Goal: Task Accomplishment & Management: Use online tool/utility

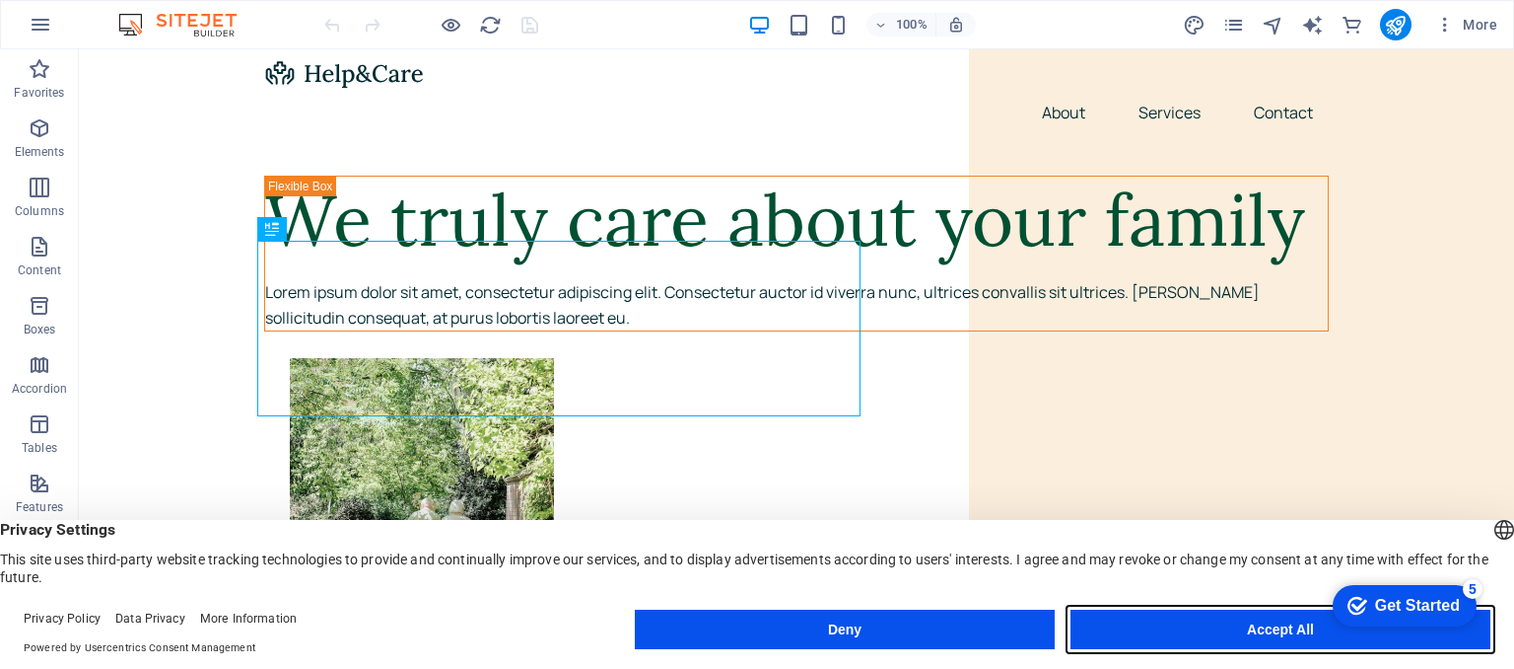
click at [1280, 628] on button "Accept All" at bounding box center [1281, 628] width 420 height 39
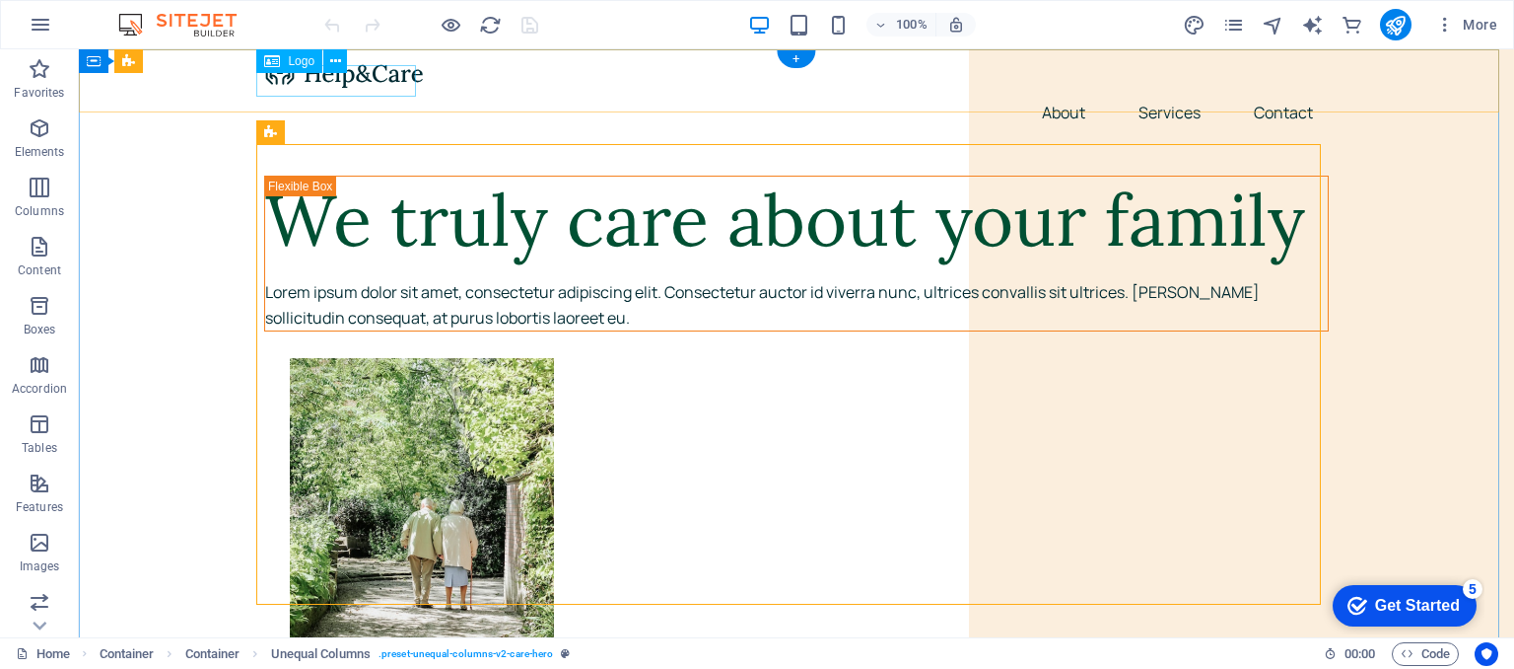
click at [358, 76] on div at bounding box center [796, 73] width 1065 height 32
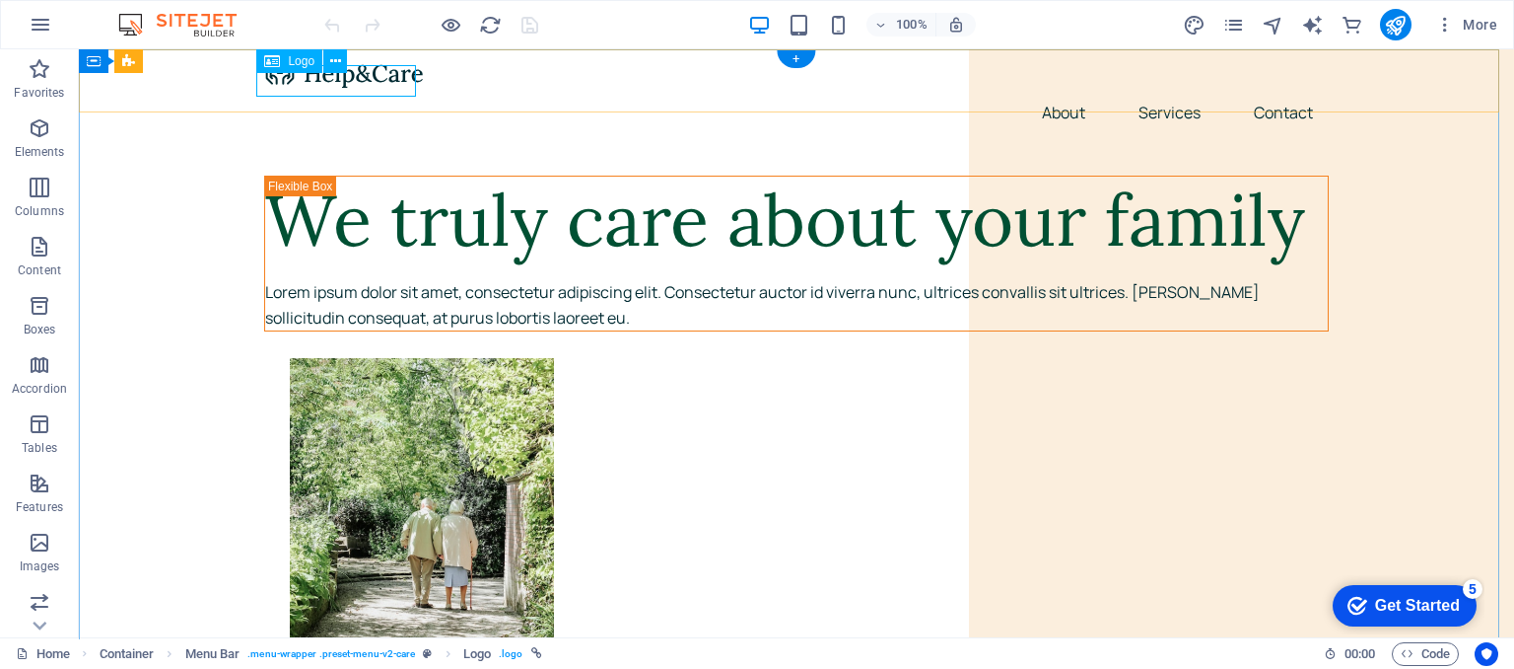
click at [379, 87] on div at bounding box center [796, 73] width 1065 height 32
click at [392, 74] on div at bounding box center [796, 73] width 1065 height 32
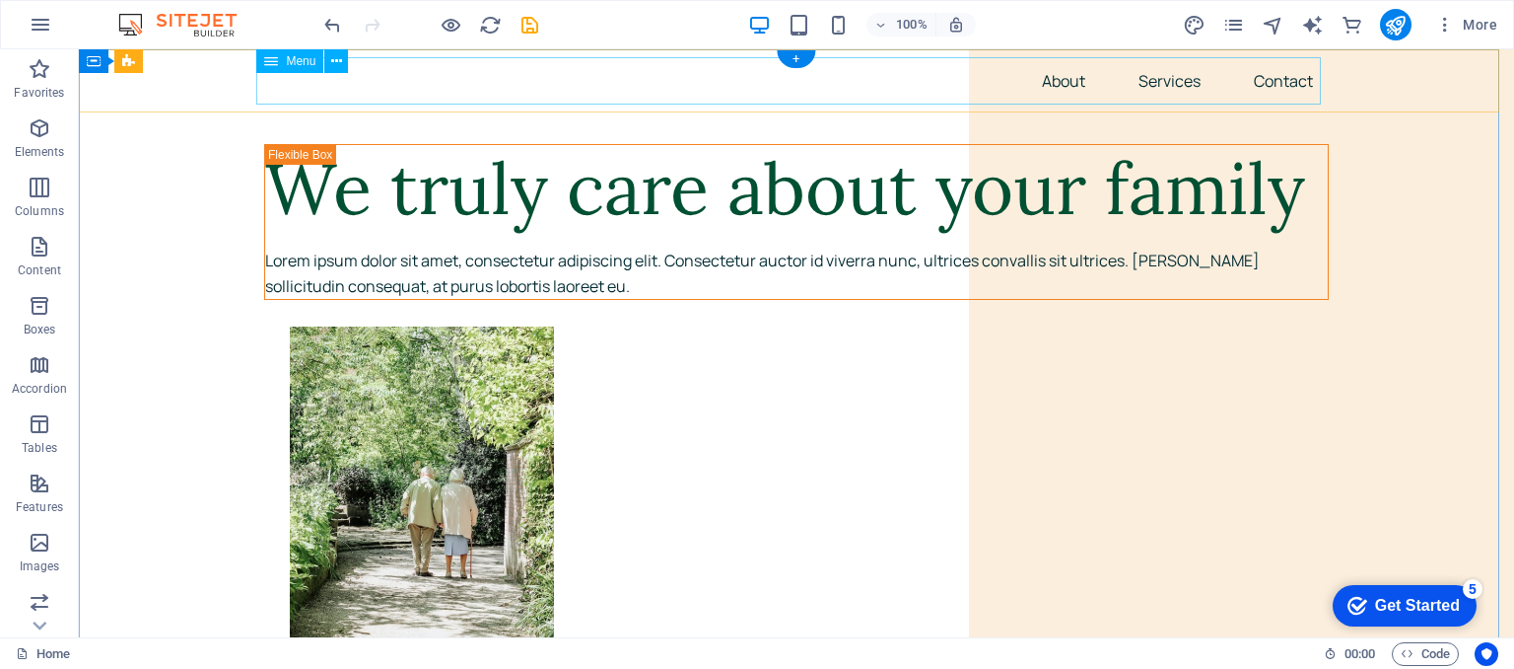
click at [333, 80] on nav "About Services Contact" at bounding box center [796, 80] width 1065 height 47
click at [285, 87] on nav "About Services Contact" at bounding box center [796, 80] width 1065 height 47
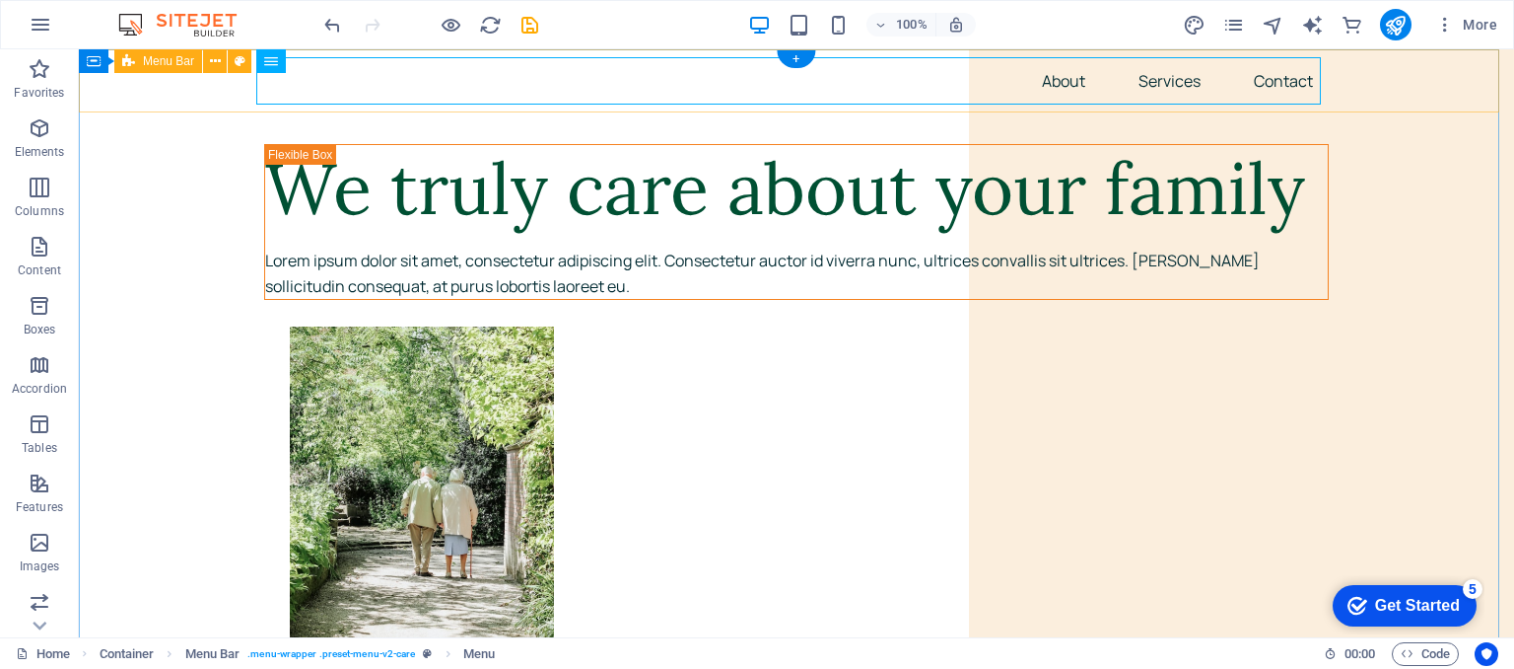
click at [363, 107] on div "About Services Contact" at bounding box center [797, 80] width 1436 height 63
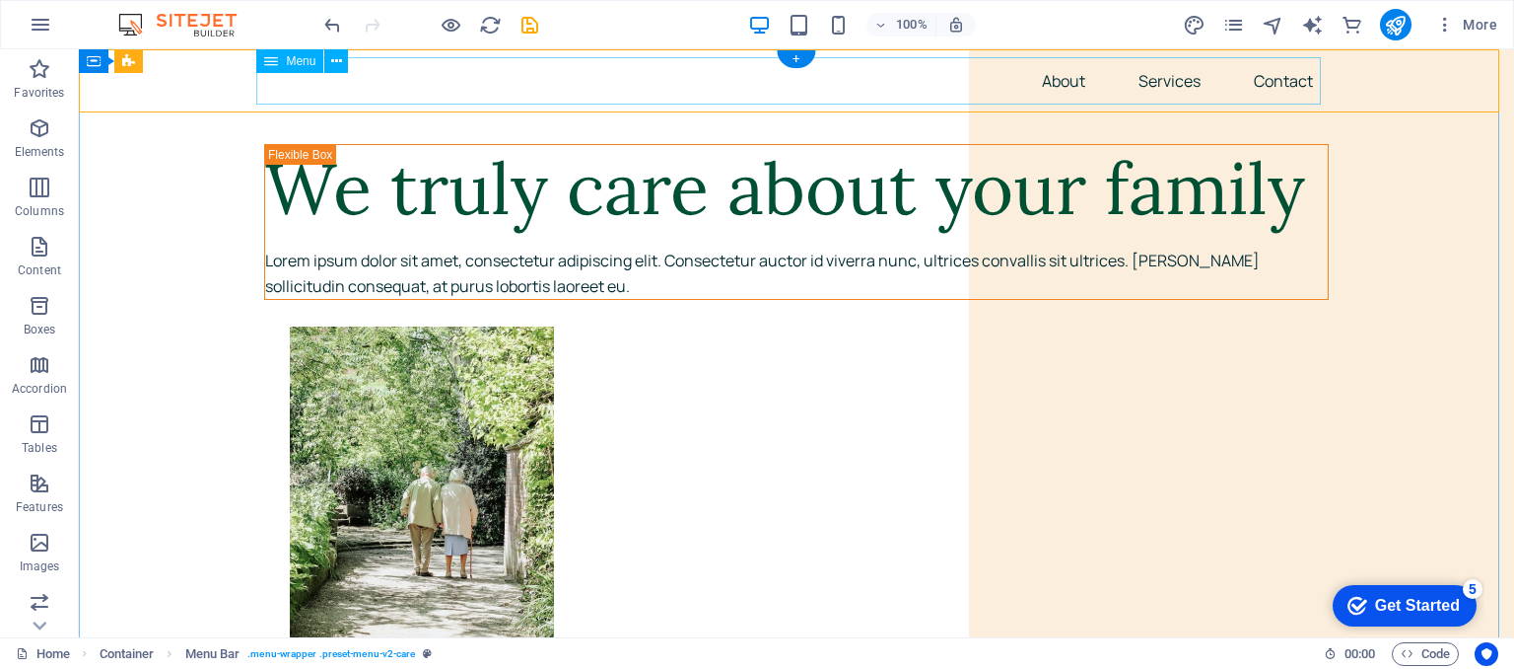
click at [269, 84] on nav "About Services Contact" at bounding box center [796, 80] width 1065 height 47
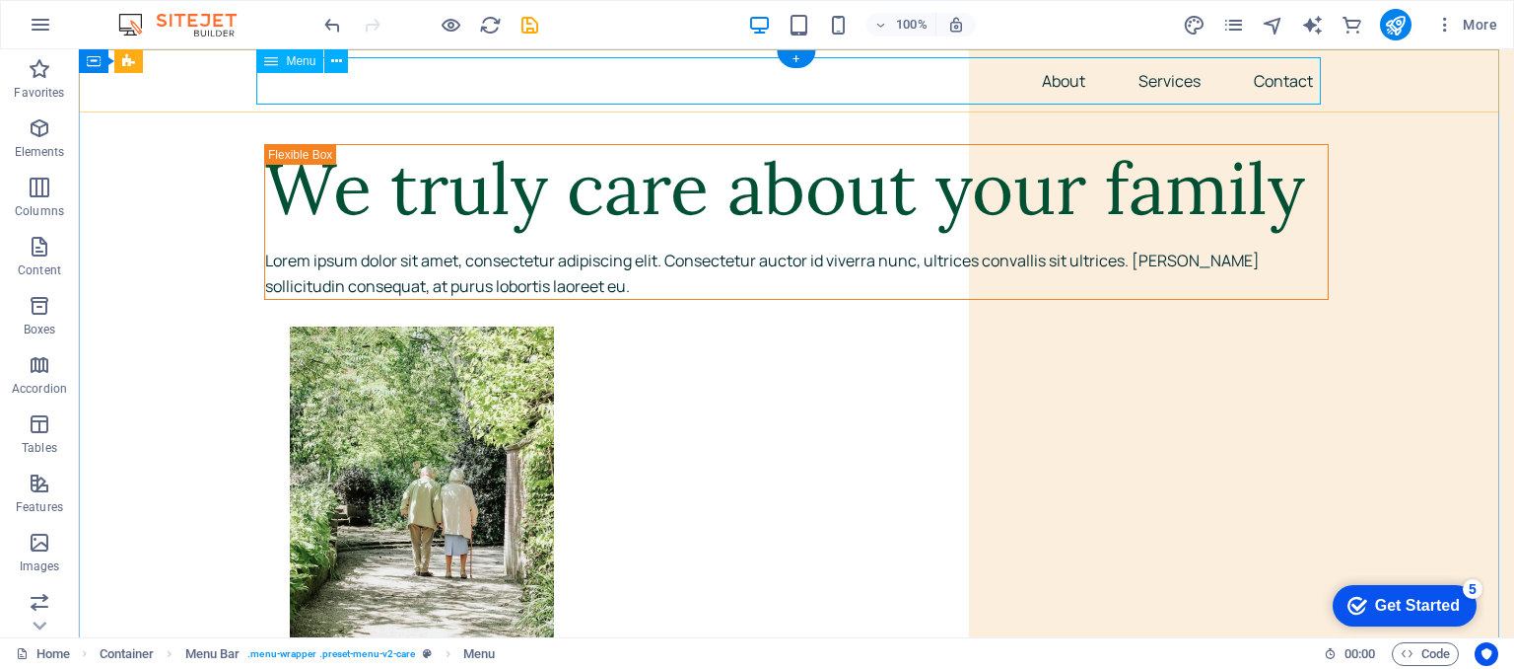
click at [367, 61] on nav "About Services Contact" at bounding box center [796, 80] width 1065 height 47
click at [42, 21] on icon "button" at bounding box center [41, 25] width 24 height 24
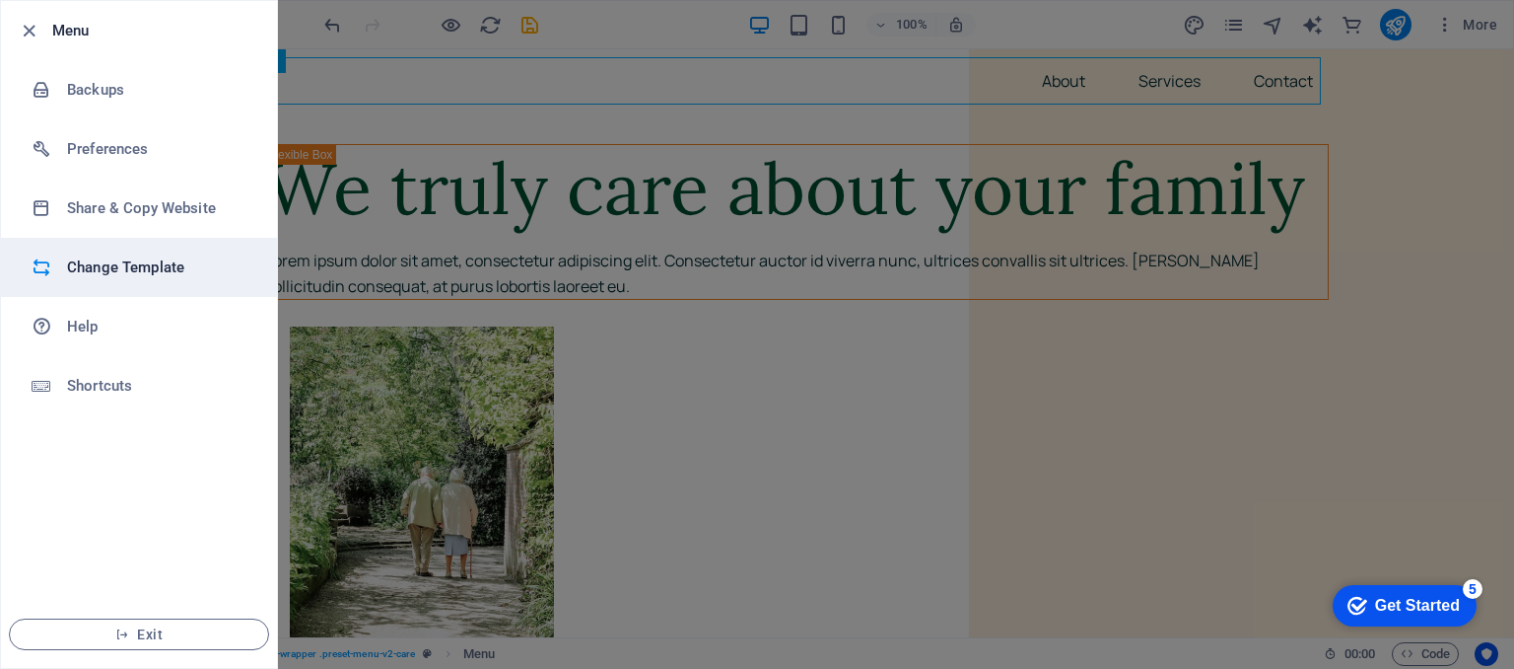
click at [140, 264] on h6 "Change Template" at bounding box center [158, 267] width 182 height 24
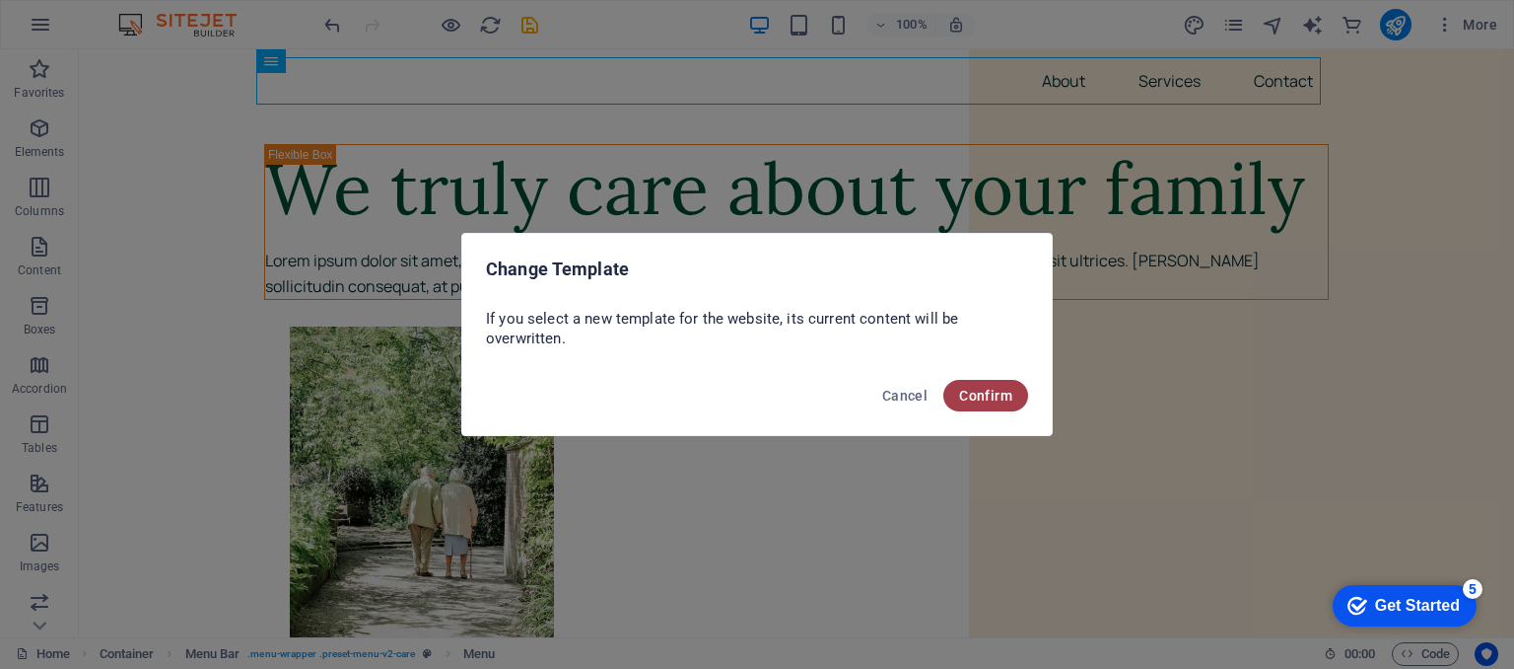
click at [988, 389] on span "Confirm" at bounding box center [985, 395] width 53 height 16
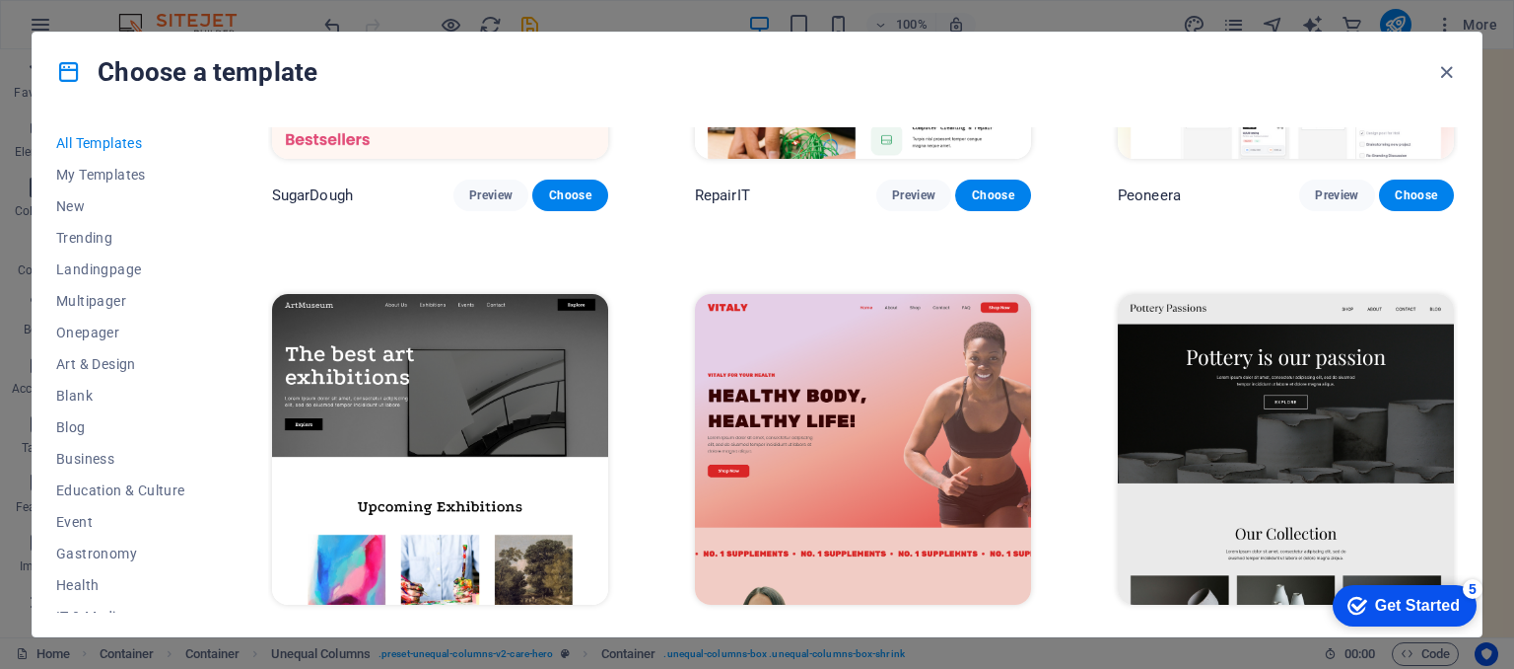
scroll to position [2140, 0]
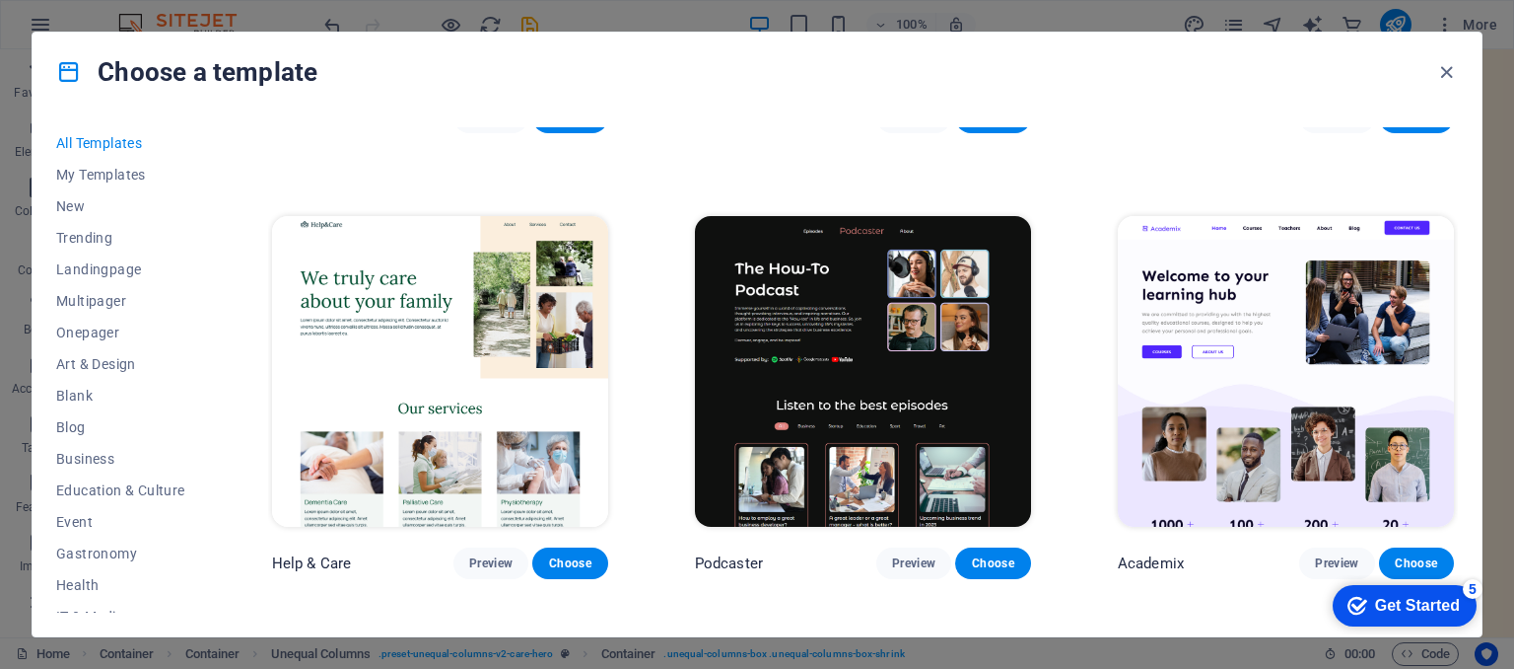
click at [1506, 628] on div "Choose a template All Templates My Templates New Trending Landingpage Multipage…" at bounding box center [757, 334] width 1514 height 669
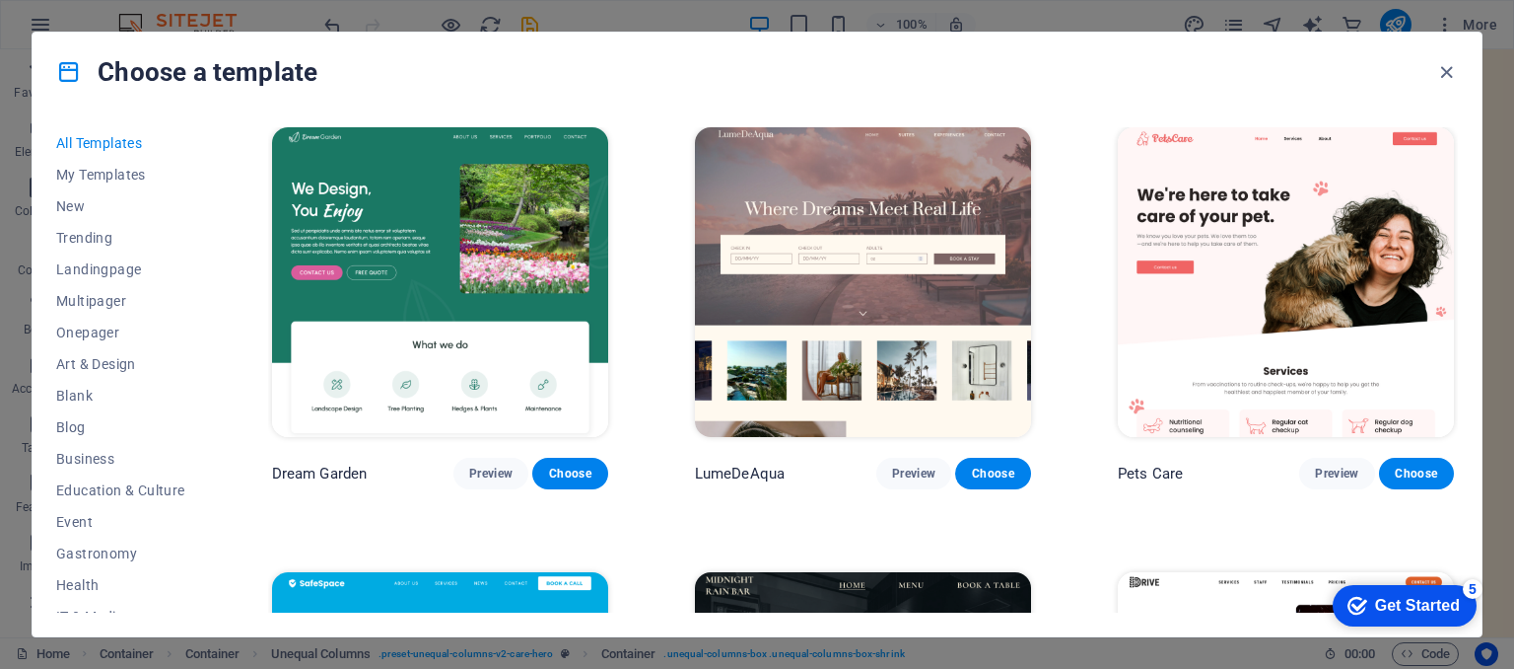
scroll to position [3952, 0]
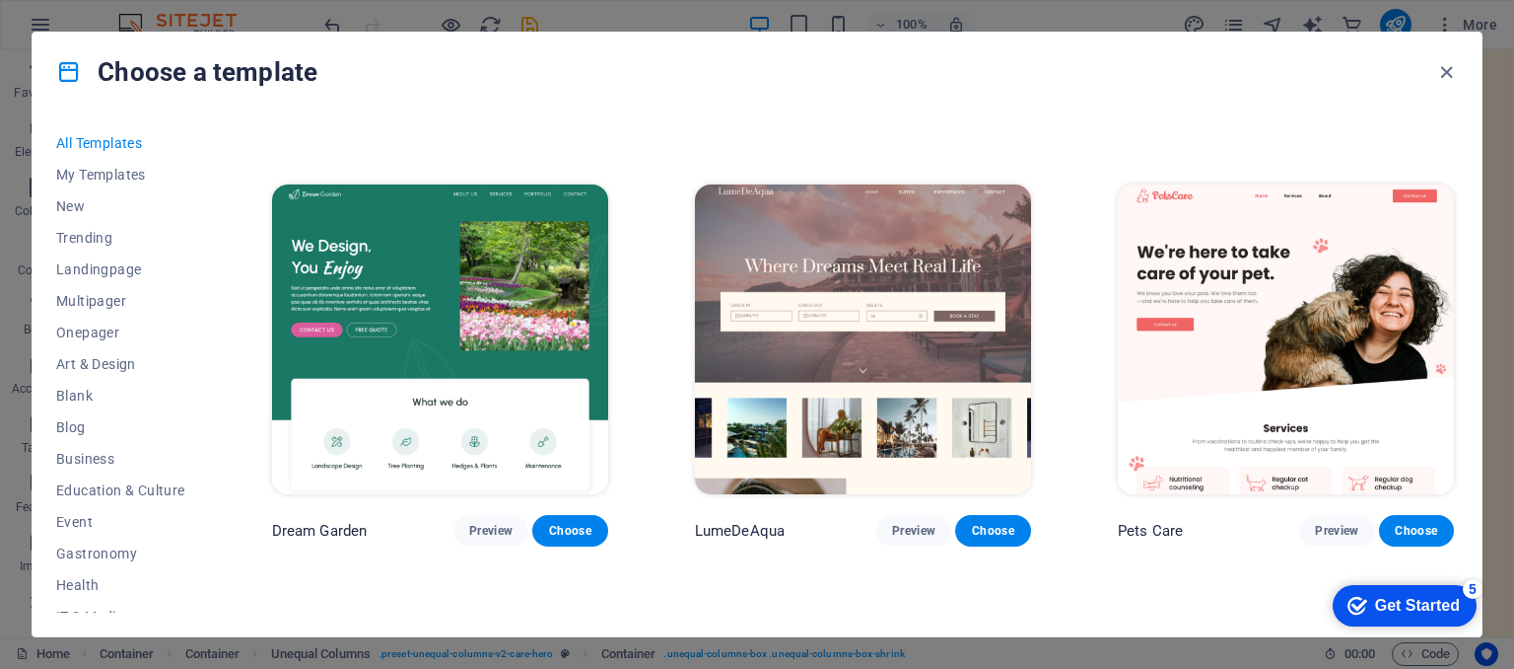
drag, startPoint x: 1452, startPoint y: 299, endPoint x: 1455, endPoint y: 359, distance: 60.2
click at [1455, 359] on div "SugarDough Preview Choose RepairIT Preview Choose Peoneera Preview Choose Art M…" at bounding box center [863, 369] width 1190 height 485
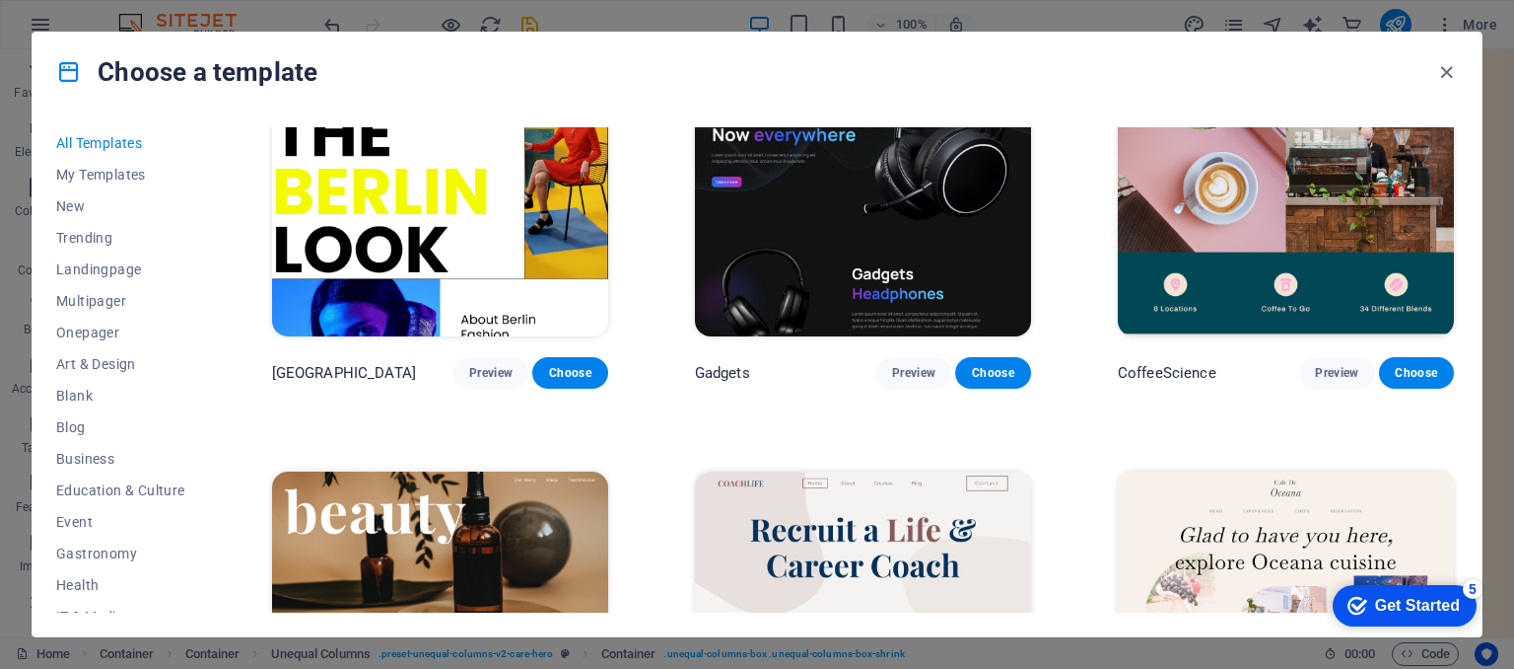
click at [1502, 167] on div "Choose a template All Templates My Templates New Trending Landingpage Multipage…" at bounding box center [757, 334] width 1514 height 669
drag, startPoint x: 205, startPoint y: 194, endPoint x: 211, endPoint y: 232, distance: 37.9
click at [209, 232] on div "All Templates My Templates New Trending Landingpage Multipager Onepager Art & D…" at bounding box center [132, 369] width 153 height 485
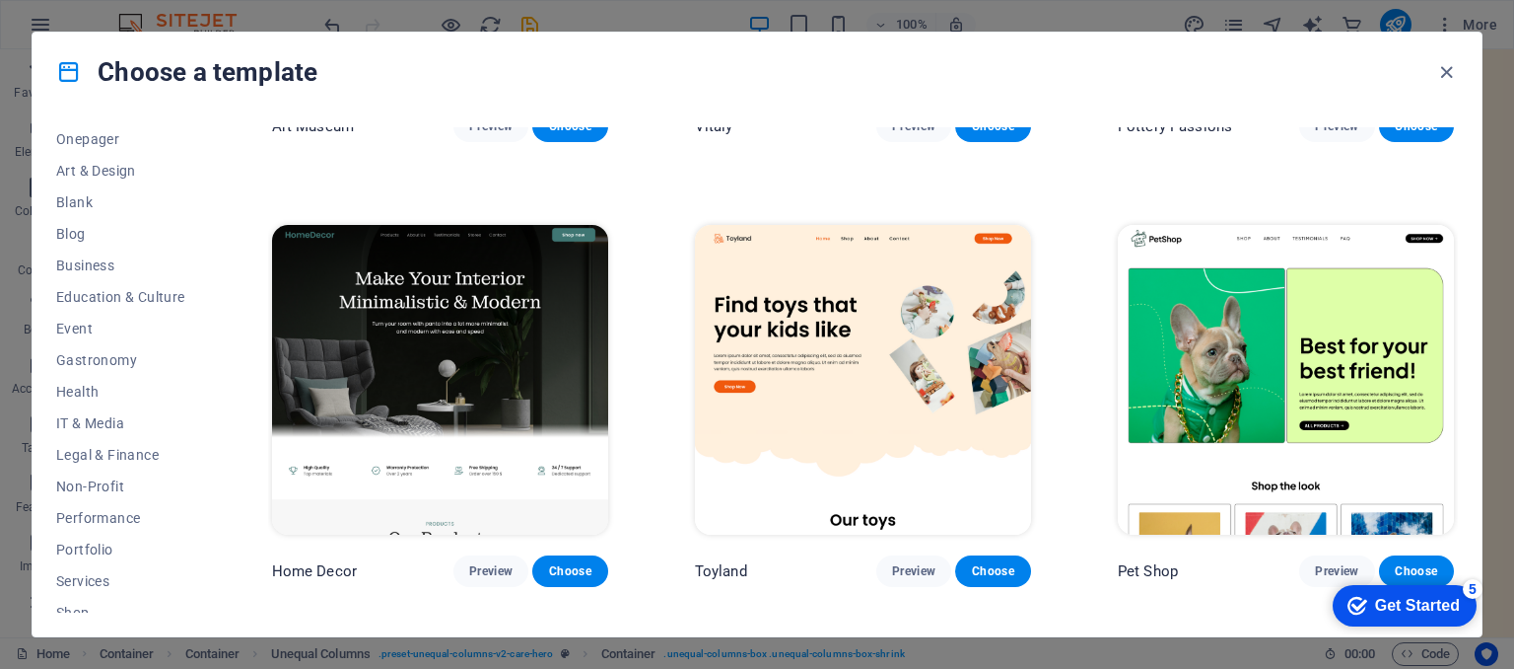
drag, startPoint x: 1503, startPoint y: 87, endPoint x: 1511, endPoint y: 129, distance: 43.1
click at [1511, 129] on div "Choose a template All Templates My Templates New Trending Landingpage Multipage…" at bounding box center [757, 334] width 1514 height 669
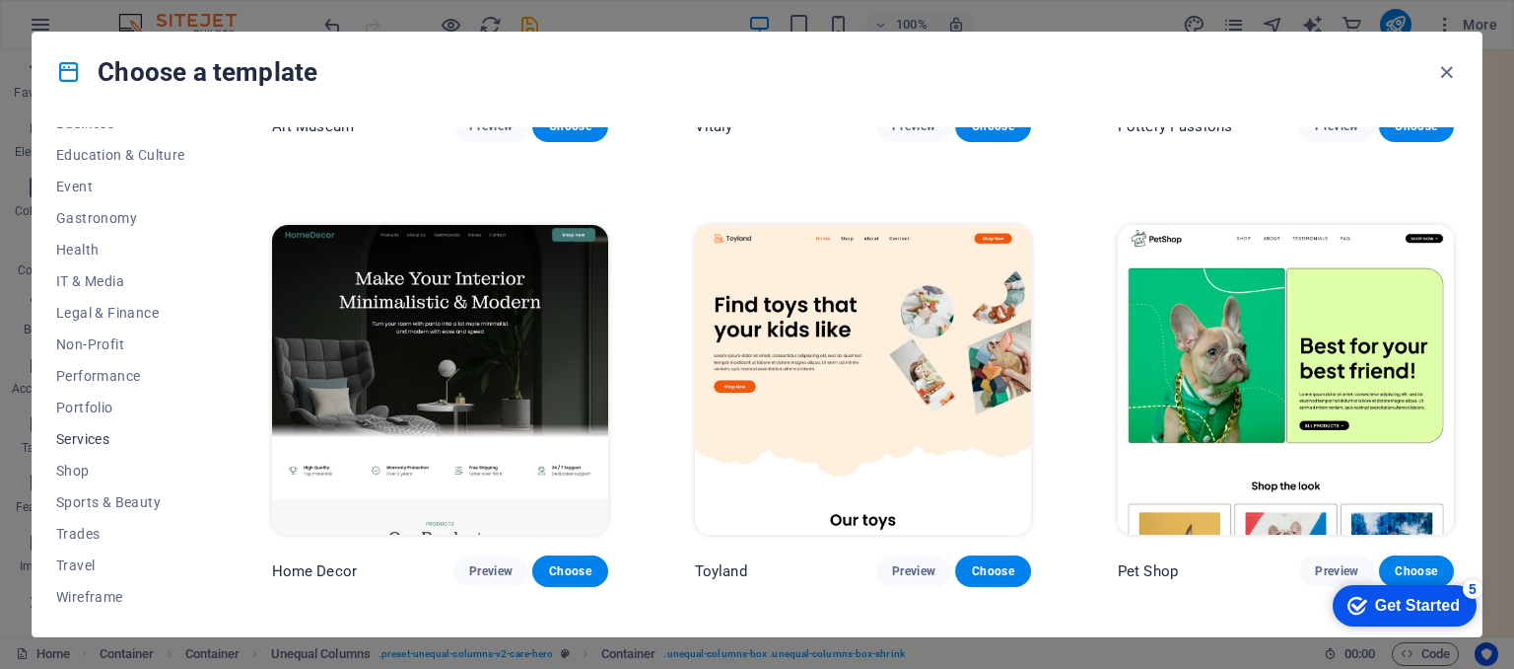
click at [85, 439] on span "Services" at bounding box center [120, 439] width 129 height 16
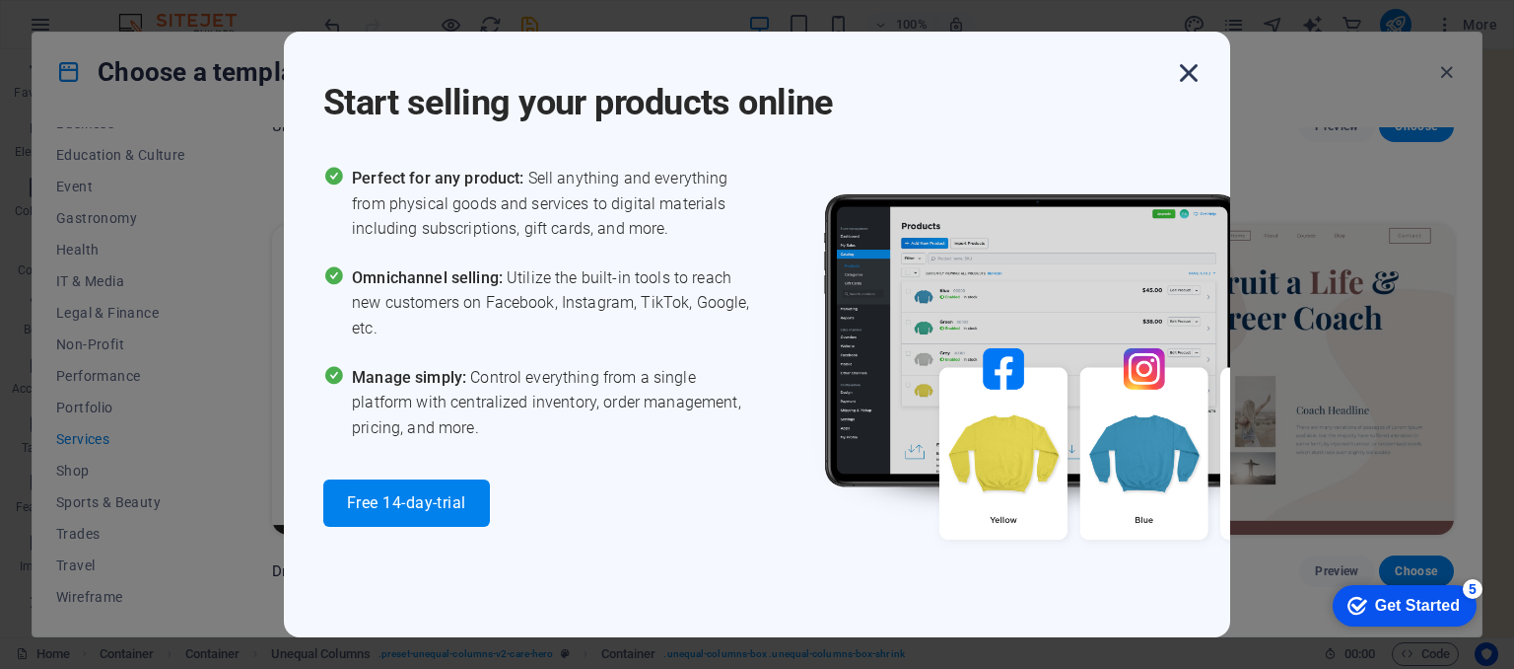
click at [1188, 75] on icon "button" at bounding box center [1188, 72] width 35 height 35
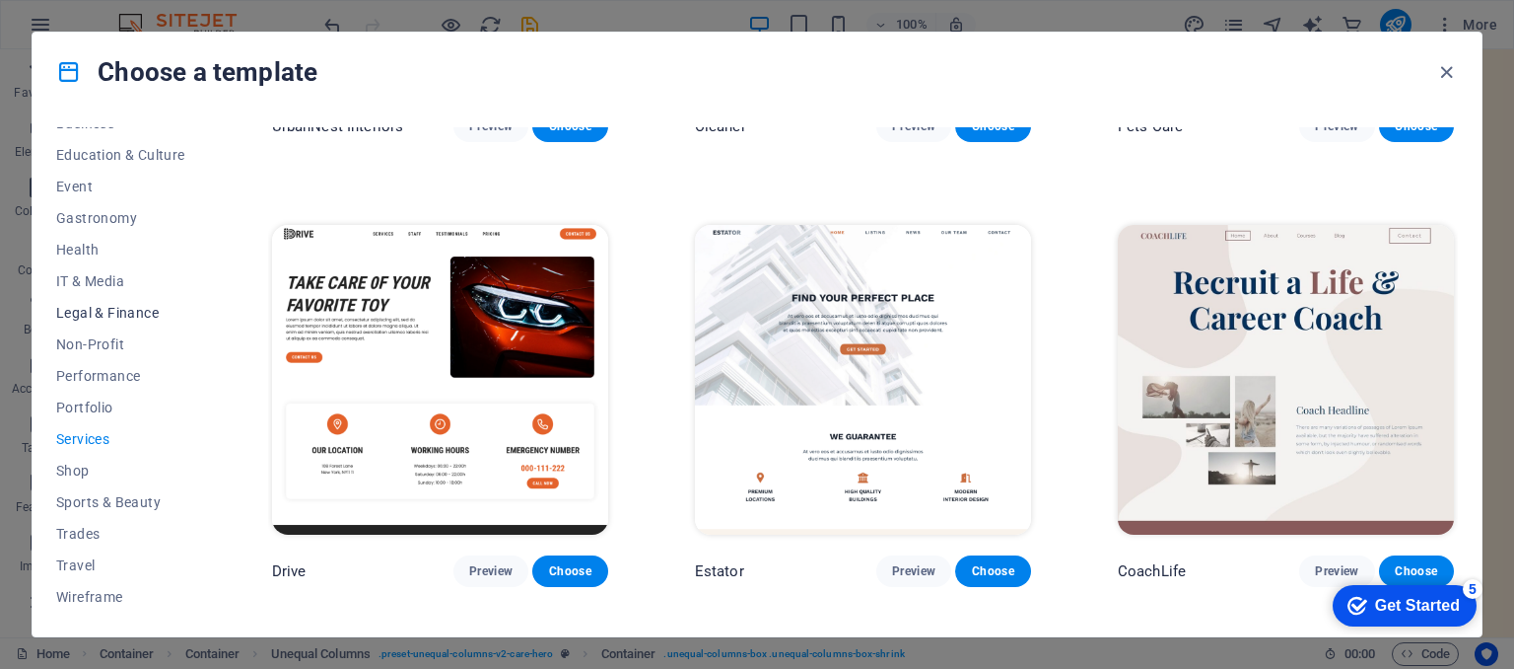
click at [97, 314] on span "Legal & Finance" at bounding box center [120, 313] width 129 height 16
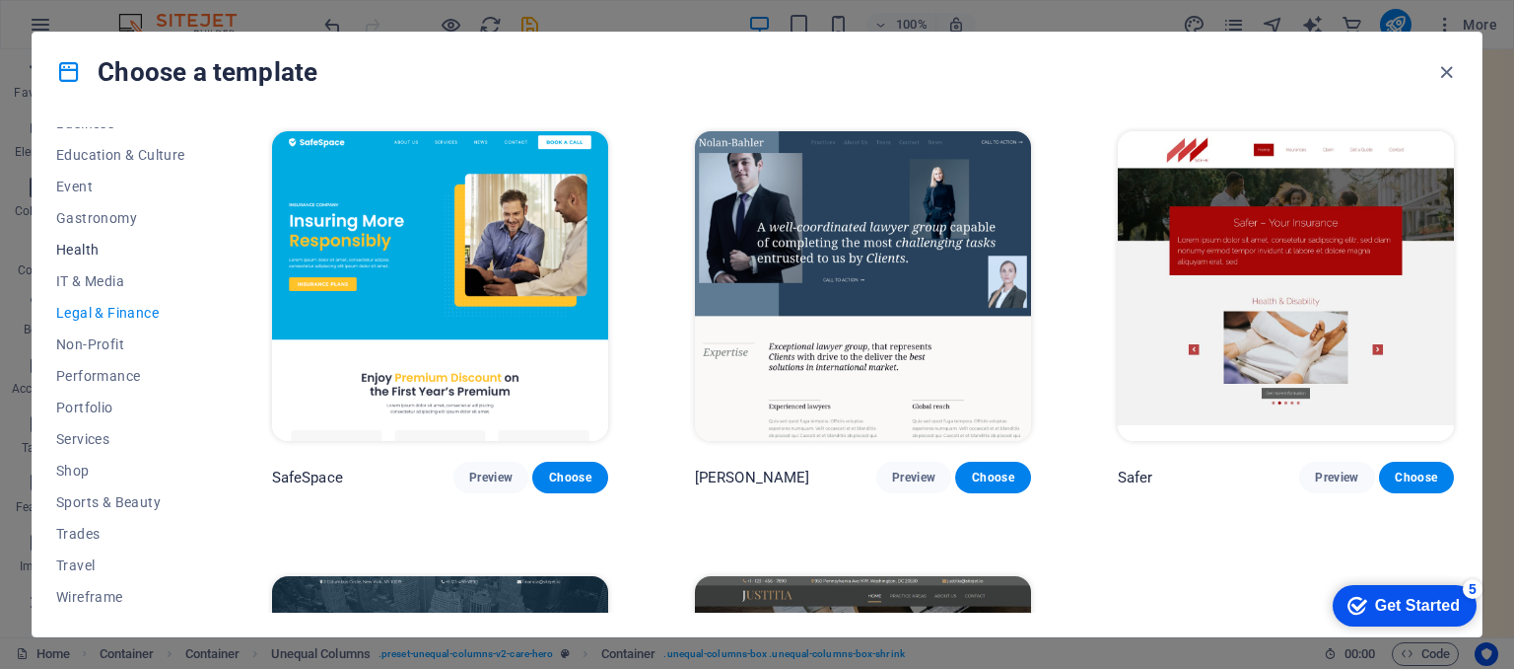
click at [93, 246] on span "Health" at bounding box center [120, 250] width 129 height 16
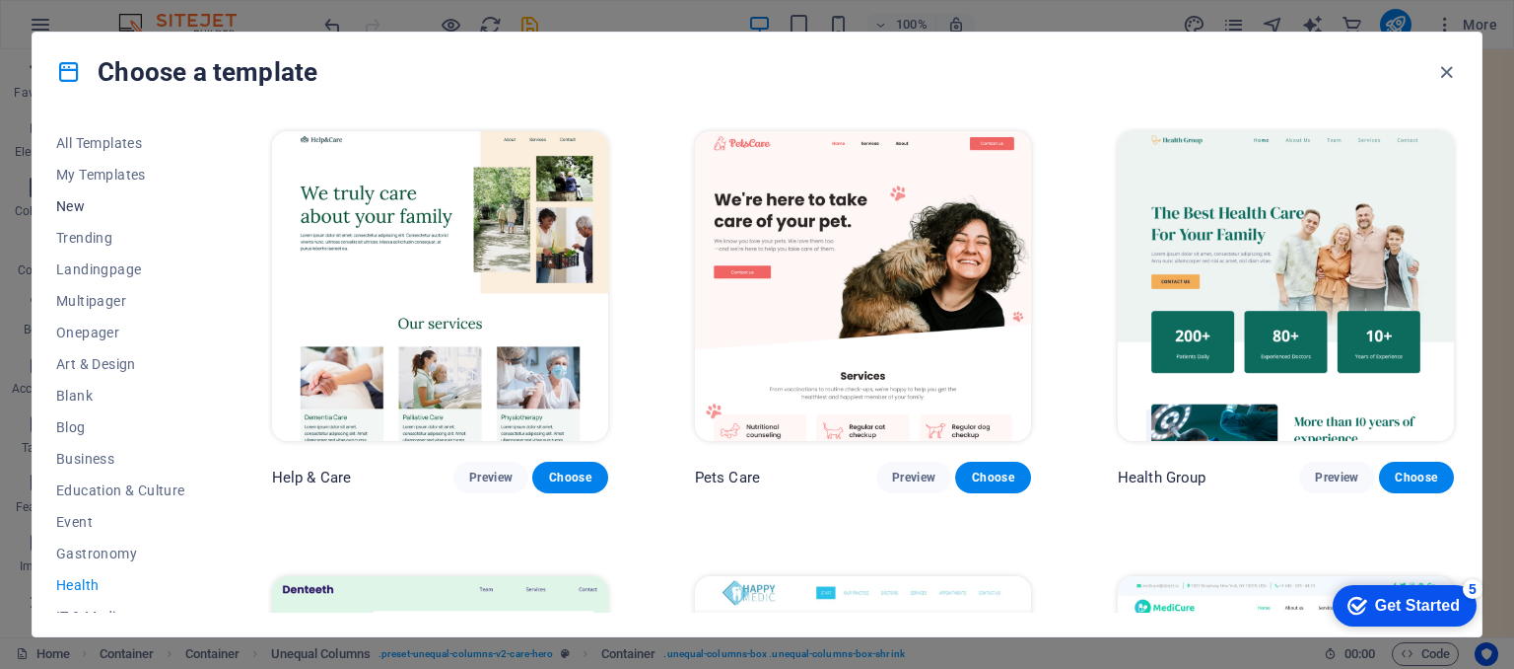
click at [78, 202] on span "New" at bounding box center [120, 206] width 129 height 16
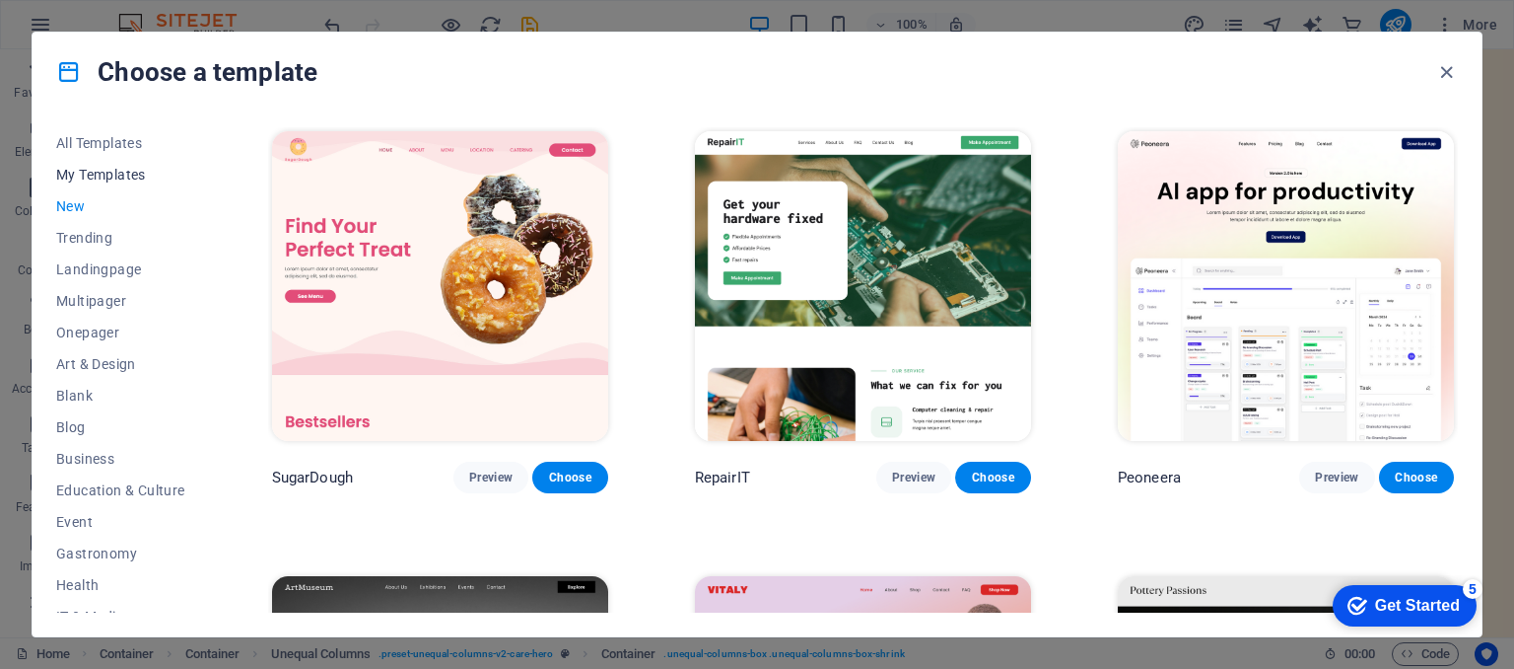
click at [108, 173] on span "My Templates" at bounding box center [120, 175] width 129 height 16
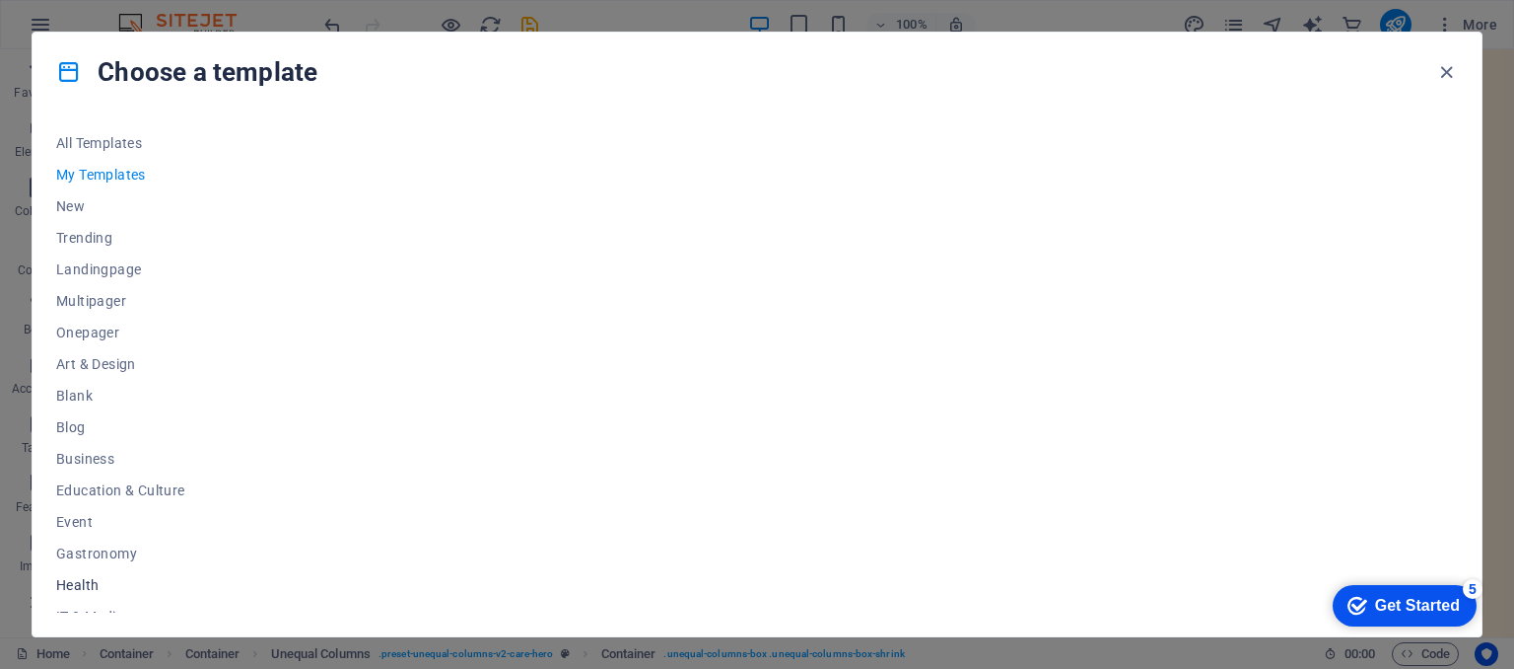
click at [83, 583] on span "Health" at bounding box center [120, 585] width 129 height 16
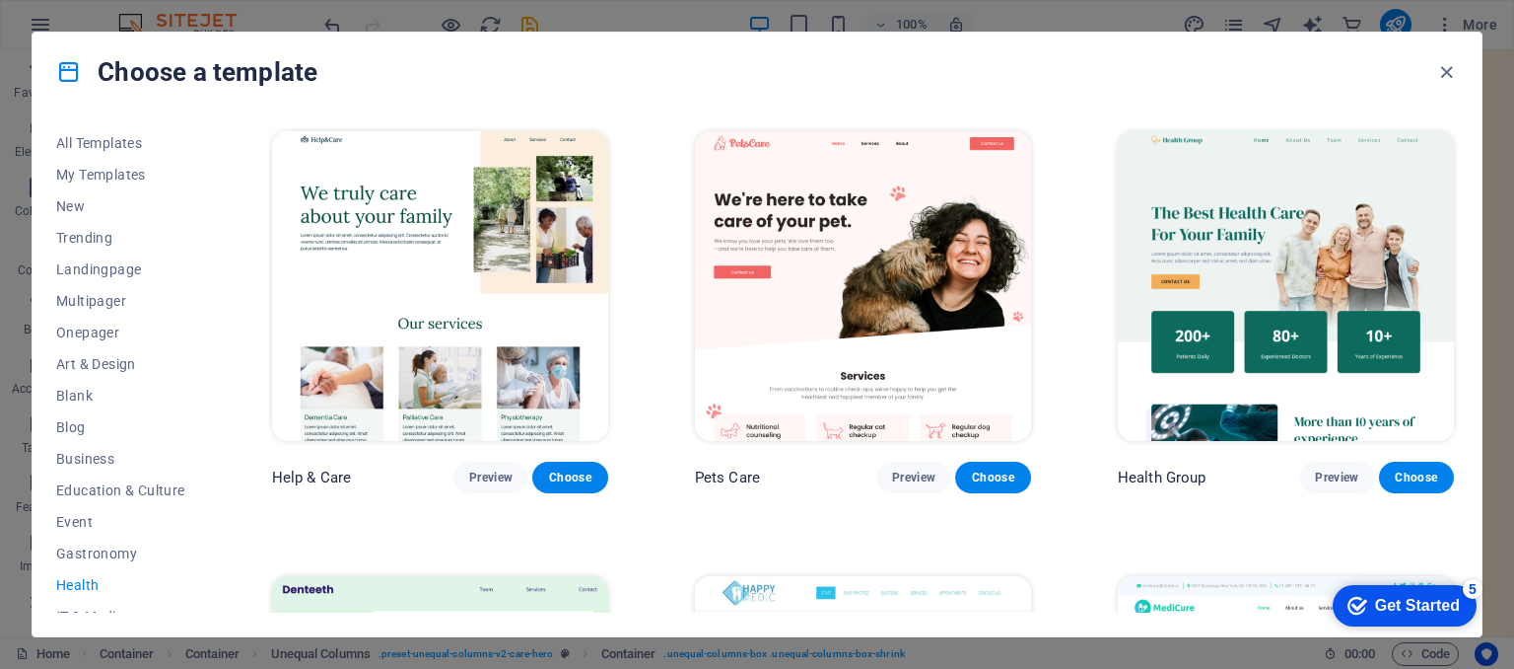
click at [535, 210] on img at bounding box center [440, 286] width 336 height 310
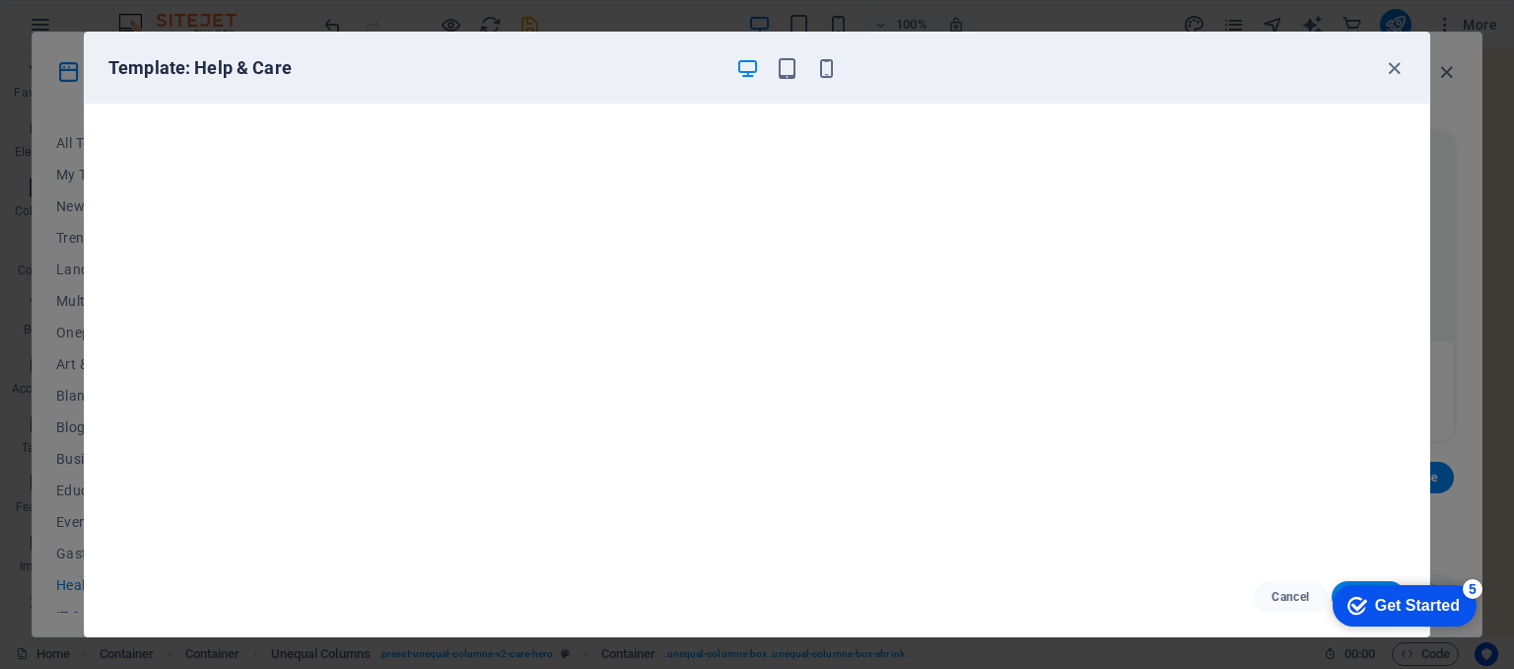
click at [1397, 613] on div "Get Started" at bounding box center [1417, 606] width 85 height 18
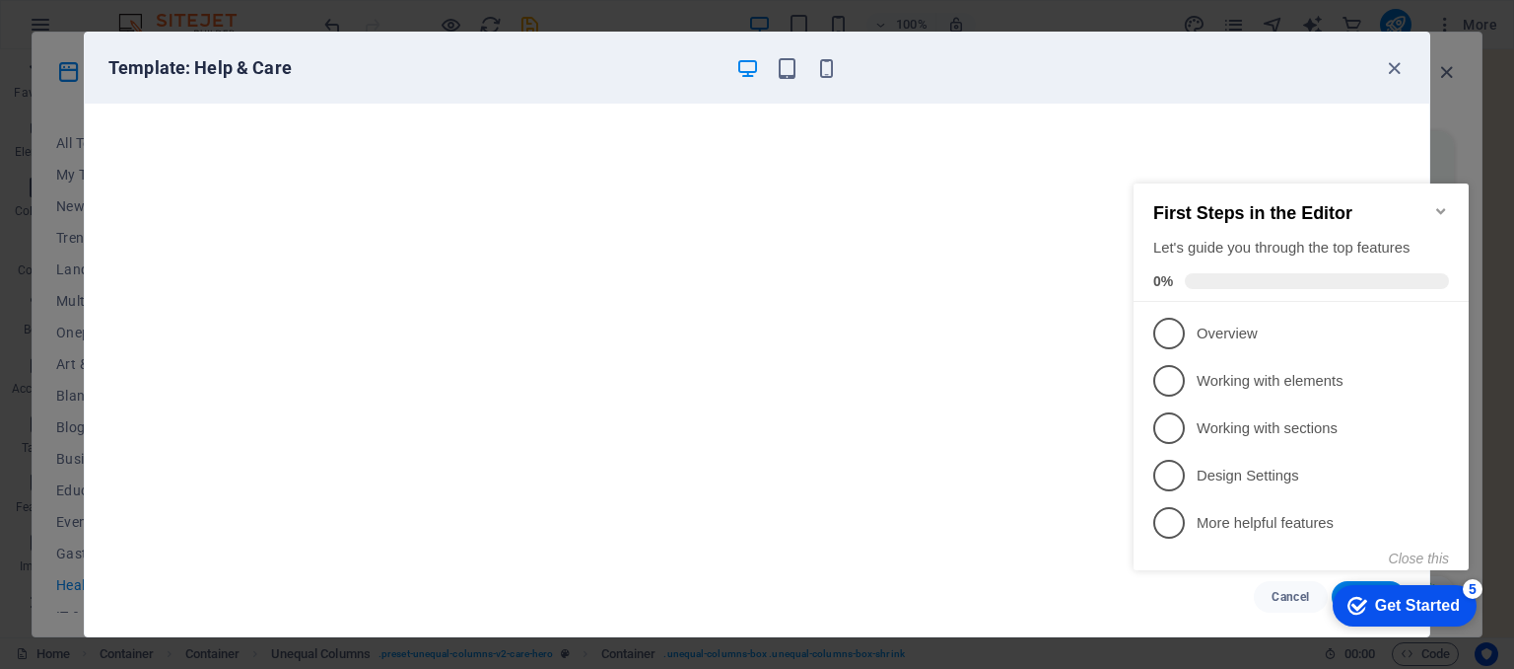
click at [1393, 610] on div "Get Started" at bounding box center [1417, 606] width 85 height 18
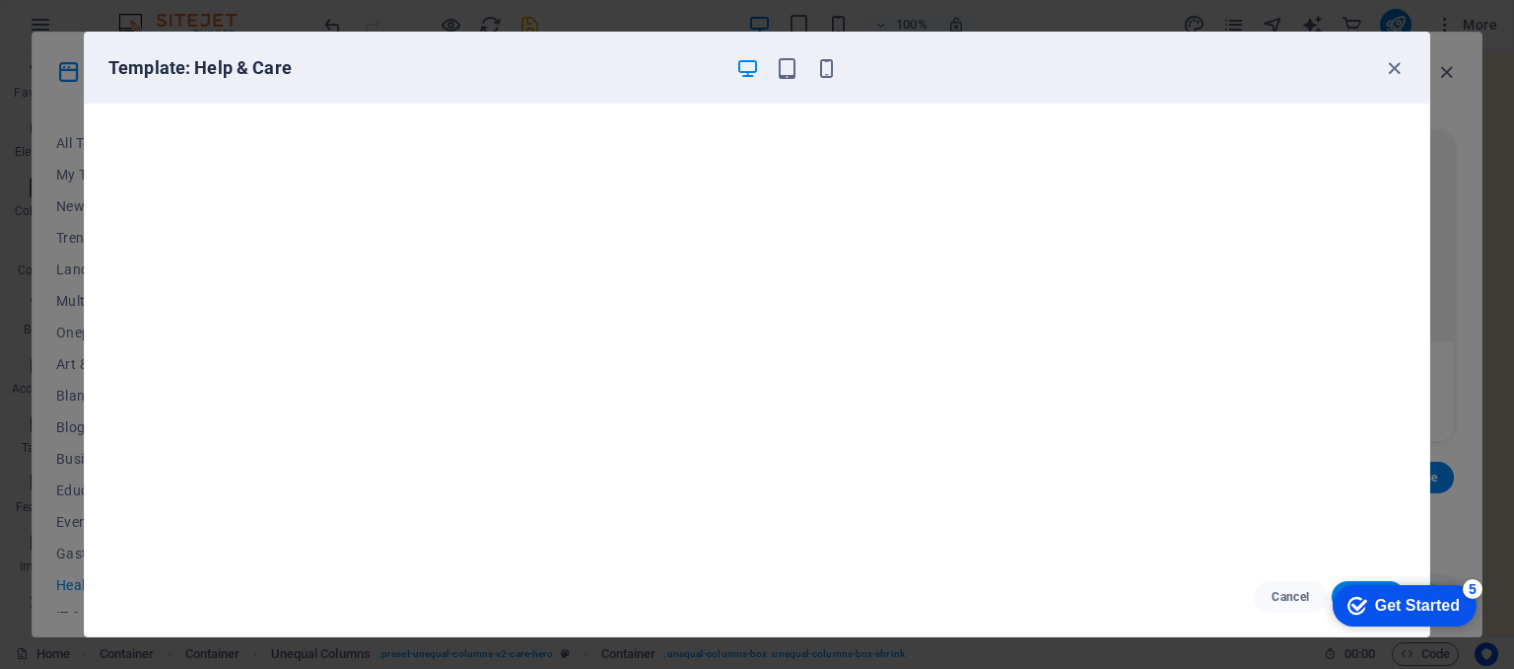
click at [1472, 585] on div "5" at bounding box center [1473, 589] width 20 height 20
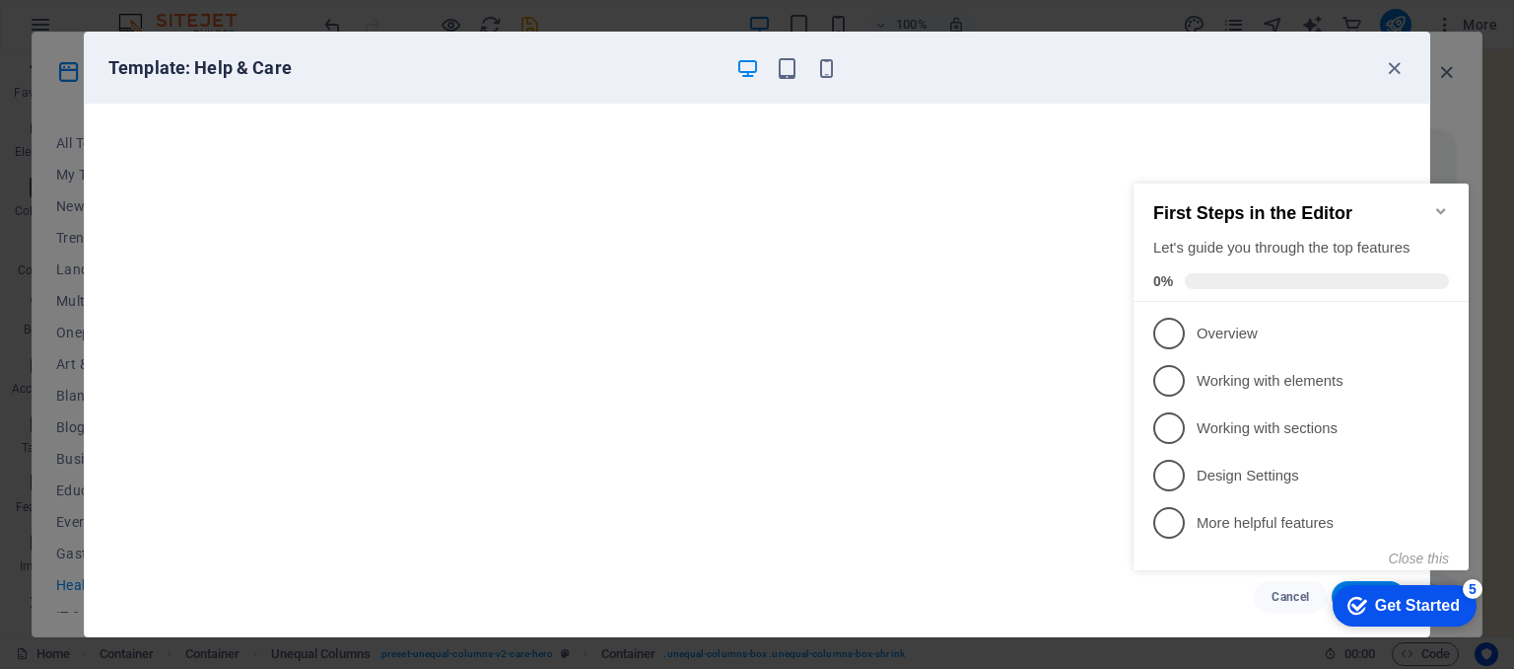
click at [1375, 603] on div "Get Started" at bounding box center [1417, 606] width 85 height 18
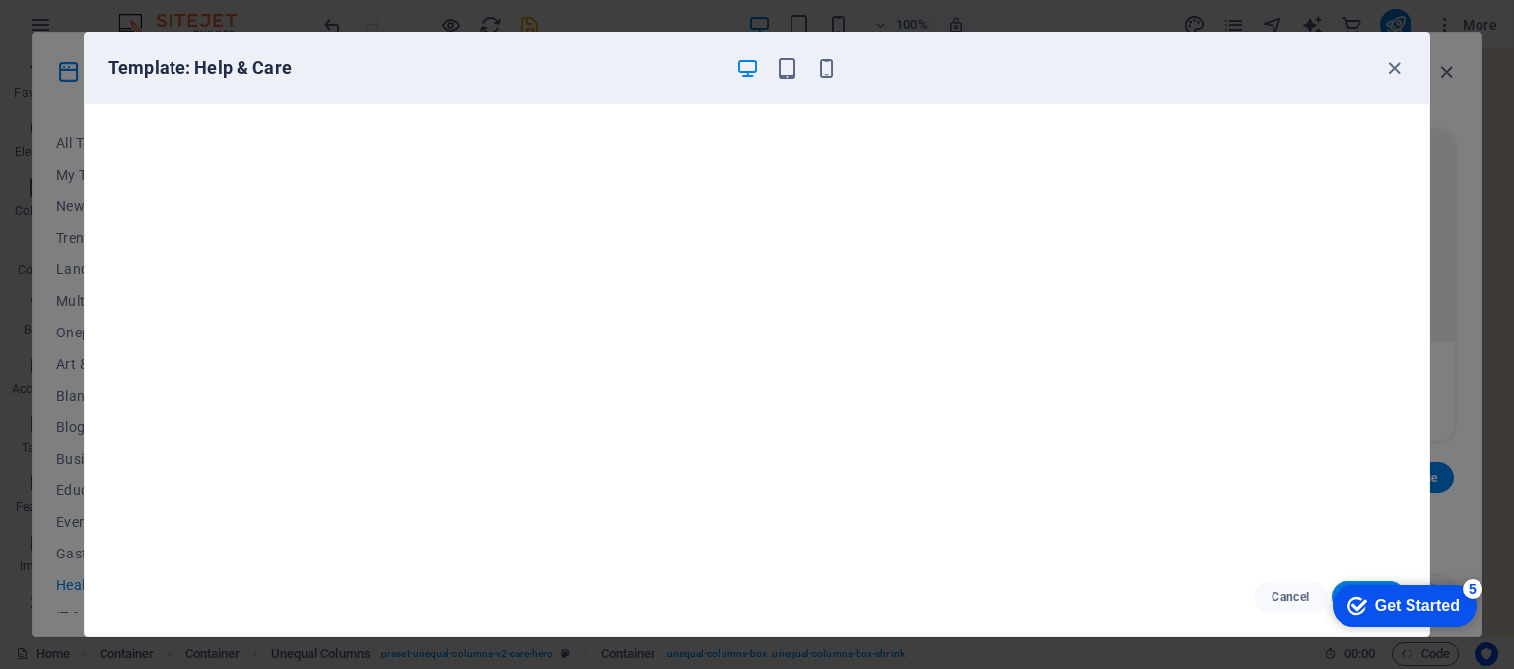
click at [1455, 246] on div "Template: Help & Care Cancel Choose" at bounding box center [757, 334] width 1514 height 669
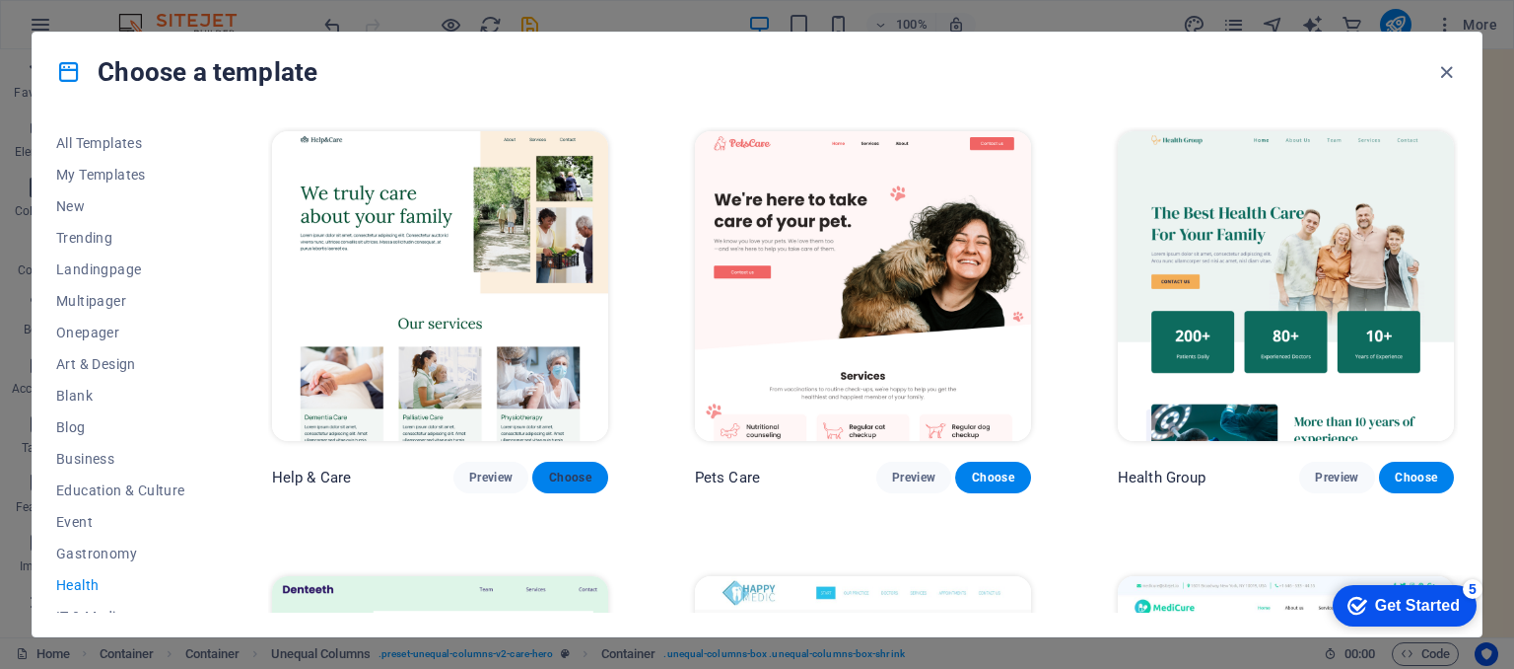
click at [566, 471] on span "Choose" at bounding box center [569, 477] width 43 height 16
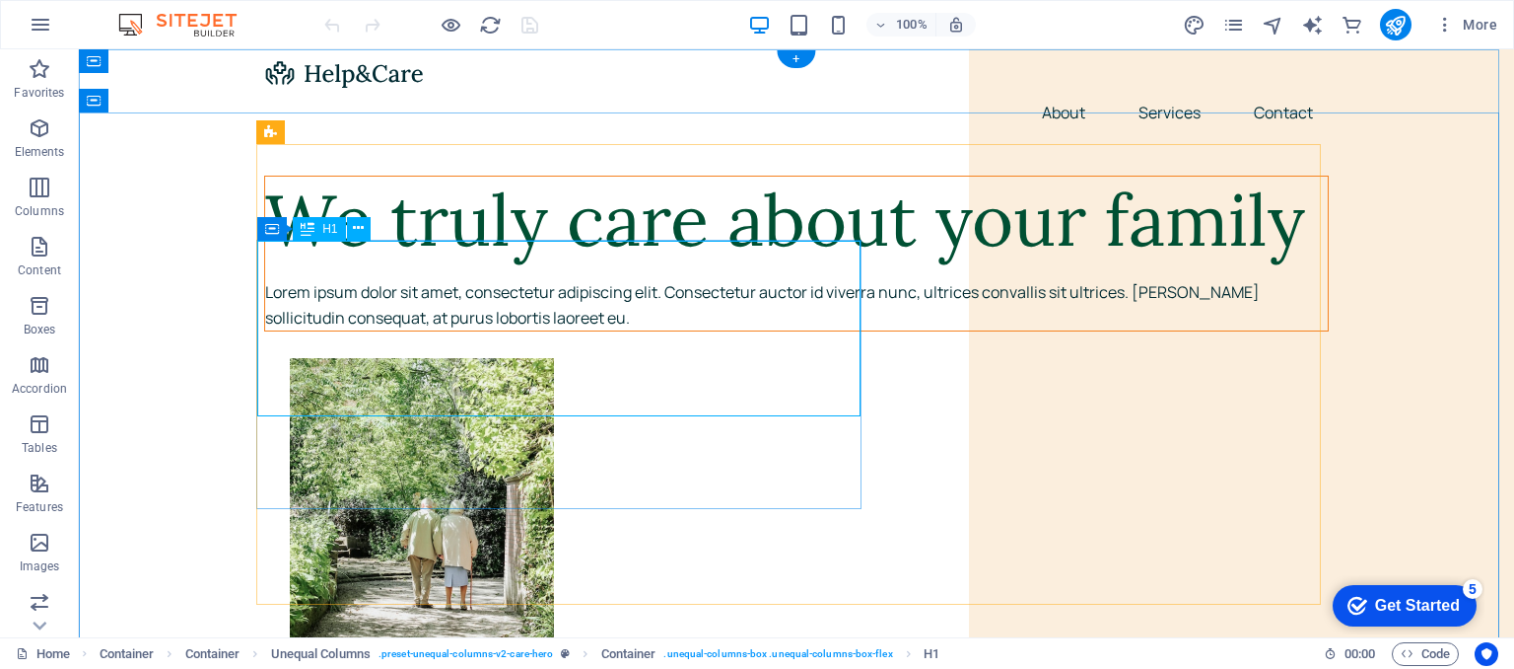
click at [821, 264] on div "We truly care about your family" at bounding box center [796, 220] width 1063 height 88
click at [688, 264] on div "We truly care about your family" at bounding box center [796, 220] width 1063 height 88
click at [565, 264] on div "We truly care about your family" at bounding box center [796, 220] width 1063 height 88
click at [363, 264] on div "We truly care about your family" at bounding box center [796, 220] width 1063 height 88
click at [435, 330] on div "Lorem ipsum dolor sit amet, consectetur adipiscing elit. Consectetur auctor id …" at bounding box center [796, 305] width 1063 height 50
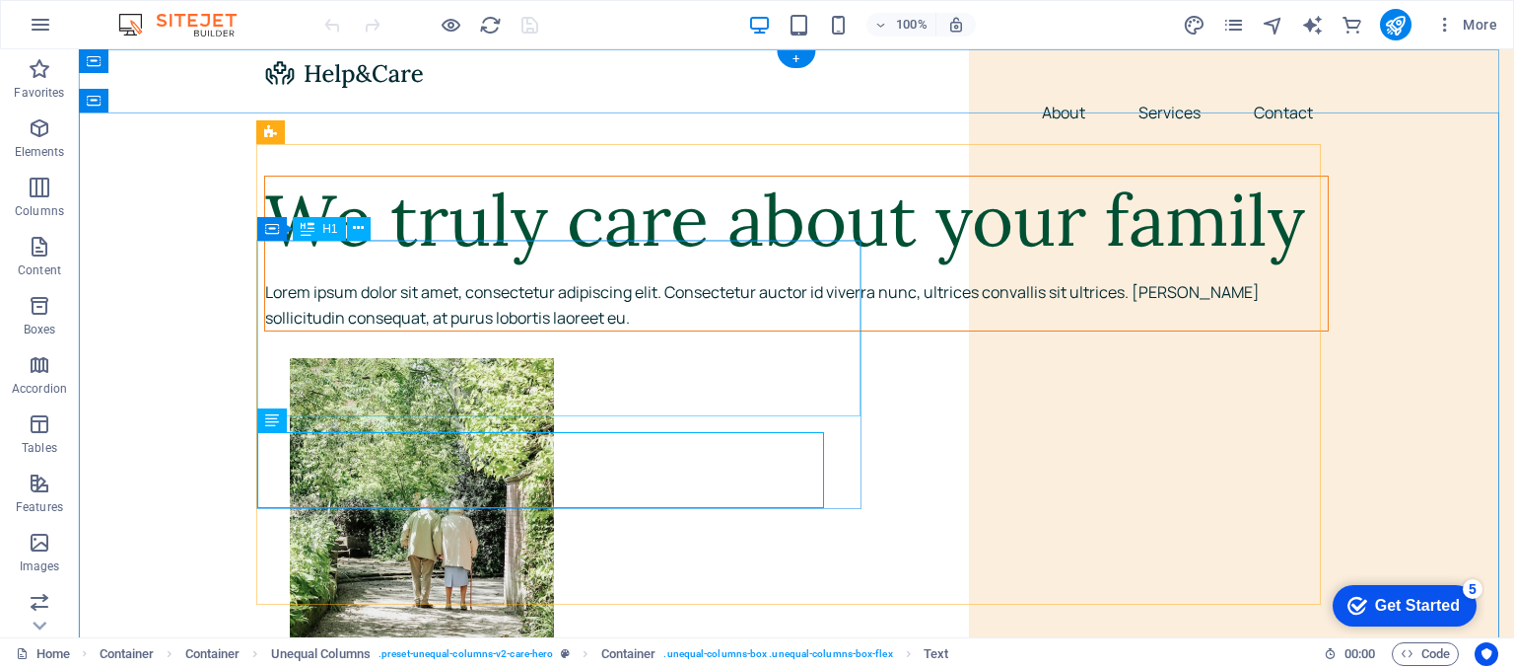
click at [832, 264] on div "We truly care about your family" at bounding box center [796, 220] width 1063 height 88
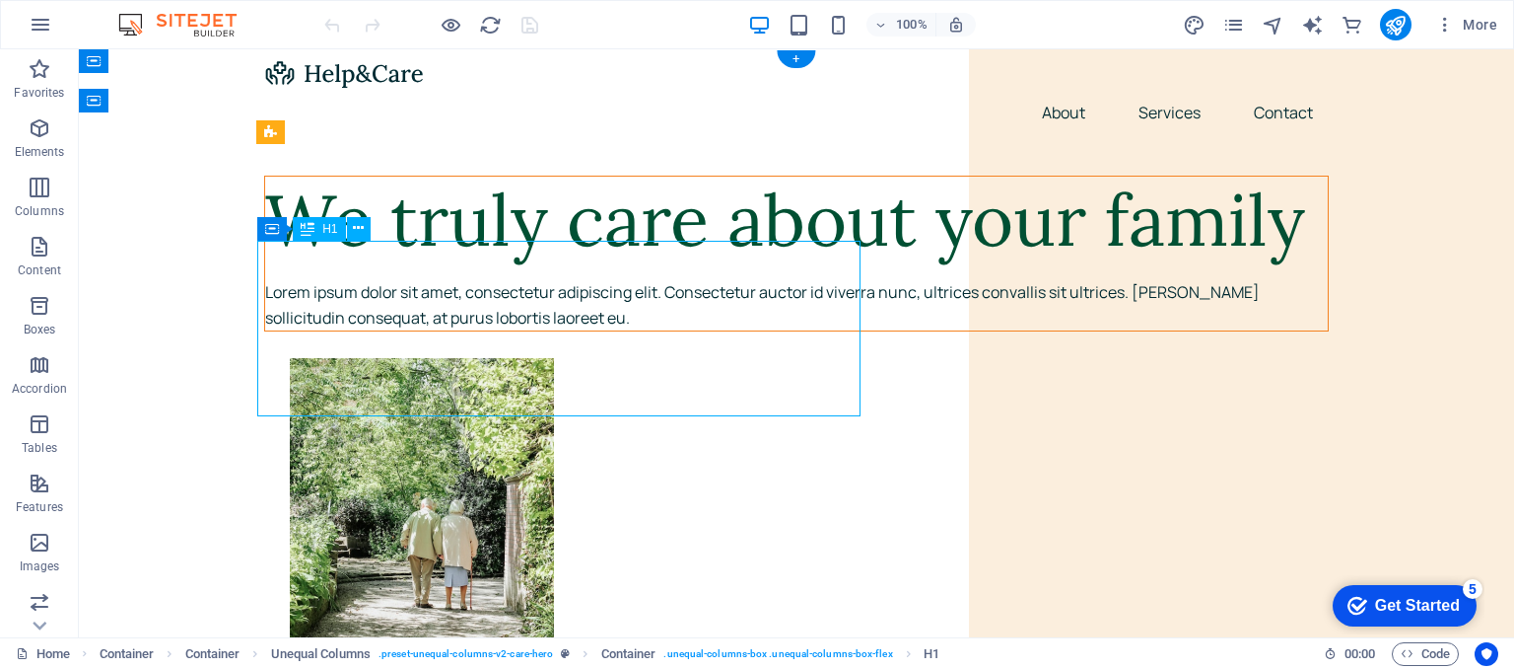
click at [667, 264] on div "We truly care about your family" at bounding box center [796, 220] width 1063 height 88
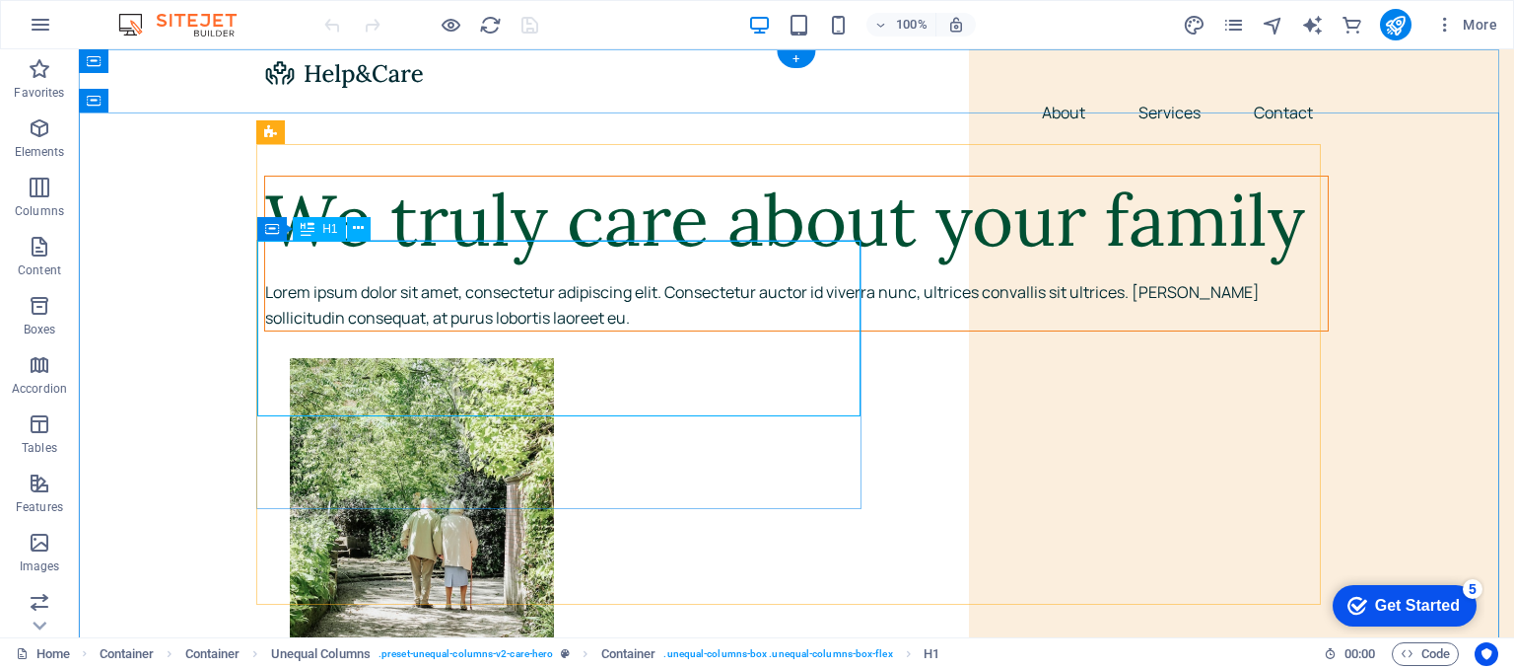
click at [710, 264] on div "We truly care about your family" at bounding box center [796, 220] width 1063 height 88
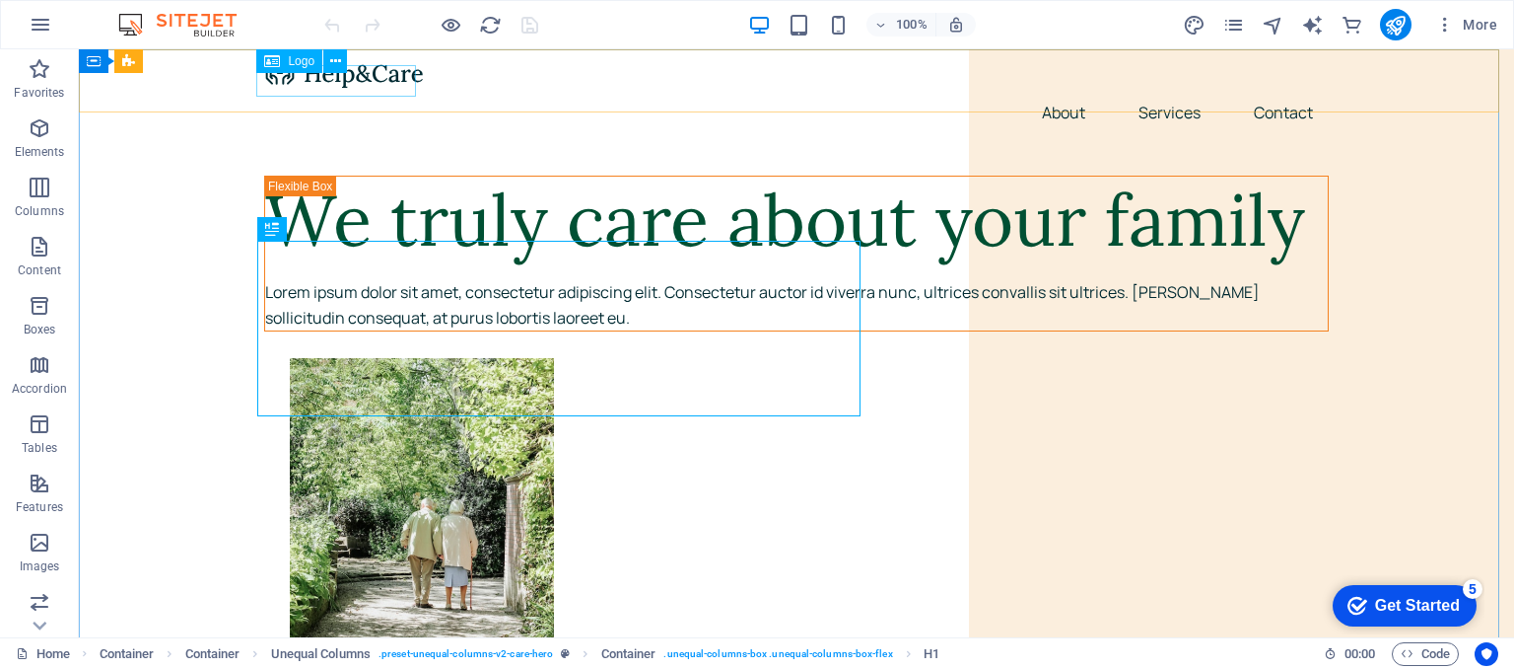
click at [303, 60] on span "Logo" at bounding box center [301, 61] width 27 height 12
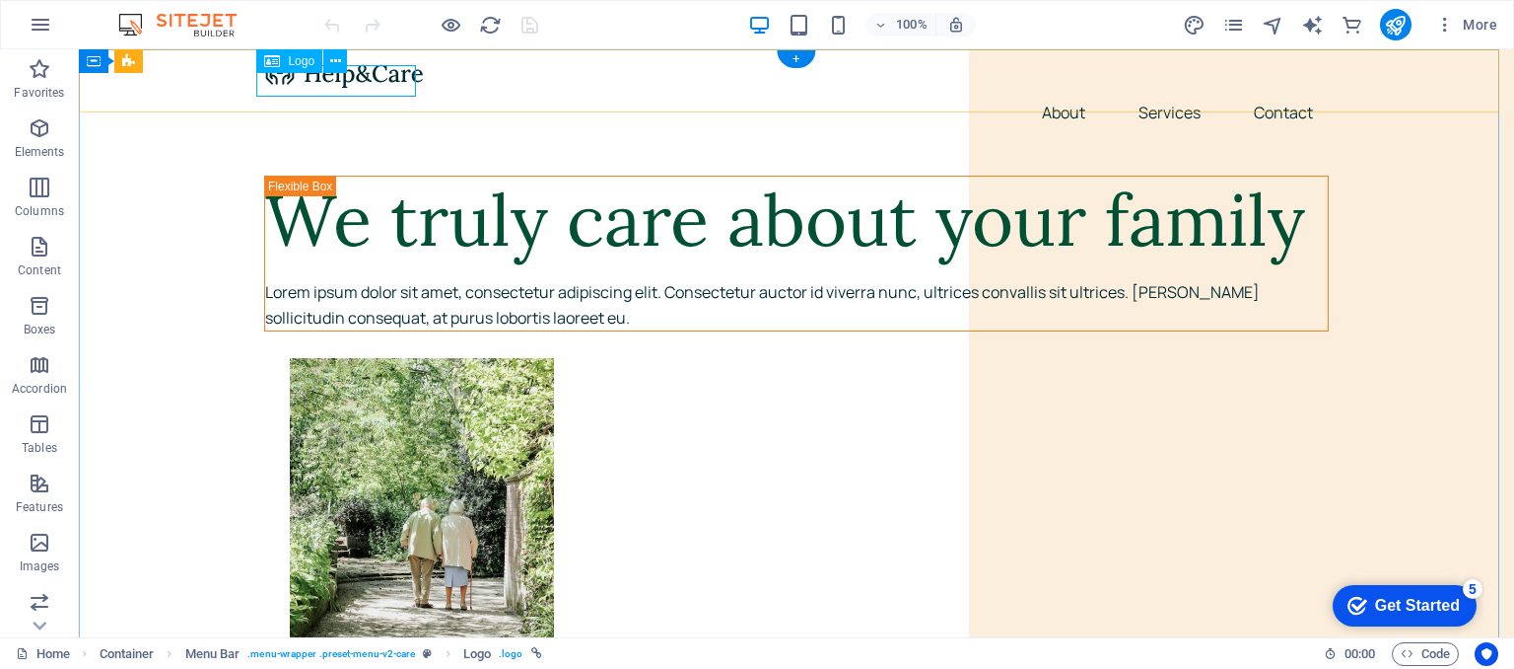
click at [404, 89] on div at bounding box center [796, 73] width 1065 height 32
click at [317, 80] on div at bounding box center [796, 73] width 1065 height 32
click at [793, 54] on div "+" at bounding box center [796, 59] width 38 height 18
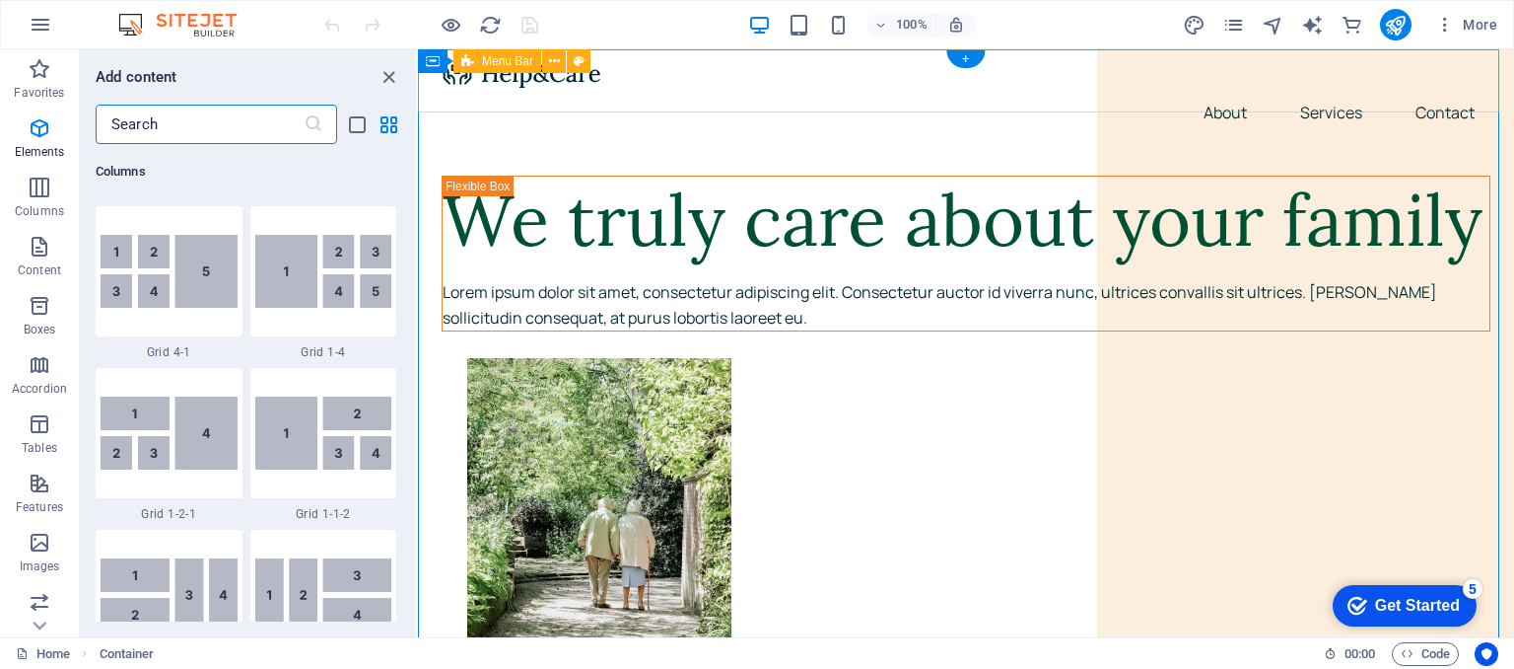
scroll to position [3450, 0]
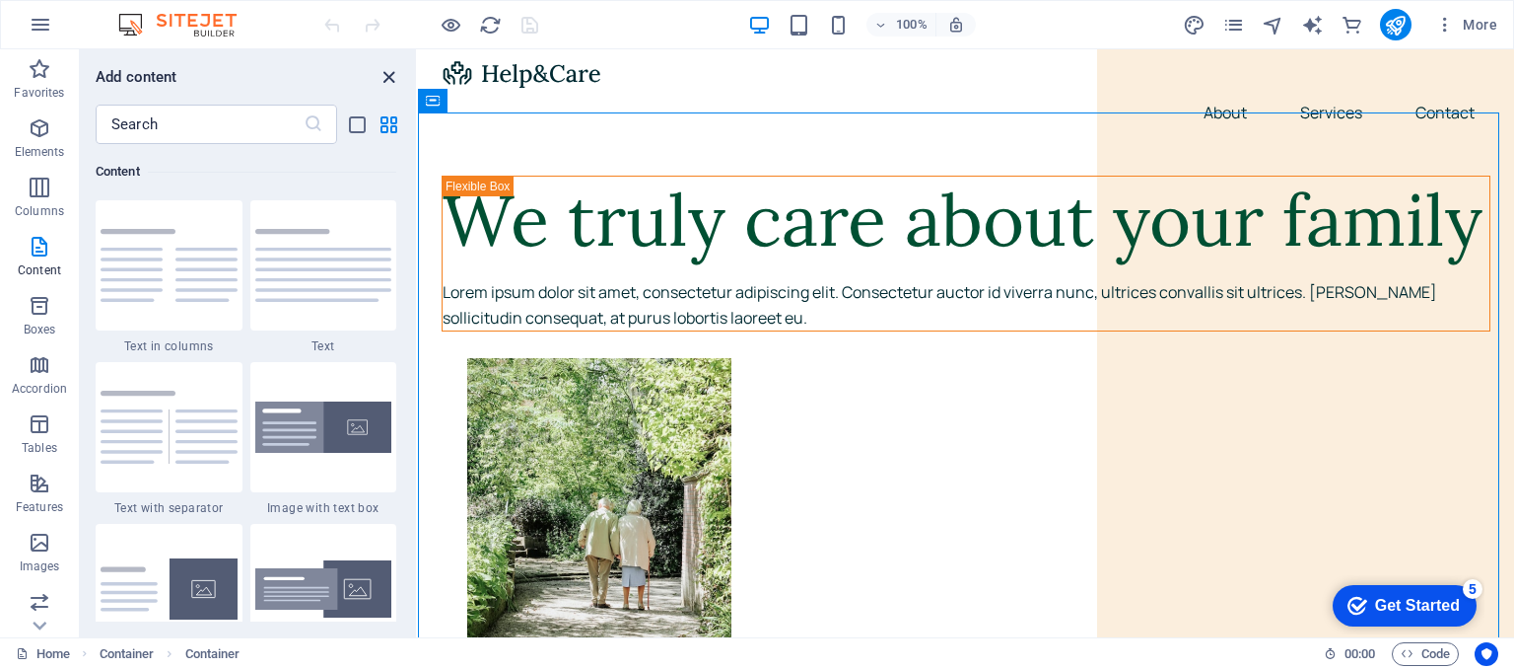
click at [385, 72] on icon "close panel" at bounding box center [389, 77] width 23 height 23
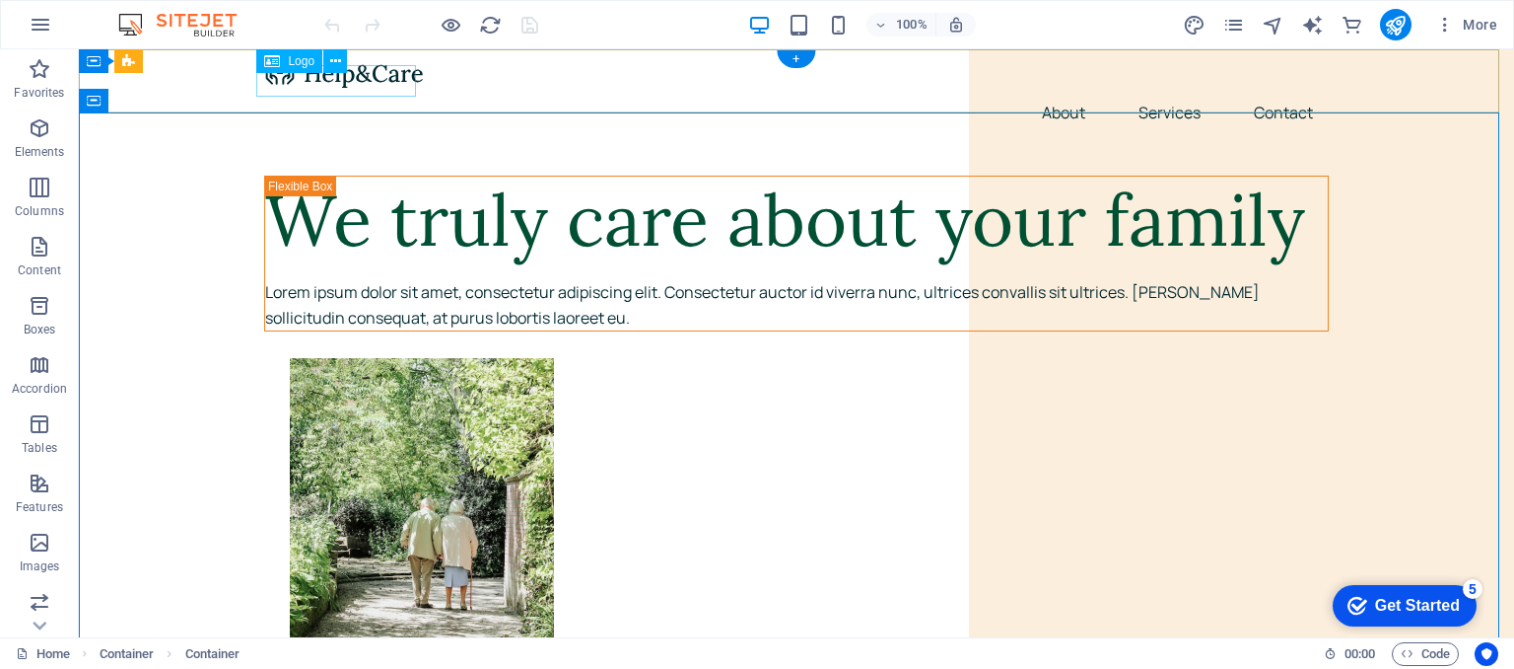
click at [385, 72] on div at bounding box center [796, 73] width 1065 height 32
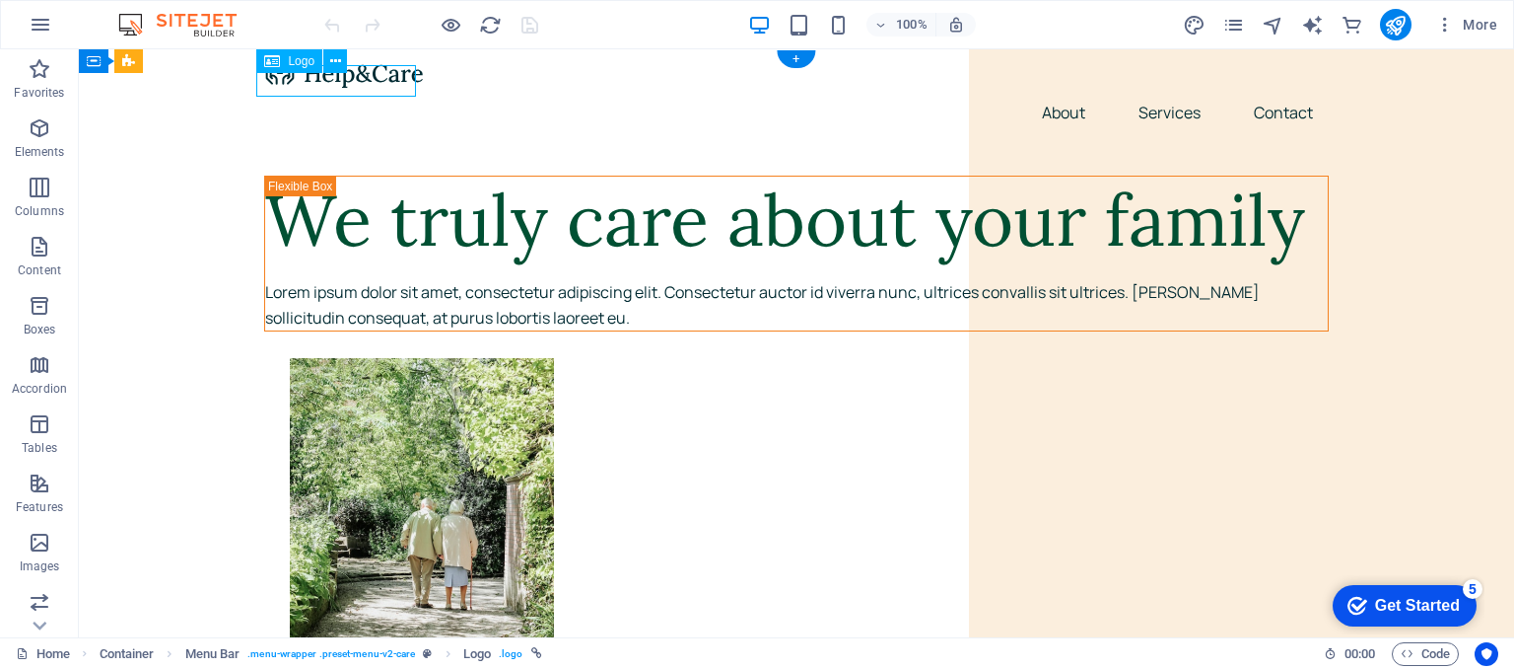
click at [385, 72] on div at bounding box center [796, 73] width 1065 height 32
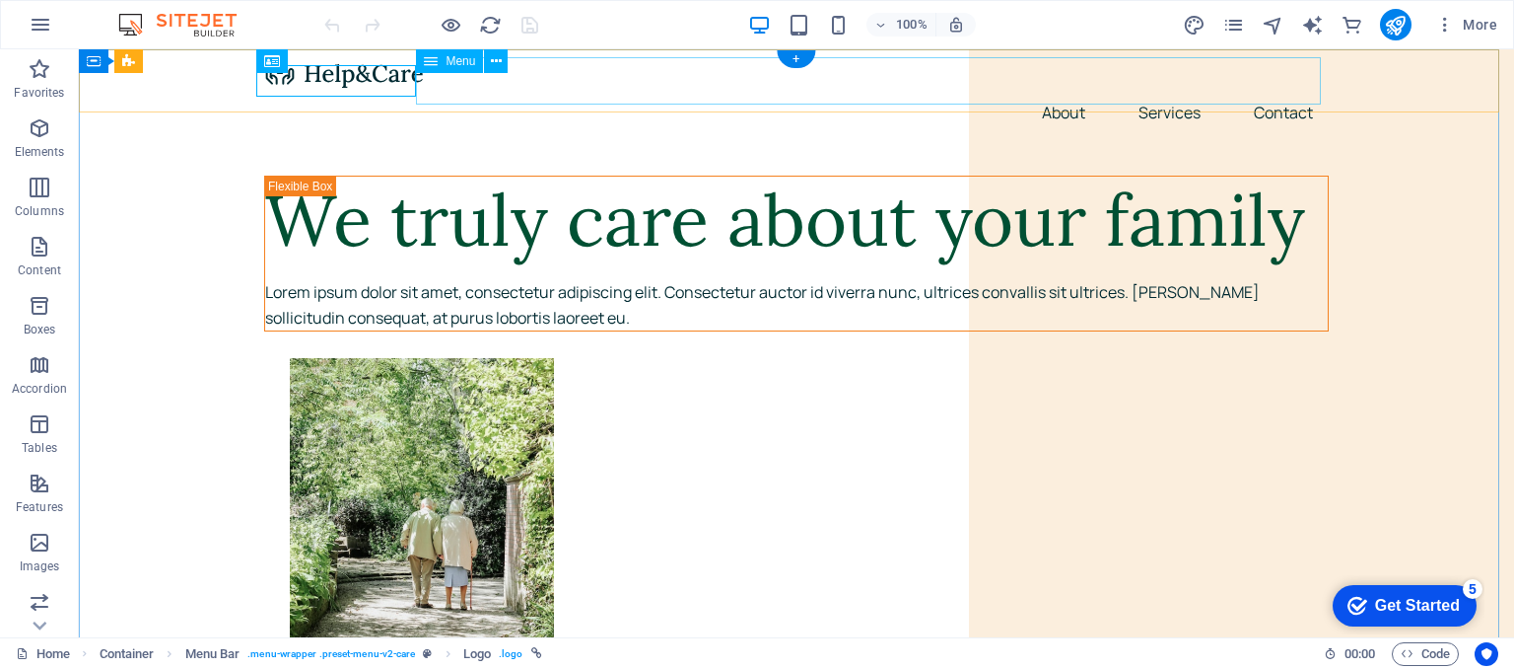
click at [1210, 89] on nav "About Services Contact" at bounding box center [796, 112] width 1065 height 47
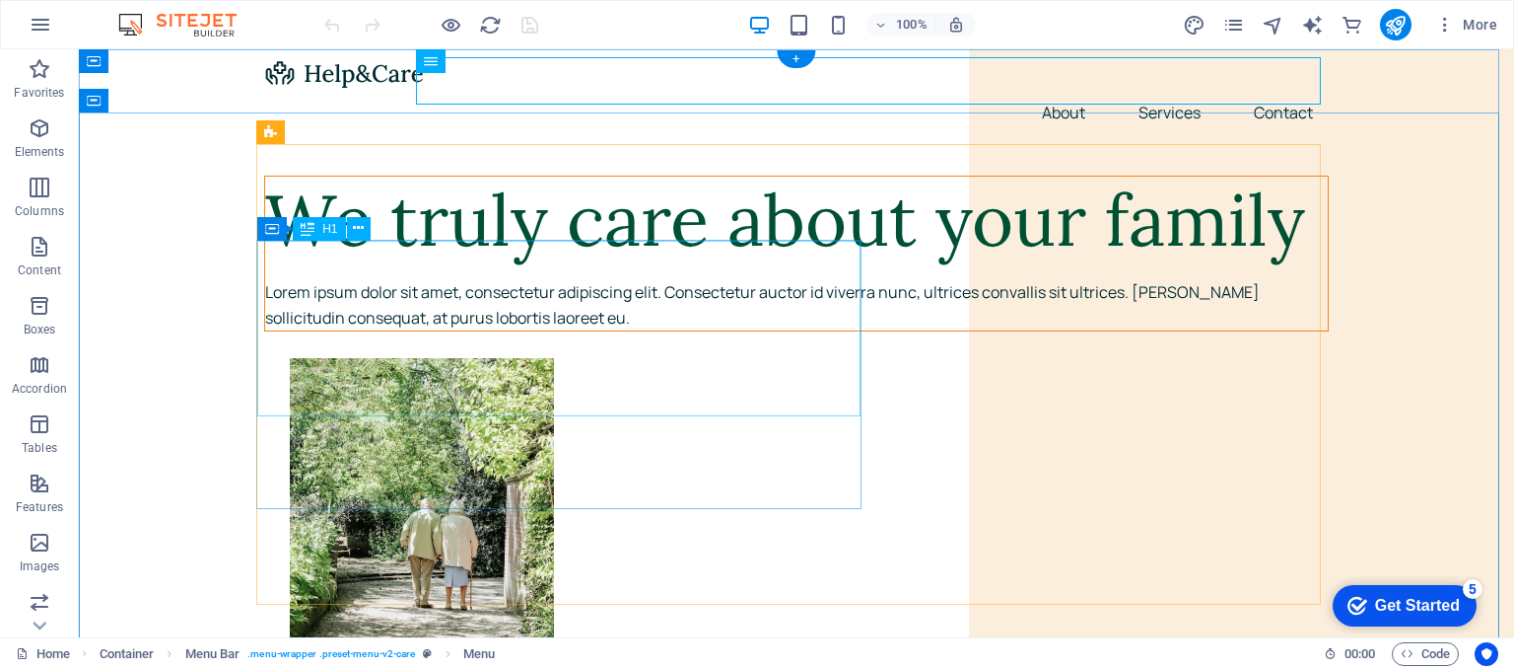
click at [698, 264] on div "We truly care about your family" at bounding box center [796, 220] width 1063 height 88
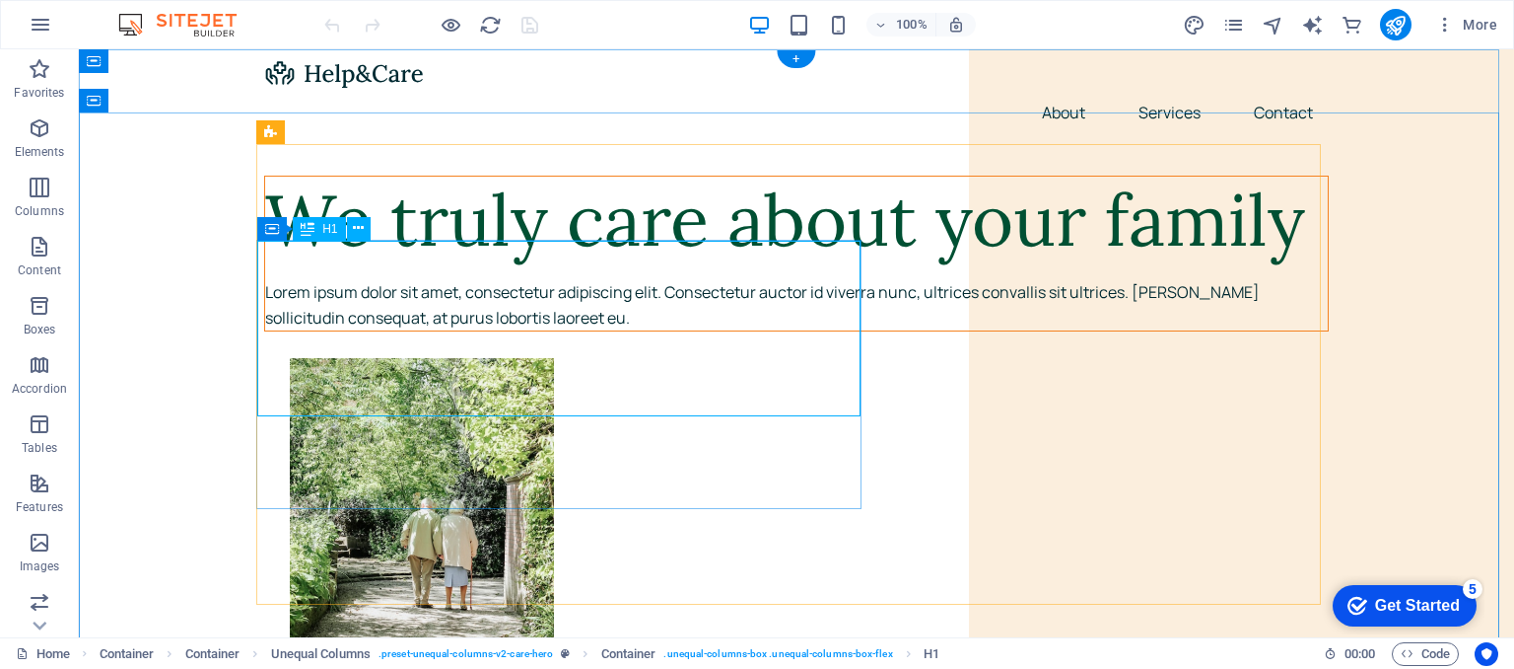
click at [612, 264] on div "We truly care about your family" at bounding box center [796, 220] width 1063 height 88
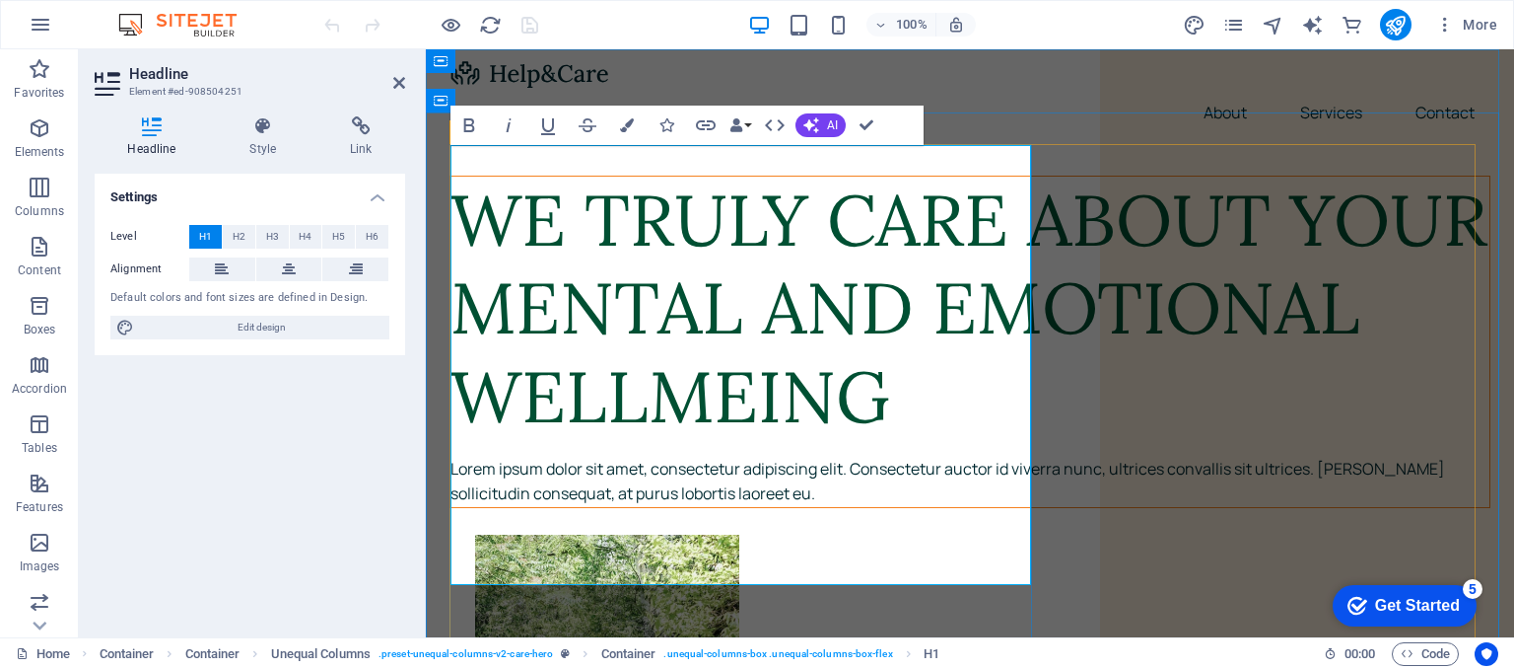
click at [708, 441] on h1 "WE TRULY CARE ABOUT YOUR MENTAL AND EMOTIONAL WELLMEING" at bounding box center [970, 308] width 1039 height 264
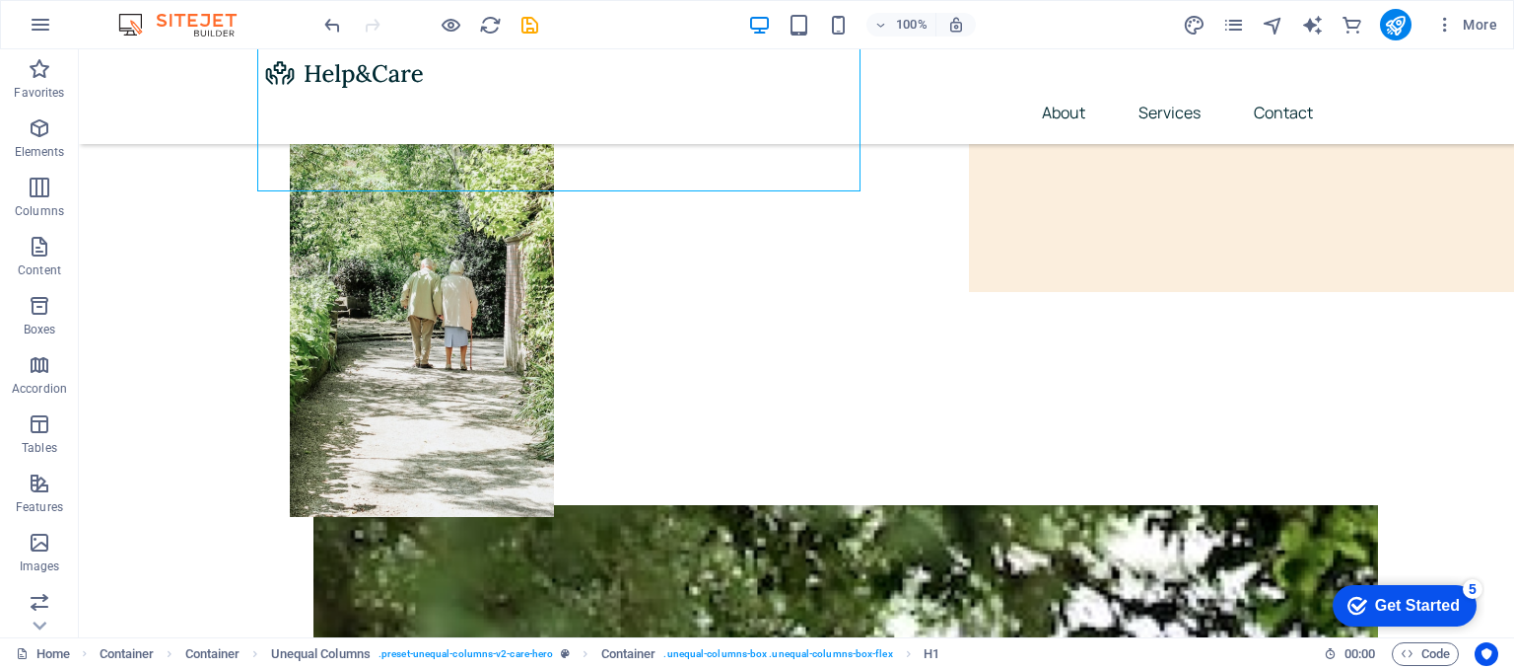
scroll to position [394, 0]
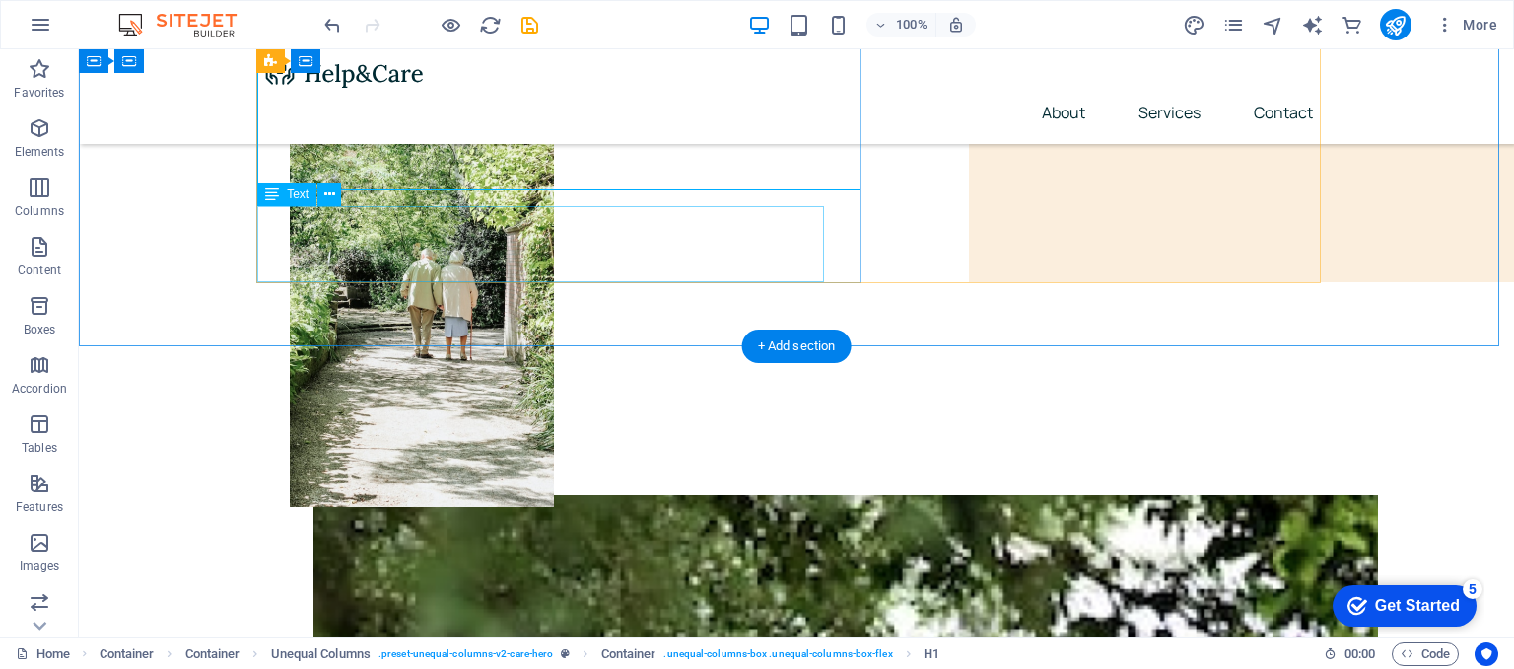
click at [469, 81] on div "Lorem ipsum dolor sit amet, consectetur adipiscing elit. Consectetur auctor id …" at bounding box center [796, 56] width 1063 height 50
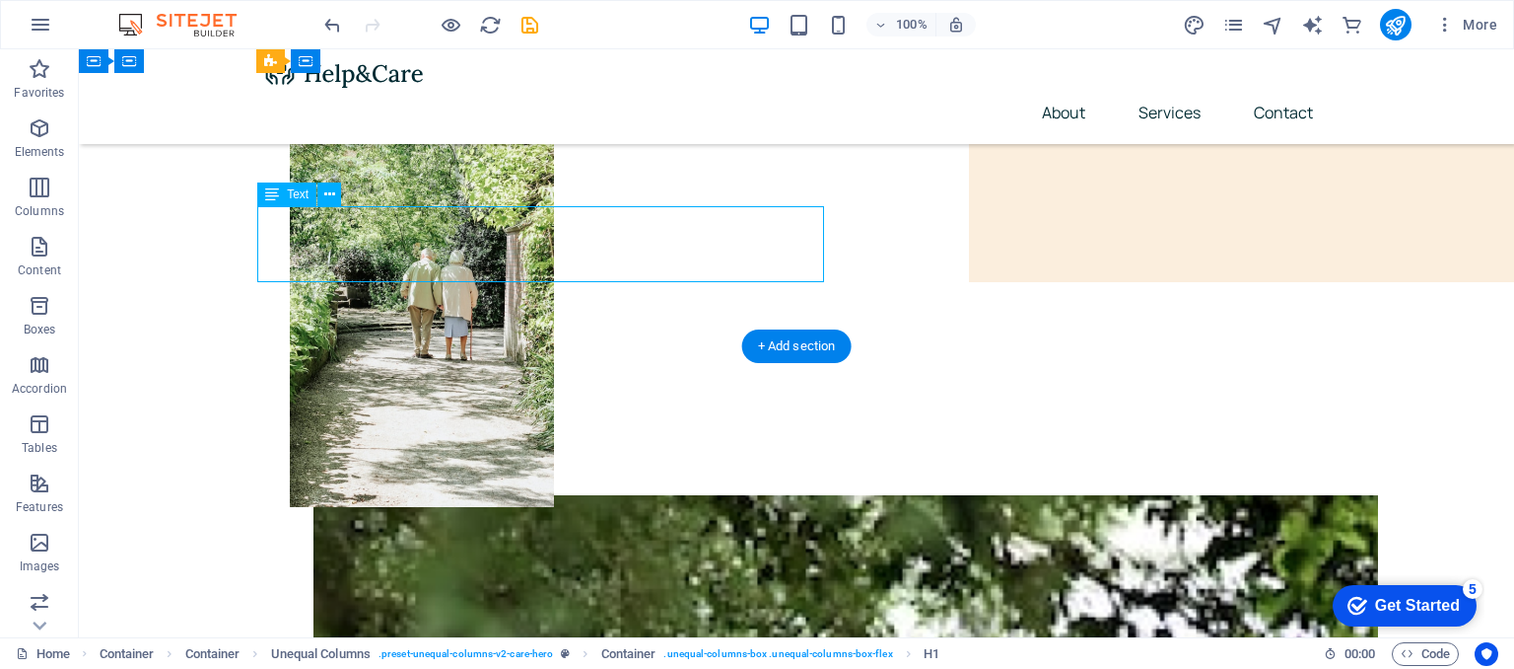
click at [469, 81] on div "Lorem ipsum dolor sit amet, consectetur adipiscing elit. Consectetur auctor id …" at bounding box center [796, 56] width 1063 height 50
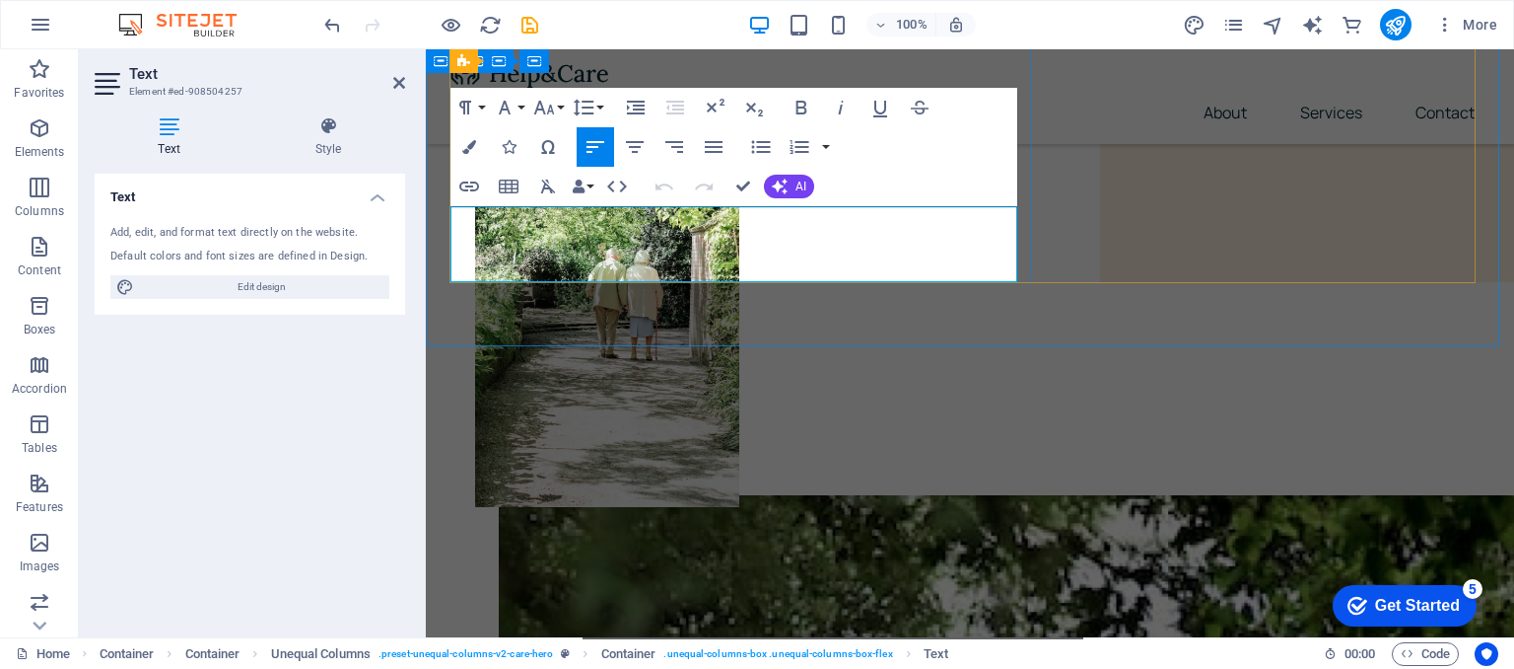
click at [638, 81] on p "Lorem ipsum dolor sit amet, consectetur adipiscing elit. Consectetur auctor id …" at bounding box center [970, 56] width 1039 height 50
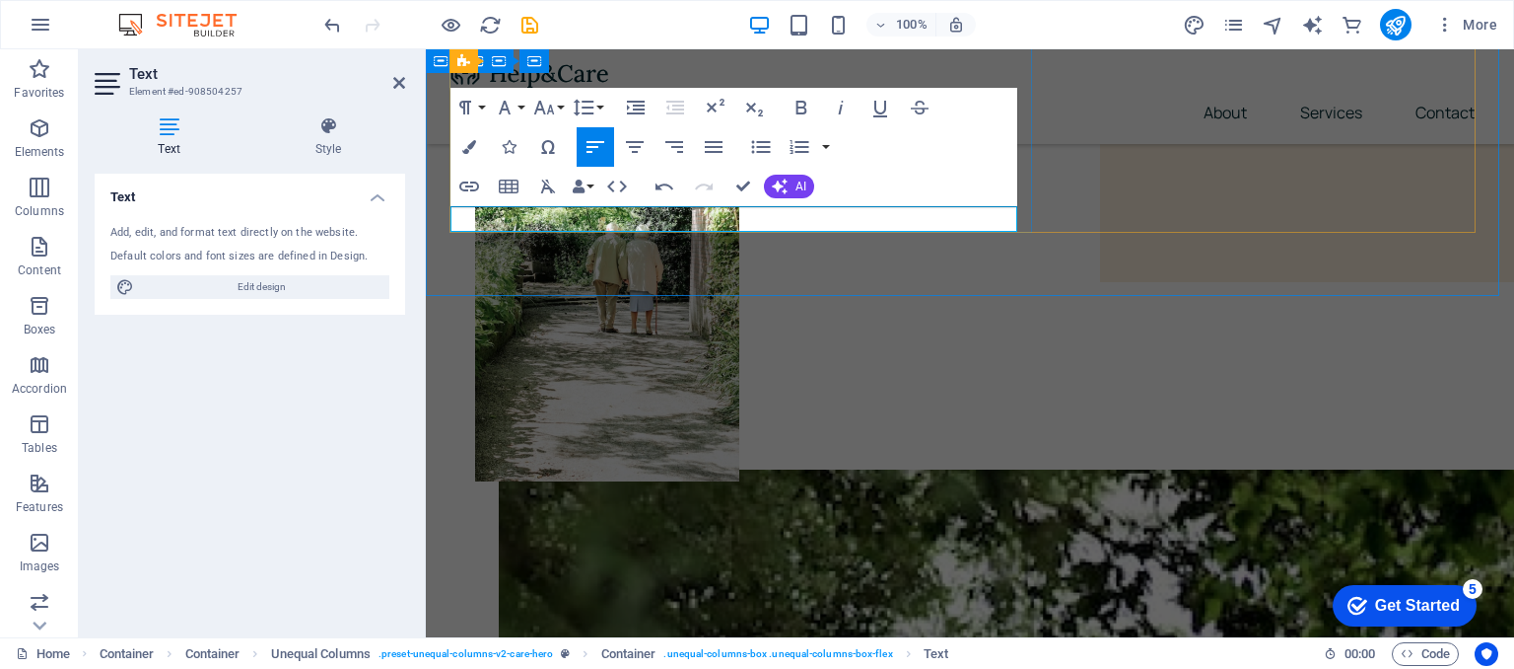
click at [483, 56] on p at bounding box center [970, 44] width 1039 height 26
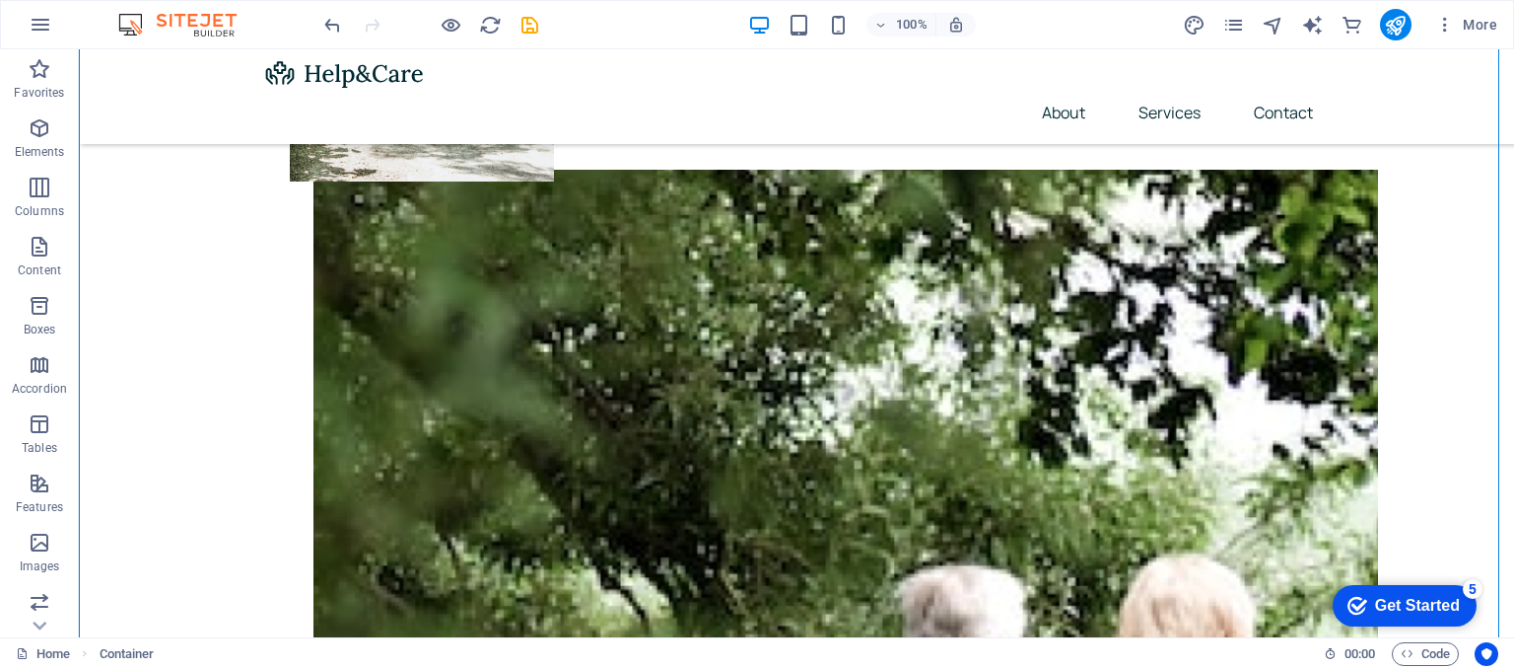
scroll to position [789, 0]
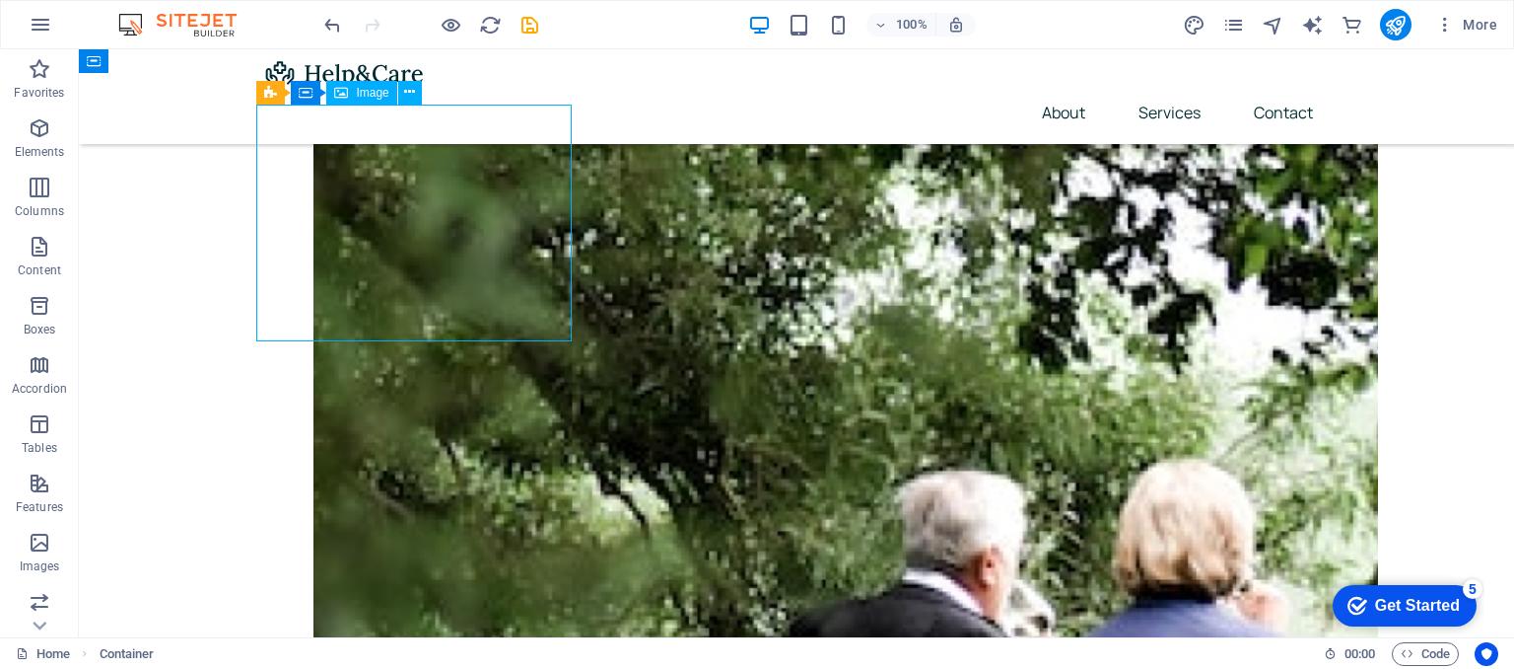
select select "%"
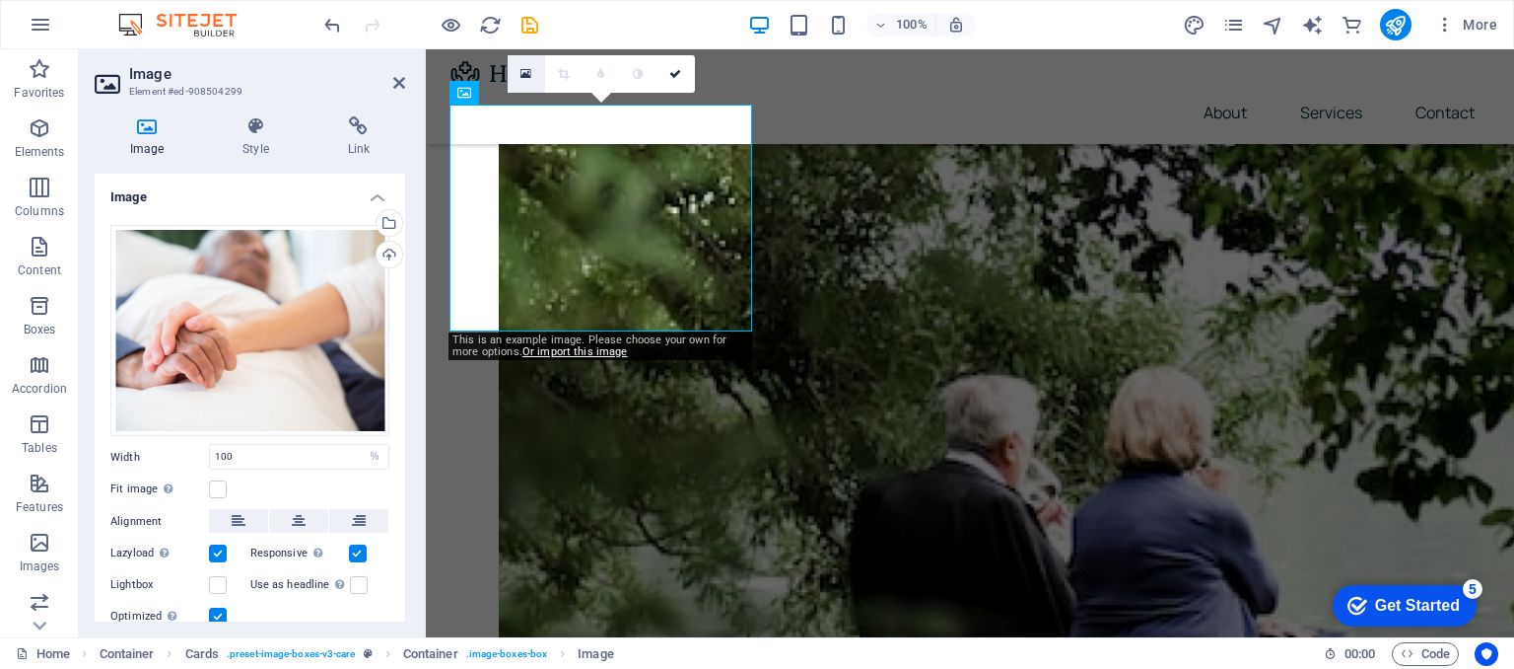
click at [528, 69] on icon at bounding box center [526, 74] width 11 height 14
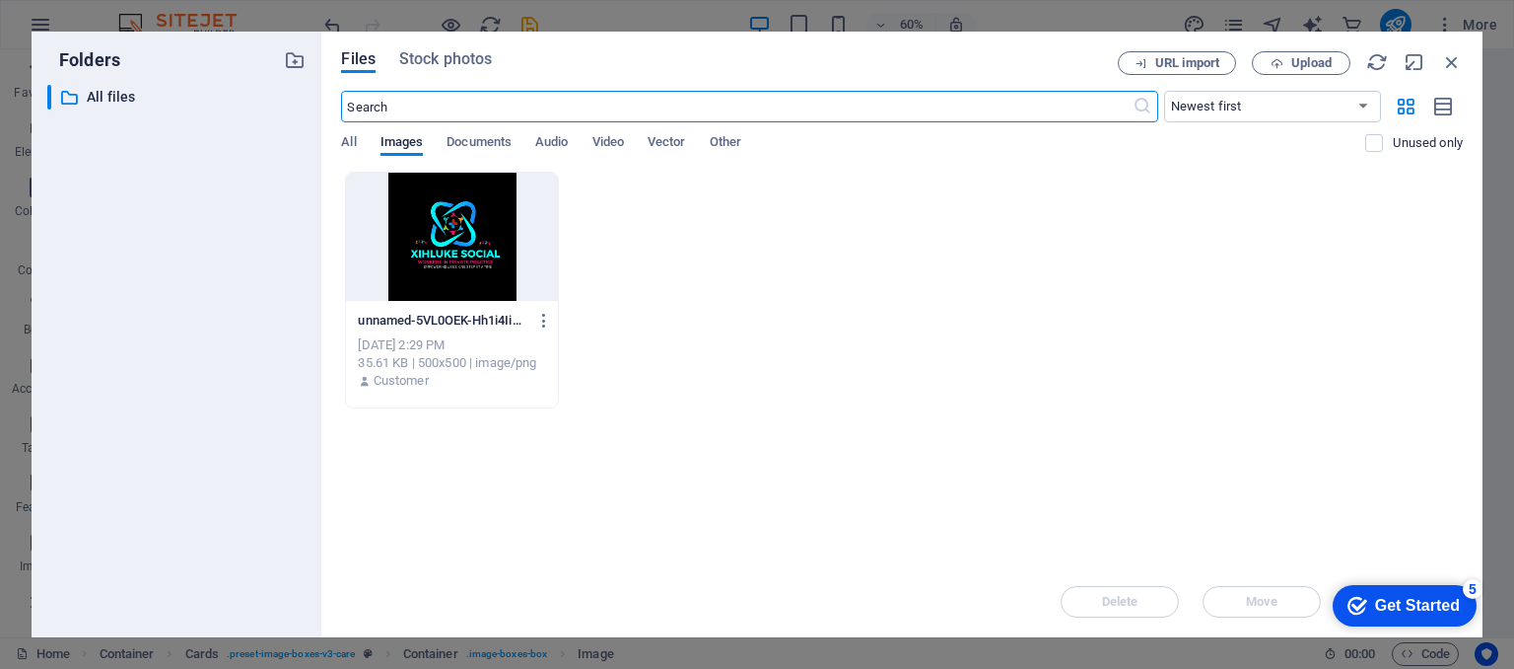
scroll to position [877, 0]
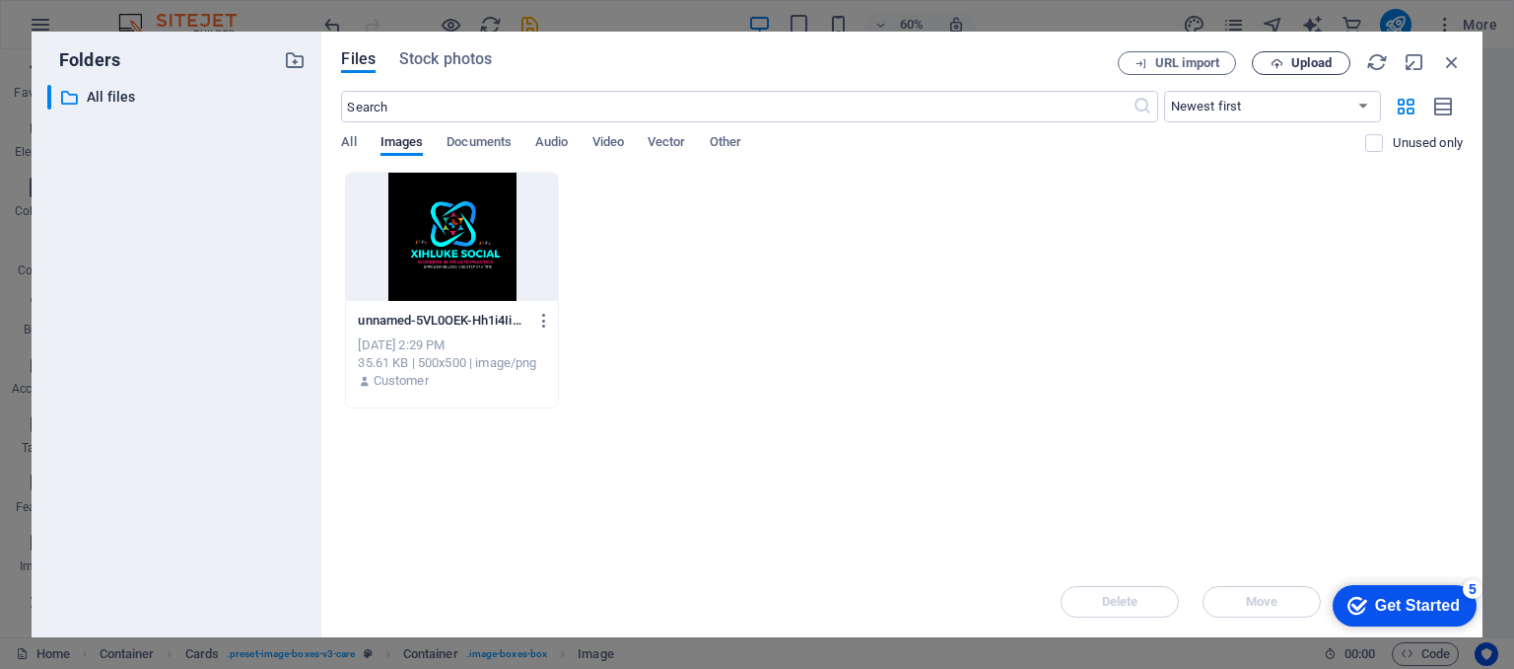
click at [1303, 64] on span "Upload" at bounding box center [1312, 63] width 40 height 12
click at [465, 59] on span "Stock photos" at bounding box center [445, 59] width 93 height 24
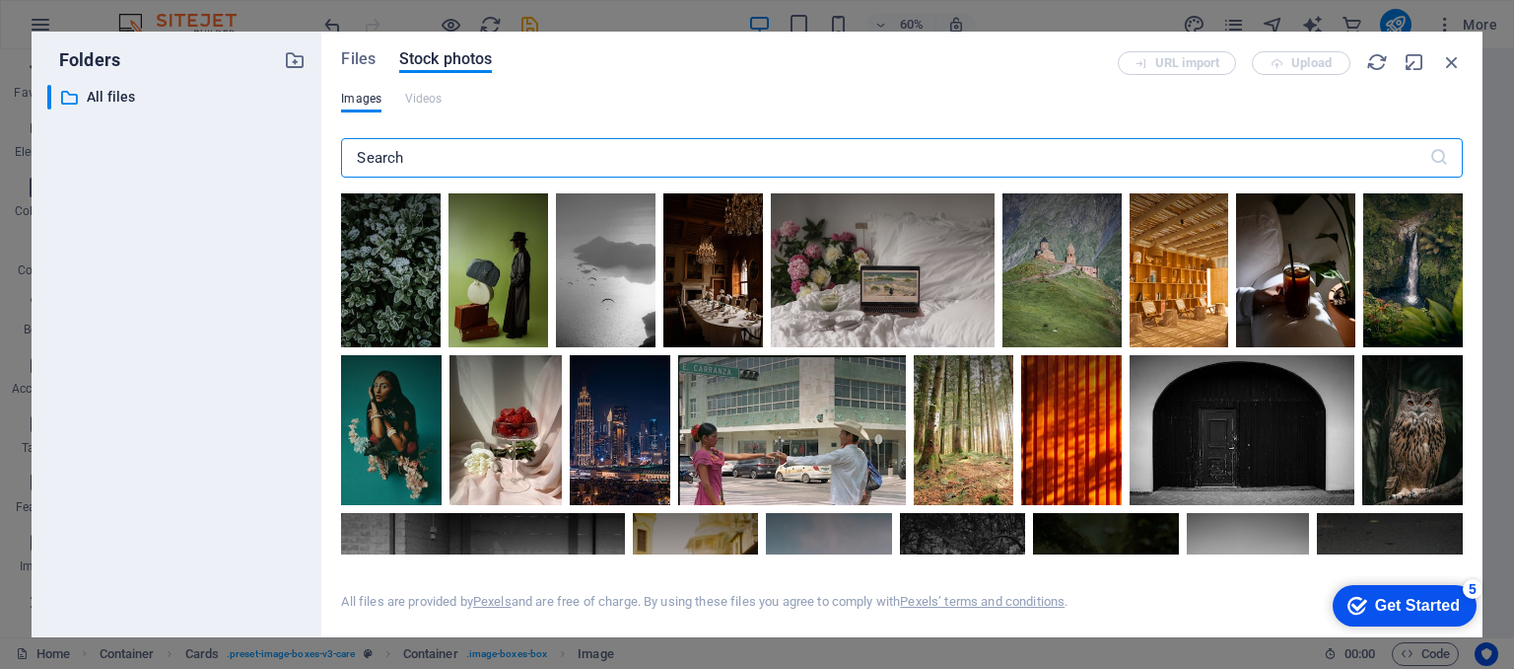
click at [377, 159] on input "text" at bounding box center [885, 157] width 1088 height 39
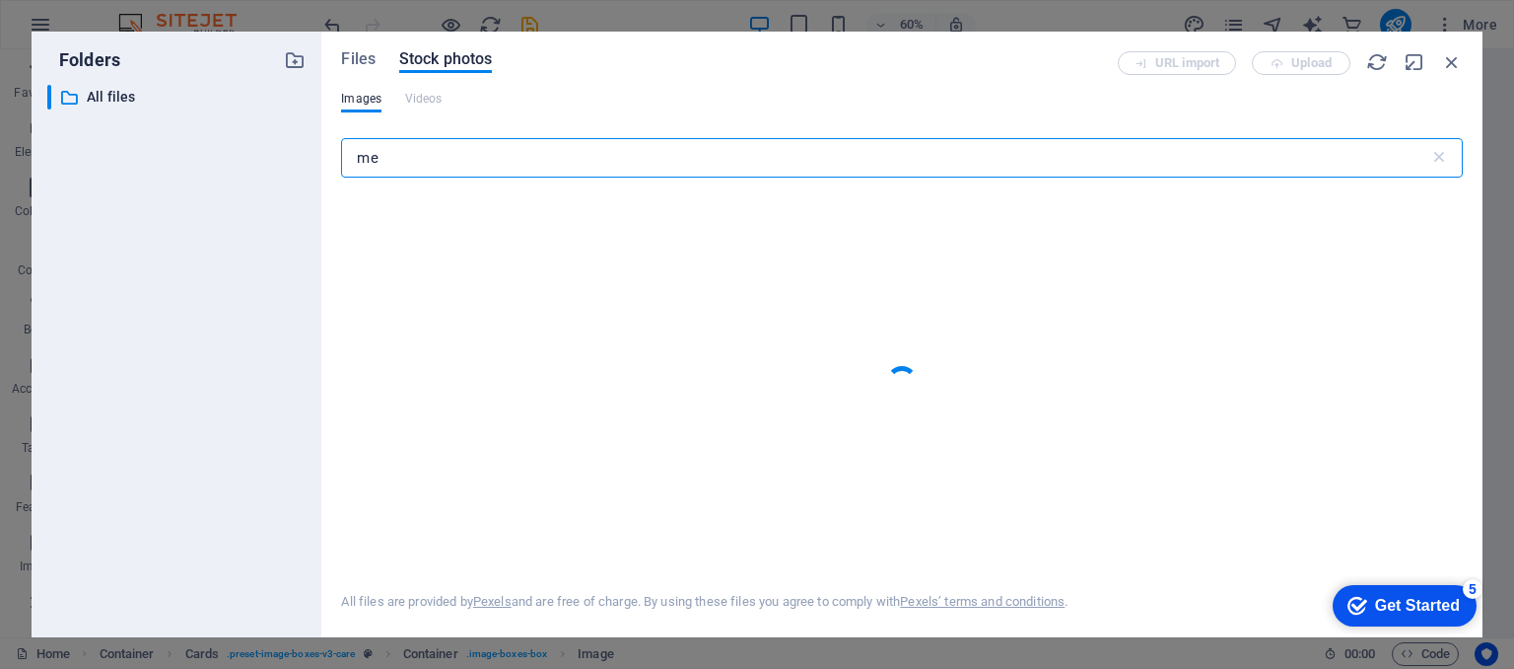
type input "m"
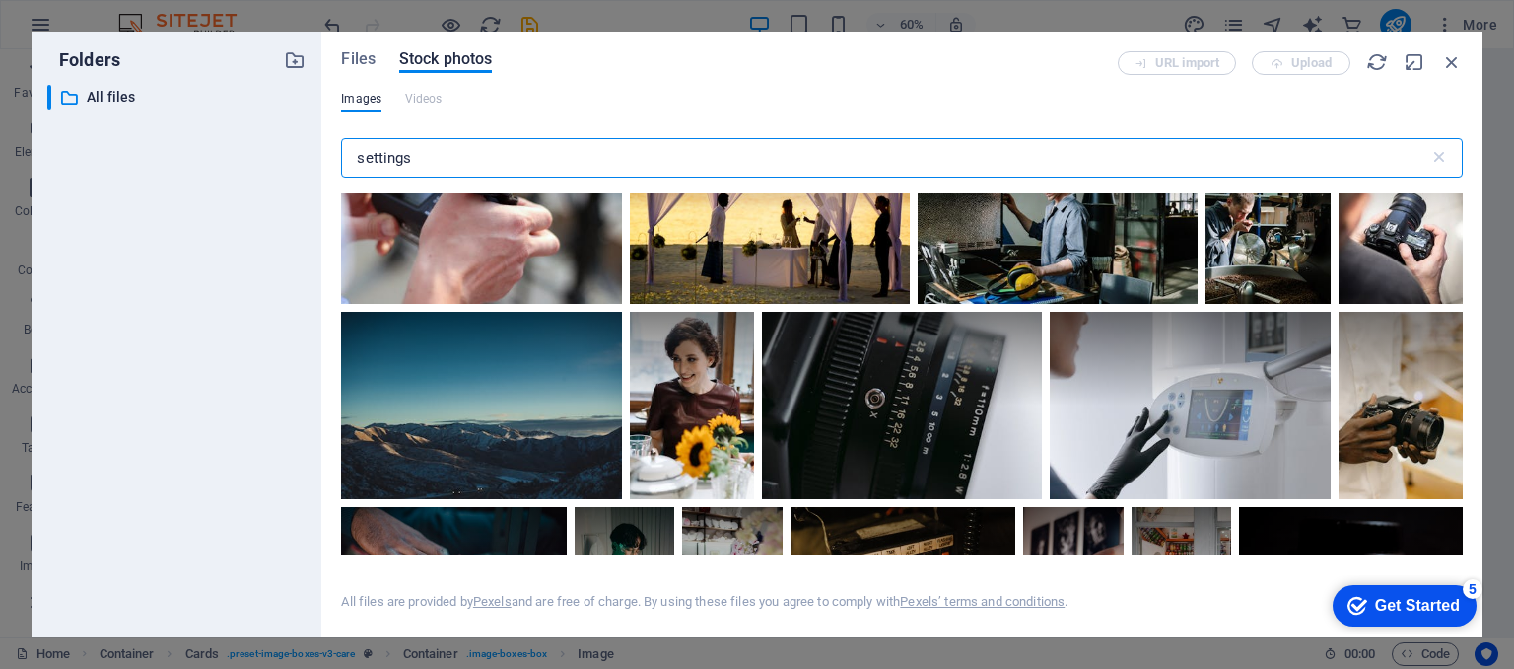
scroll to position [0, 0]
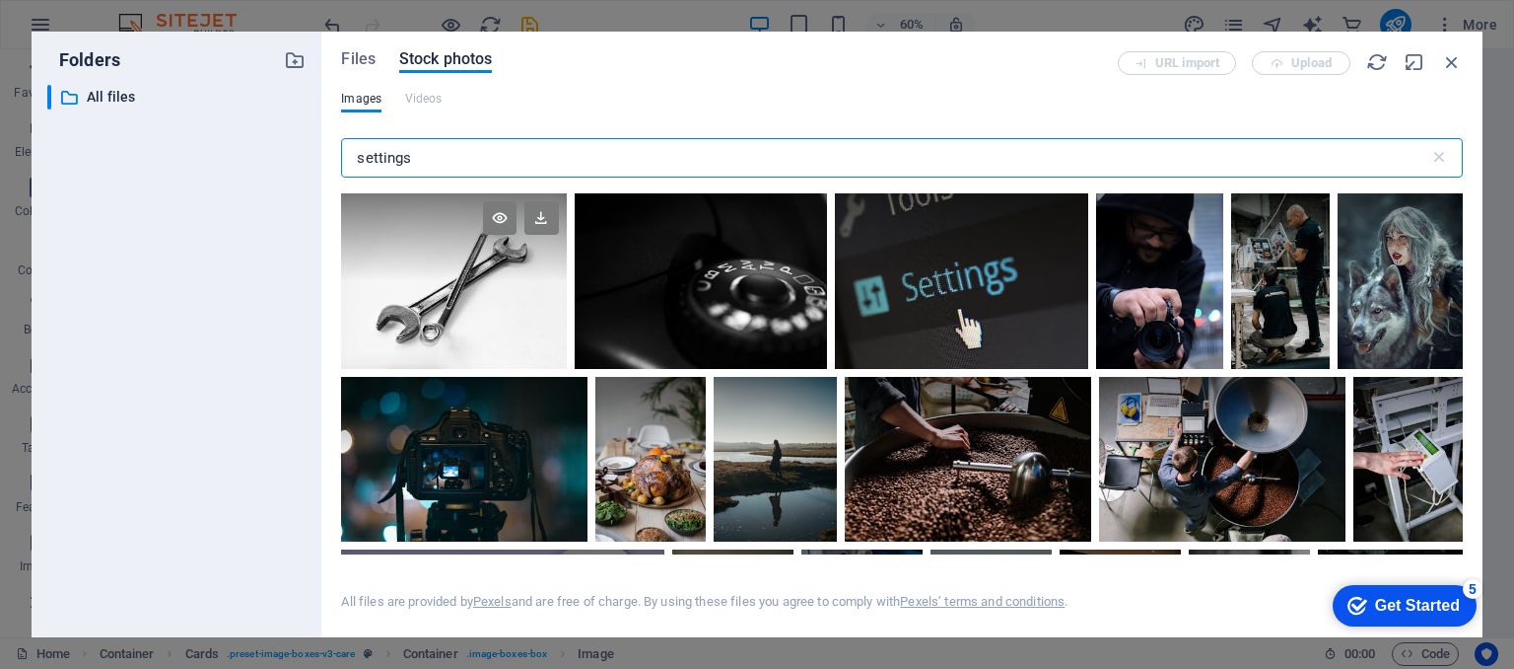
type input "settings"
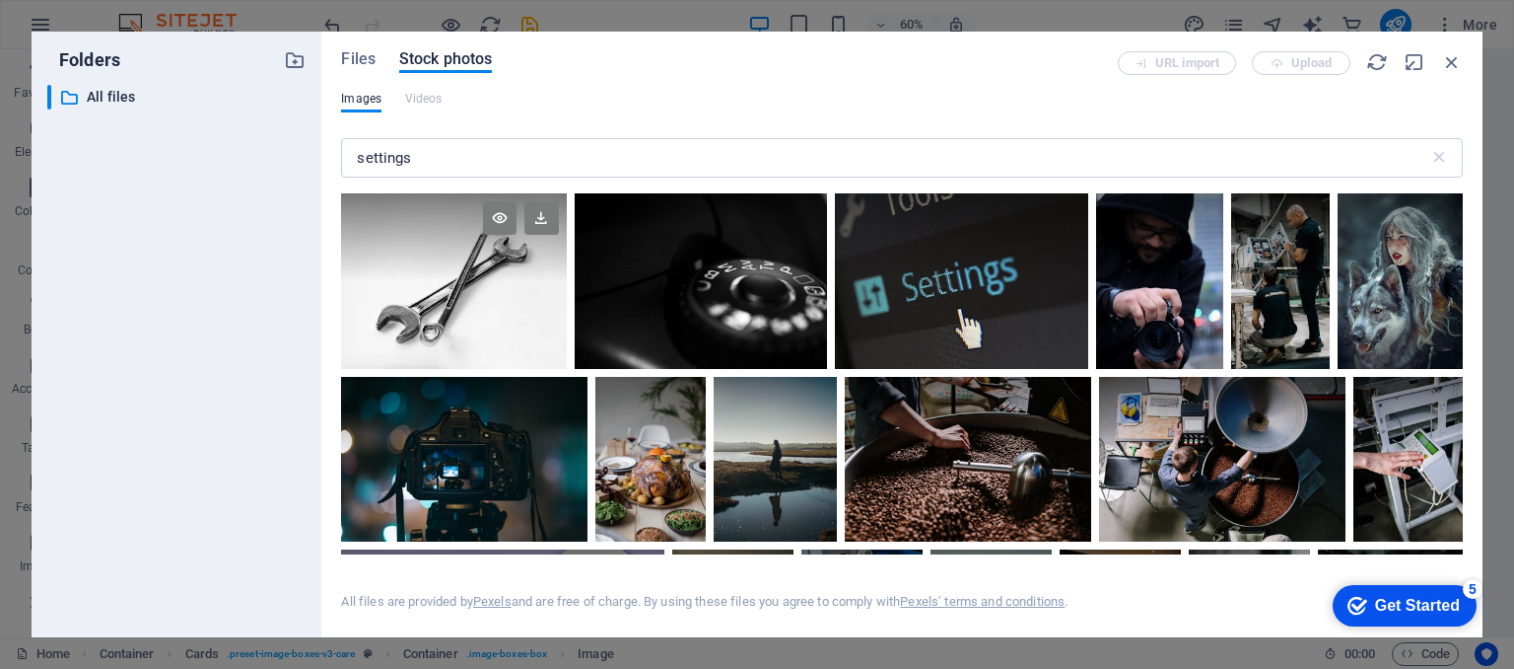
click at [476, 289] on div at bounding box center [453, 281] width 225 height 176
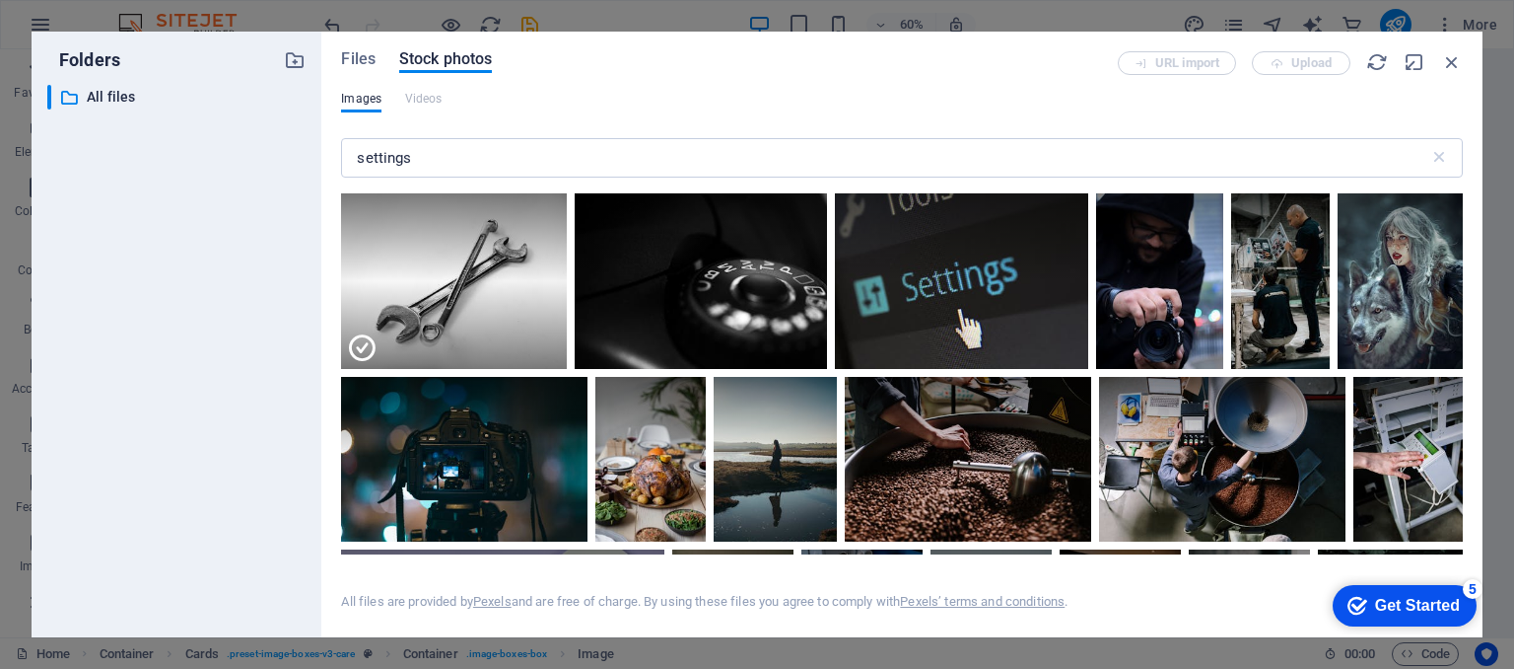
click at [1378, 607] on div "Get Started" at bounding box center [1417, 606] width 85 height 18
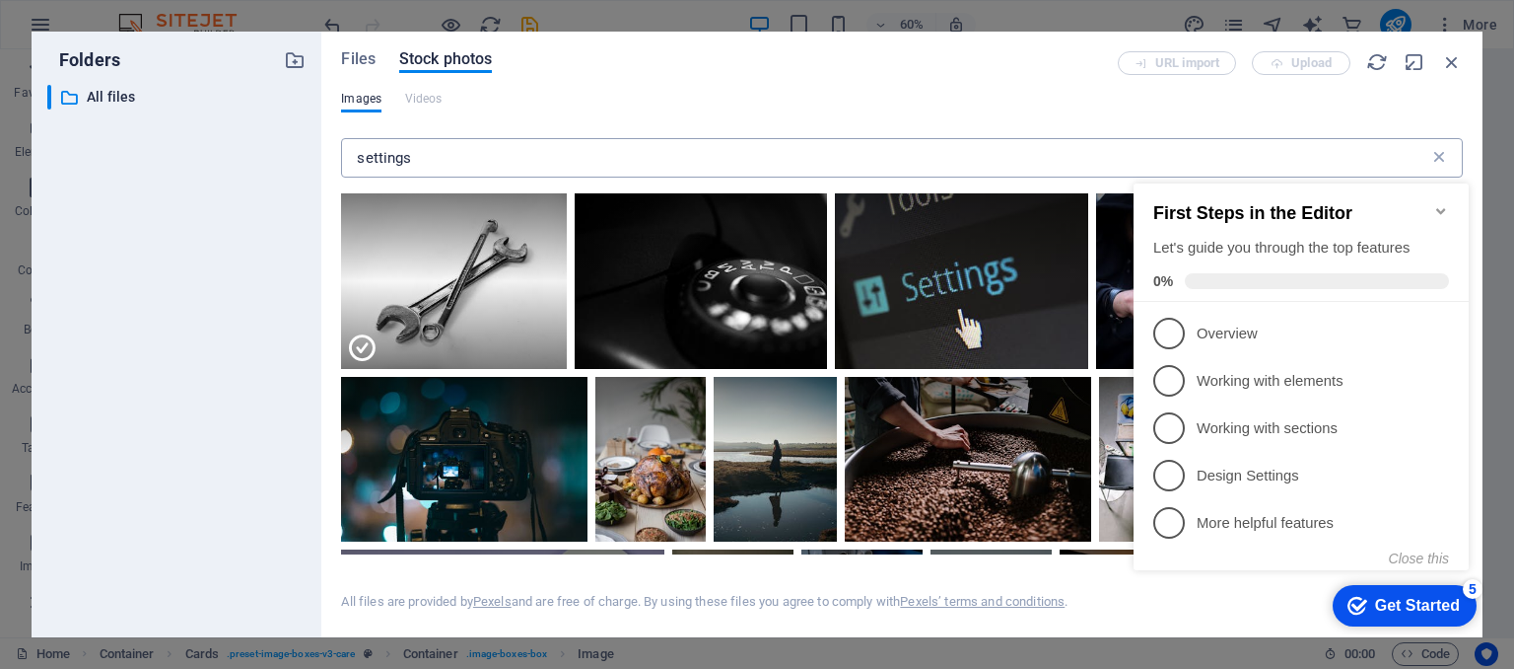
click at [1444, 155] on icon at bounding box center [1440, 158] width 20 height 20
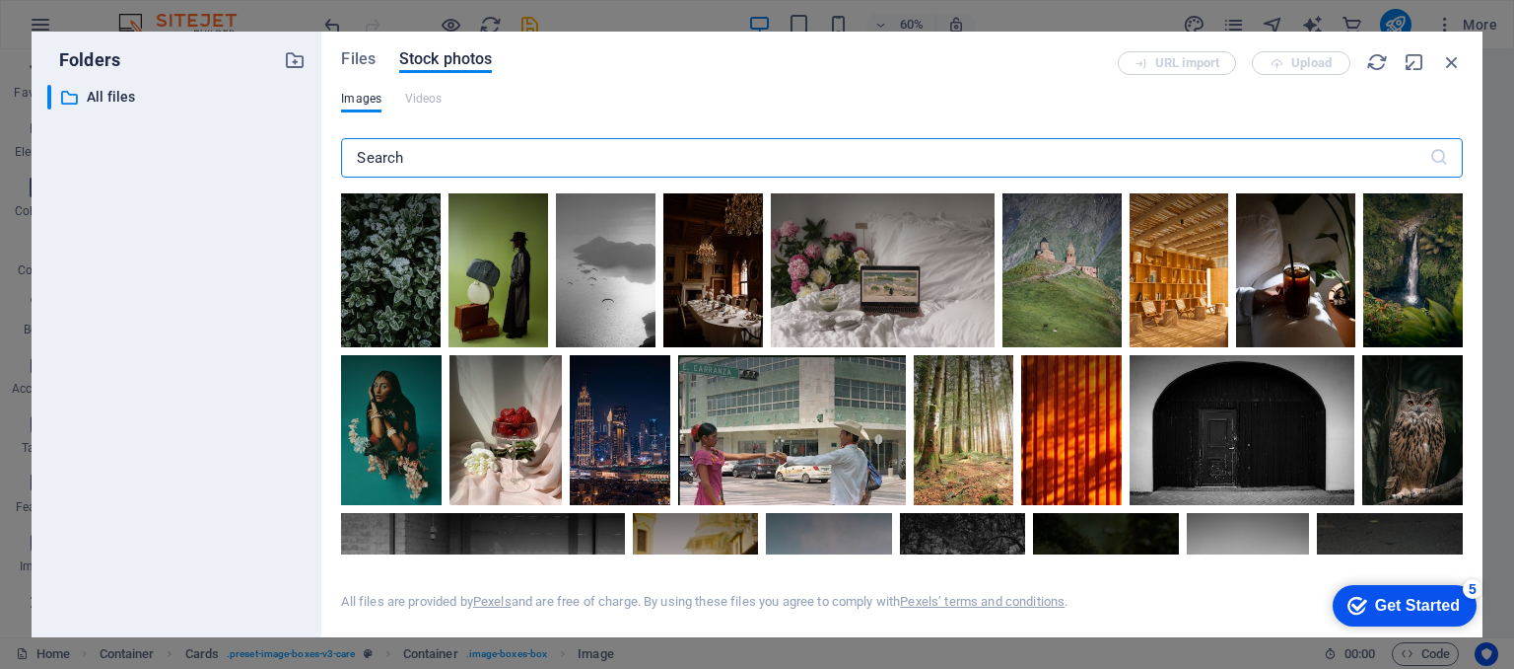
click at [390, 161] on input "text" at bounding box center [885, 157] width 1088 height 39
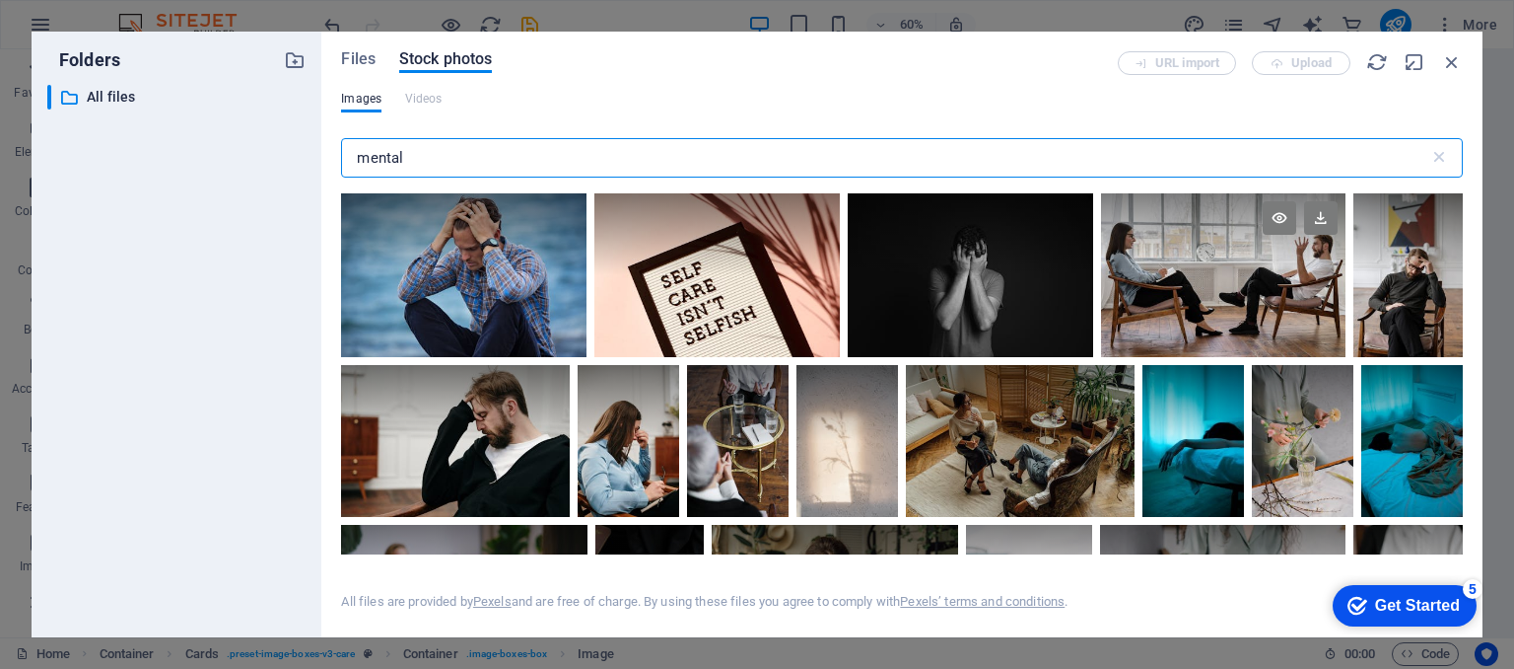
type input "mental"
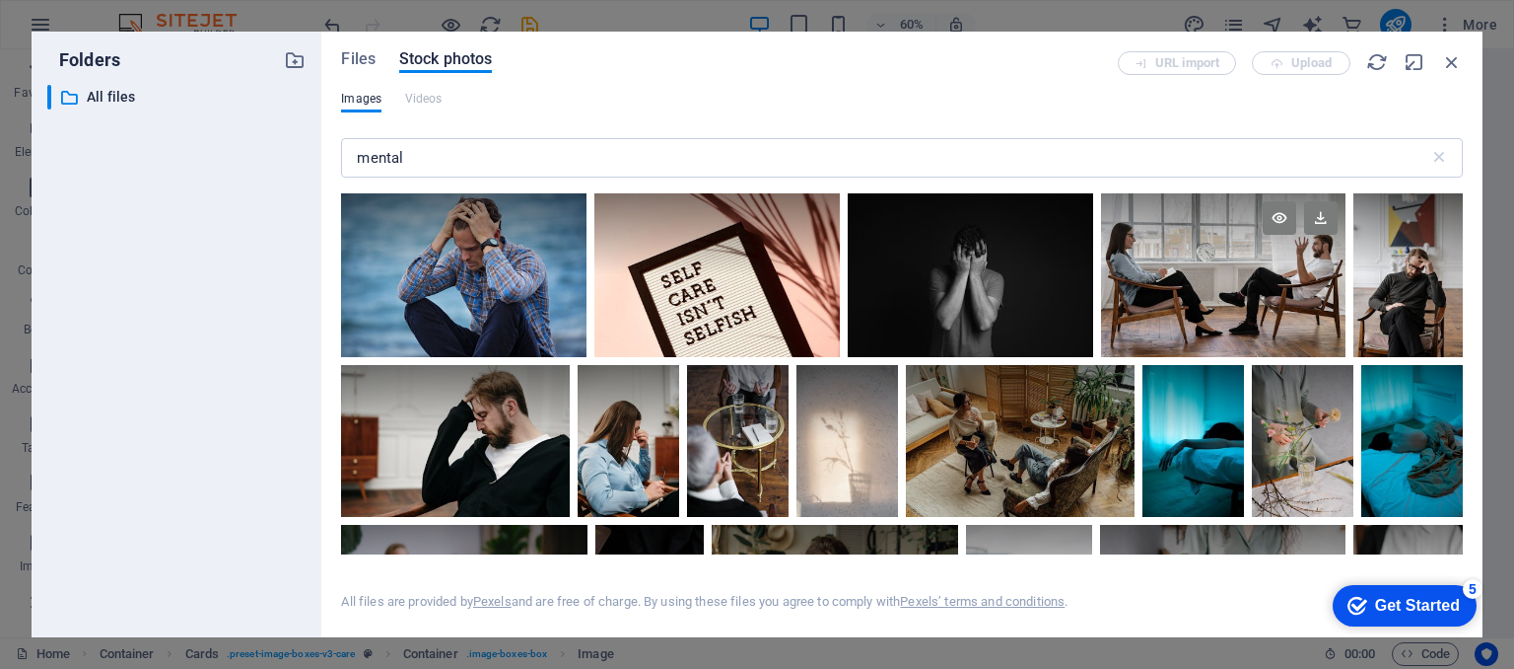
click at [1259, 276] on div at bounding box center [1224, 275] width 246 height 164
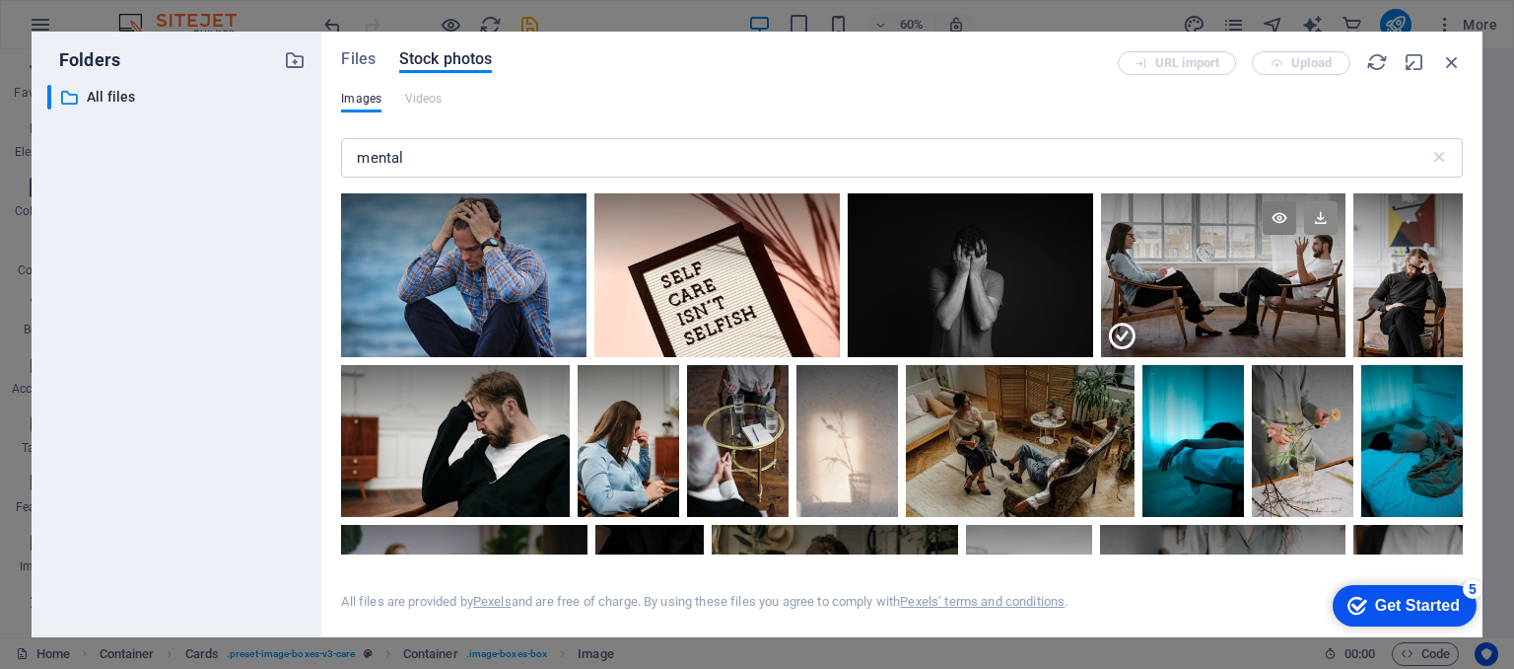
click at [1322, 218] on icon at bounding box center [1321, 218] width 34 height 34
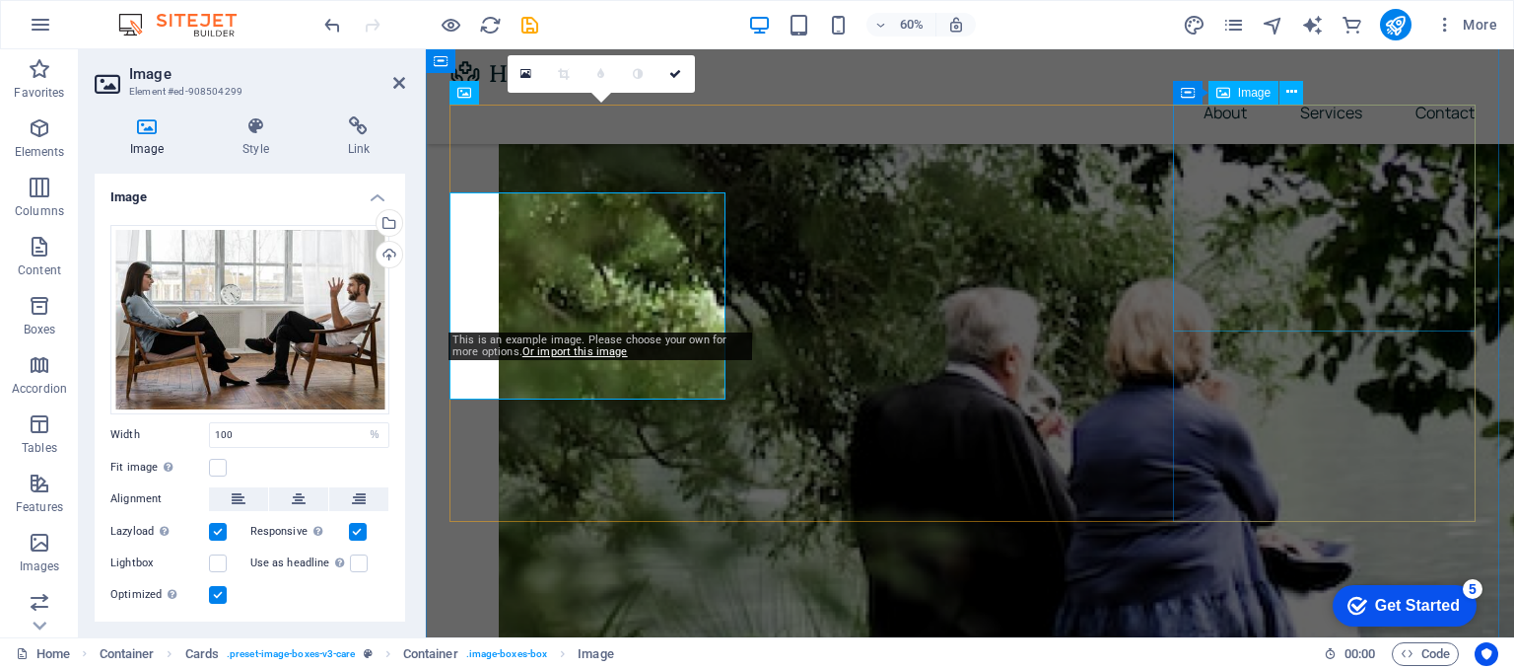
scroll to position [789, 0]
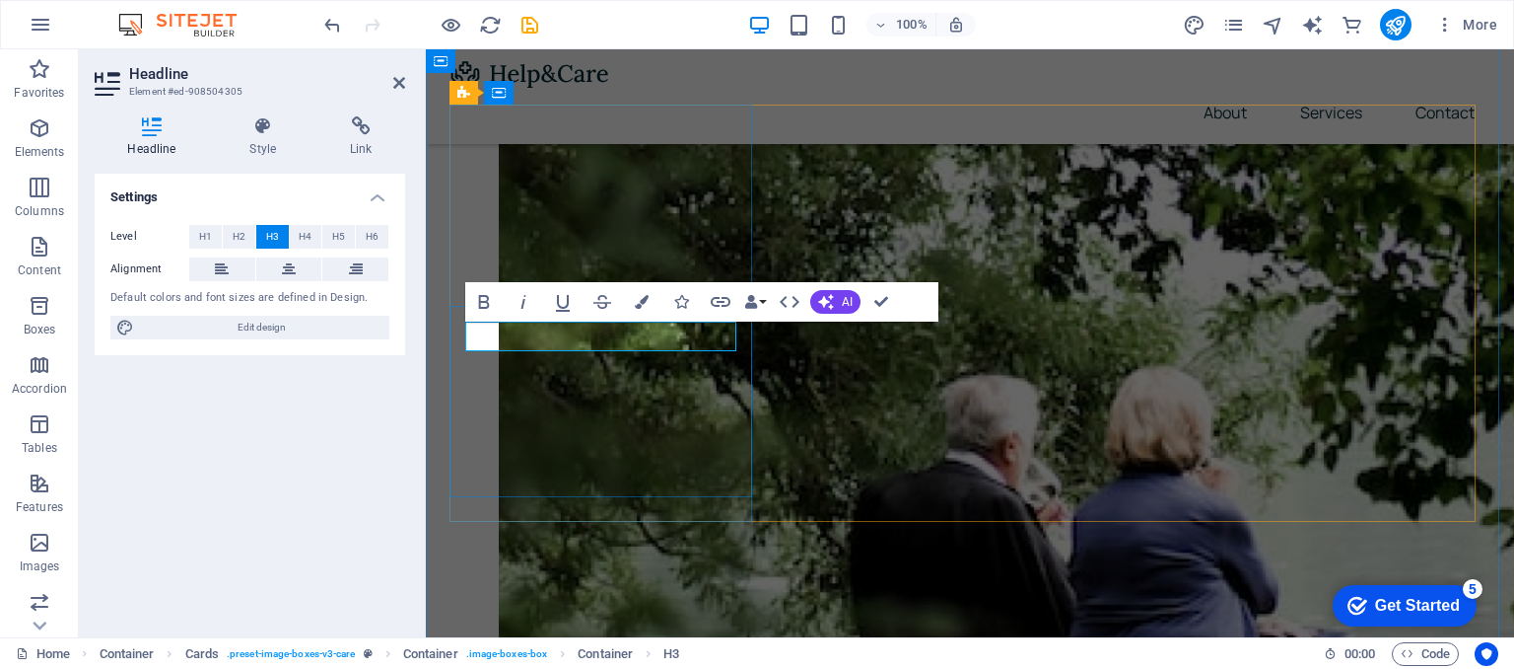
click at [561, 338] on button at bounding box center [553, 339] width 24 height 24
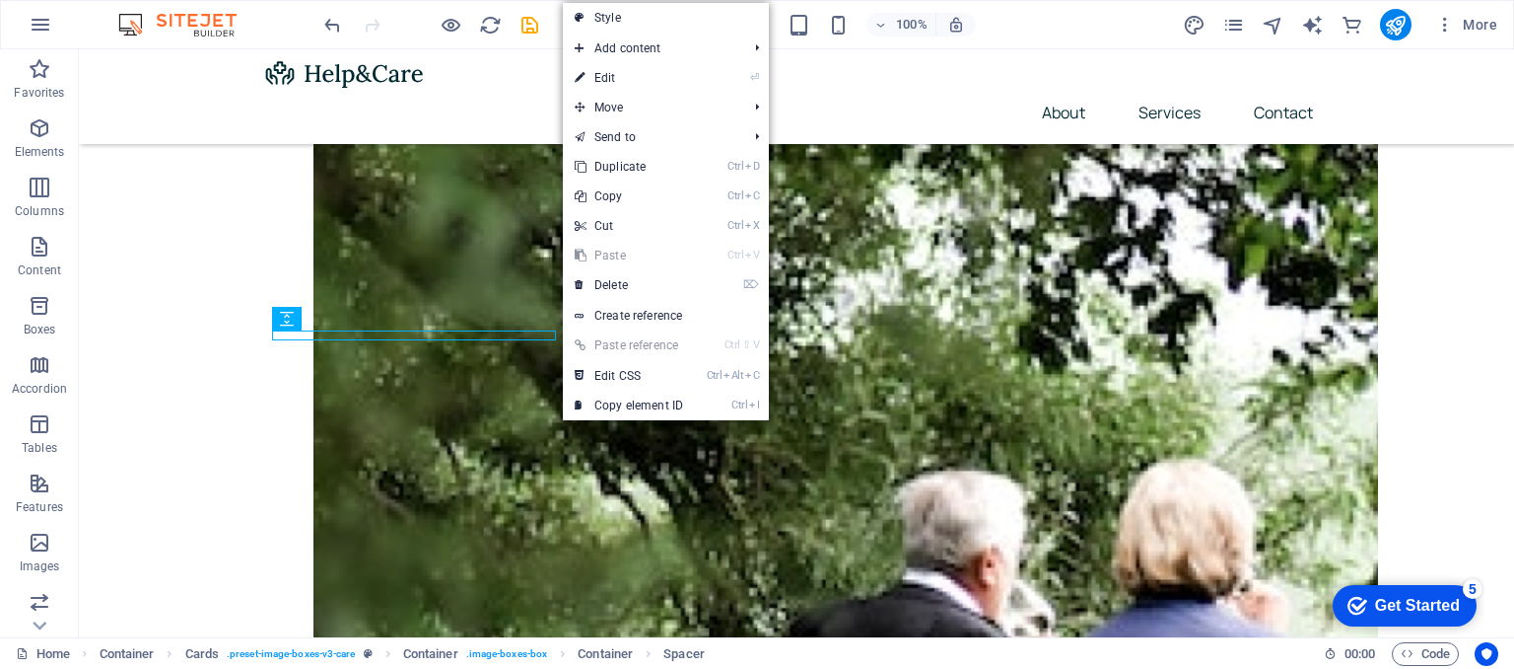
click at [585, 335] on link "Ctrl ⇧ V Paste reference" at bounding box center [629, 345] width 132 height 30
click at [611, 264] on link "Ctrl V Paste" at bounding box center [629, 256] width 132 height 30
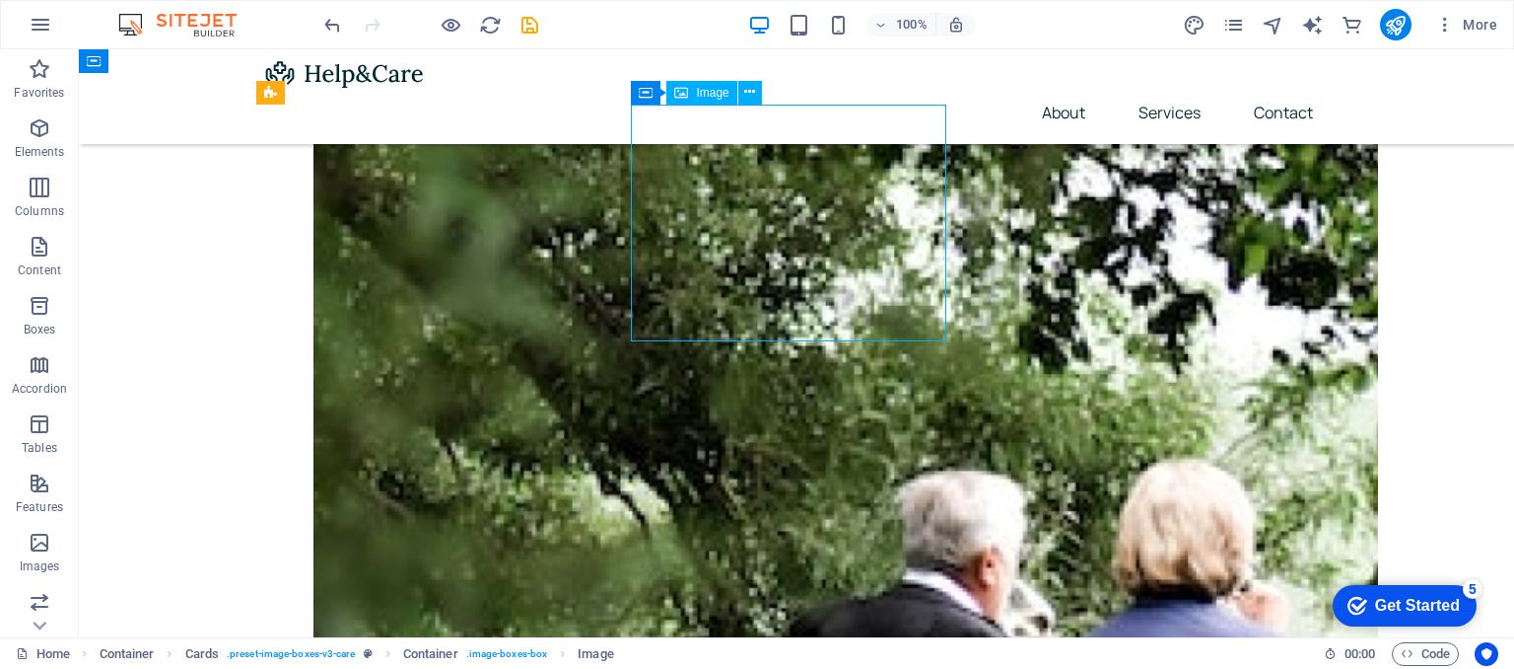
select select "%"
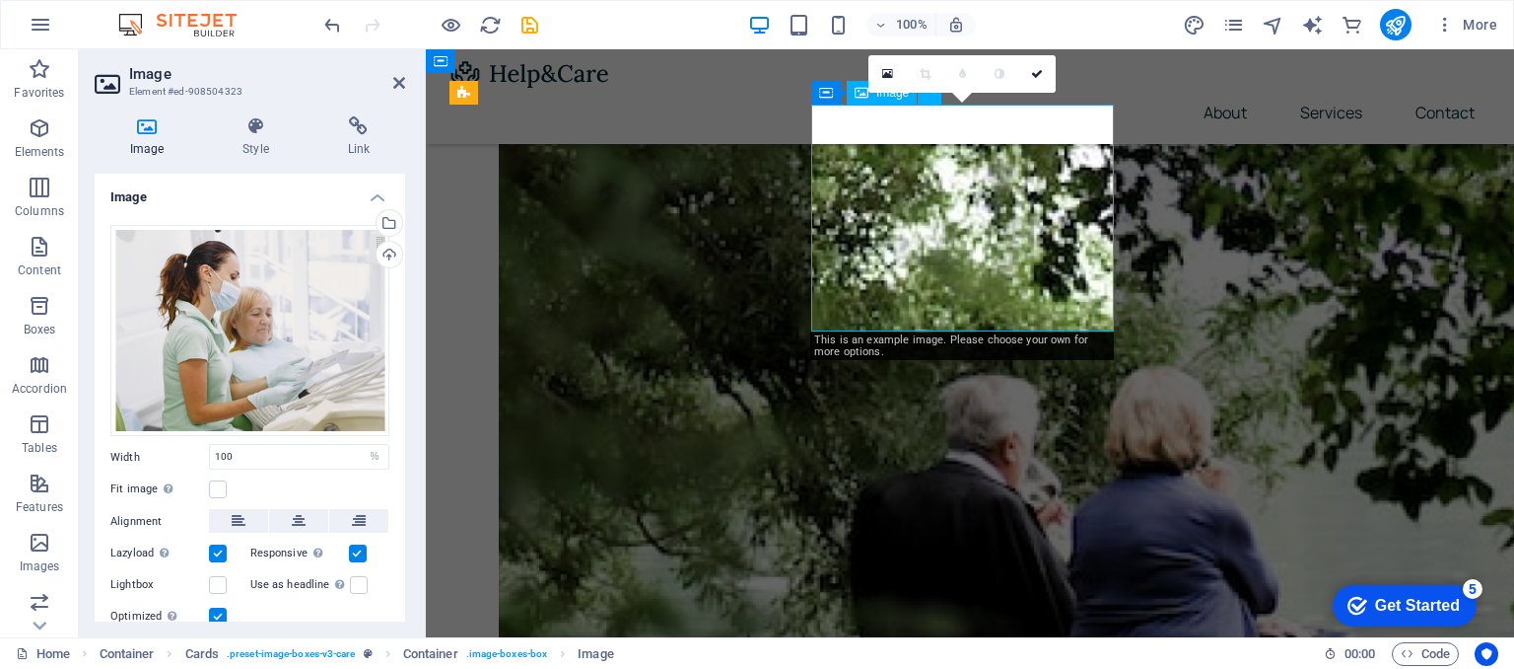
click at [1399, 603] on div "Get Started" at bounding box center [1417, 606] width 85 height 18
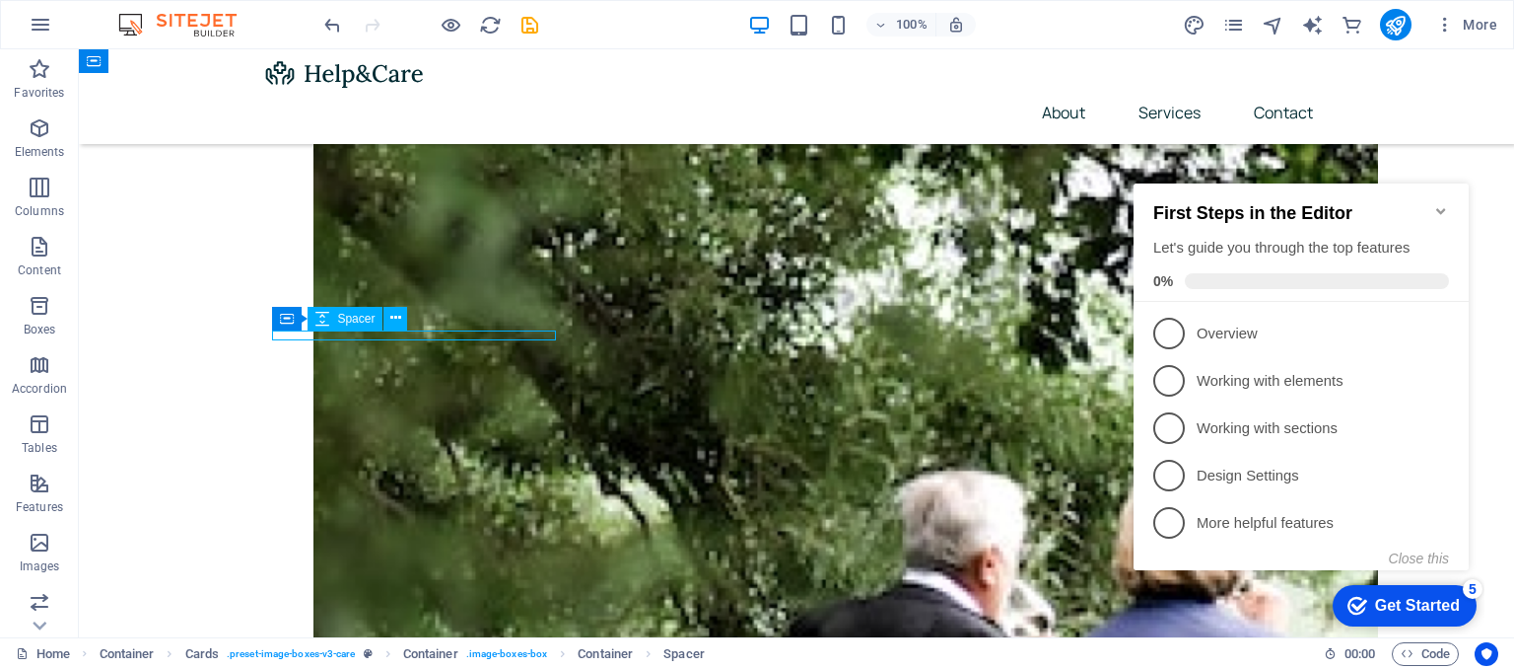
select select "px"
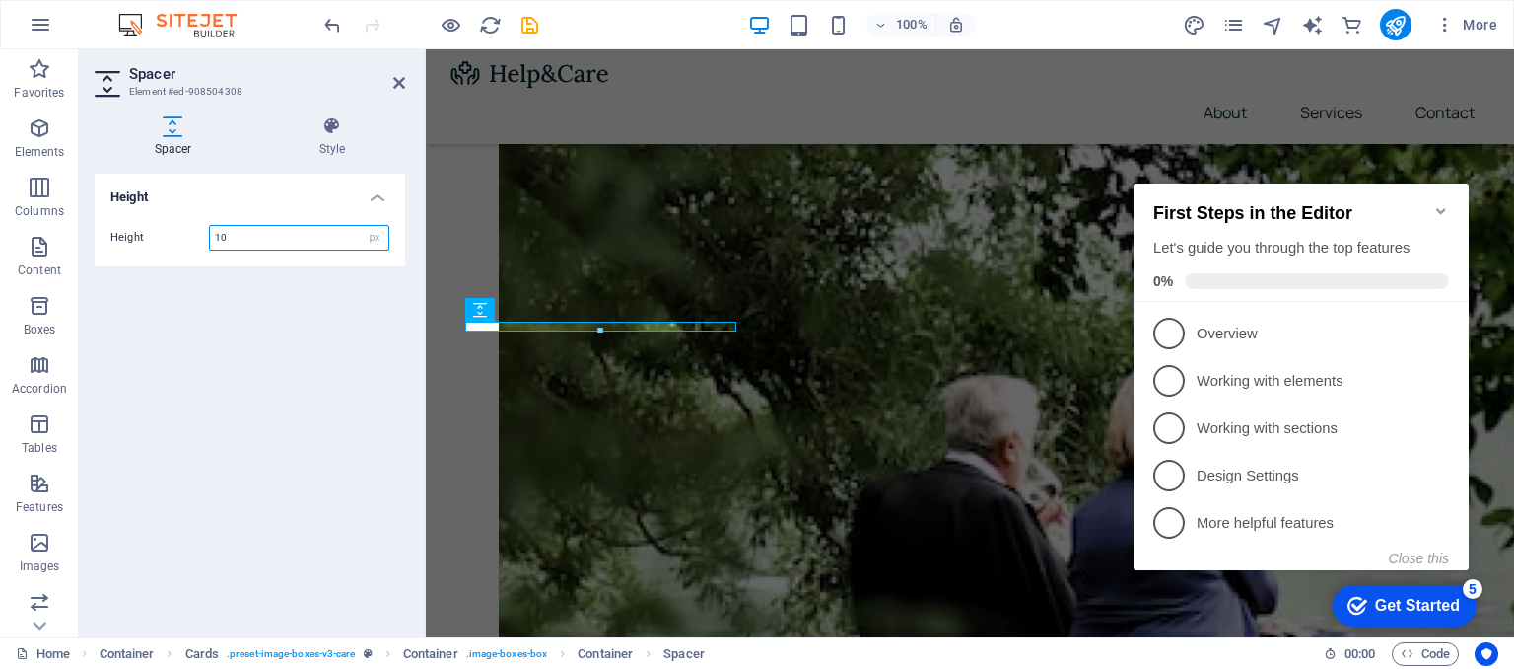
click at [629, 331] on div at bounding box center [600, 330] width 269 height 7
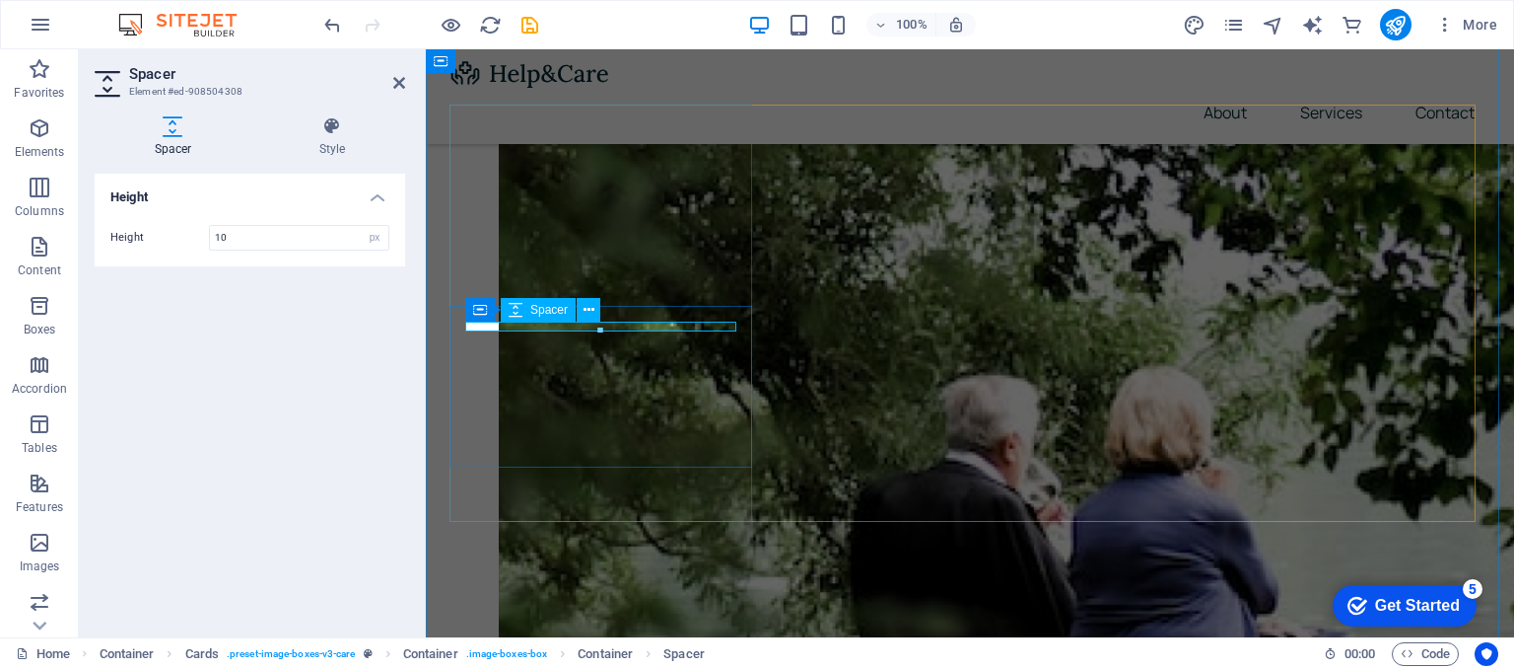
click at [522, 313] on icon at bounding box center [516, 310] width 14 height 24
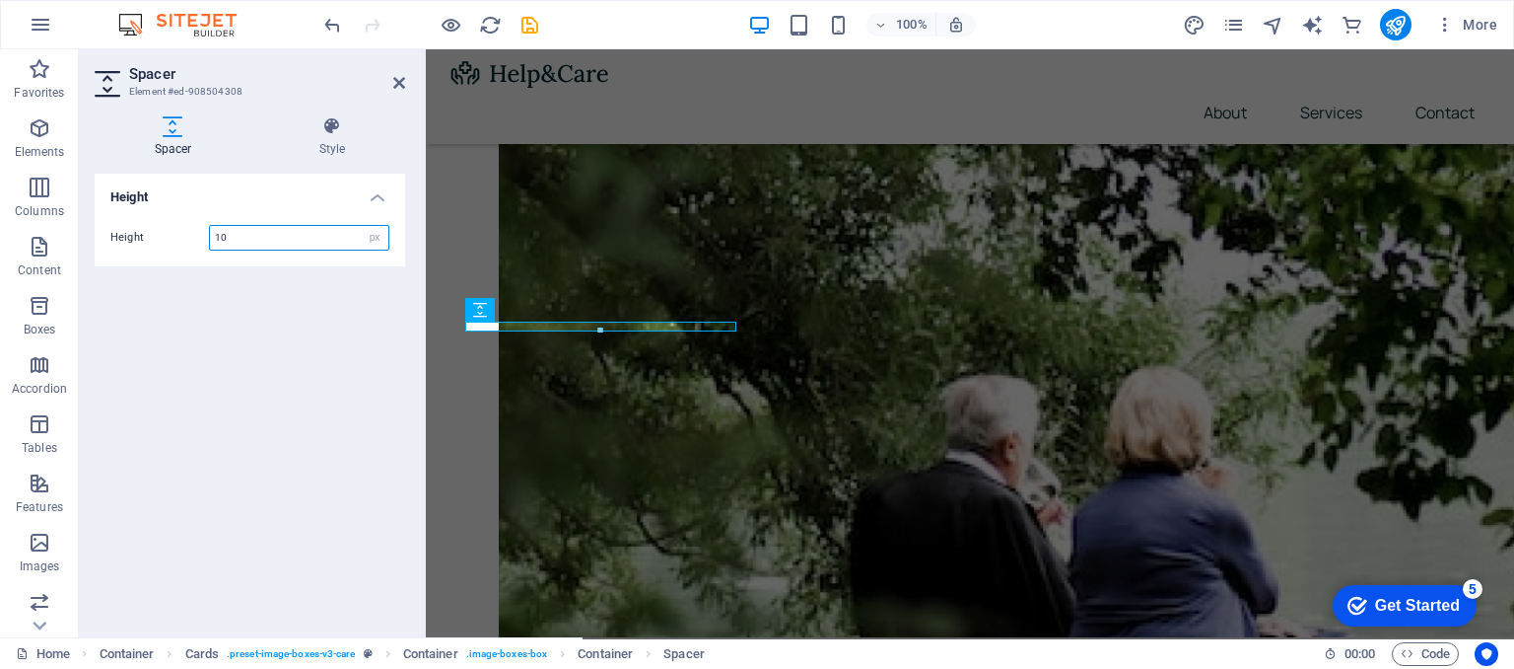
click at [233, 243] on input "10" at bounding box center [299, 238] width 178 height 24
type input "1"
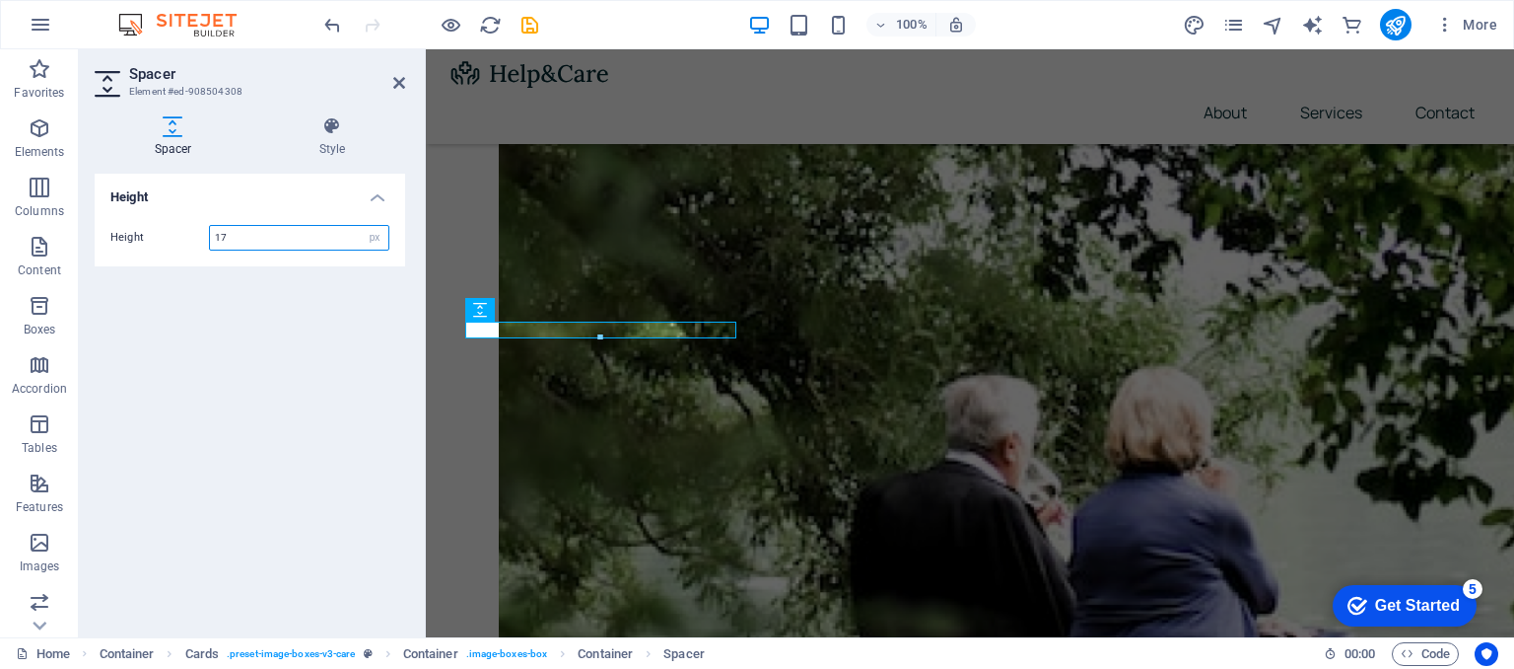
type input "1"
type input "20"
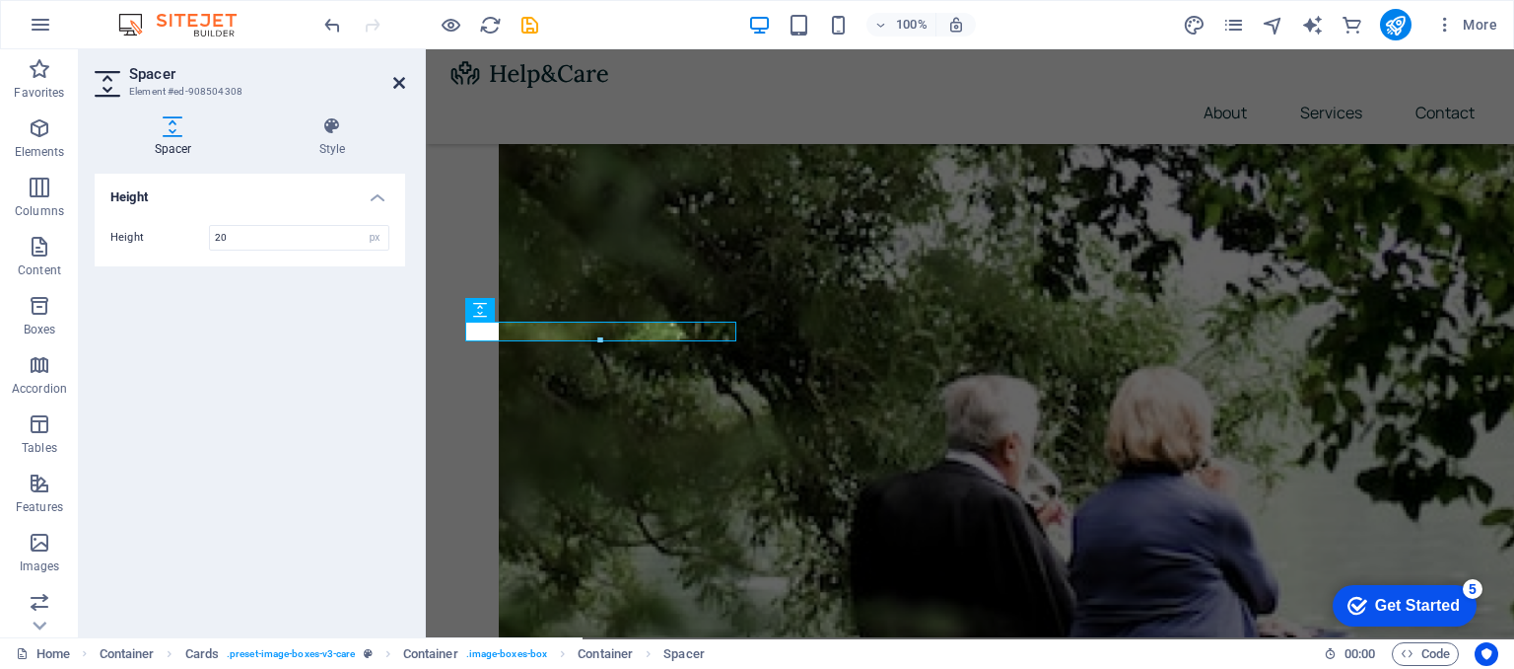
click at [400, 82] on icon at bounding box center [399, 83] width 12 height 16
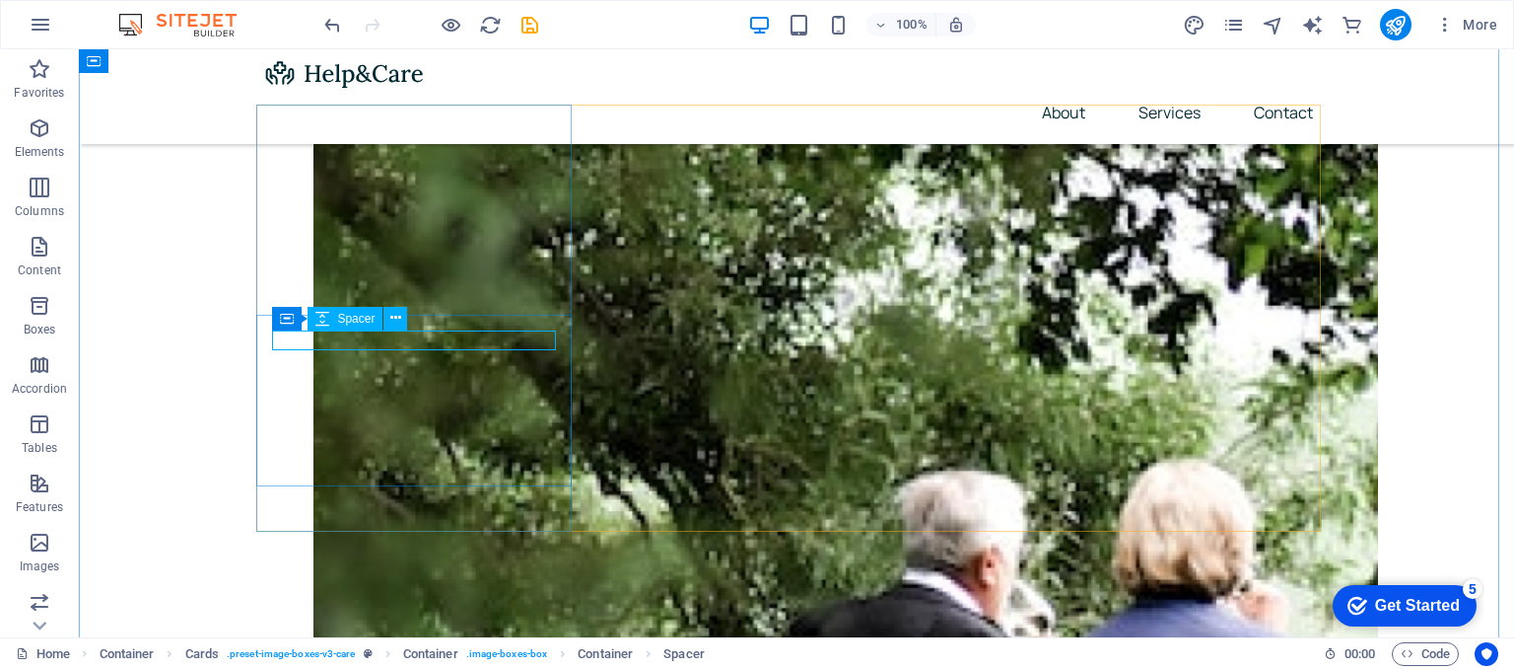
select select "px"
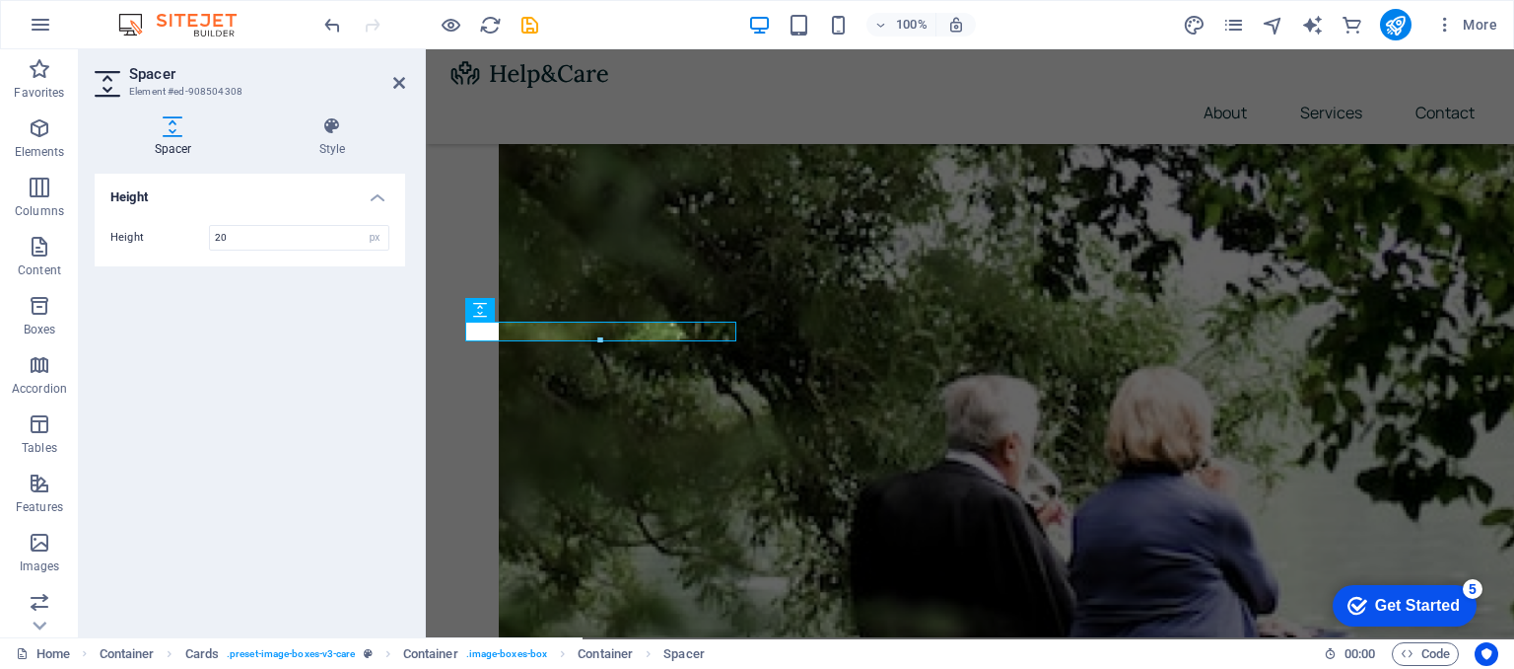
click at [333, 317] on div "Height Height 20 px rem vh vw" at bounding box center [250, 398] width 311 height 448
click at [399, 82] on icon at bounding box center [399, 83] width 12 height 16
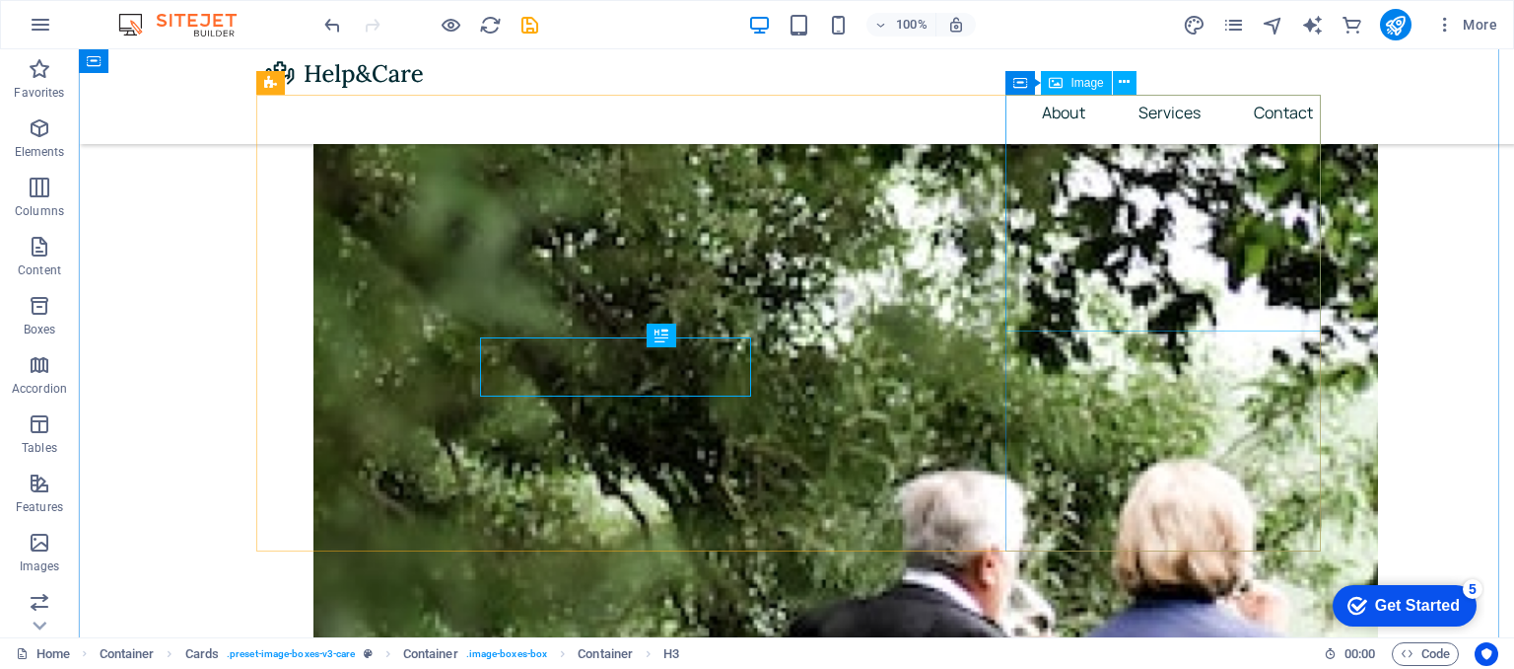
scroll to position [798, 0]
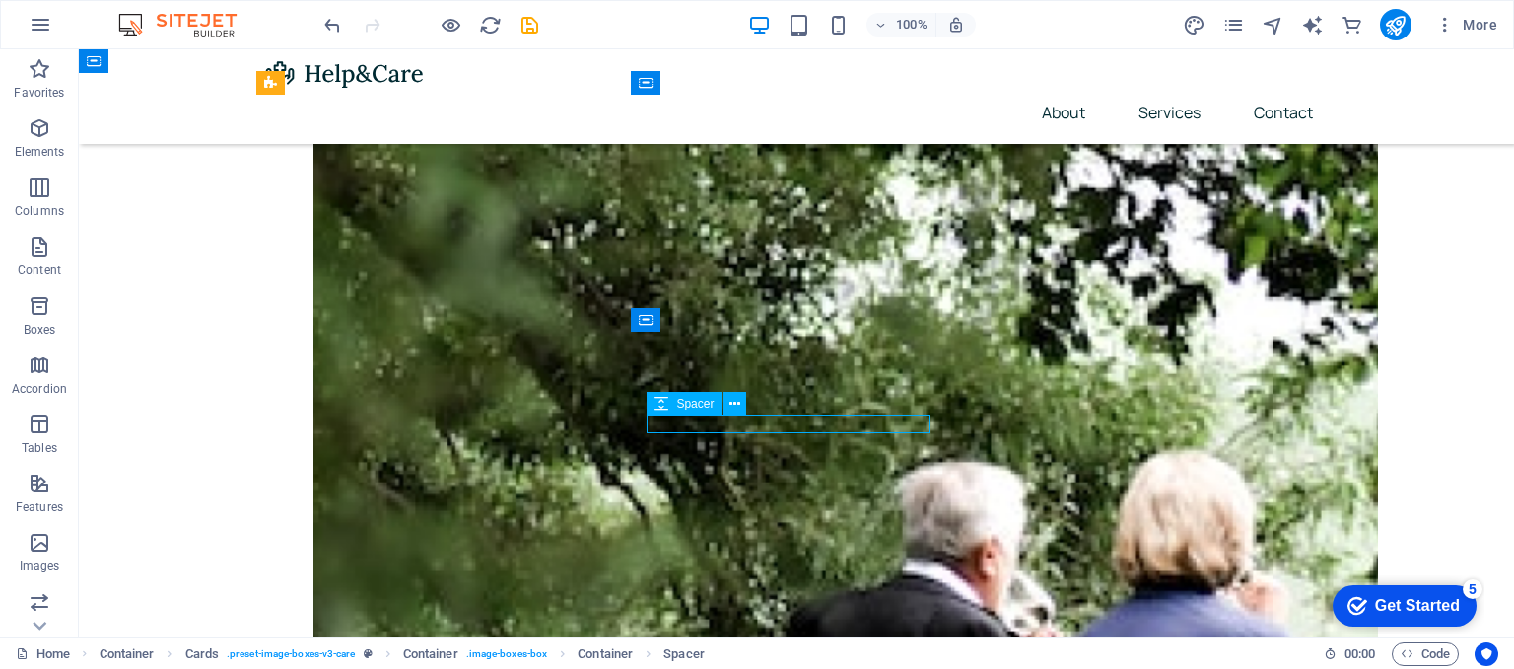
select select "px"
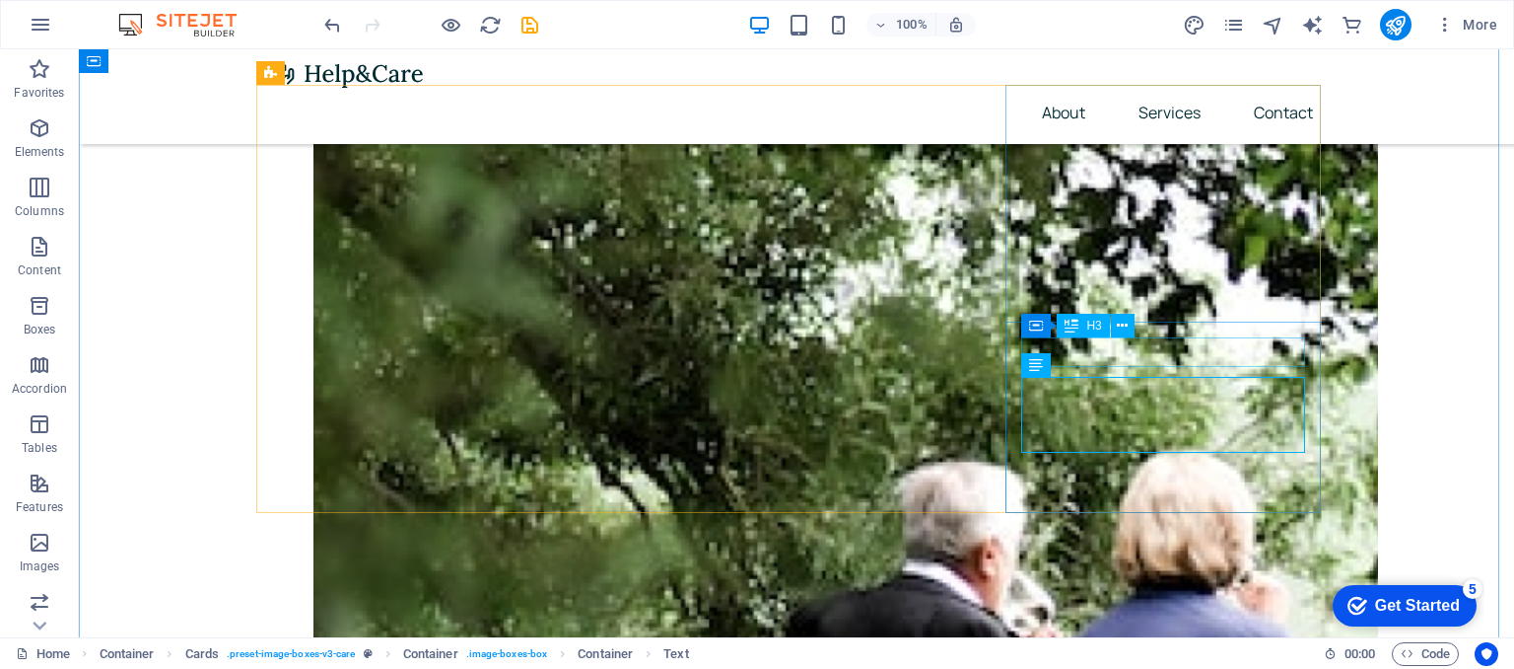
scroll to position [808, 0]
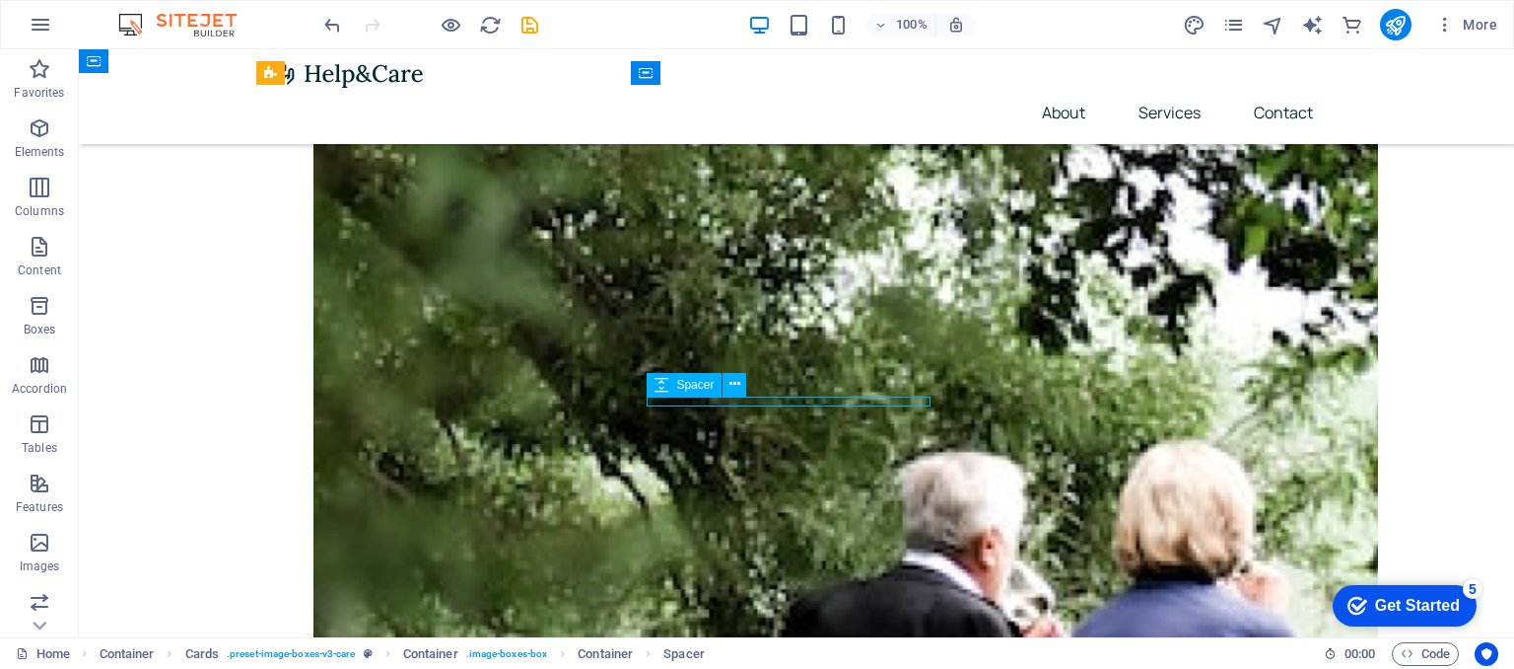
select select "px"
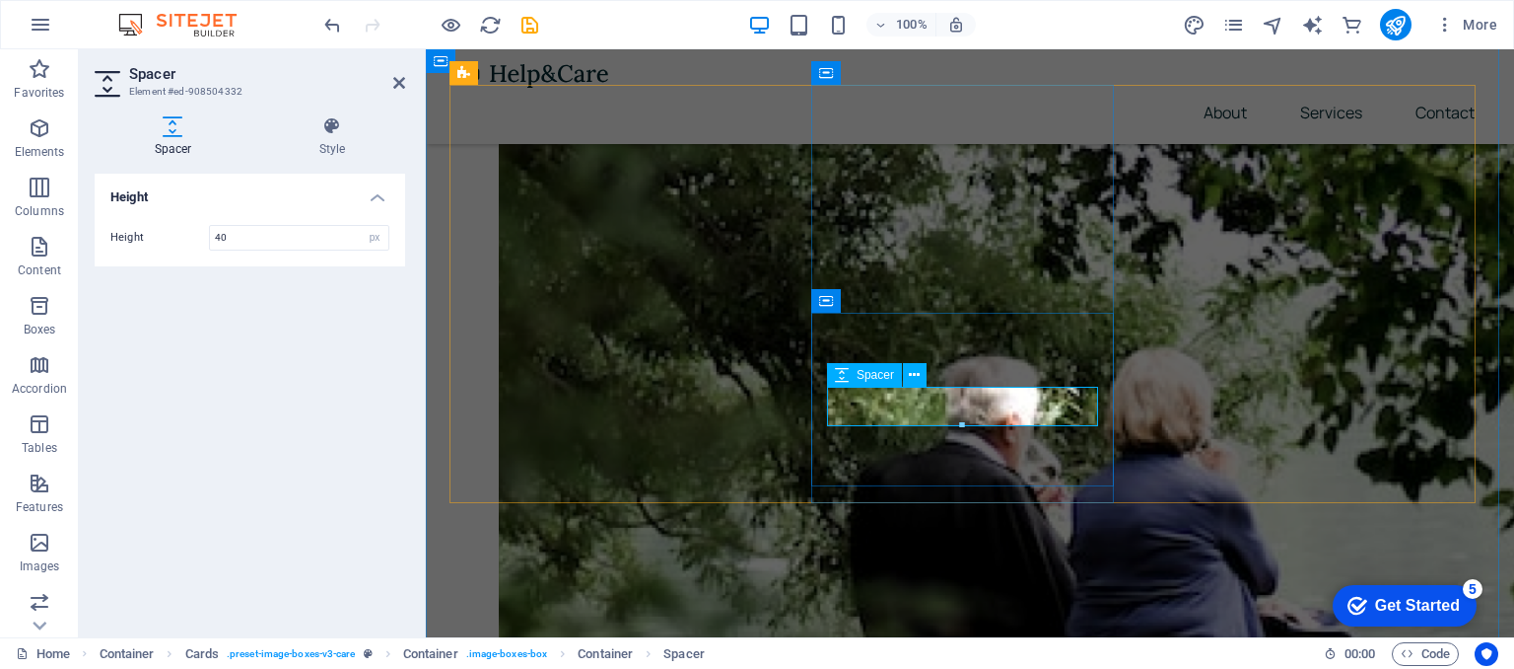
type input "40"
click at [398, 81] on icon at bounding box center [399, 83] width 12 height 16
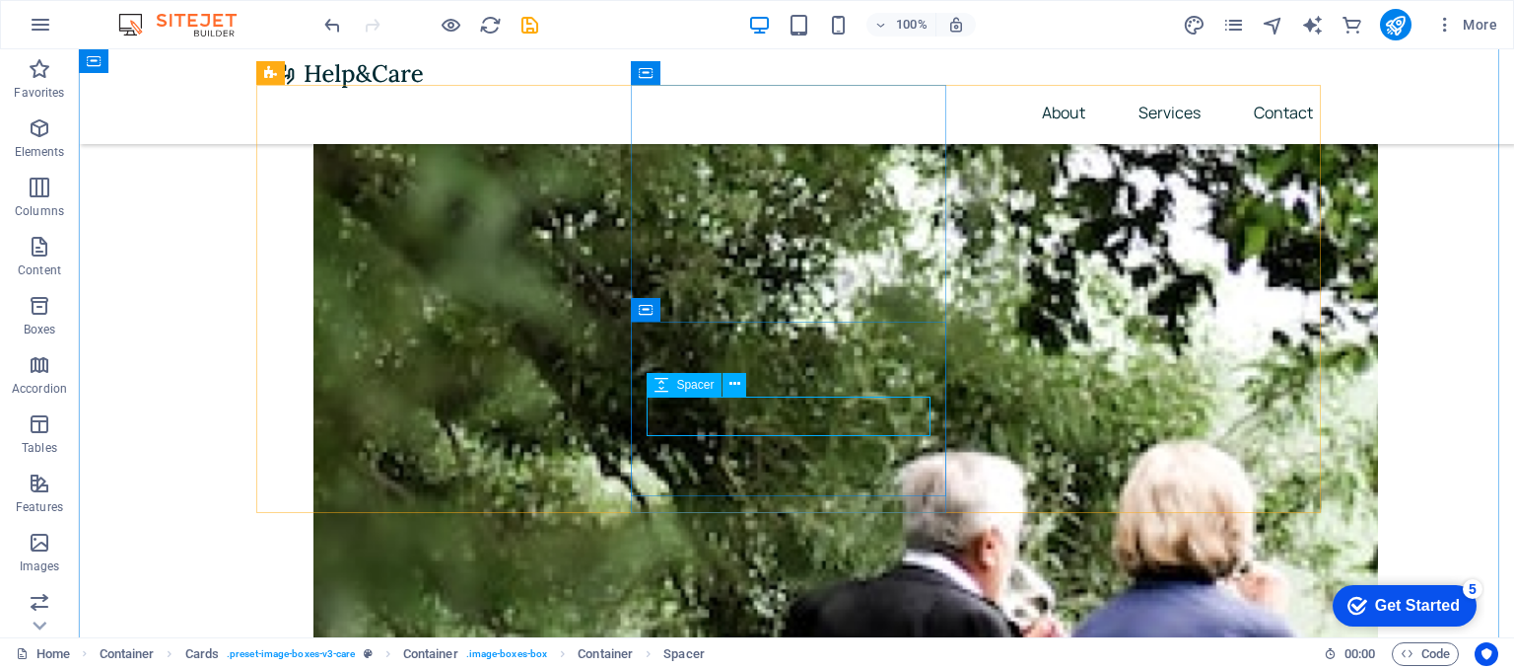
select select "px"
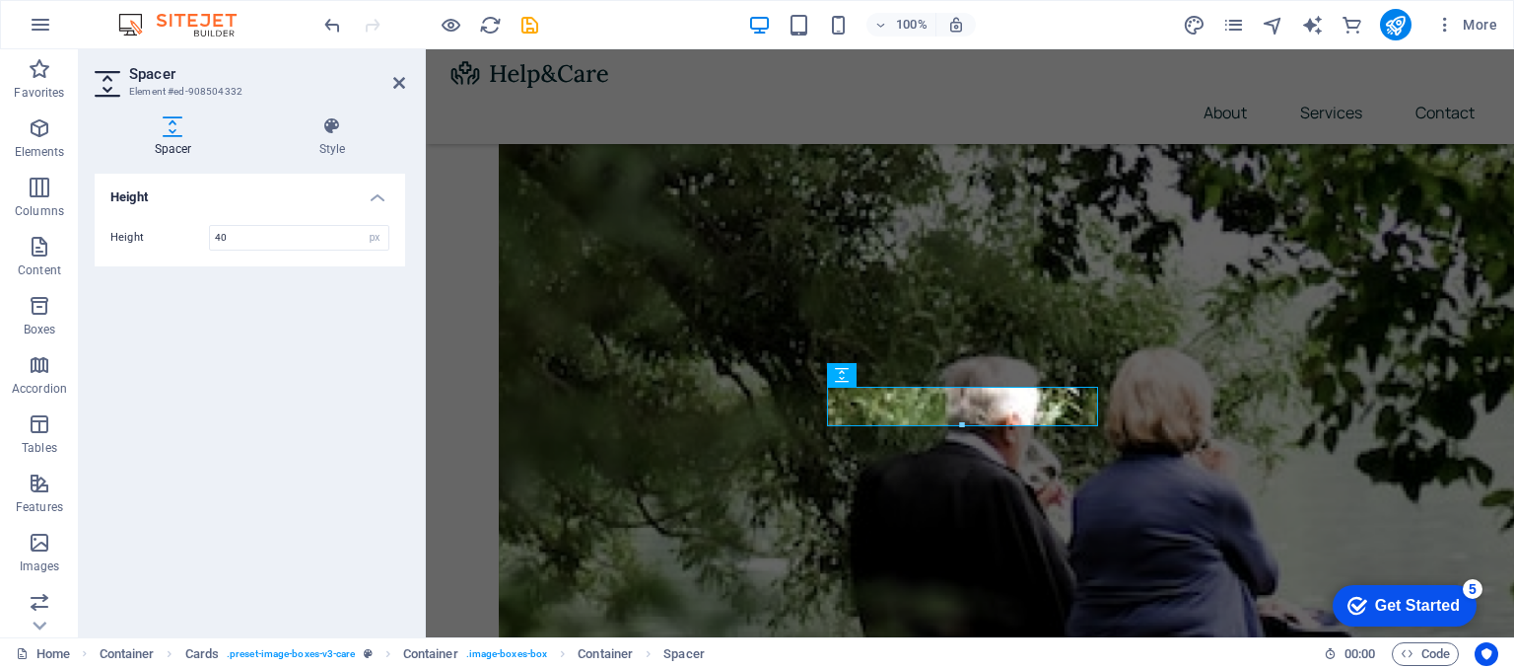
click at [887, 426] on div at bounding box center [962, 425] width 269 height 7
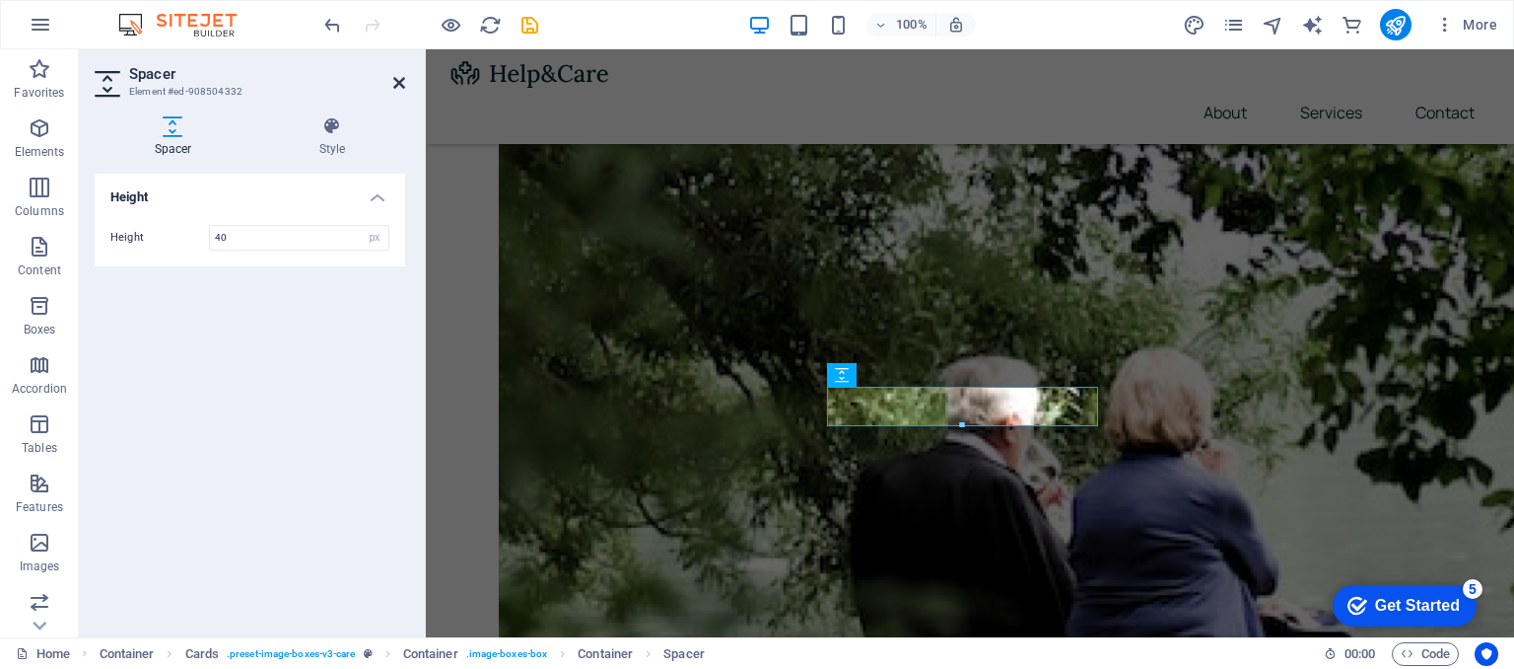
click at [402, 87] on icon at bounding box center [399, 83] width 12 height 16
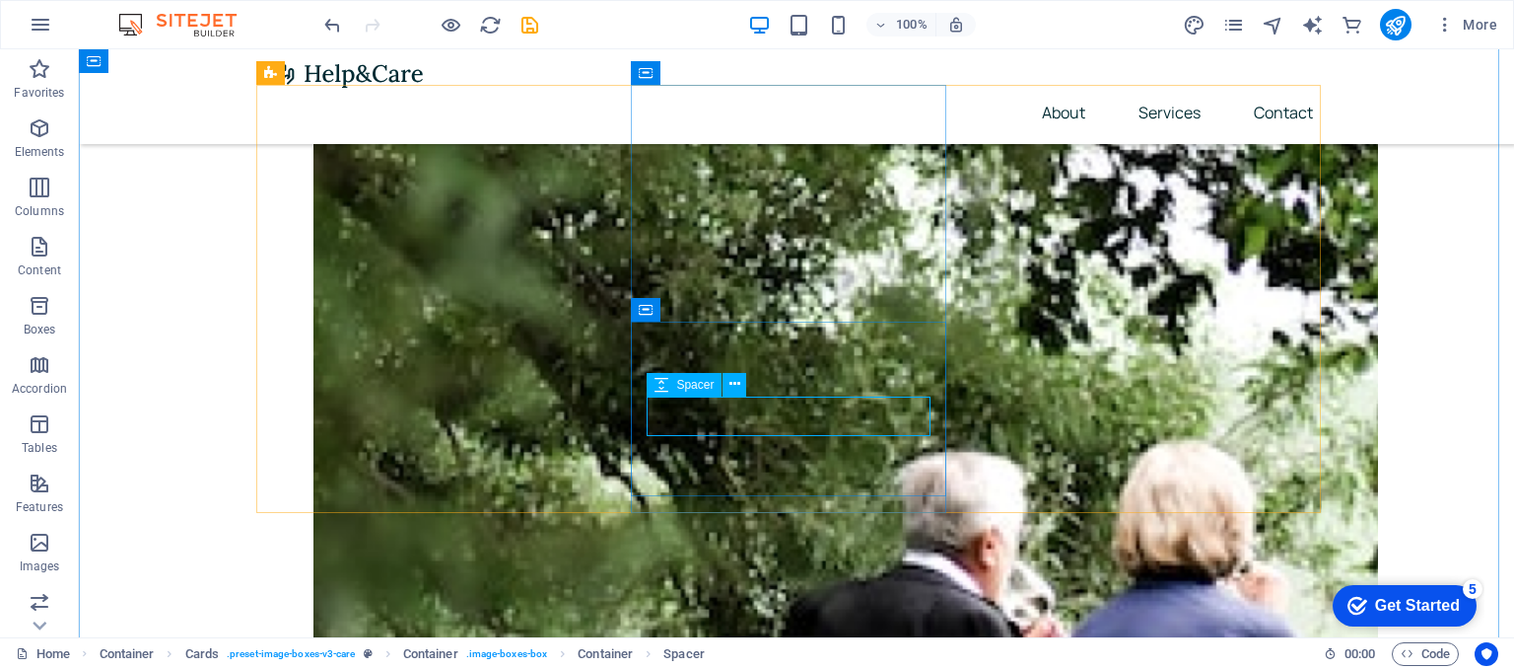
select select "px"
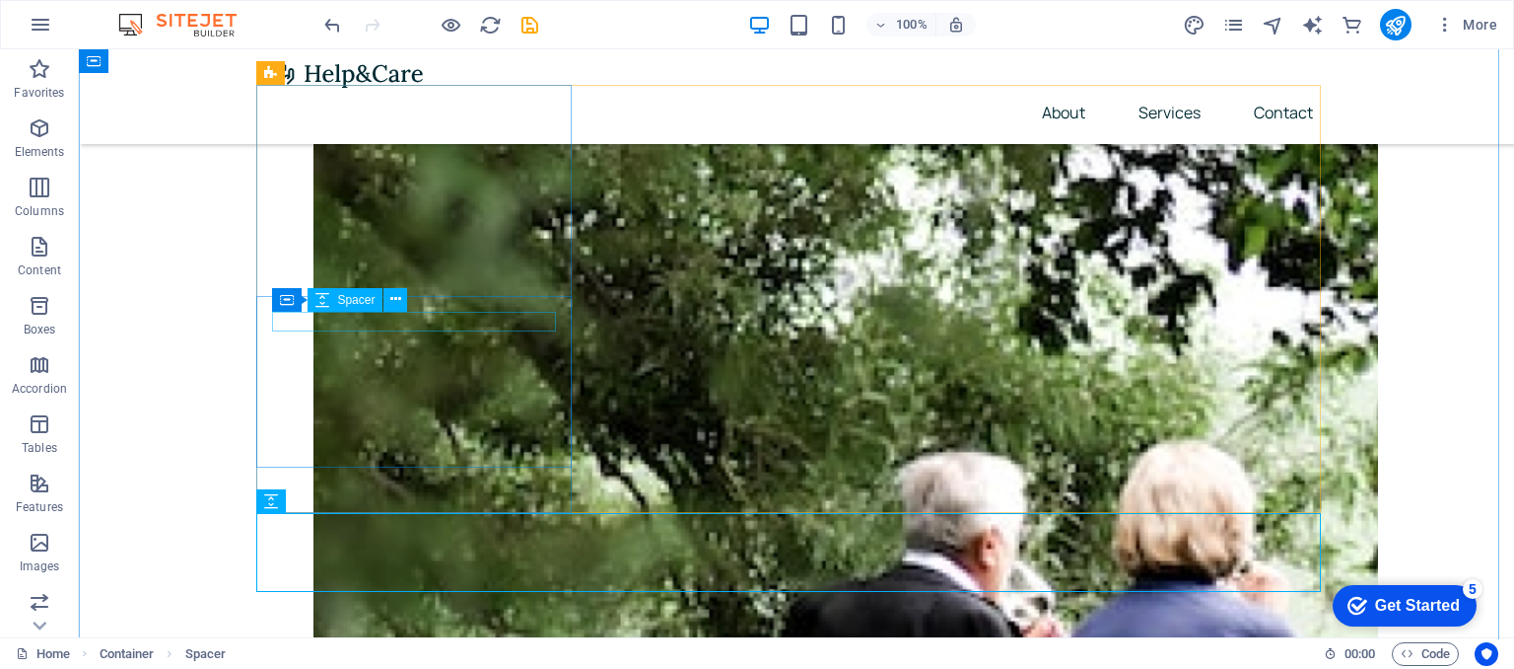
select select "px"
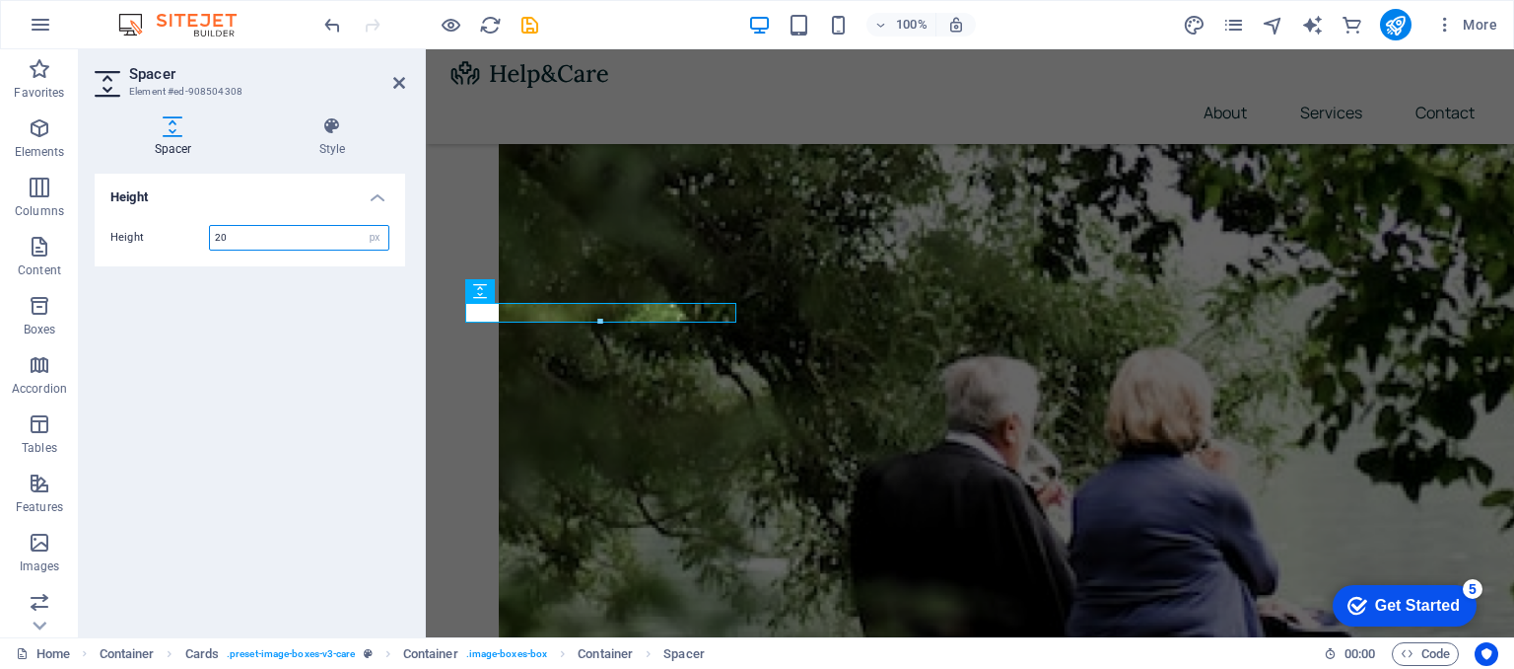
click at [229, 236] on input "20" at bounding box center [299, 238] width 178 height 24
type input "2"
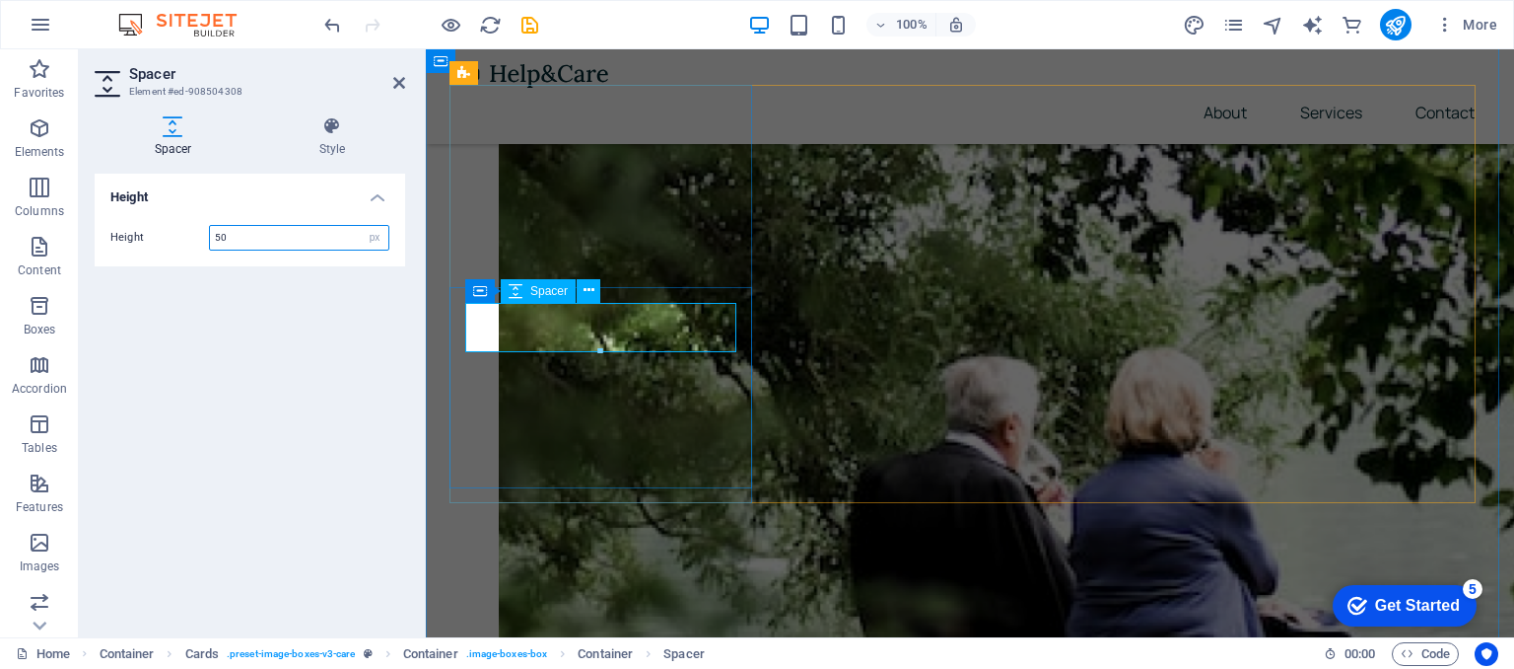
type input "50"
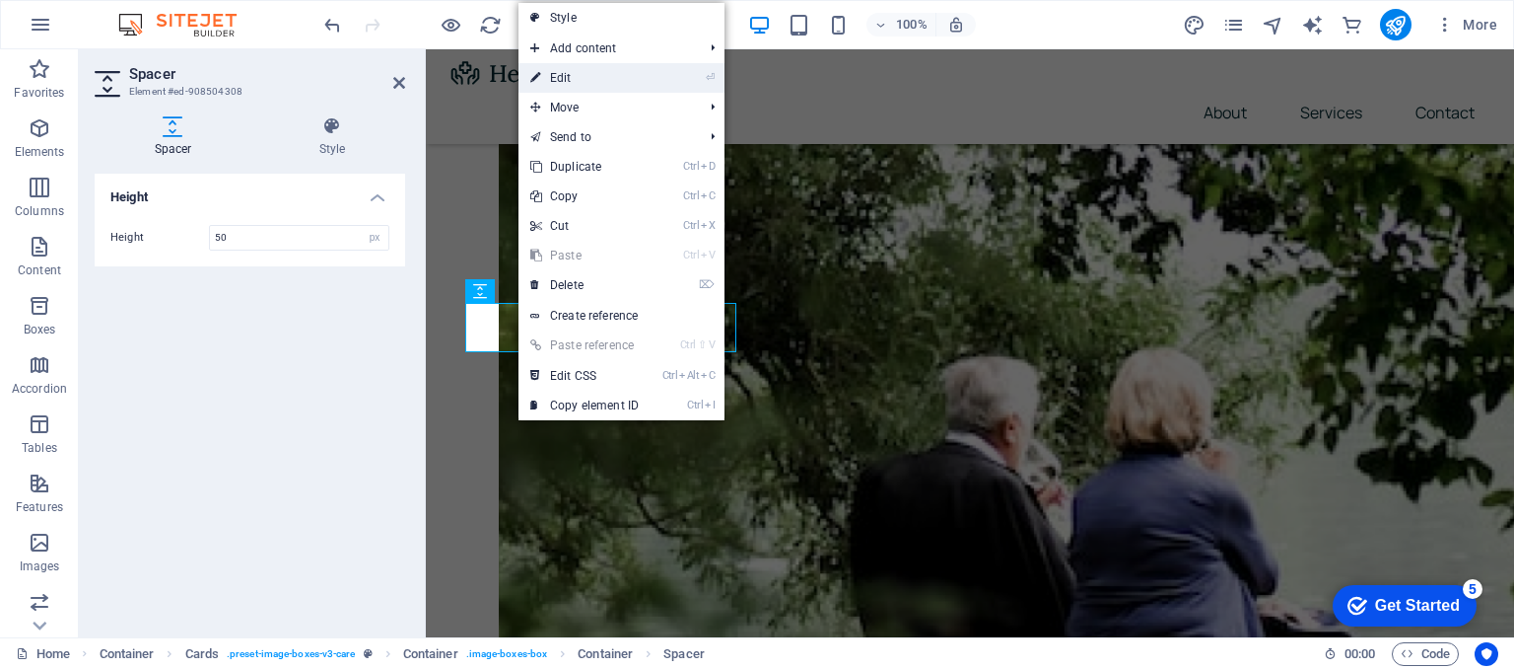
click at [576, 82] on link "⏎ Edit" at bounding box center [585, 78] width 132 height 30
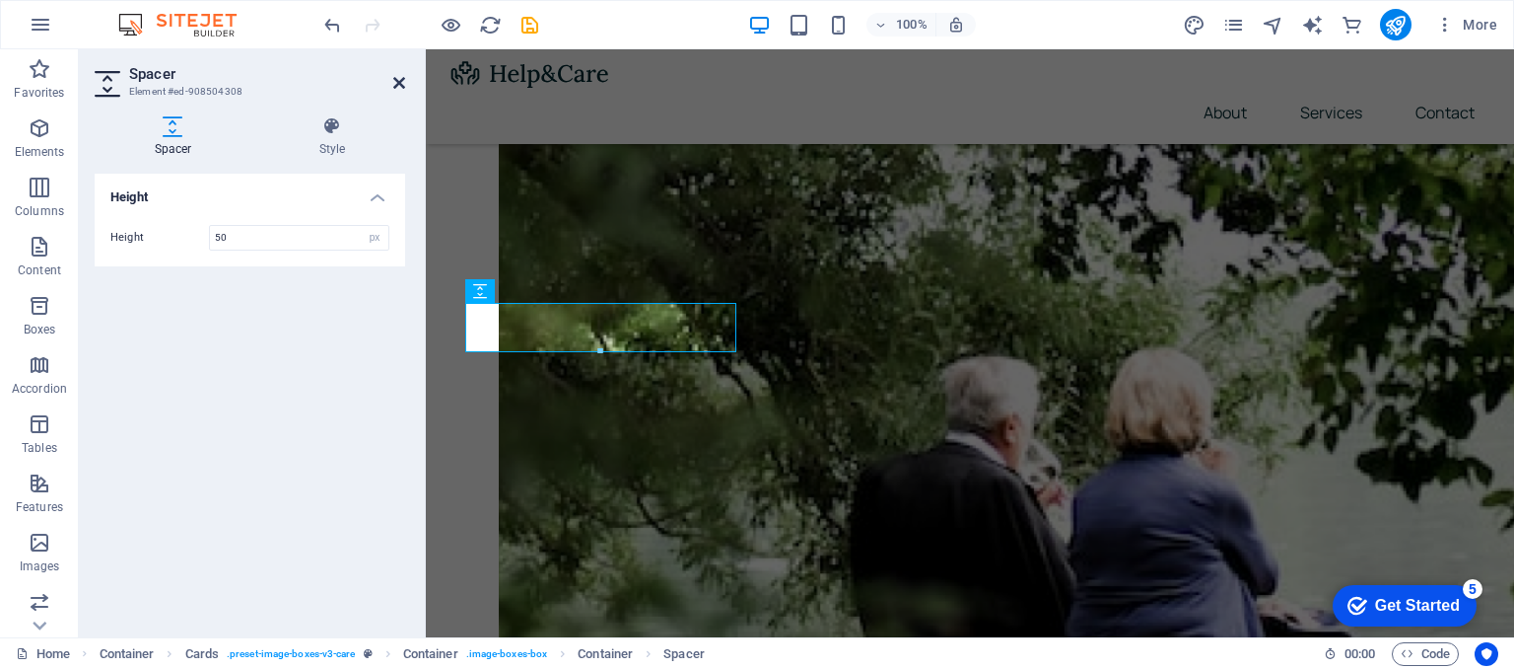
click at [402, 86] on icon at bounding box center [399, 83] width 12 height 16
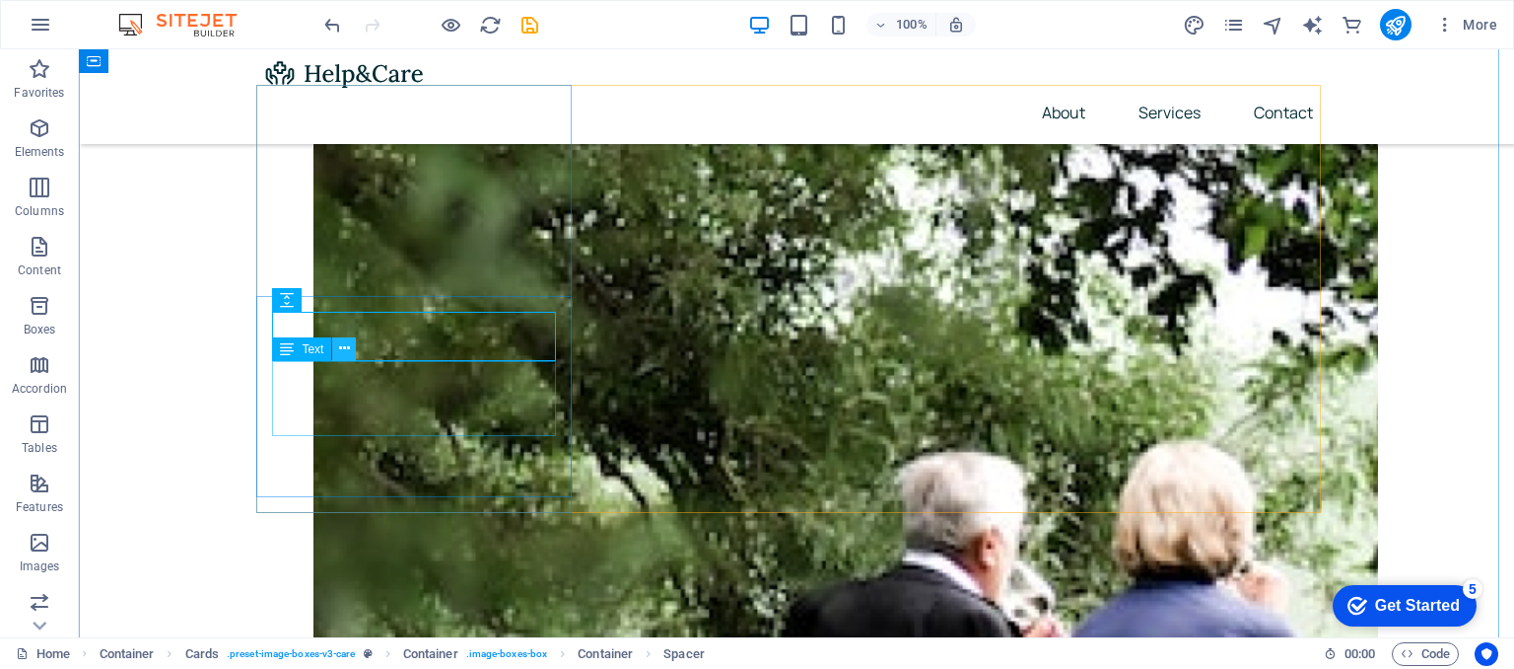
click at [347, 344] on icon at bounding box center [344, 348] width 11 height 21
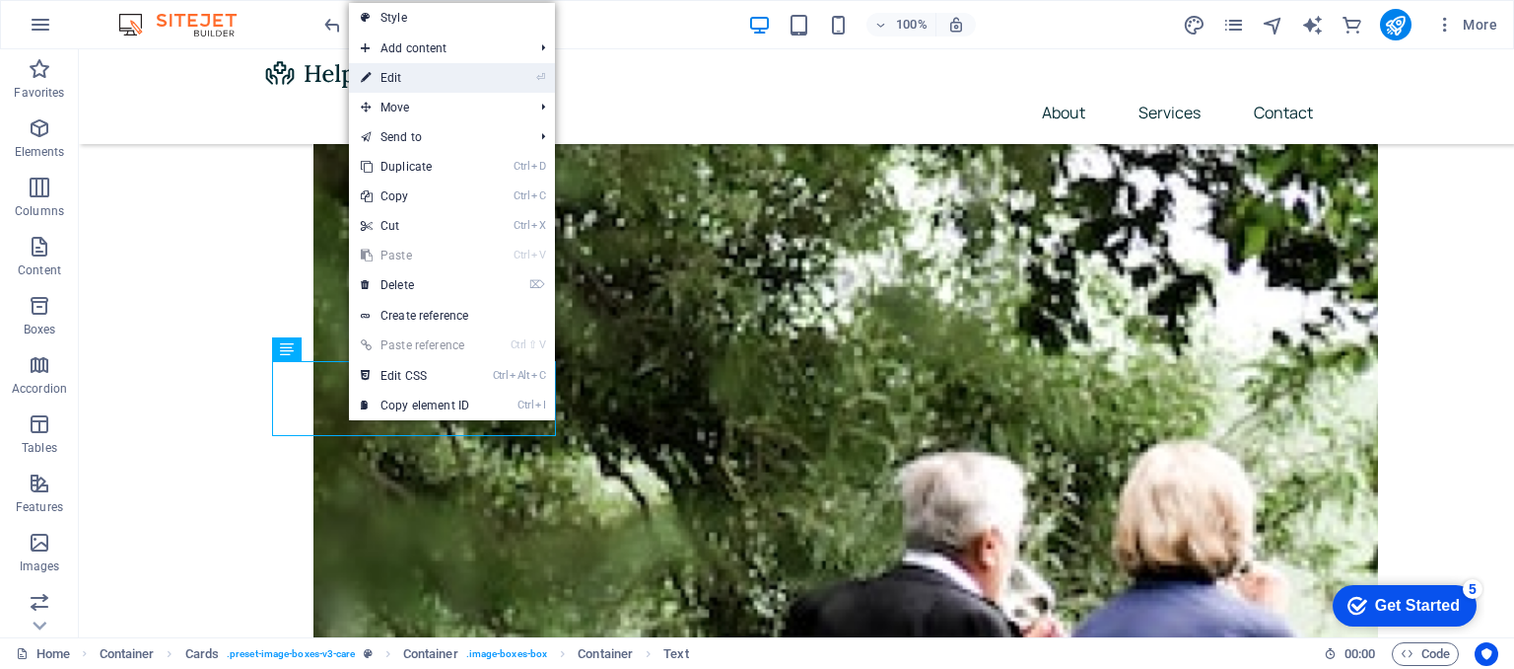
click at [402, 79] on link "⏎ Edit" at bounding box center [415, 78] width 132 height 30
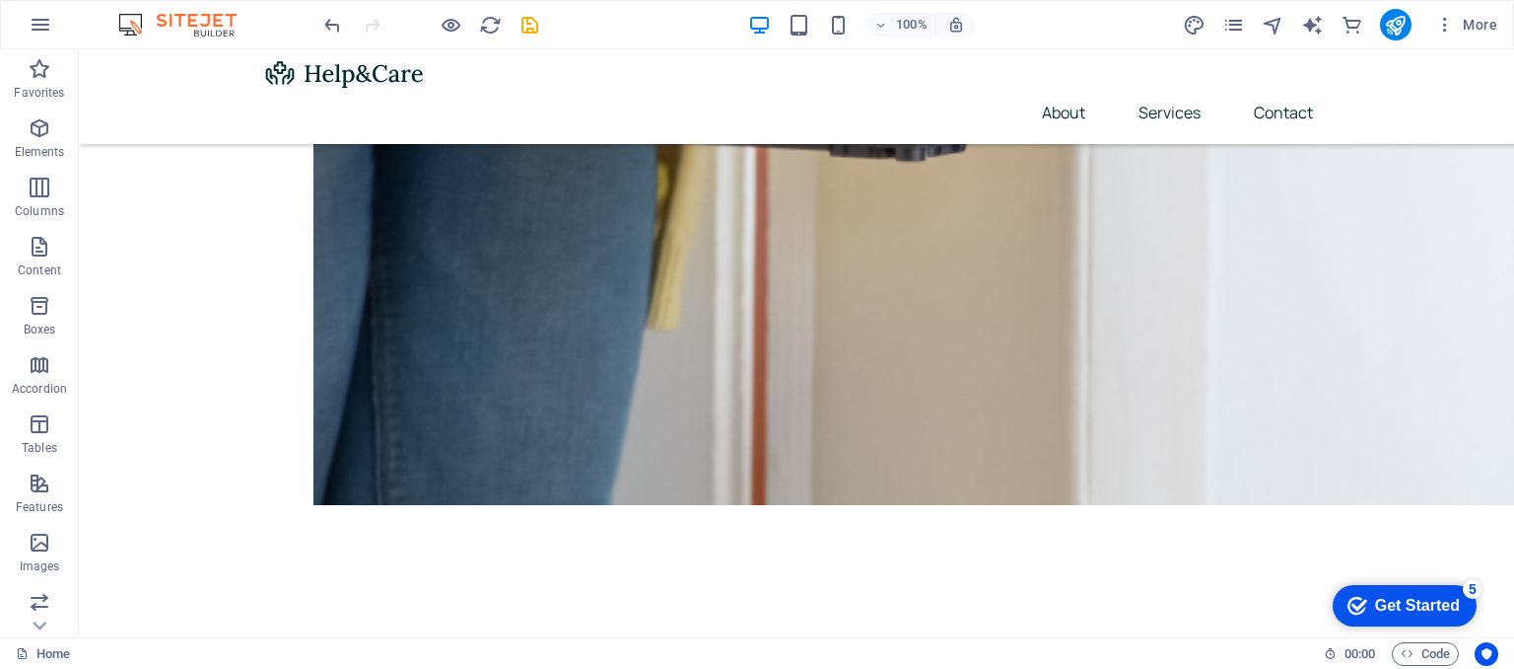
scroll to position [3467, 0]
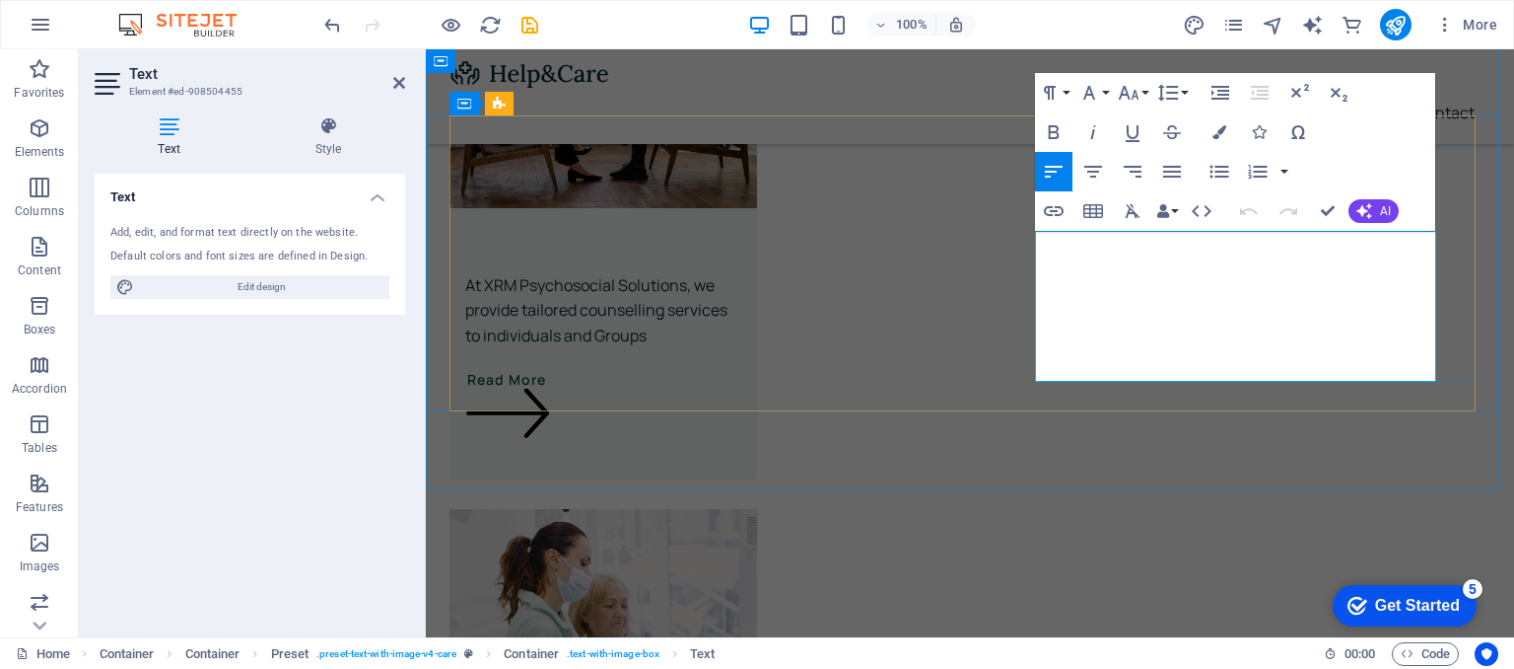
drag, startPoint x: 1294, startPoint y: 368, endPoint x: 1030, endPoint y: 242, distance: 292.0
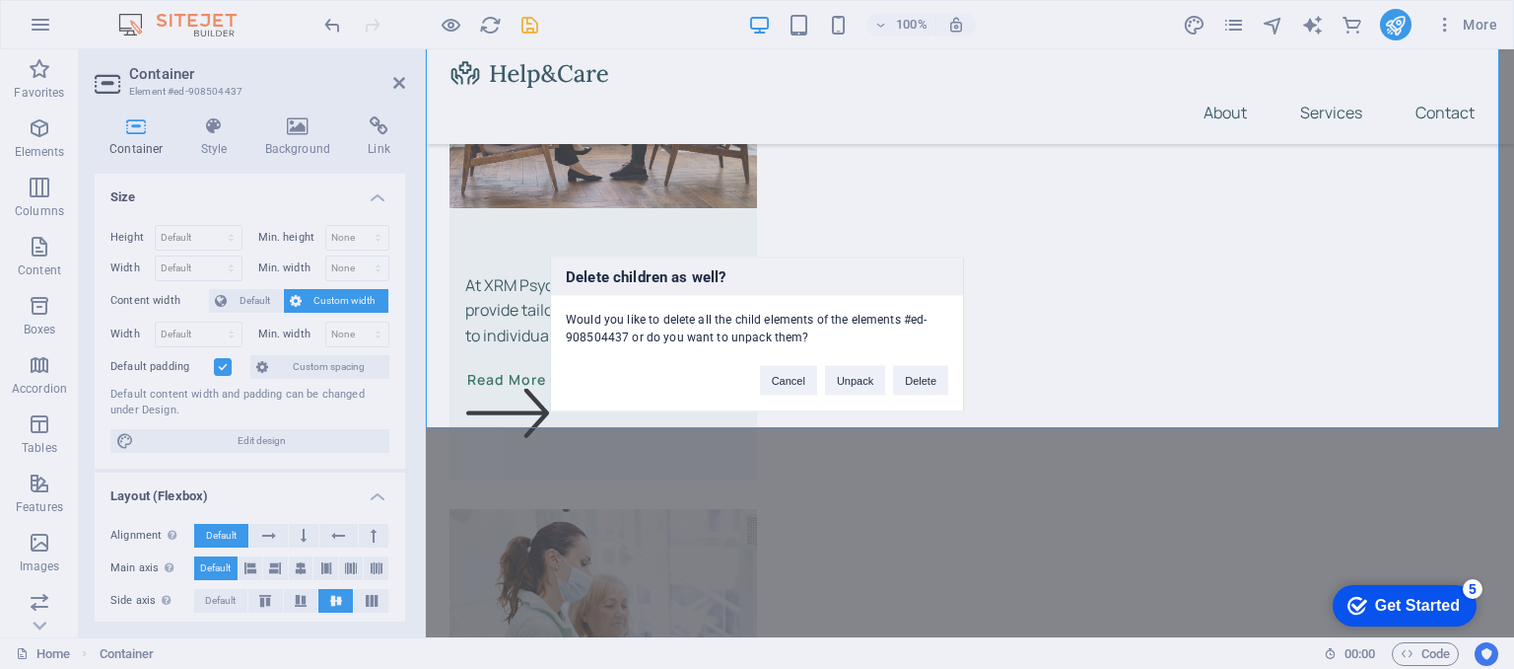
scroll to position [3519, 0]
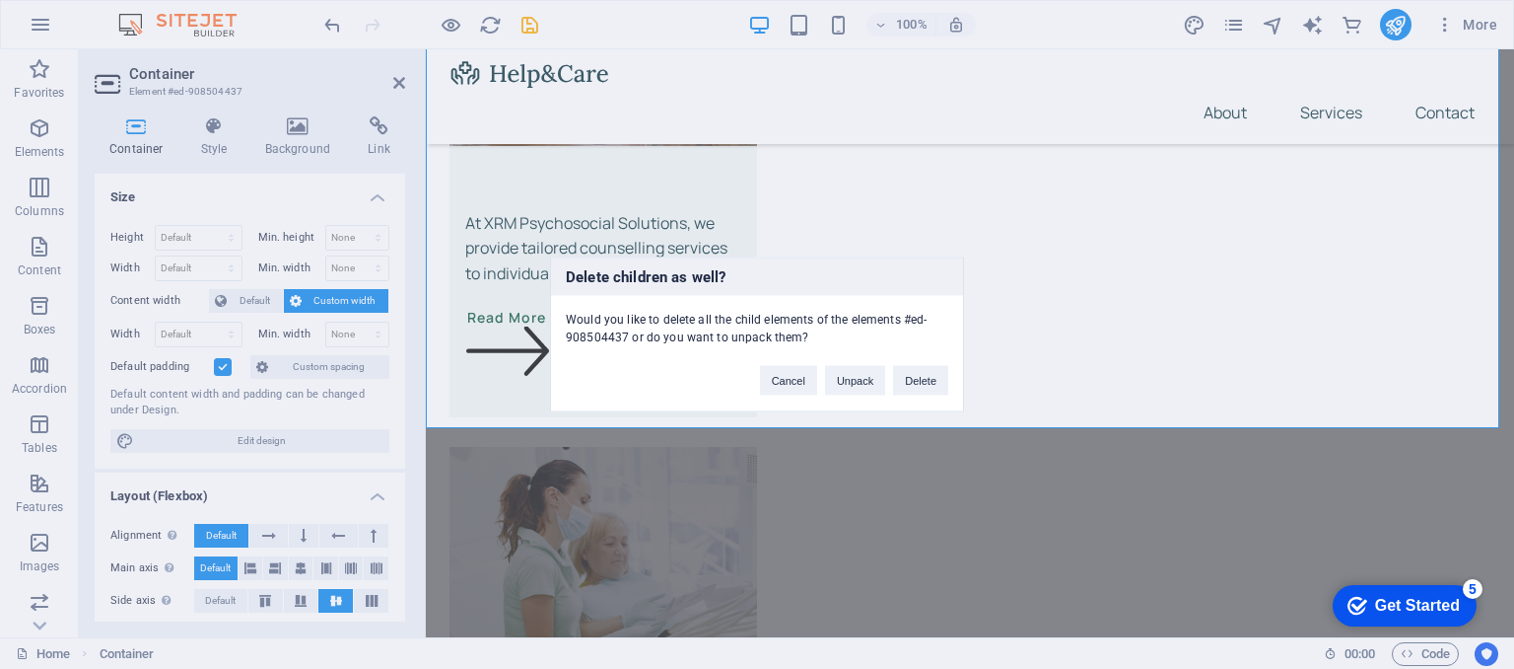
click at [1108, 324] on div "Delete children as well? Would you like to delete all the child elements of the…" at bounding box center [757, 334] width 1514 height 669
click at [784, 367] on button "Cancel" at bounding box center [788, 381] width 57 height 30
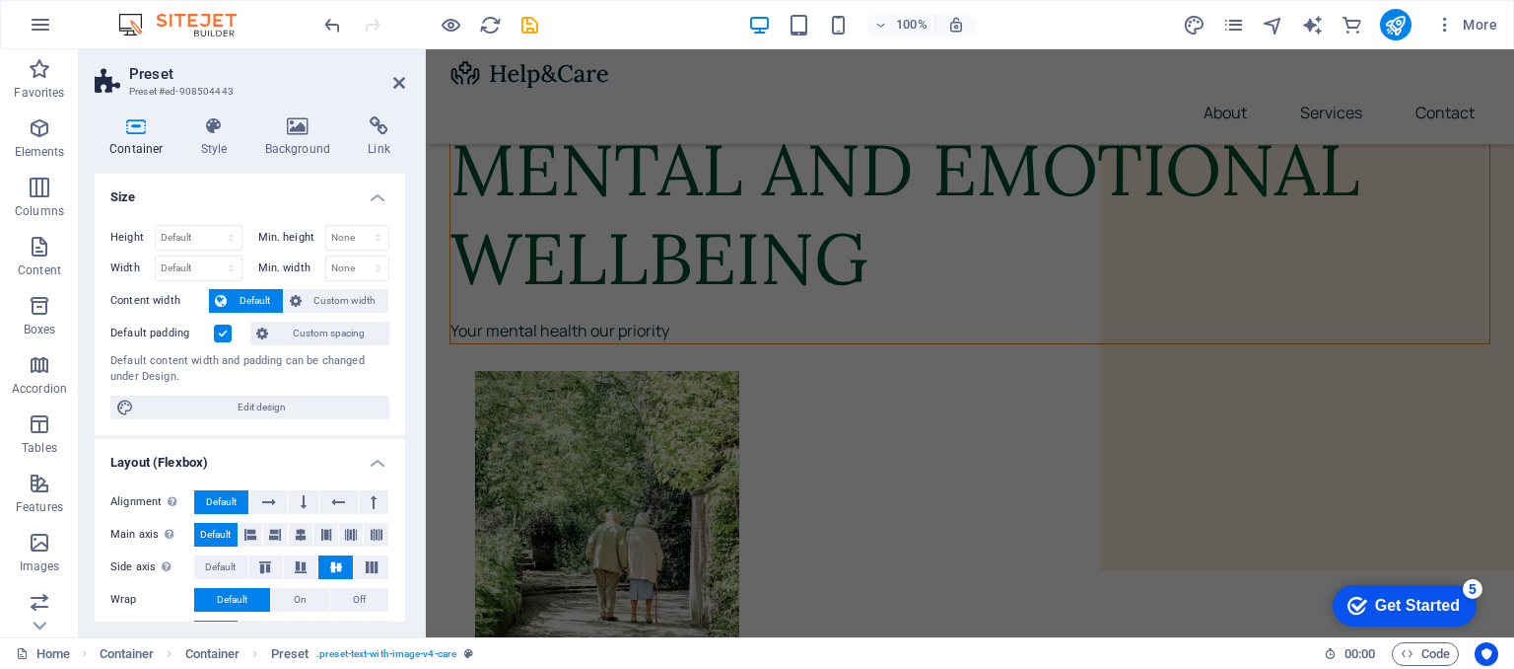
scroll to position [0, 0]
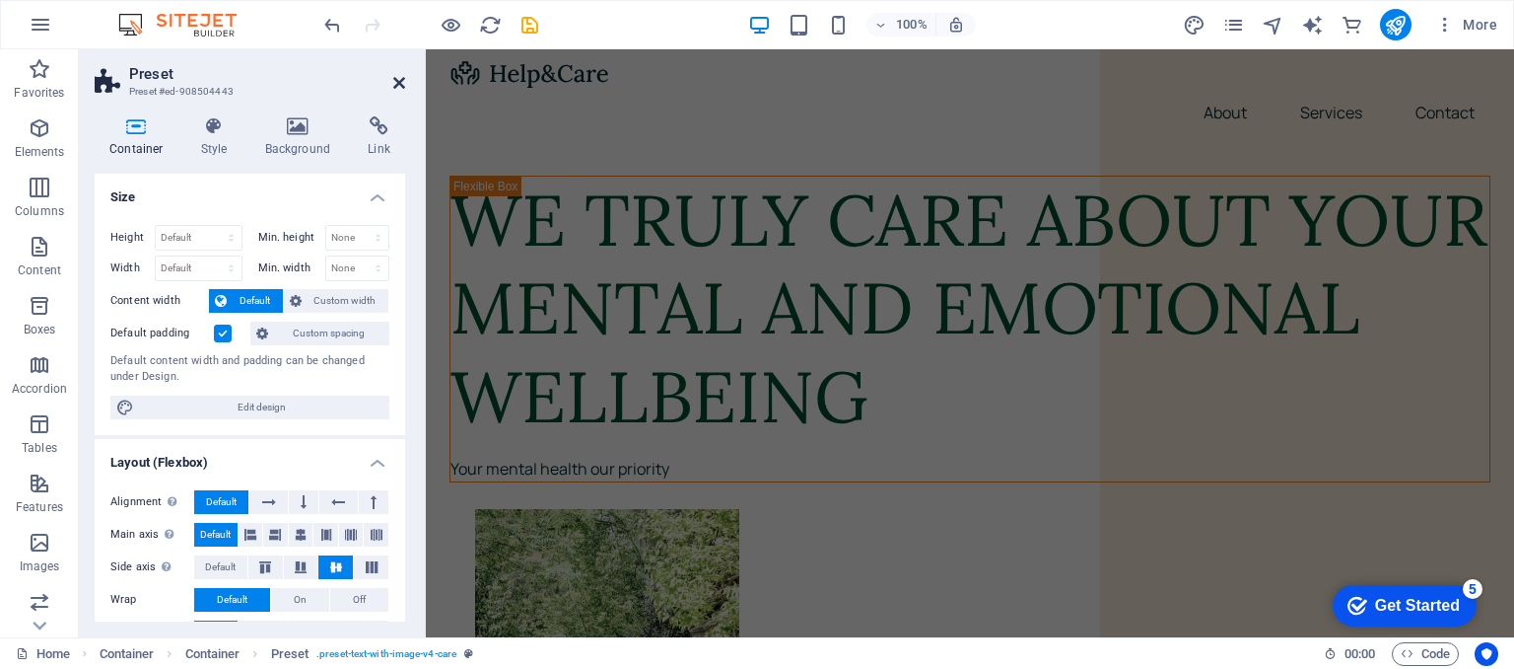
click at [402, 84] on icon at bounding box center [399, 83] width 12 height 16
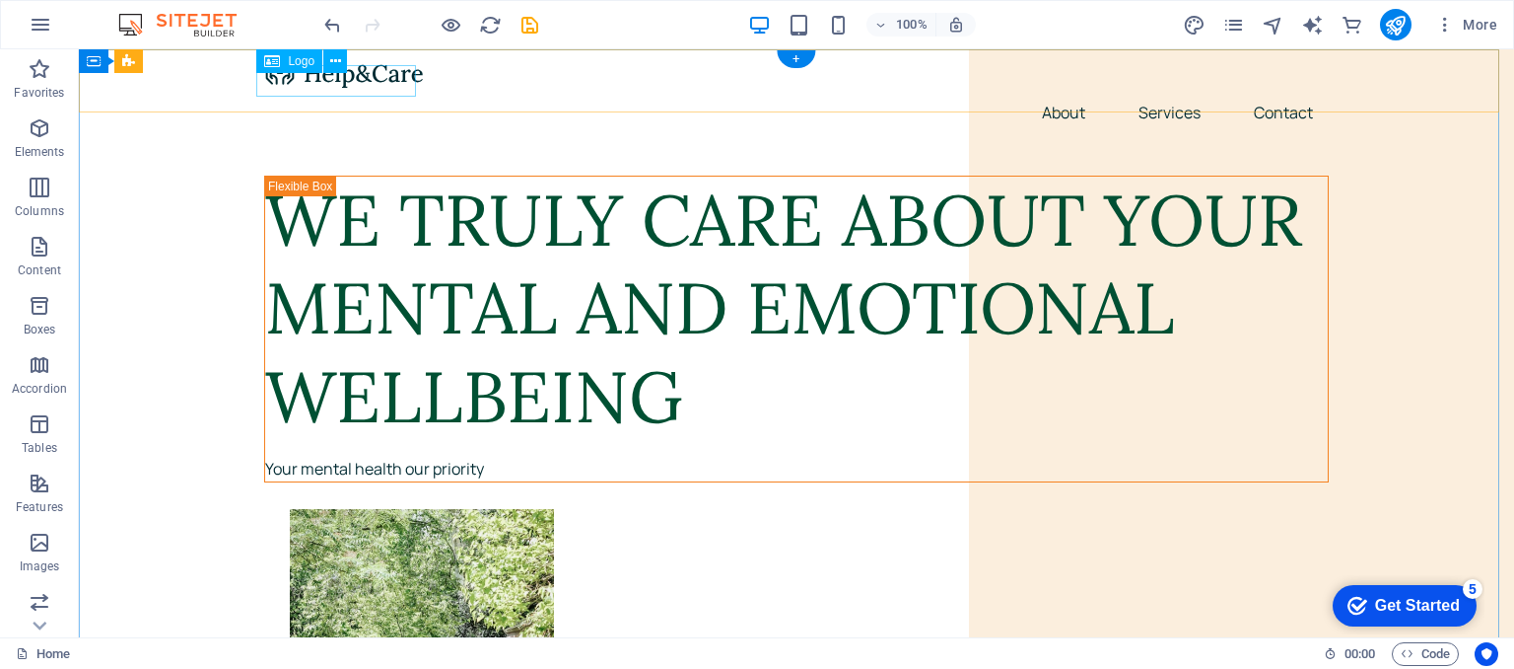
click at [351, 80] on div at bounding box center [796, 73] width 1065 height 32
select select "px"
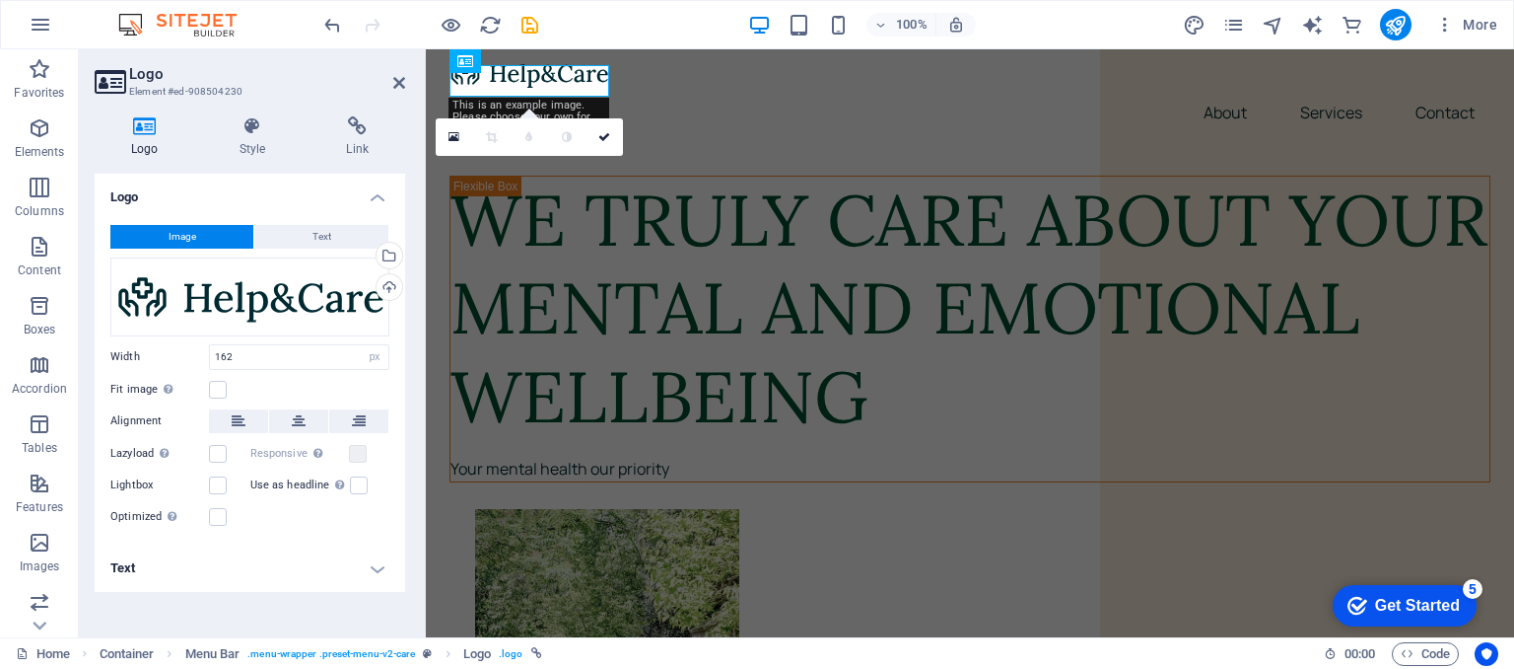
click at [194, 236] on span "Image" at bounding box center [183, 237] width 28 height 24
click at [219, 389] on label at bounding box center [218, 390] width 18 height 18
click at [0, 0] on input "Fit image Automatically fit image to a fixed width and height" at bounding box center [0, 0] width 0 height 0
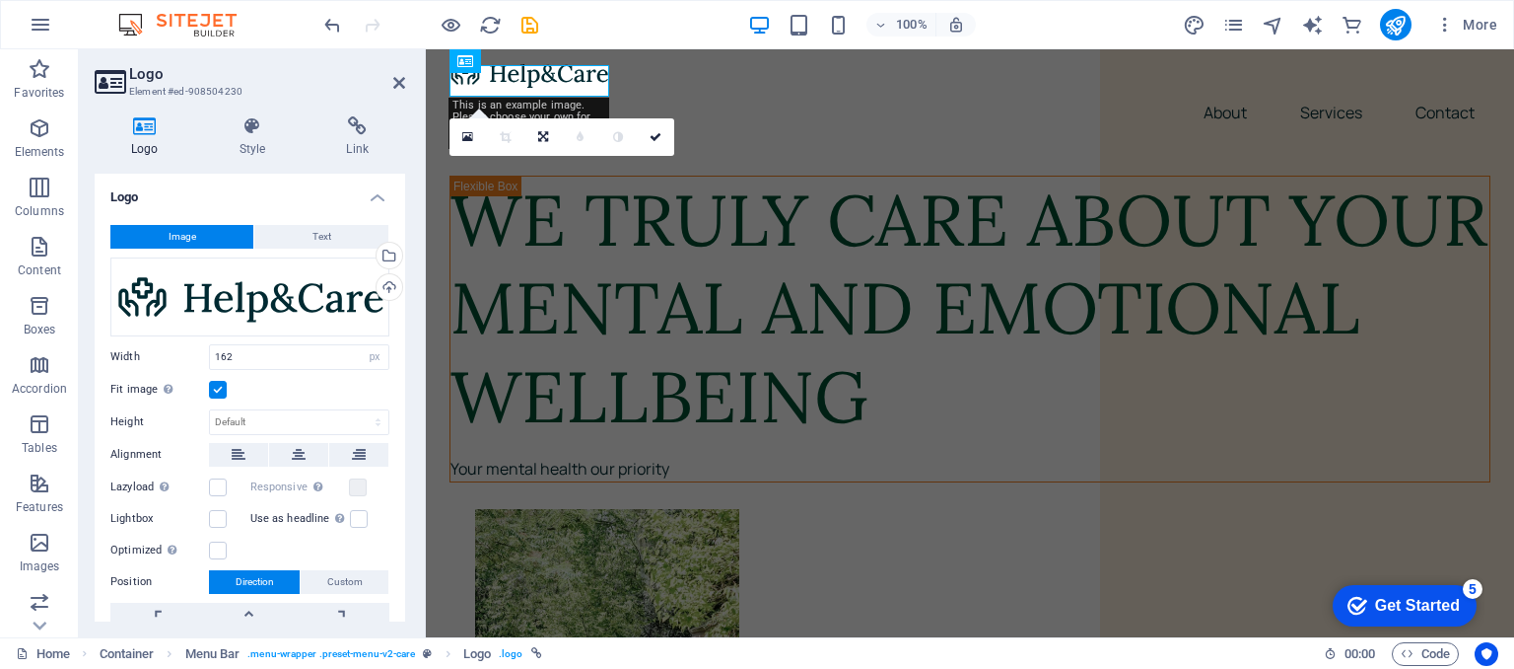
click at [195, 238] on button "Image" at bounding box center [181, 237] width 143 height 24
click at [469, 135] on icon at bounding box center [467, 137] width 11 height 14
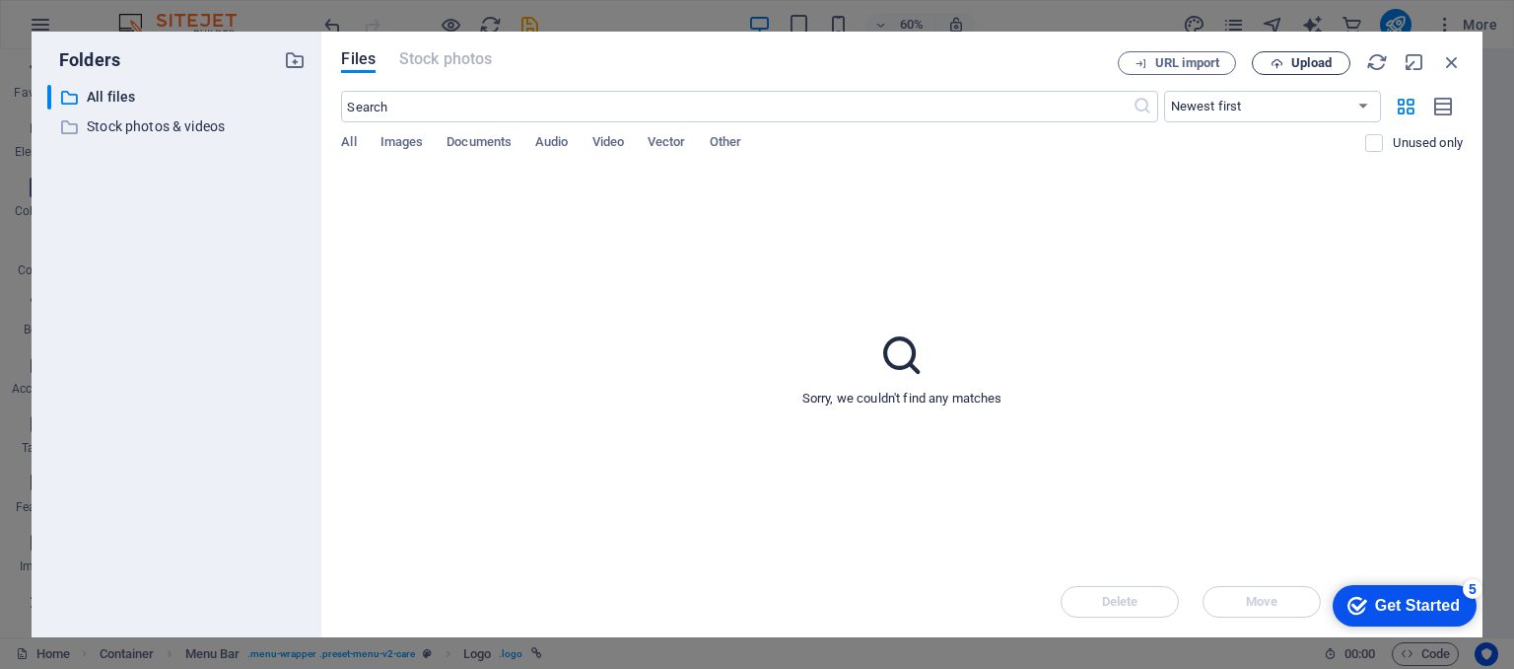
click at [1309, 60] on span "Upload" at bounding box center [1312, 63] width 40 height 12
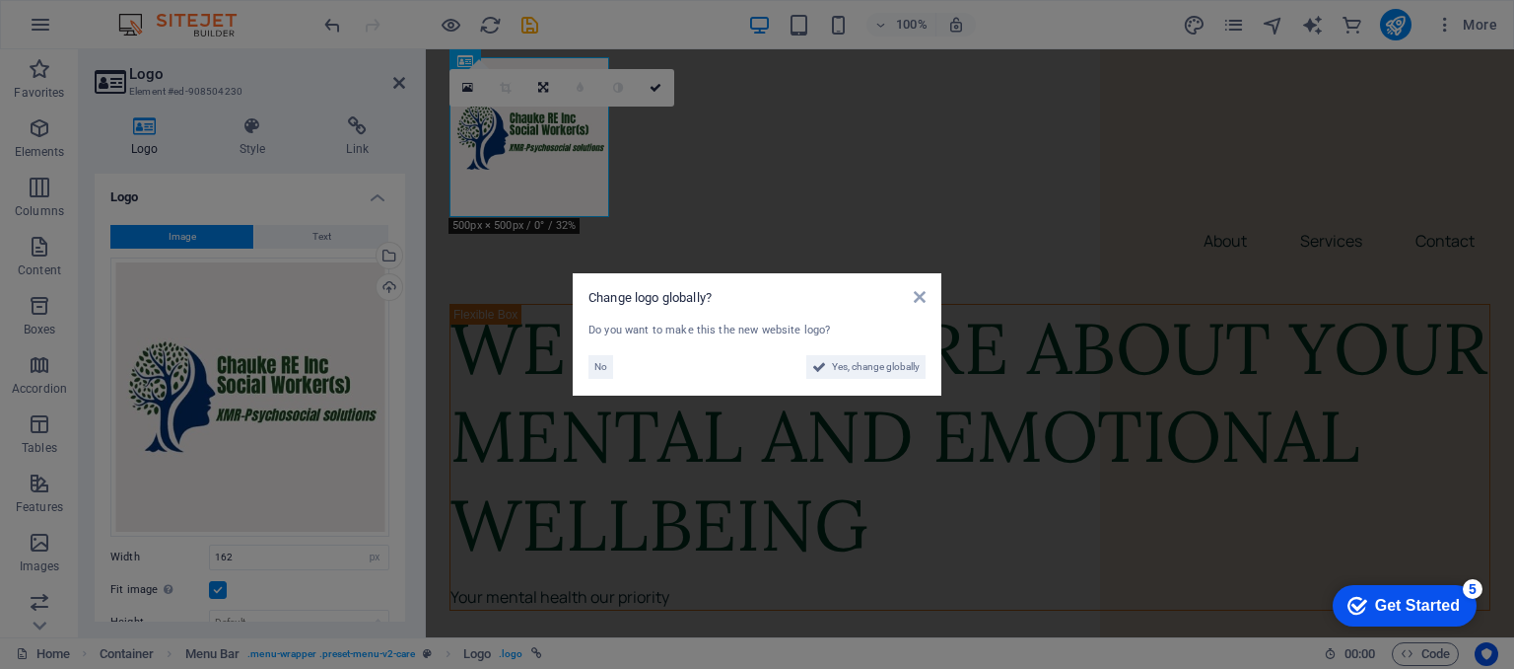
click at [1300, 65] on aside "Change logo globally? Do you want to make this the new website logo? No Yes, ch…" at bounding box center [757, 334] width 1514 height 669
click at [1300, 65] on div "About Services Contact" at bounding box center [970, 160] width 1089 height 223
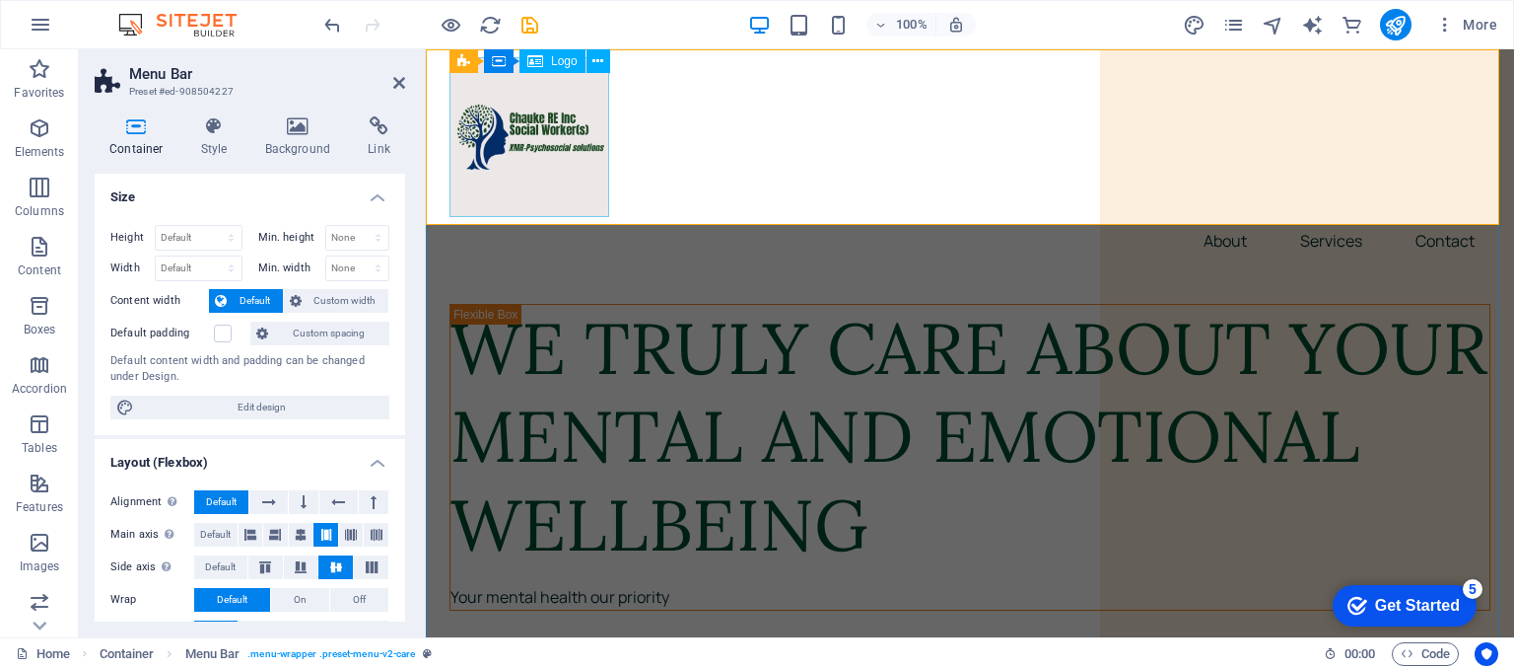
click at [534, 150] on div at bounding box center [970, 137] width 1041 height 160
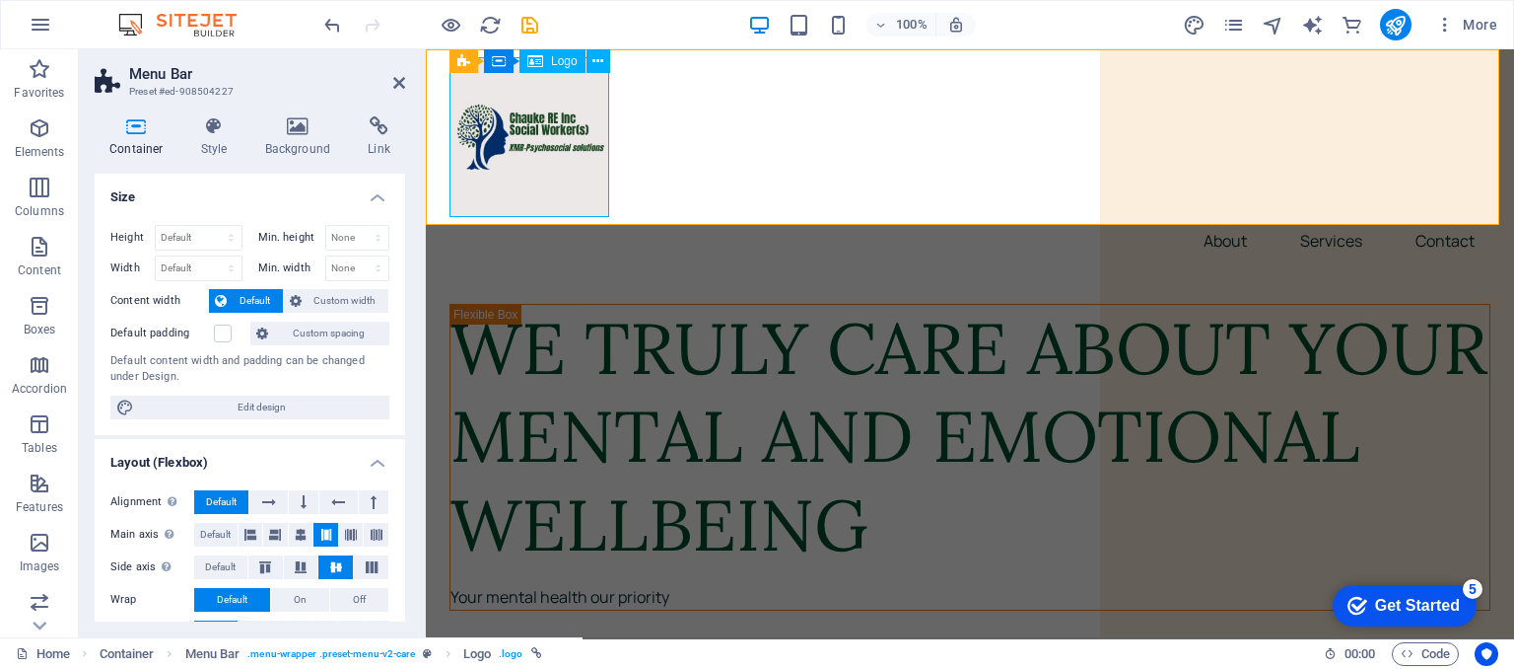
click at [534, 150] on div at bounding box center [970, 137] width 1041 height 160
select select "px"
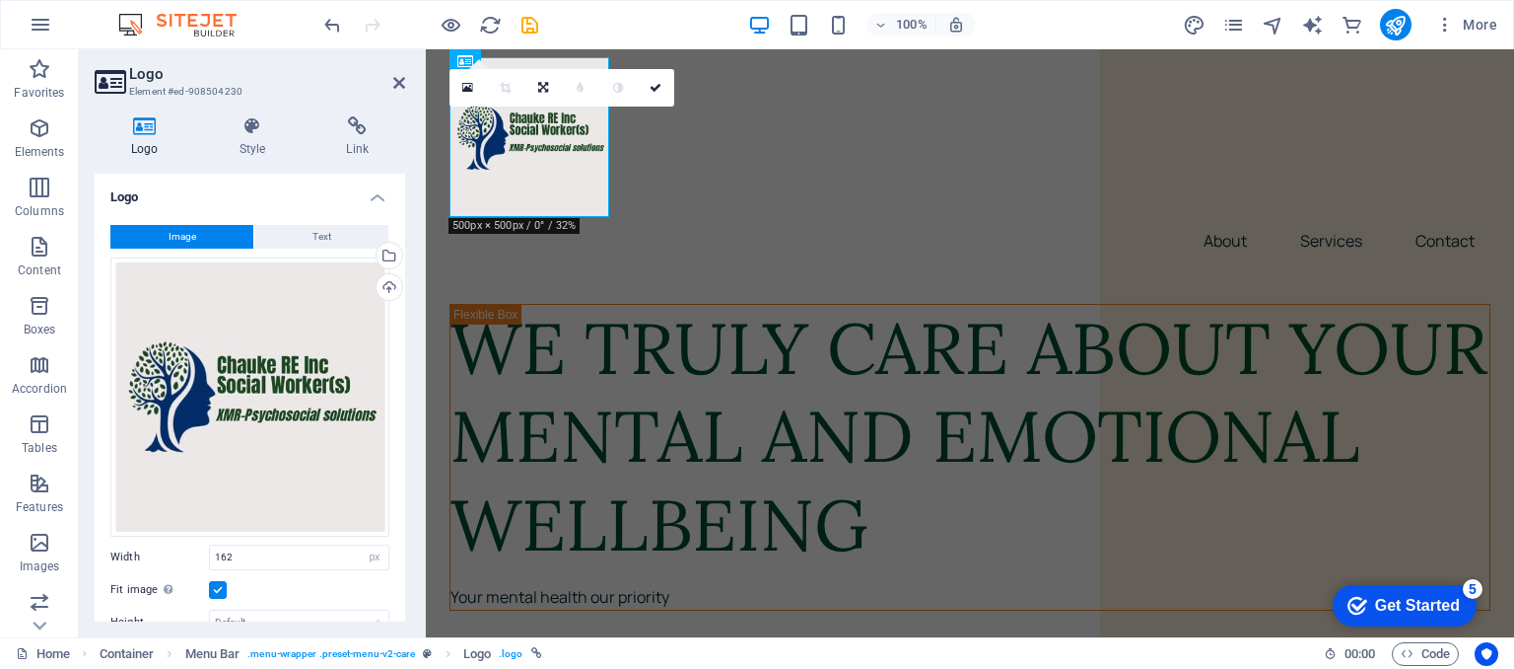
click at [204, 241] on button "Image" at bounding box center [181, 237] width 143 height 24
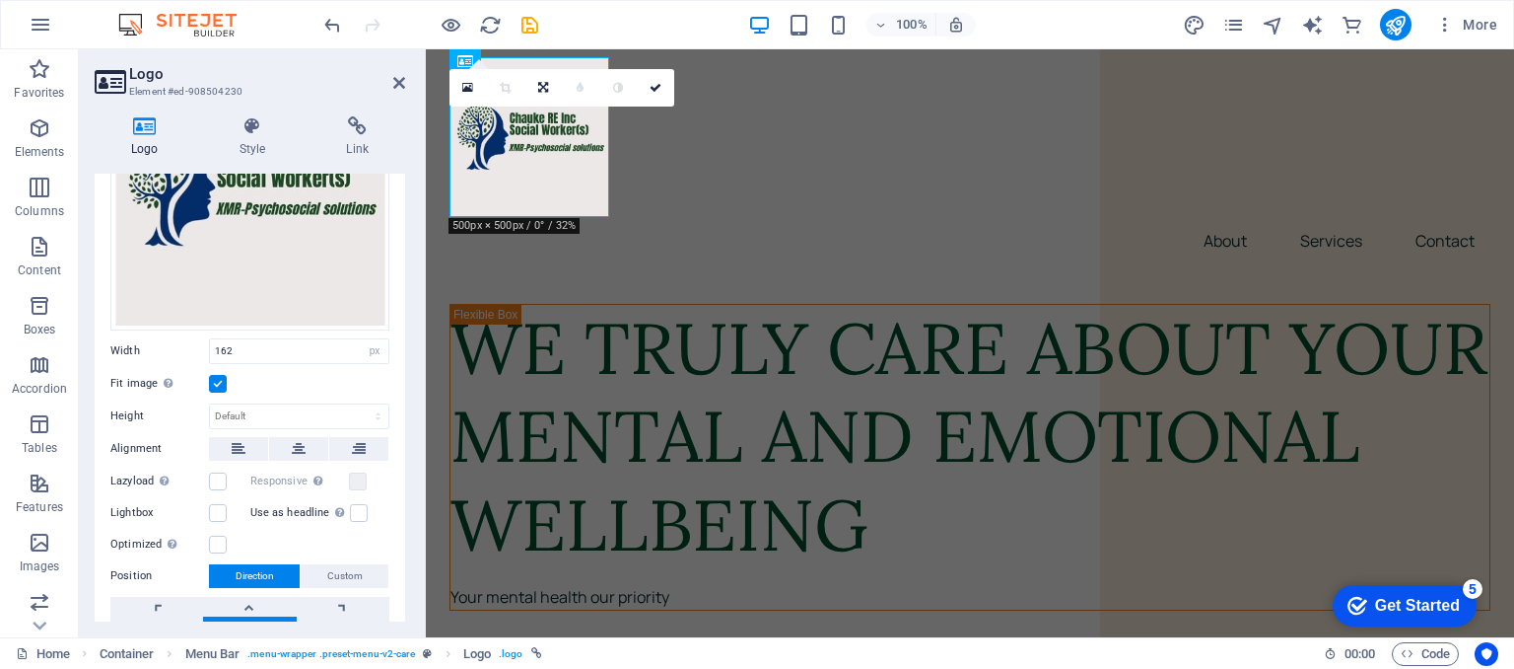
scroll to position [208, 0]
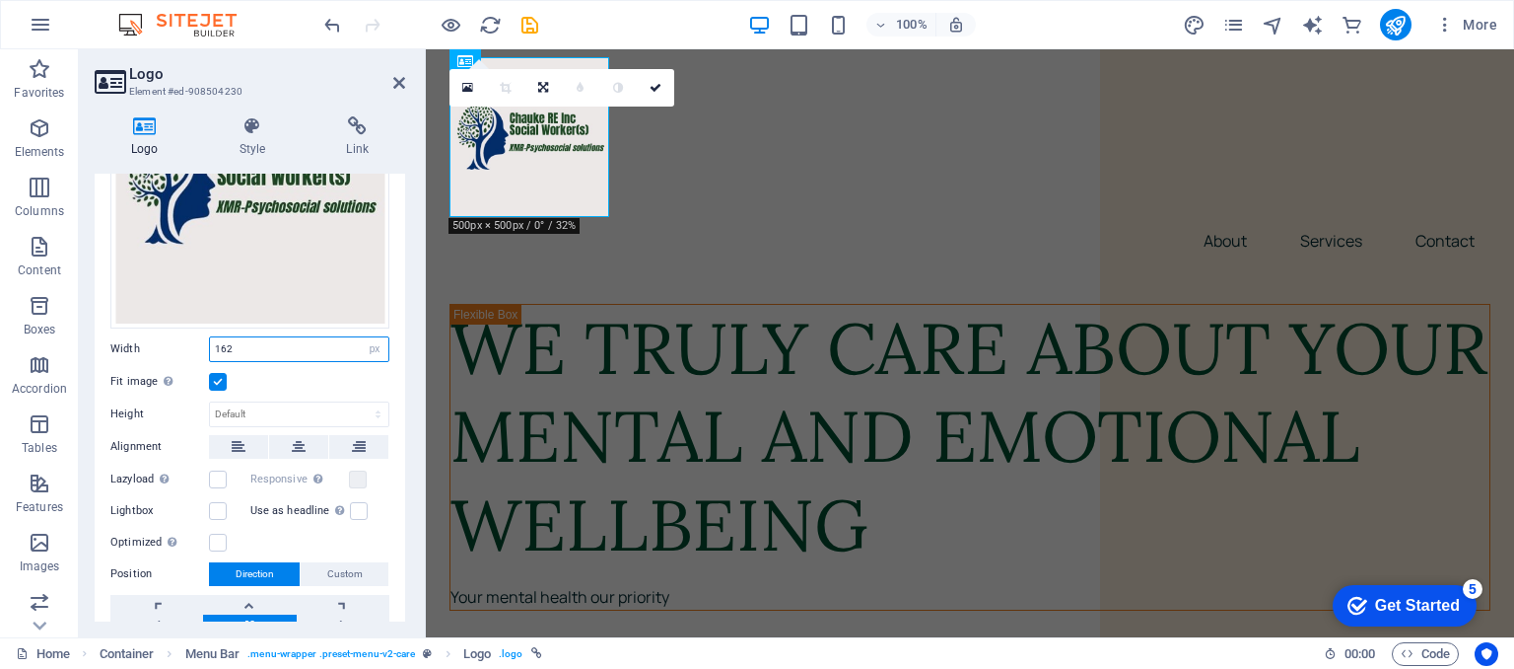
click at [233, 348] on input "162" at bounding box center [299, 349] width 178 height 24
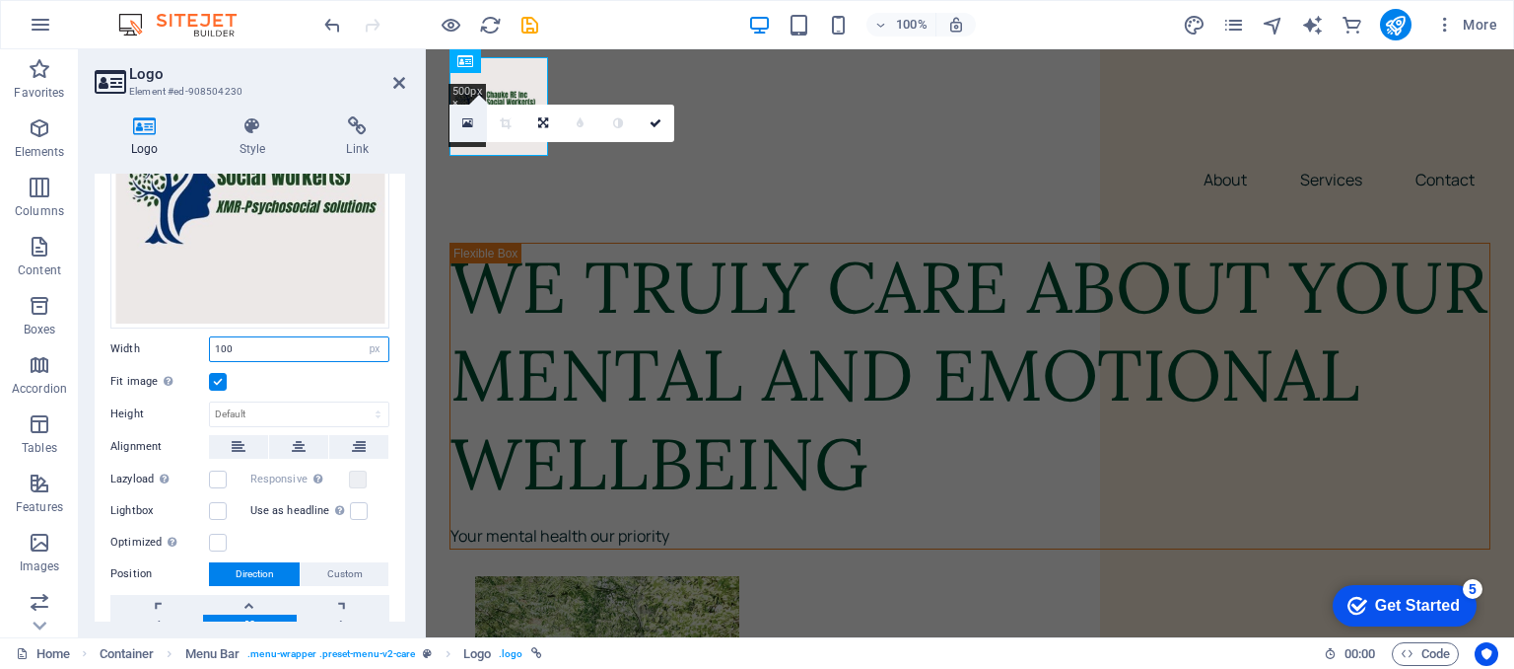
type input "100"
click at [470, 123] on icon at bounding box center [467, 123] width 11 height 14
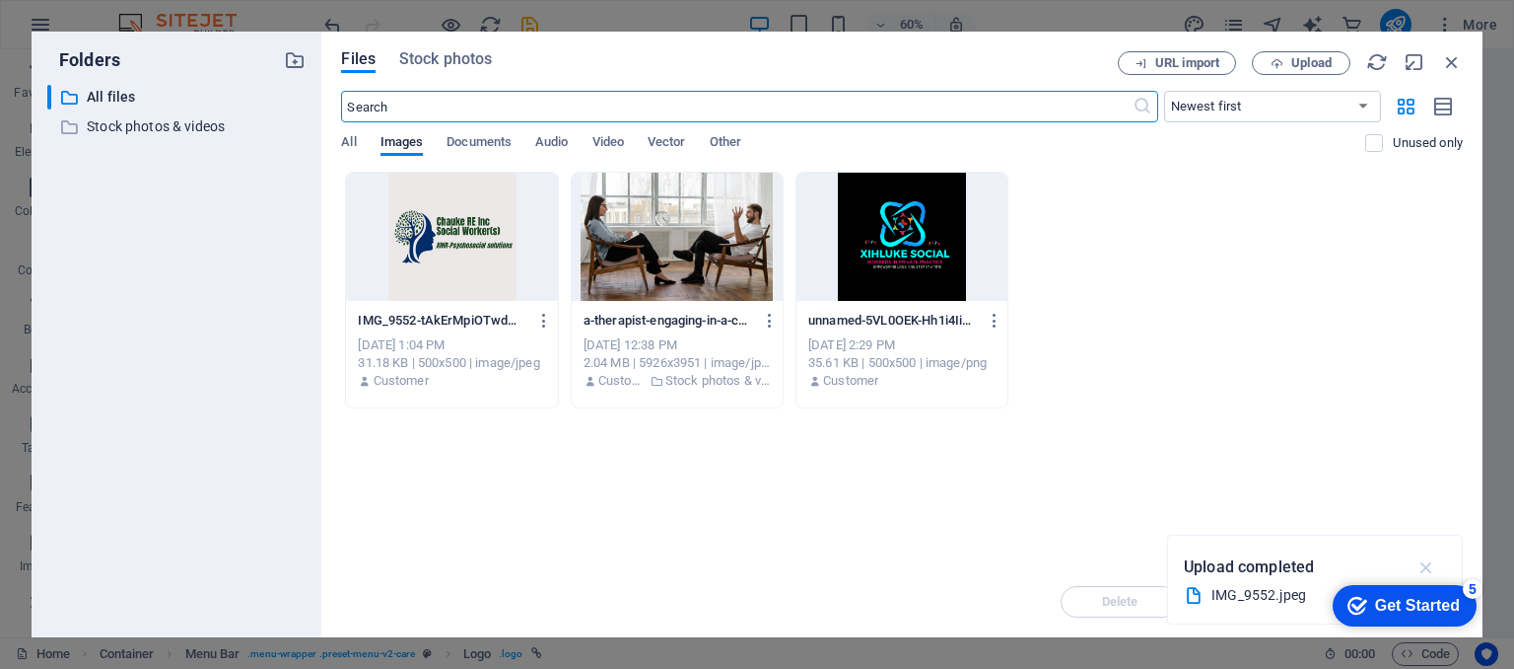
click at [1427, 569] on icon "button" at bounding box center [1427, 567] width 23 height 22
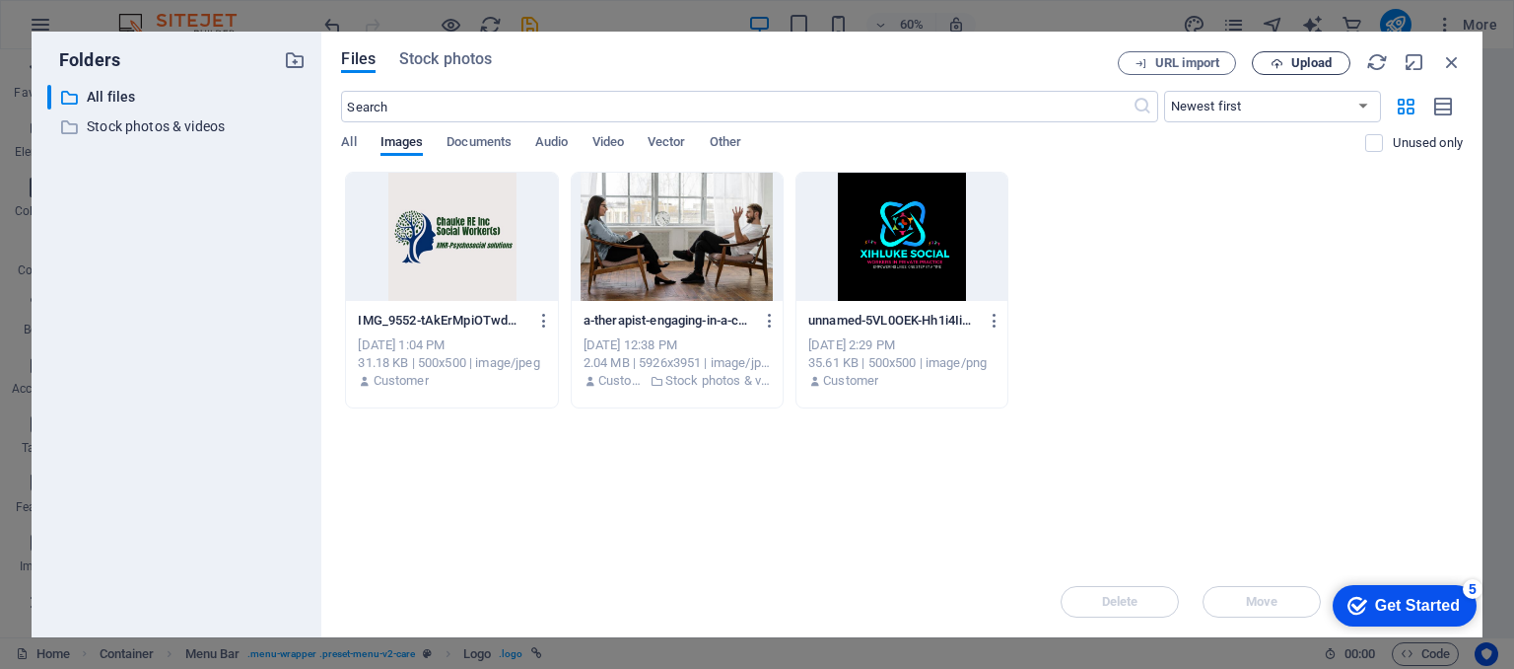
click at [1314, 62] on span "Upload" at bounding box center [1312, 63] width 40 height 12
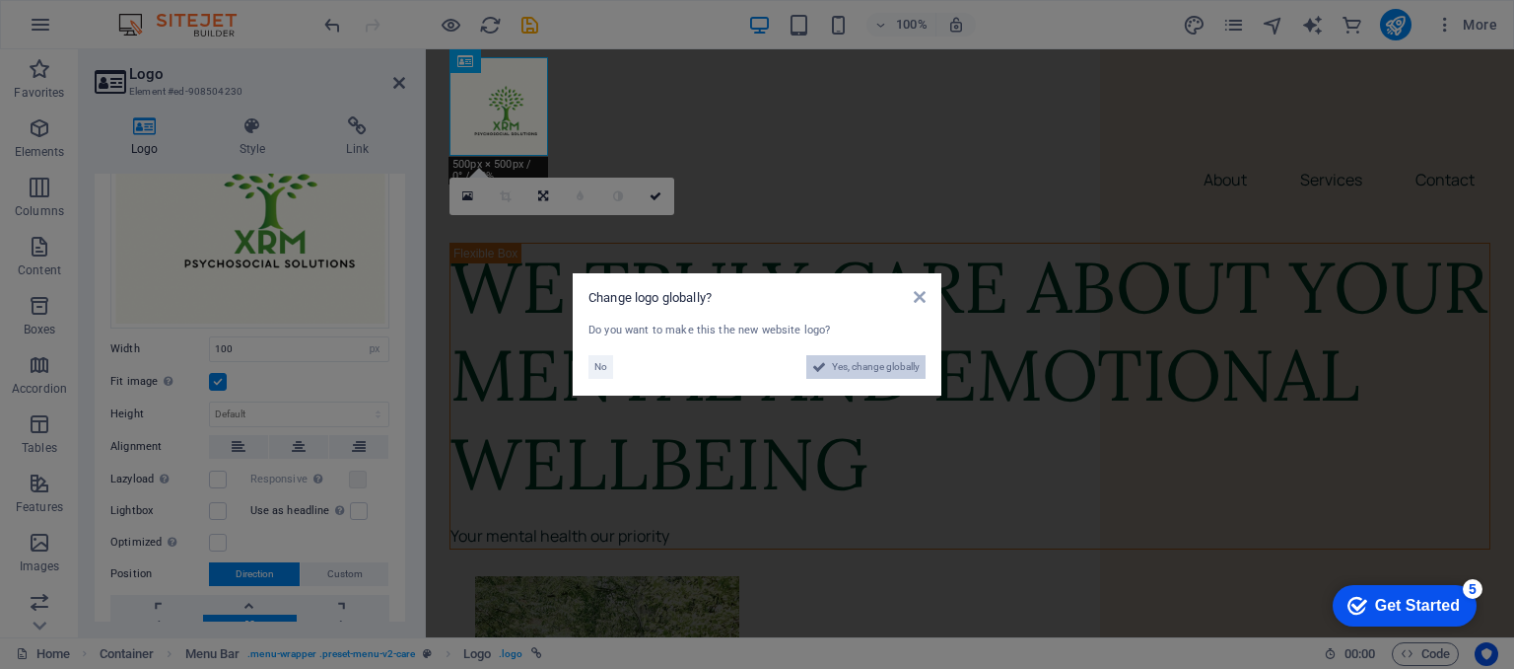
click at [841, 362] on span "Yes, change globally" at bounding box center [876, 367] width 88 height 24
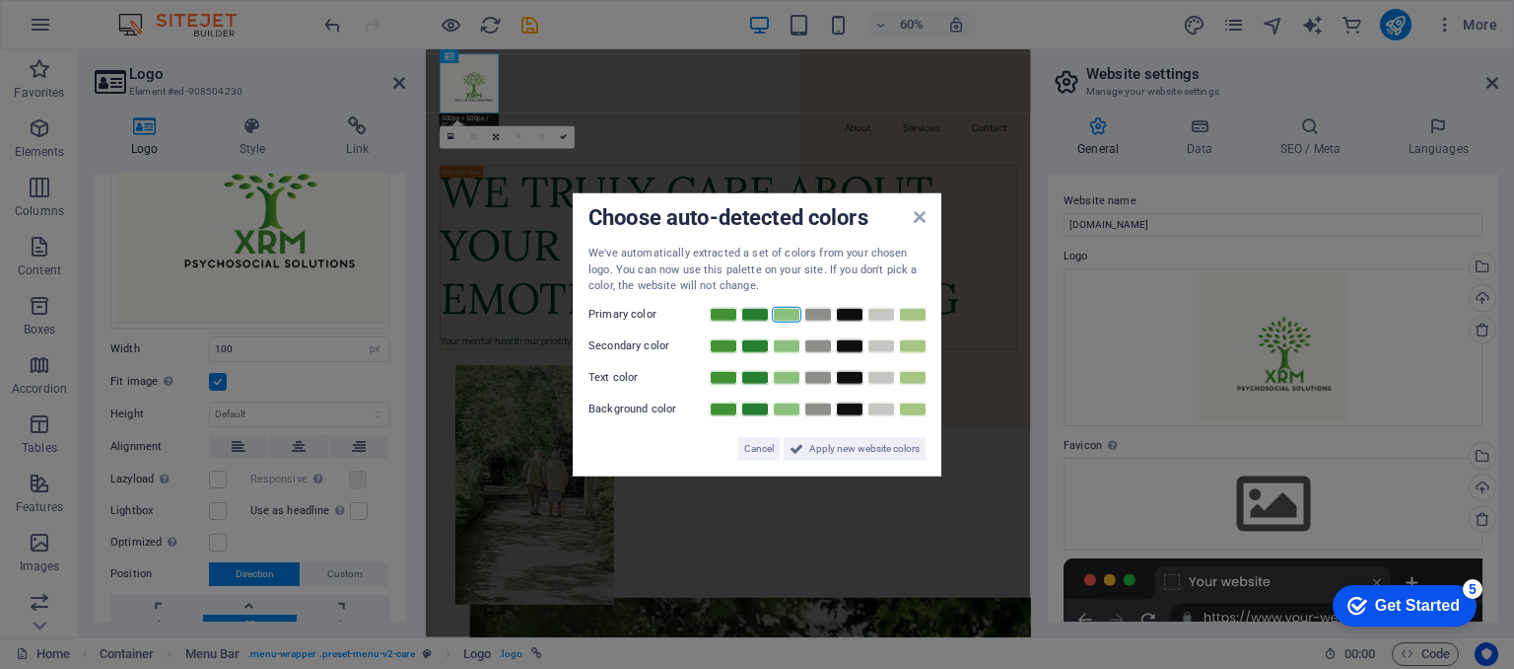
click at [787, 315] on link at bounding box center [787, 314] width 30 height 16
click at [858, 452] on span "Apply new website colors" at bounding box center [865, 448] width 110 height 24
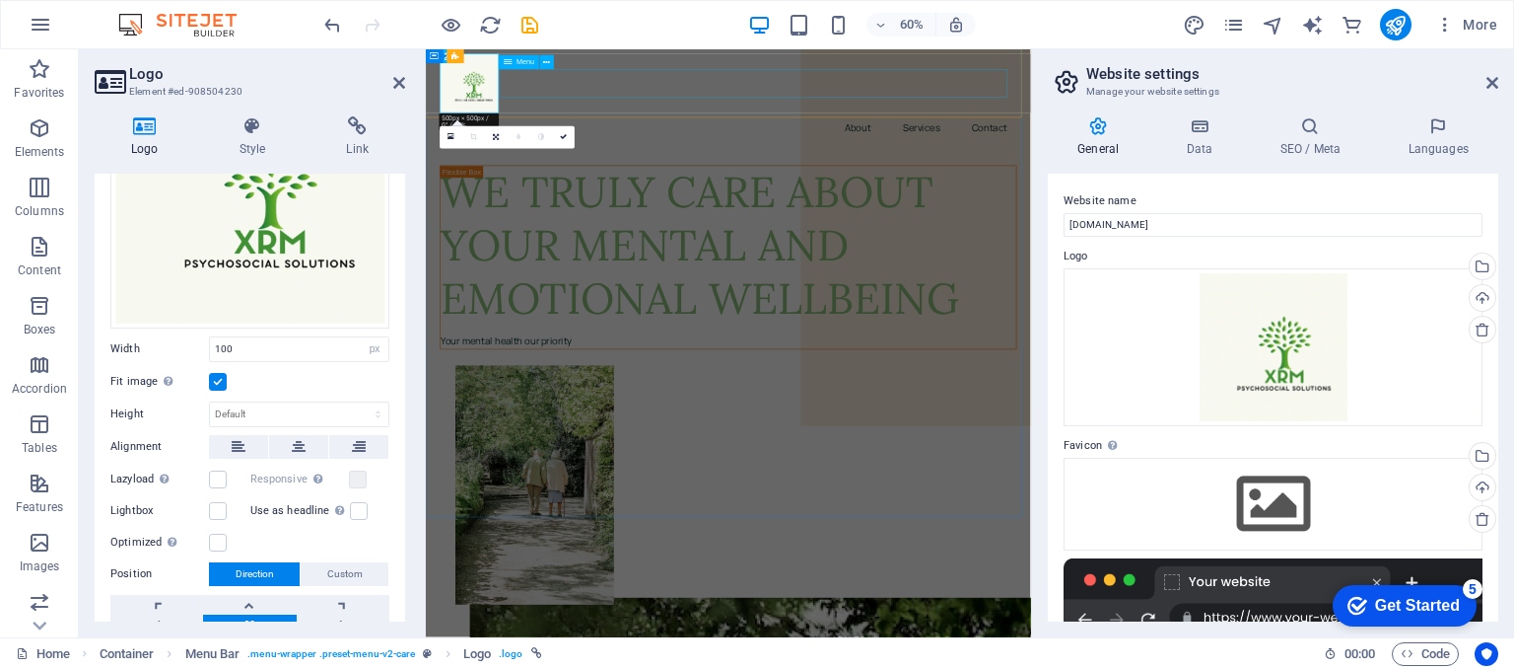
click at [598, 156] on nav "About Services Contact" at bounding box center [930, 179] width 961 height 47
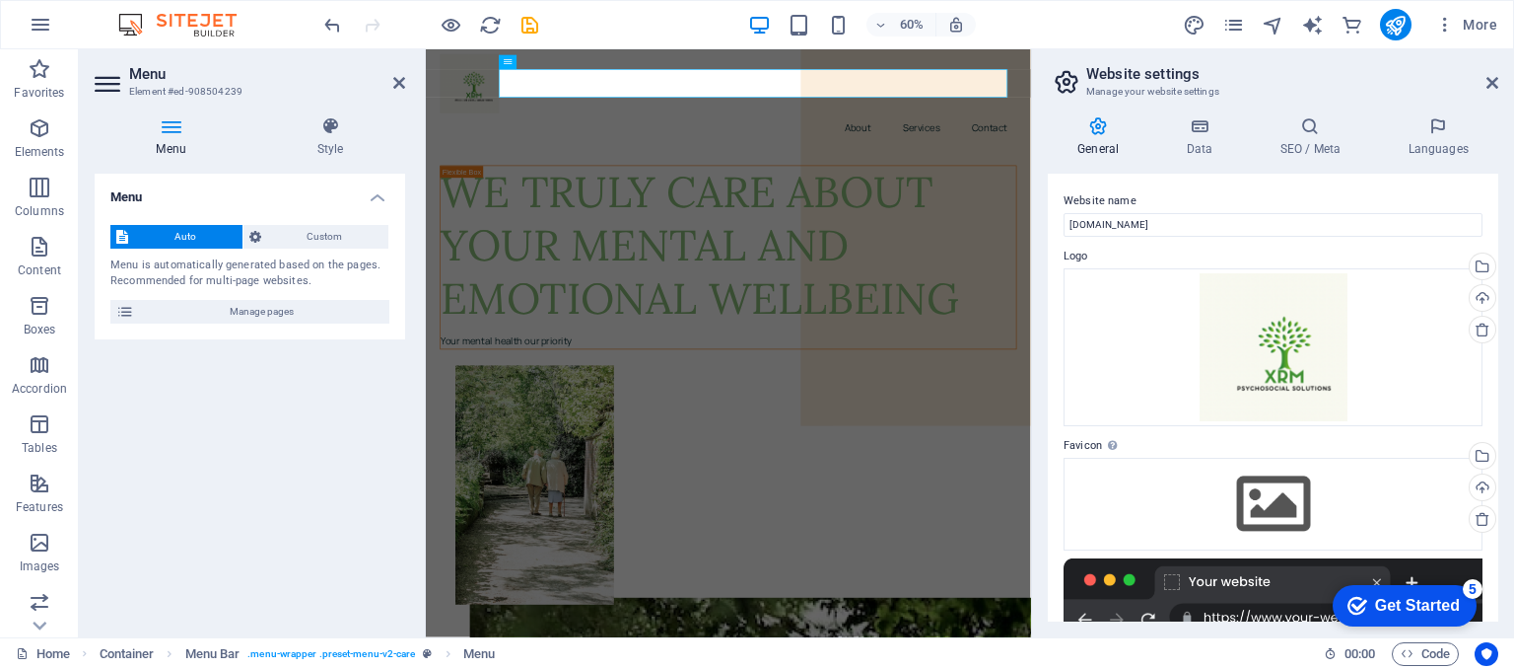
click at [658, 5] on div "60% More" at bounding box center [757, 24] width 1513 height 47
click at [400, 87] on icon at bounding box center [399, 83] width 12 height 16
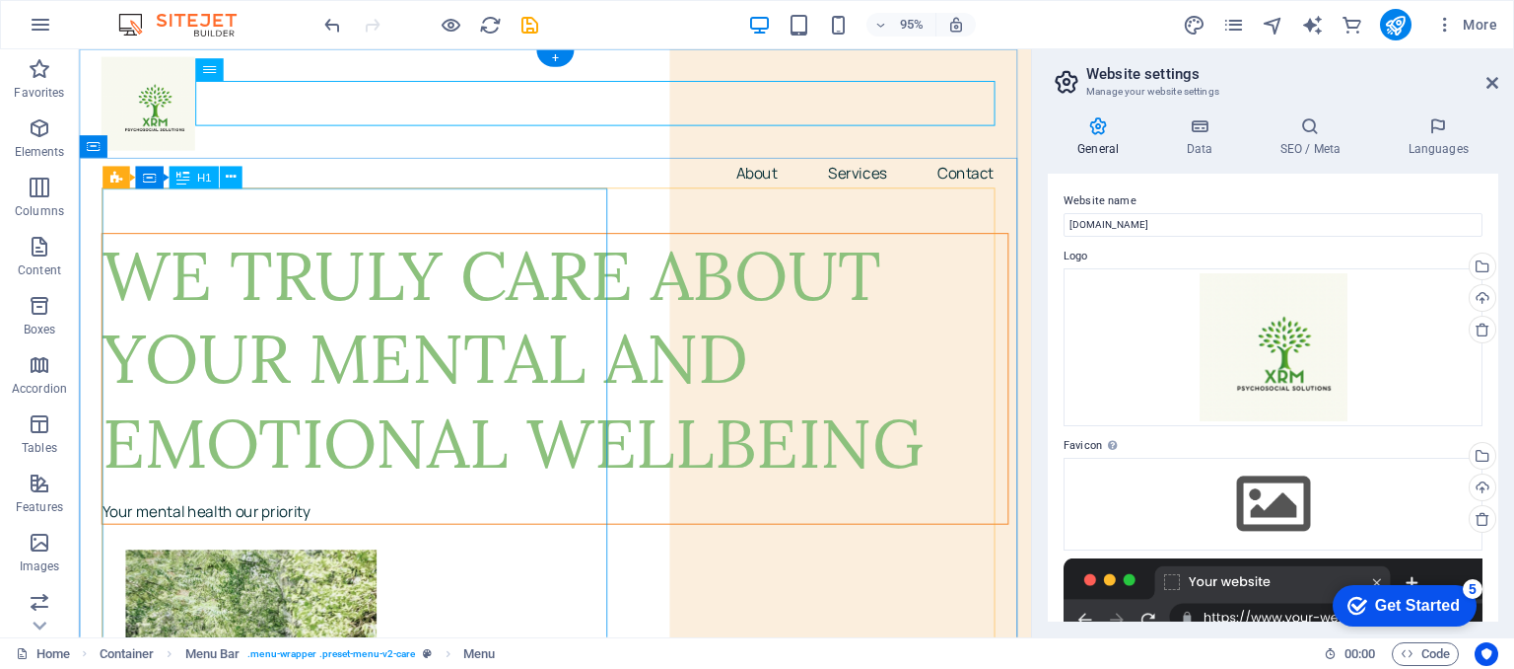
click at [355, 365] on div "WE TRULY CARE ABOUT YOUR MENTAL AND EMOTIONAL WELLBEING" at bounding box center [580, 376] width 953 height 264
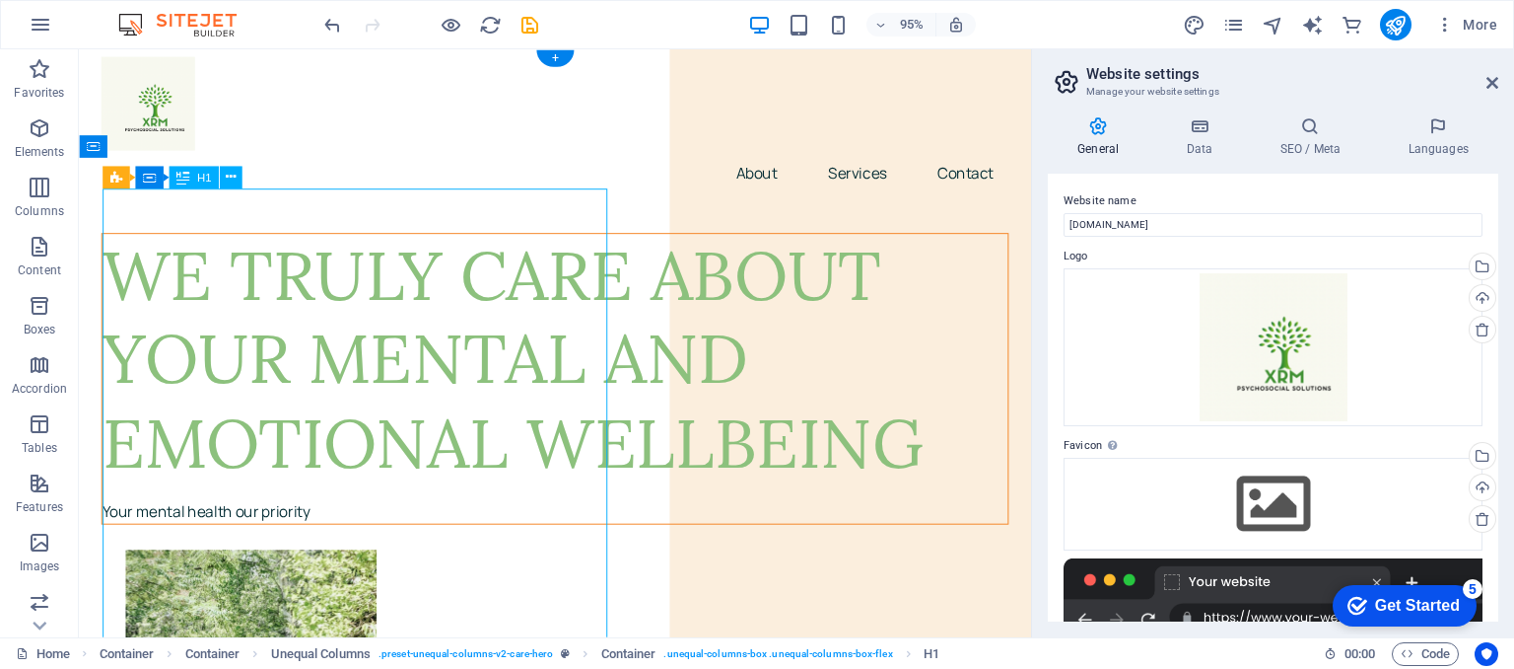
click at [355, 365] on div "WE TRULY CARE ABOUT YOUR MENTAL AND EMOTIONAL WELLBEING" at bounding box center [580, 376] width 953 height 264
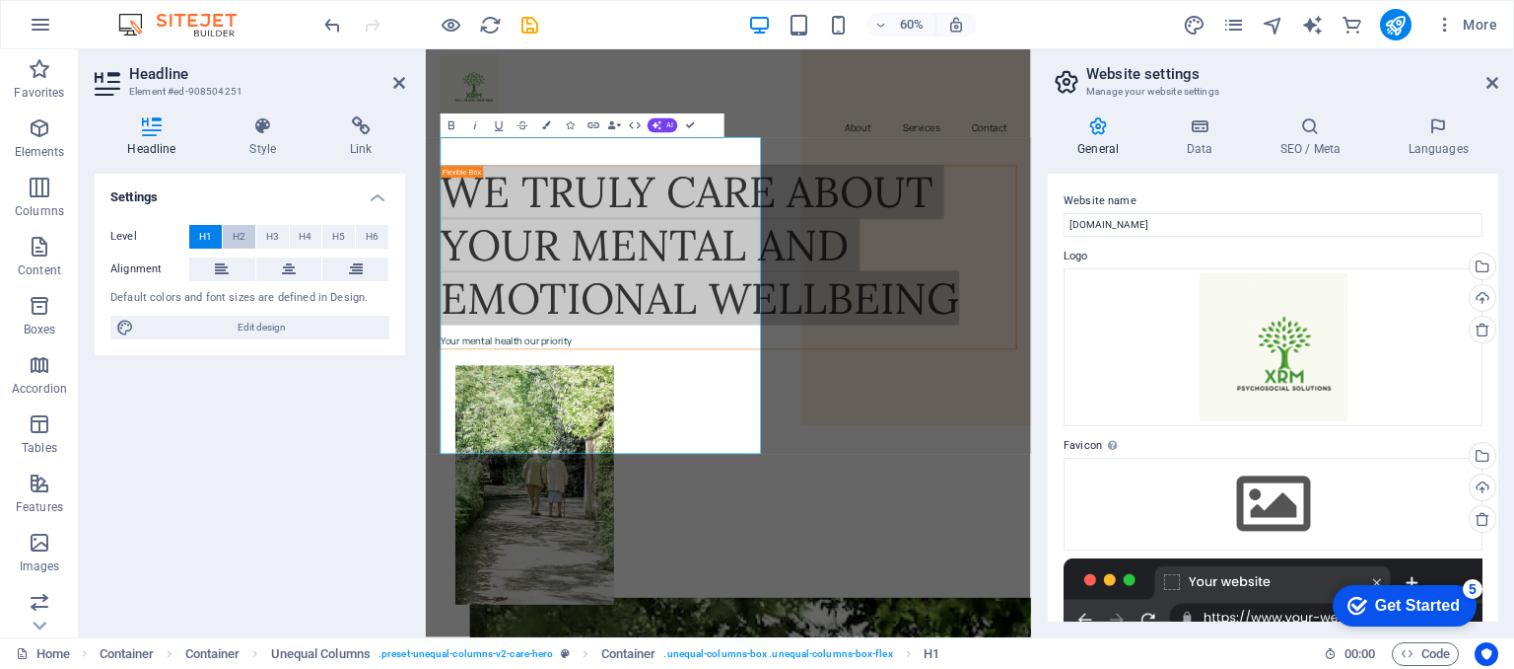
click at [243, 241] on span "H2" at bounding box center [239, 237] width 13 height 24
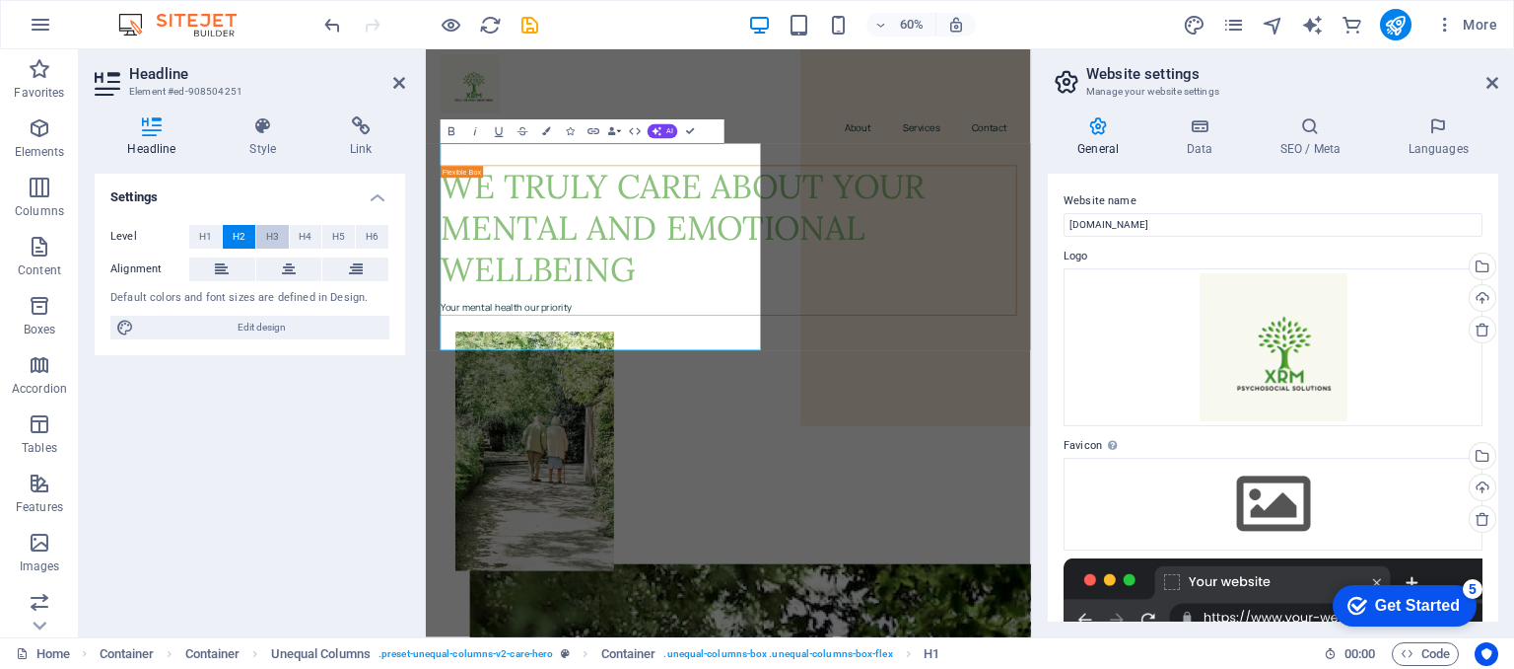
click at [268, 238] on span "H3" at bounding box center [272, 237] width 13 height 24
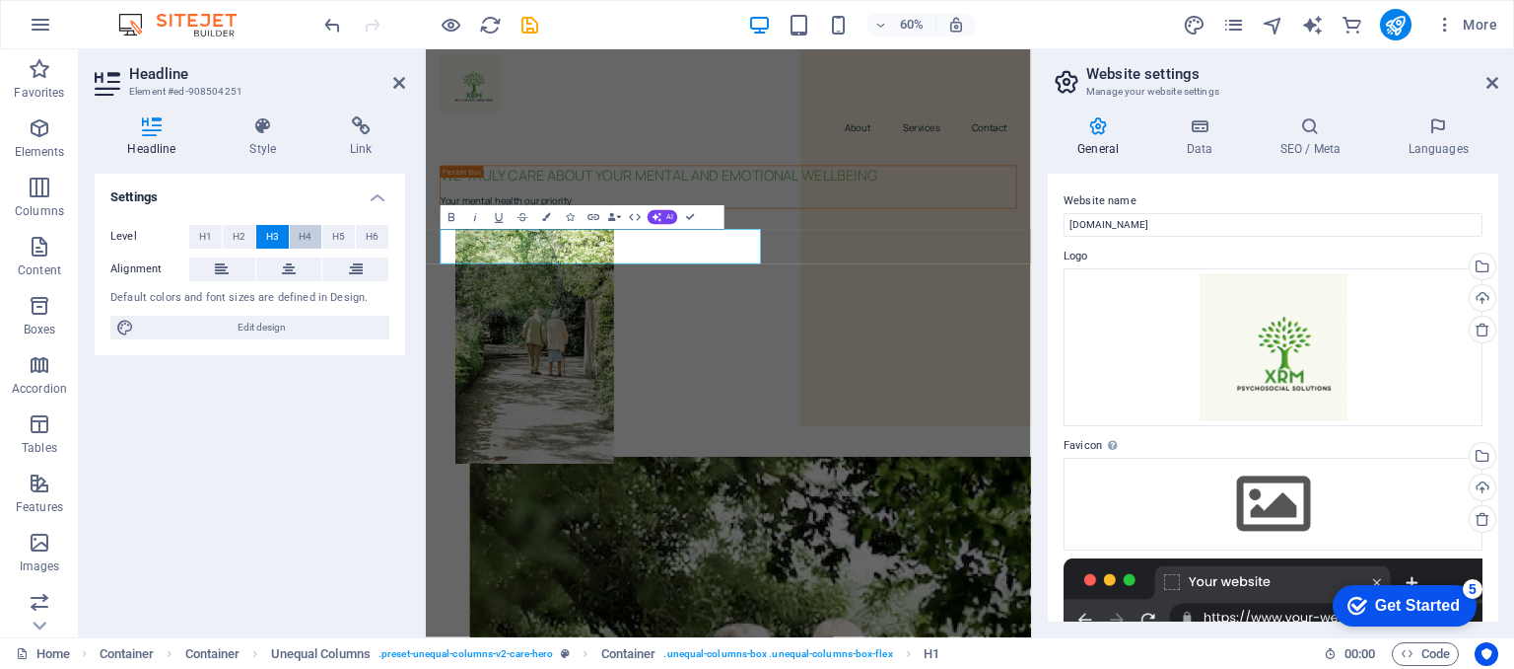
click at [303, 238] on span "H4" at bounding box center [305, 237] width 13 height 24
click at [245, 234] on span "H2" at bounding box center [239, 237] width 13 height 24
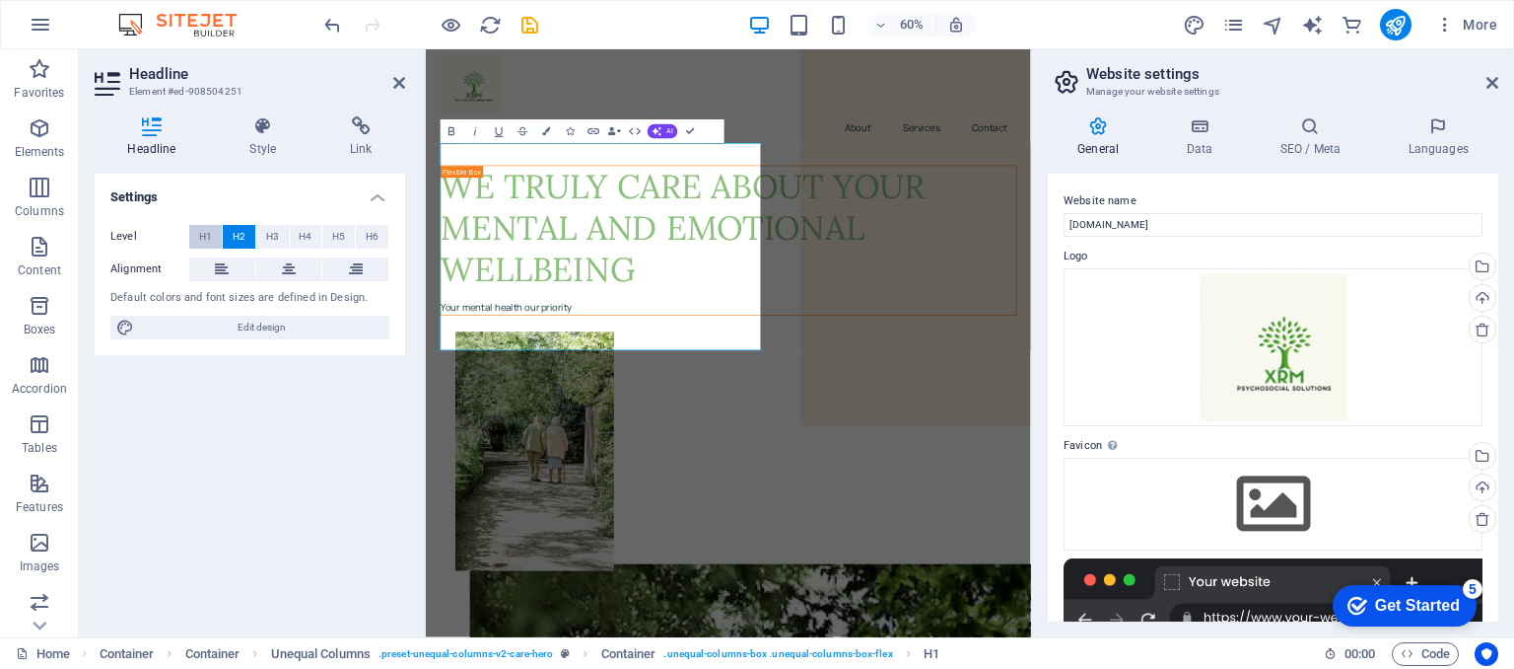
click at [209, 232] on span "H1" at bounding box center [205, 237] width 13 height 24
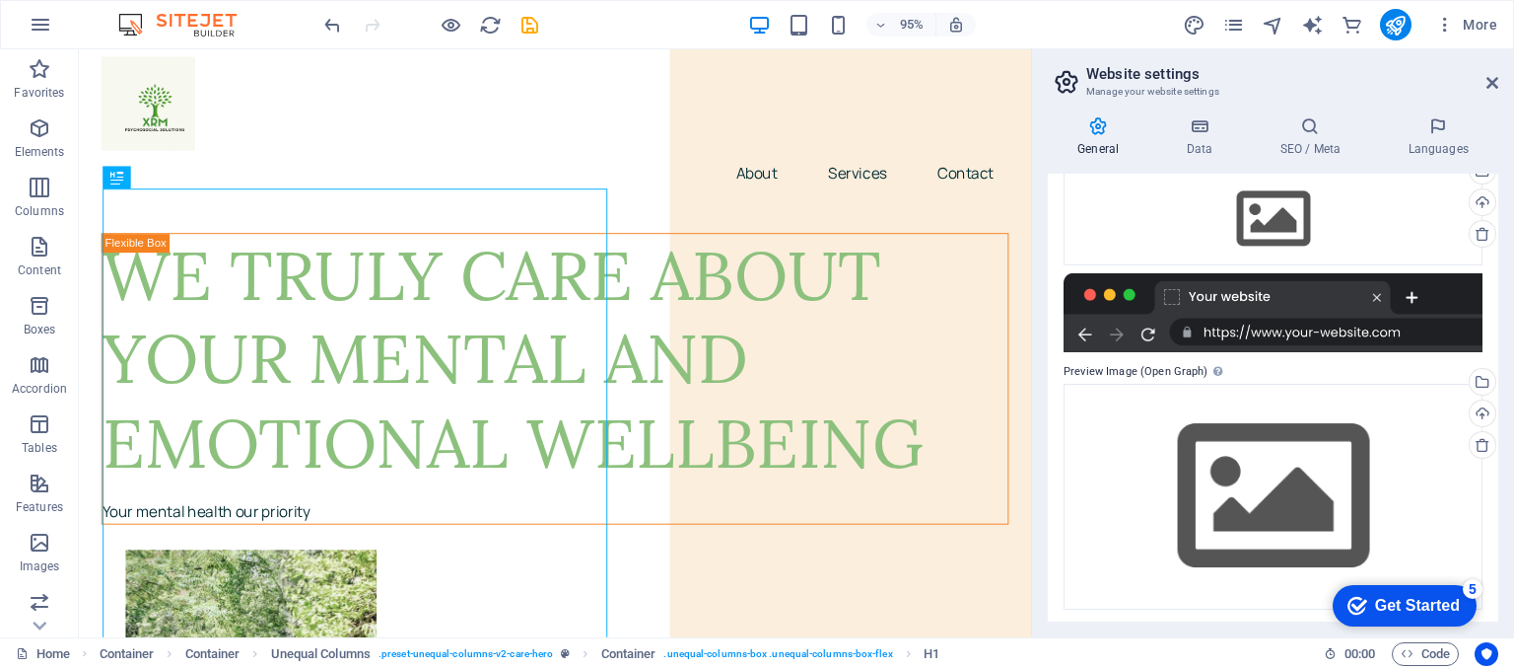
scroll to position [289, 0]
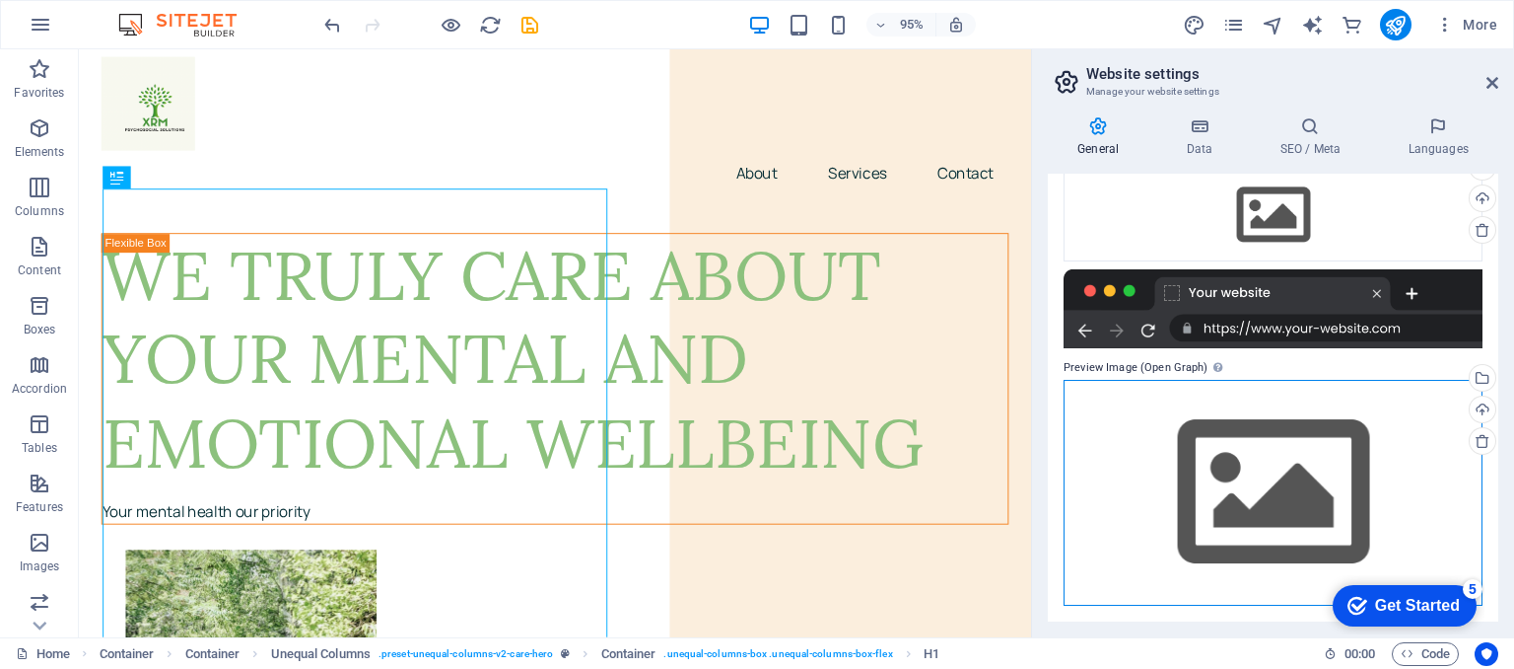
click at [1263, 465] on div "Drag files here, click to choose files or select files from Files or our free s…" at bounding box center [1273, 493] width 419 height 226
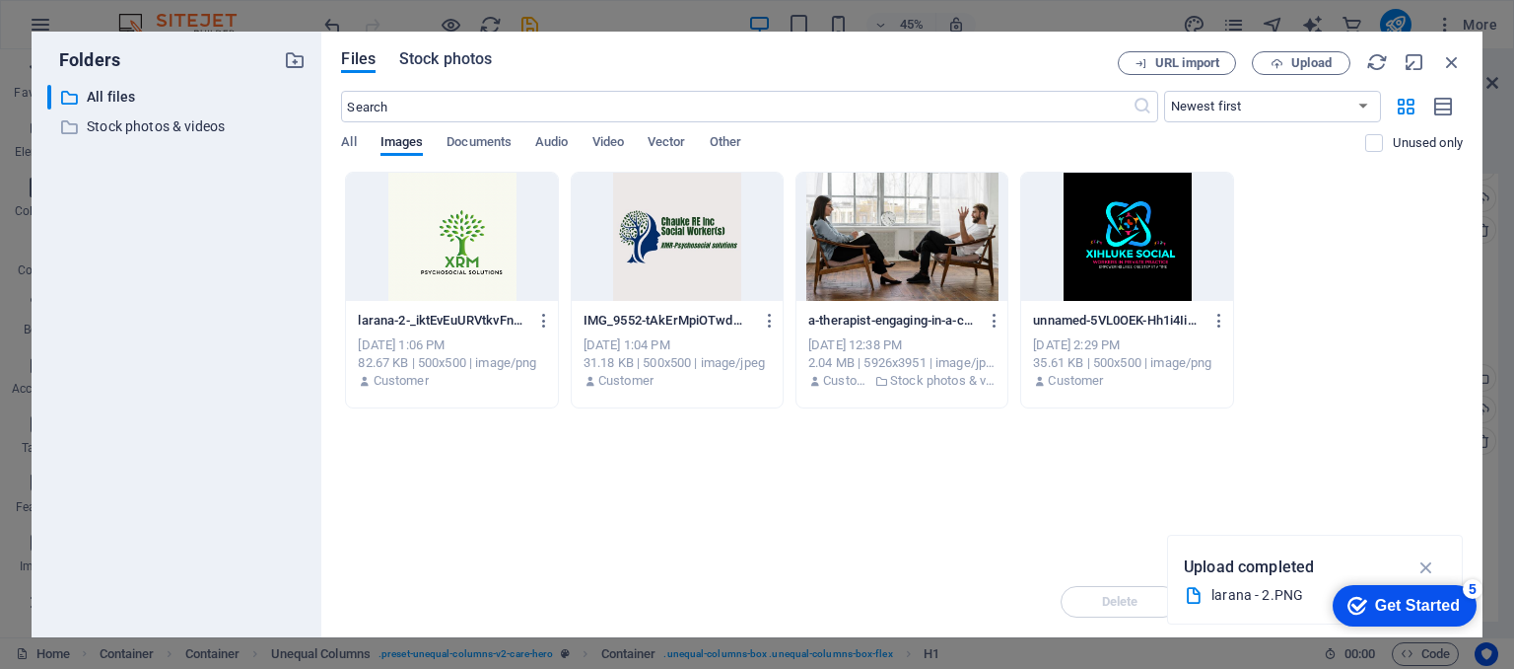
click at [461, 53] on span "Stock photos" at bounding box center [445, 59] width 93 height 24
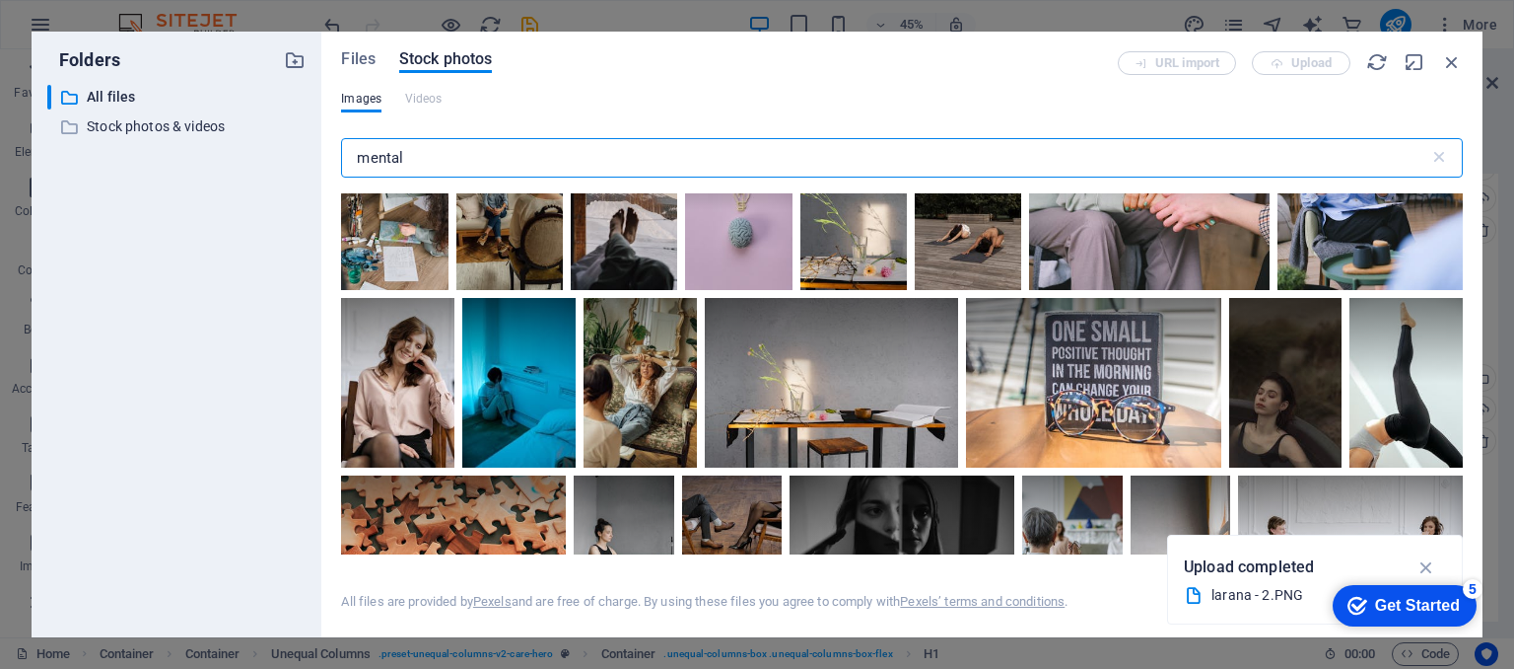
scroll to position [750, 0]
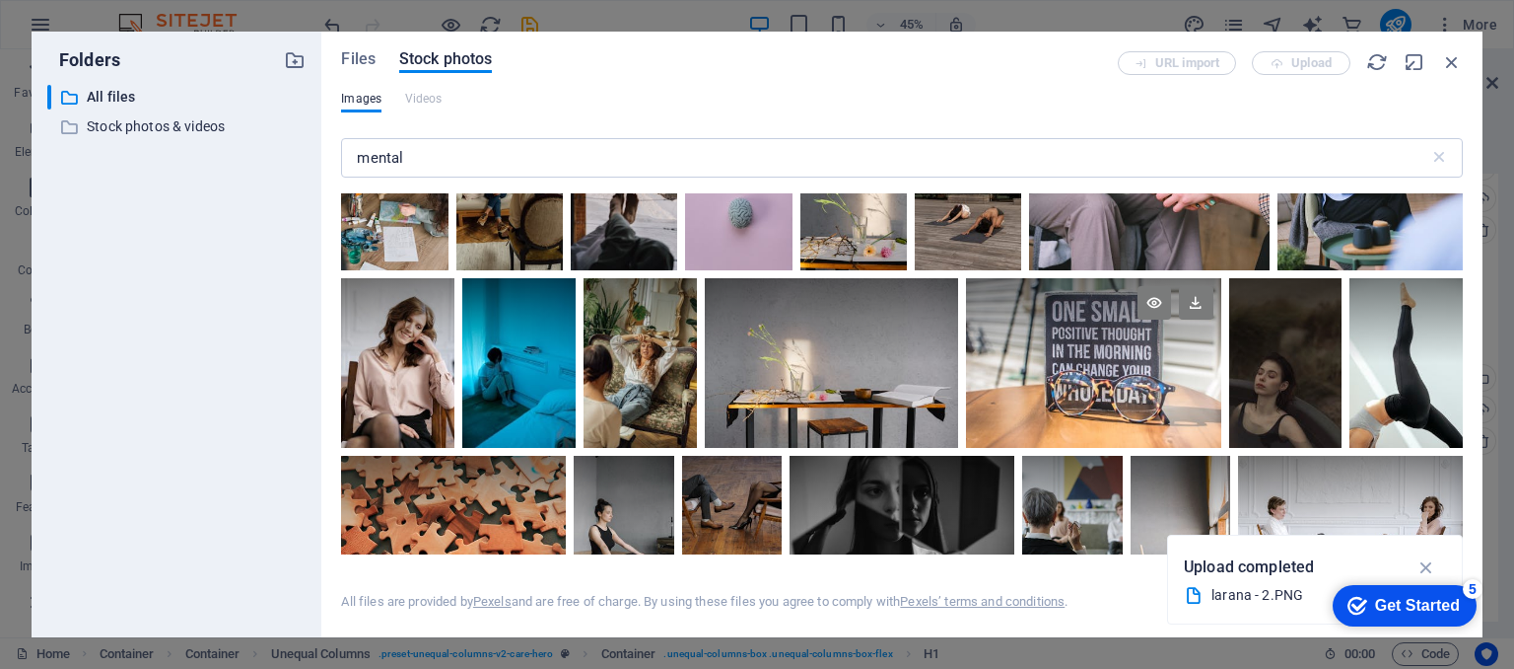
click at [1125, 354] on div at bounding box center [1093, 320] width 254 height 85
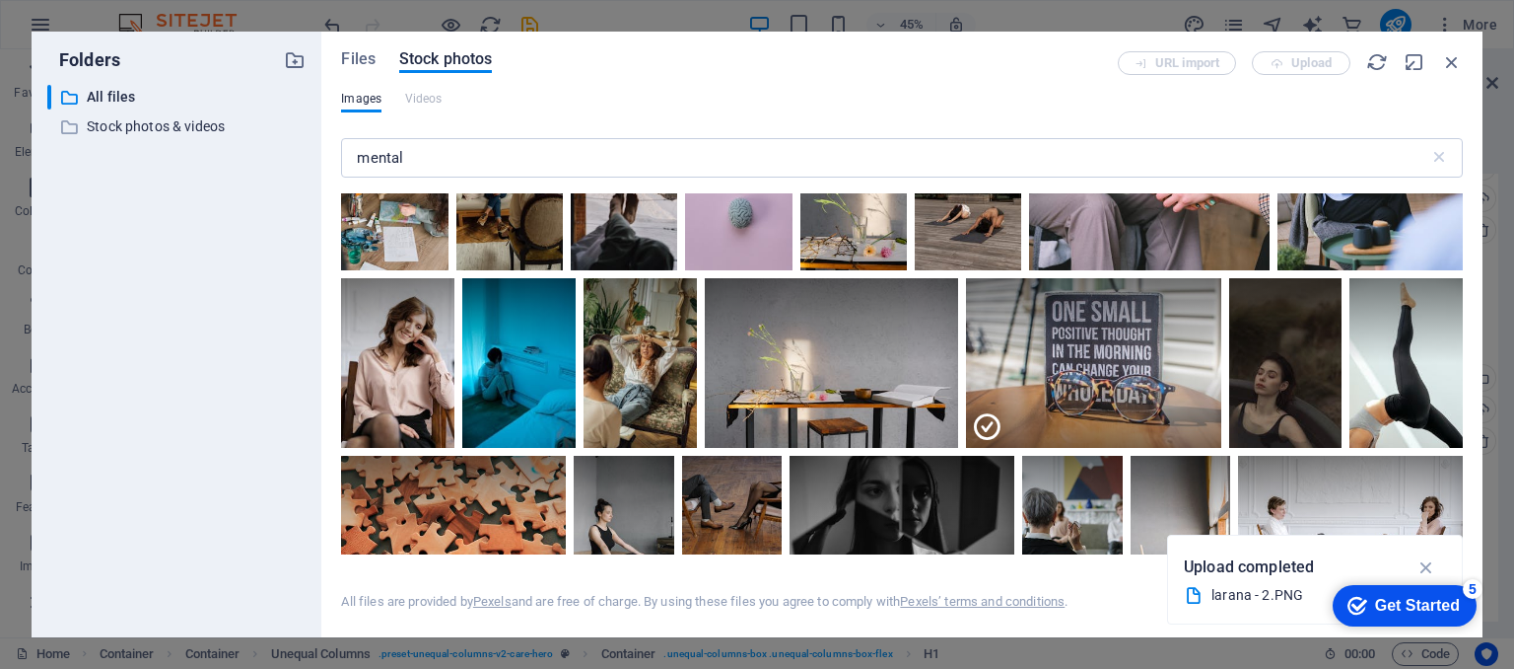
drag, startPoint x: 1499, startPoint y: 378, endPoint x: 1514, endPoint y: 464, distance: 88.0
click at [1514, 464] on div "Folders ​ All files All files ​ Stock photos & videos Stock photos & videos Fil…" at bounding box center [757, 334] width 1514 height 669
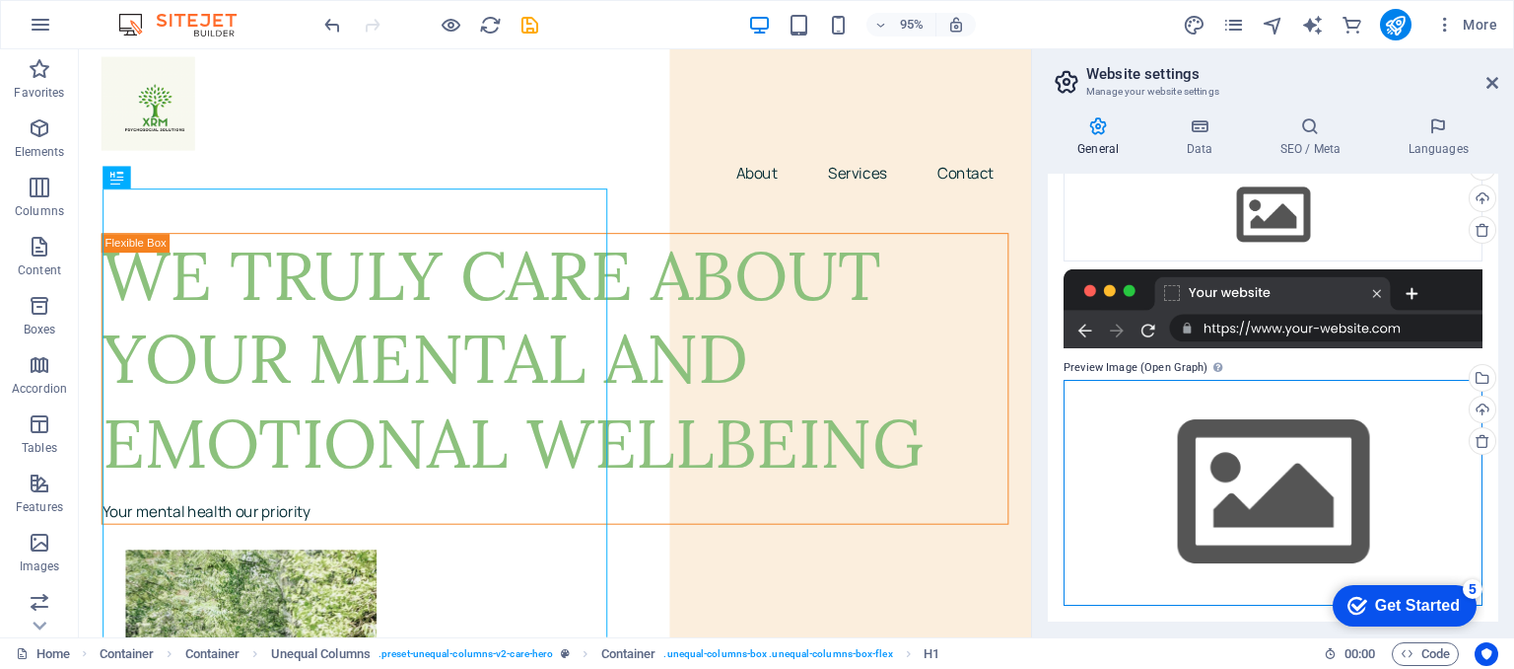
click at [1258, 491] on div "Drag files here, click to choose files or select files from Files or our free s…" at bounding box center [1273, 493] width 419 height 226
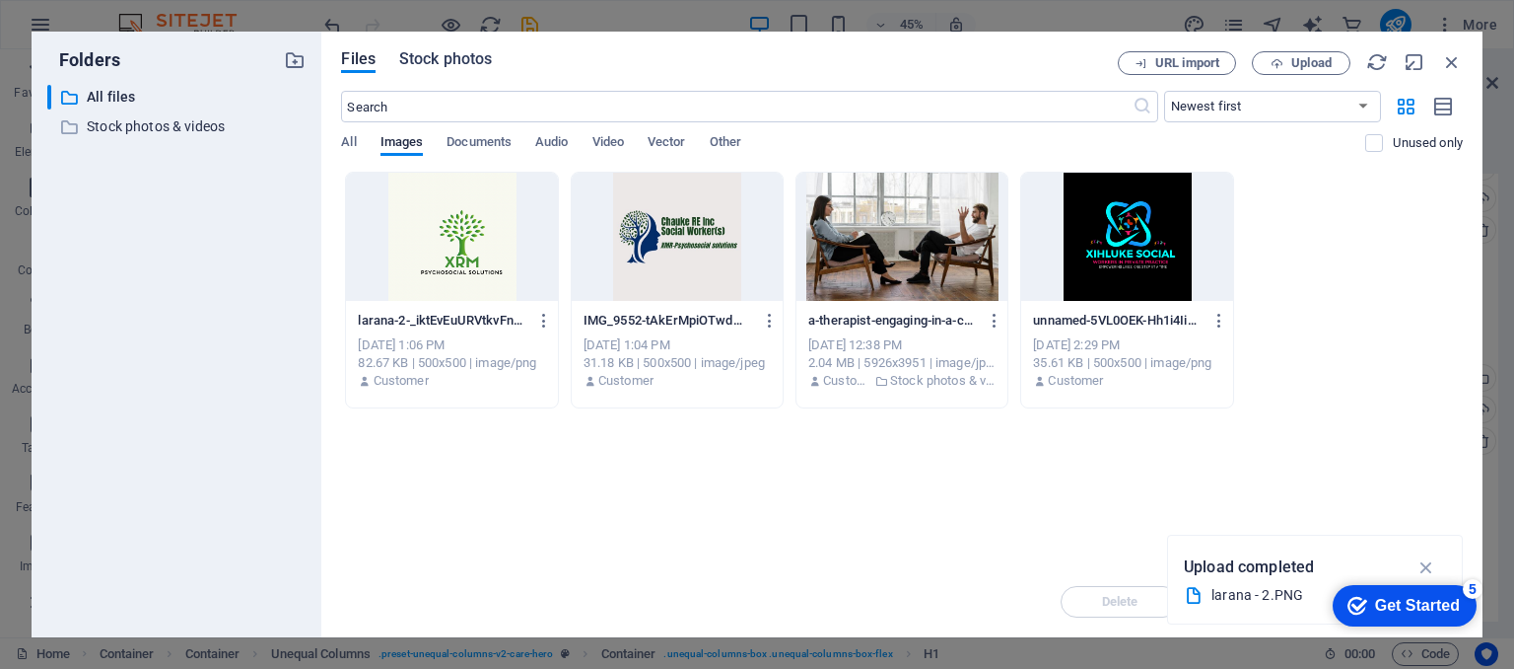
click at [438, 62] on span "Stock photos" at bounding box center [445, 59] width 93 height 24
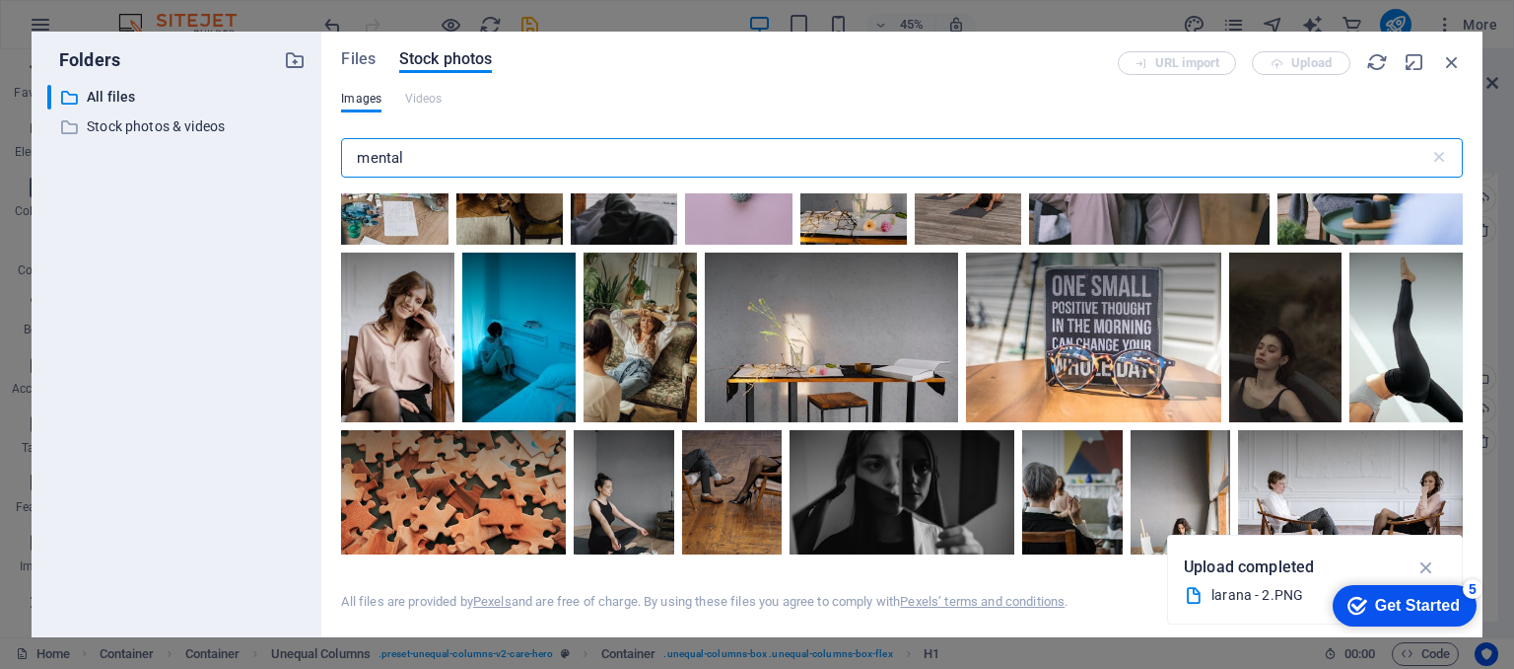
scroll to position [766, 0]
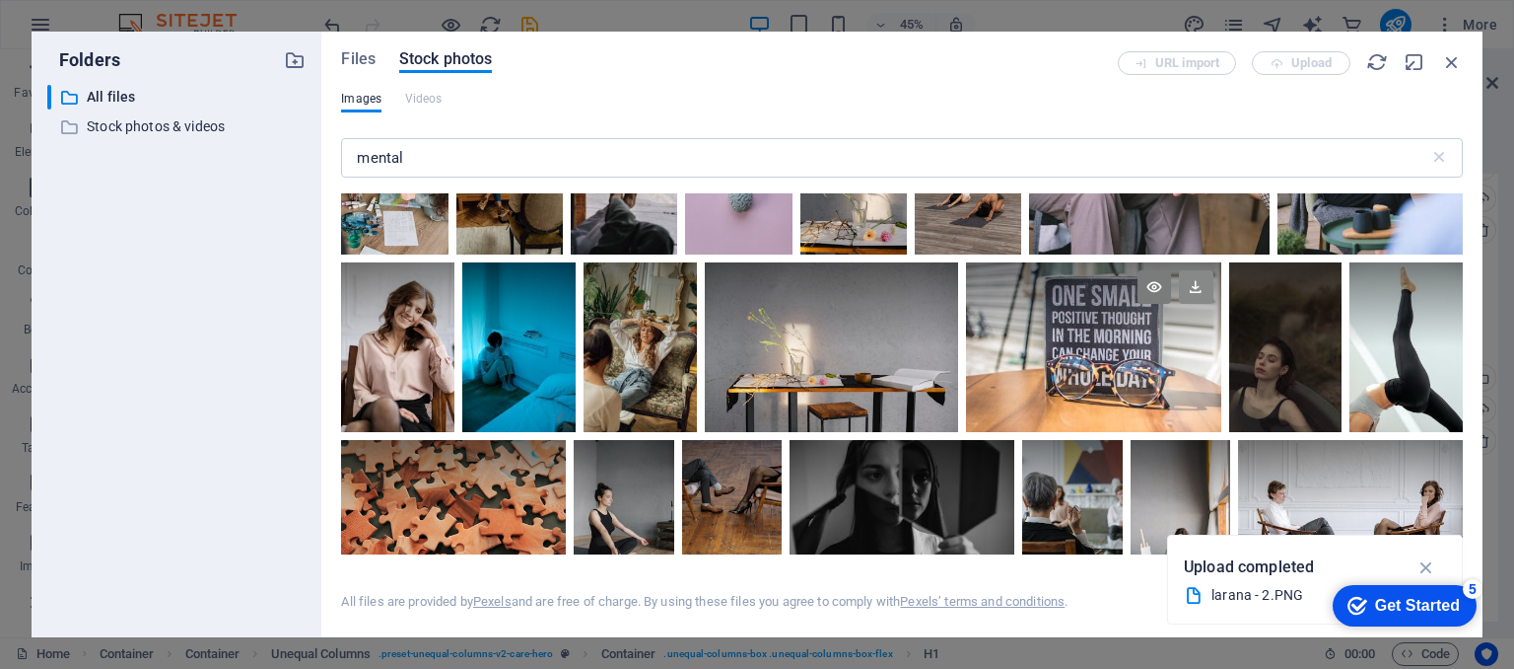
click at [1189, 283] on icon at bounding box center [1196, 287] width 34 height 34
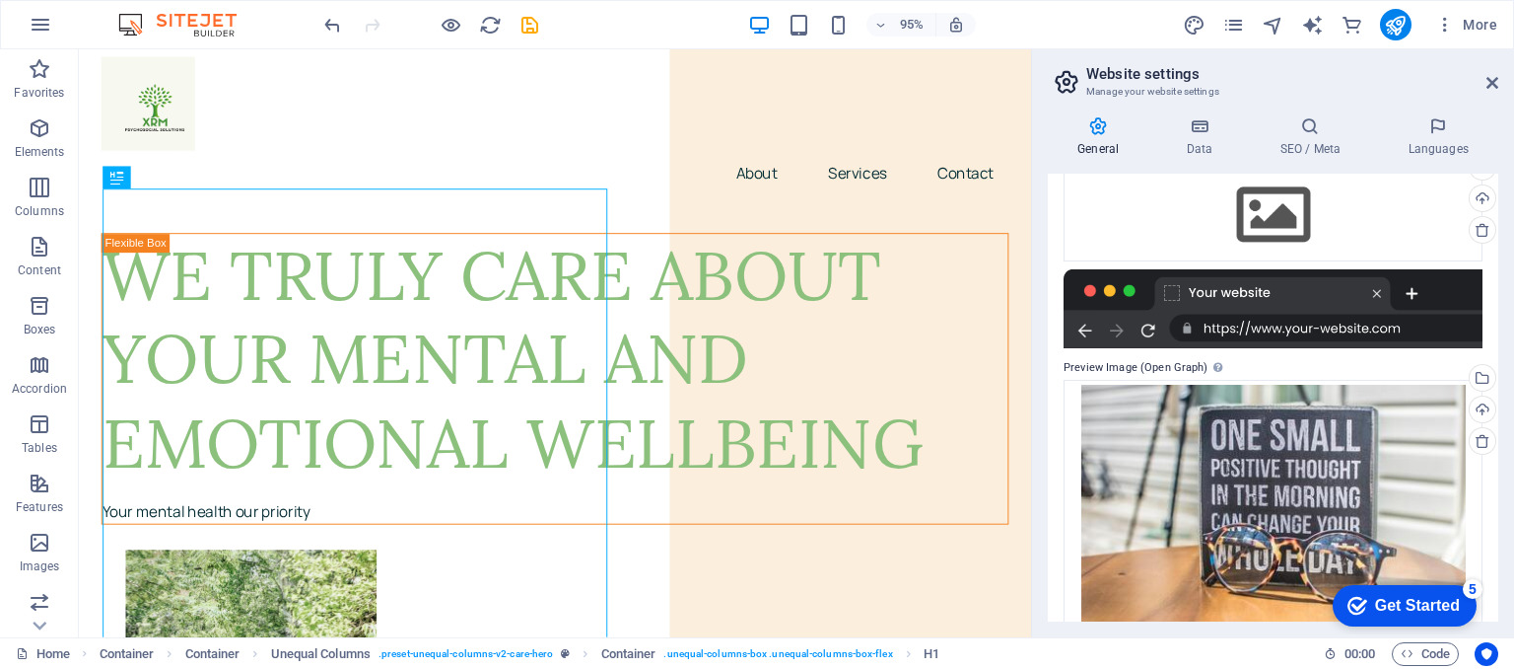
drag, startPoint x: 1499, startPoint y: 407, endPoint x: 1514, endPoint y: 474, distance: 68.7
click at [1514, 474] on div "General Data SEO / Meta Languages Website name xpsychosocialcorner.co.za Logo D…" at bounding box center [1273, 369] width 482 height 536
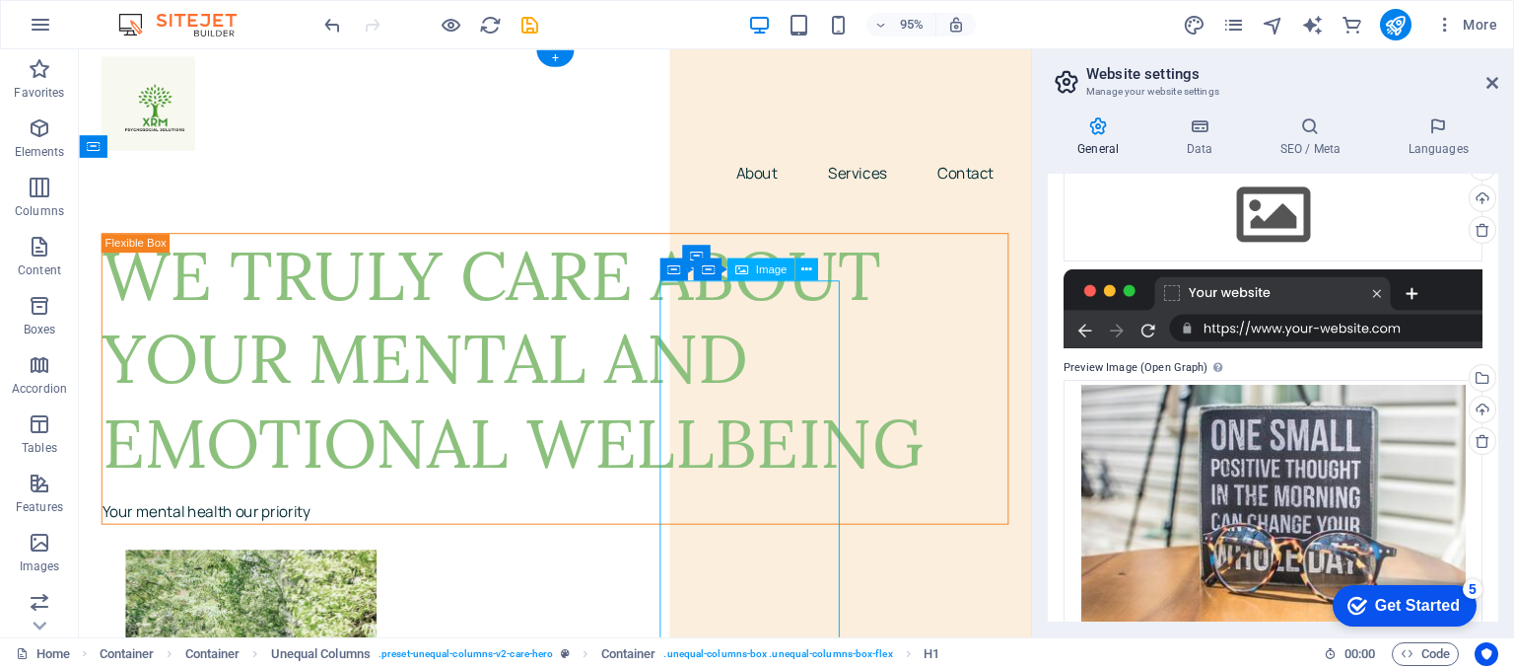
select select "px"
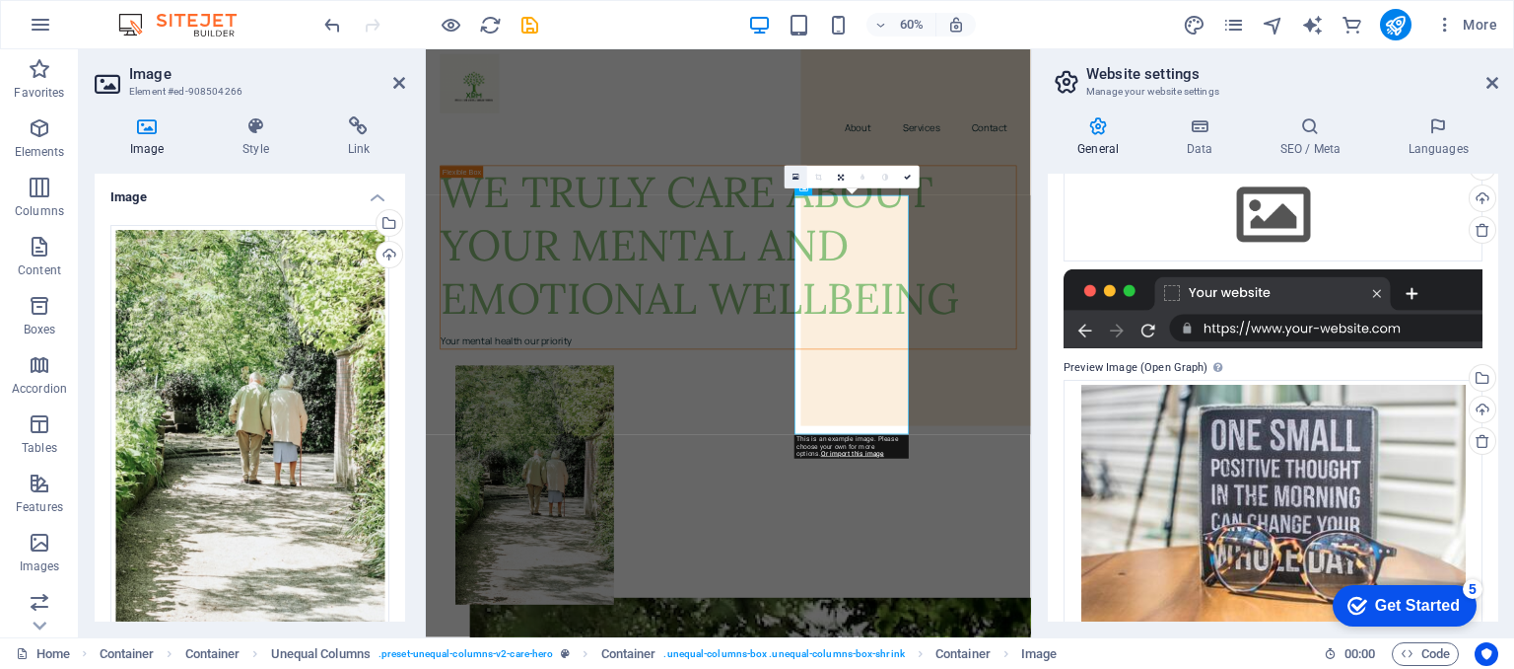
click at [798, 176] on icon at bounding box center [796, 178] width 7 height 8
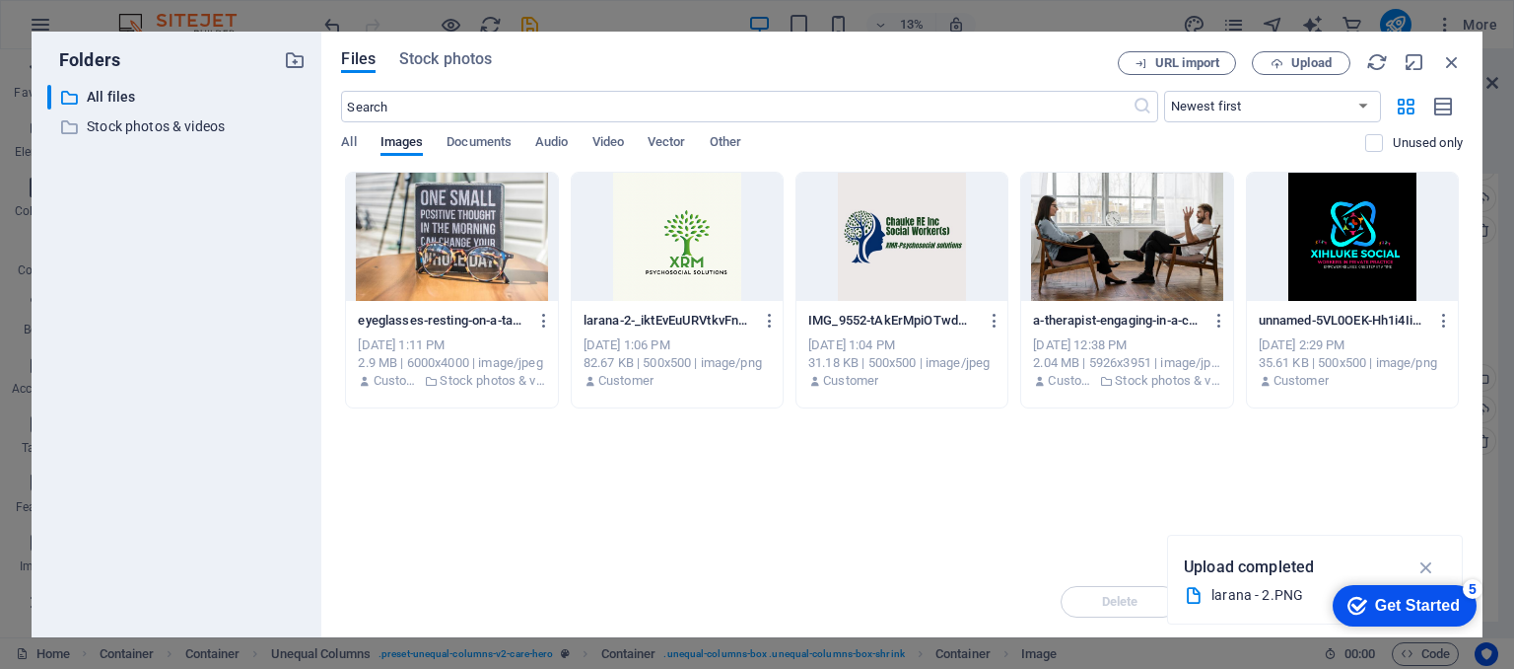
click at [399, 82] on div "Files Stock photos URL import Upload ​ Newest first Oldest first Name (A-Z) Nam…" at bounding box center [902, 334] width 1122 height 566
drag, startPoint x: 1497, startPoint y: 416, endPoint x: 1514, endPoint y: 518, distance: 102.9
click at [1514, 518] on div "Folders ​ All files All files ​ Stock photos & videos Stock photos & videos Fil…" at bounding box center [757, 334] width 1514 height 669
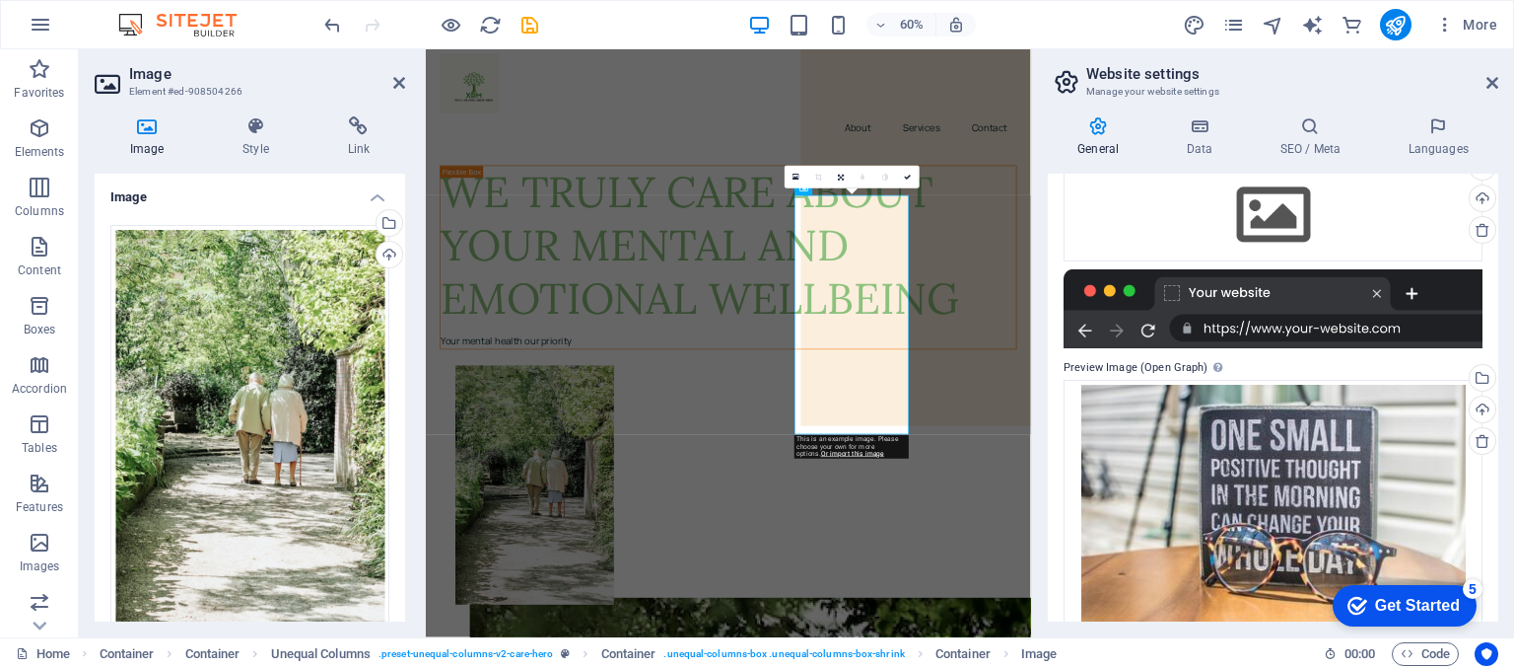
scroll to position [329, 0]
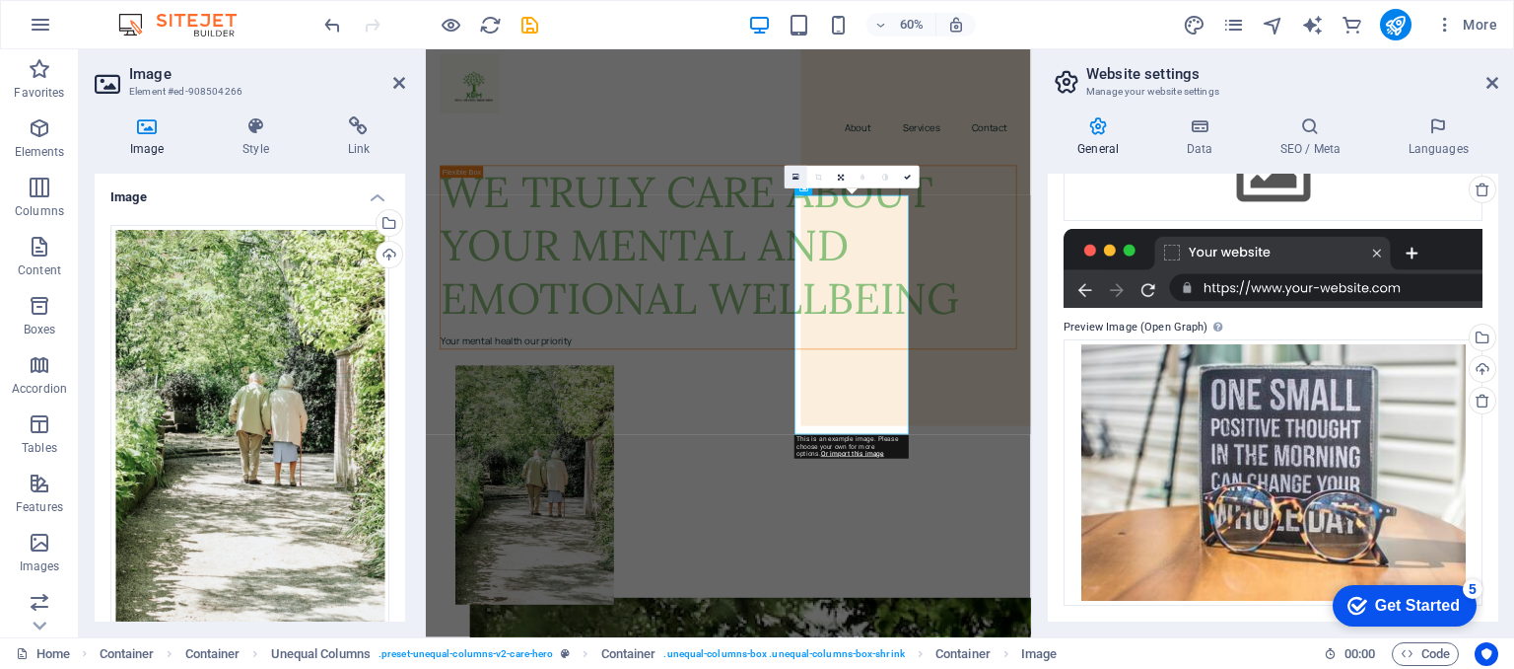
click at [796, 178] on icon at bounding box center [796, 178] width 7 height 8
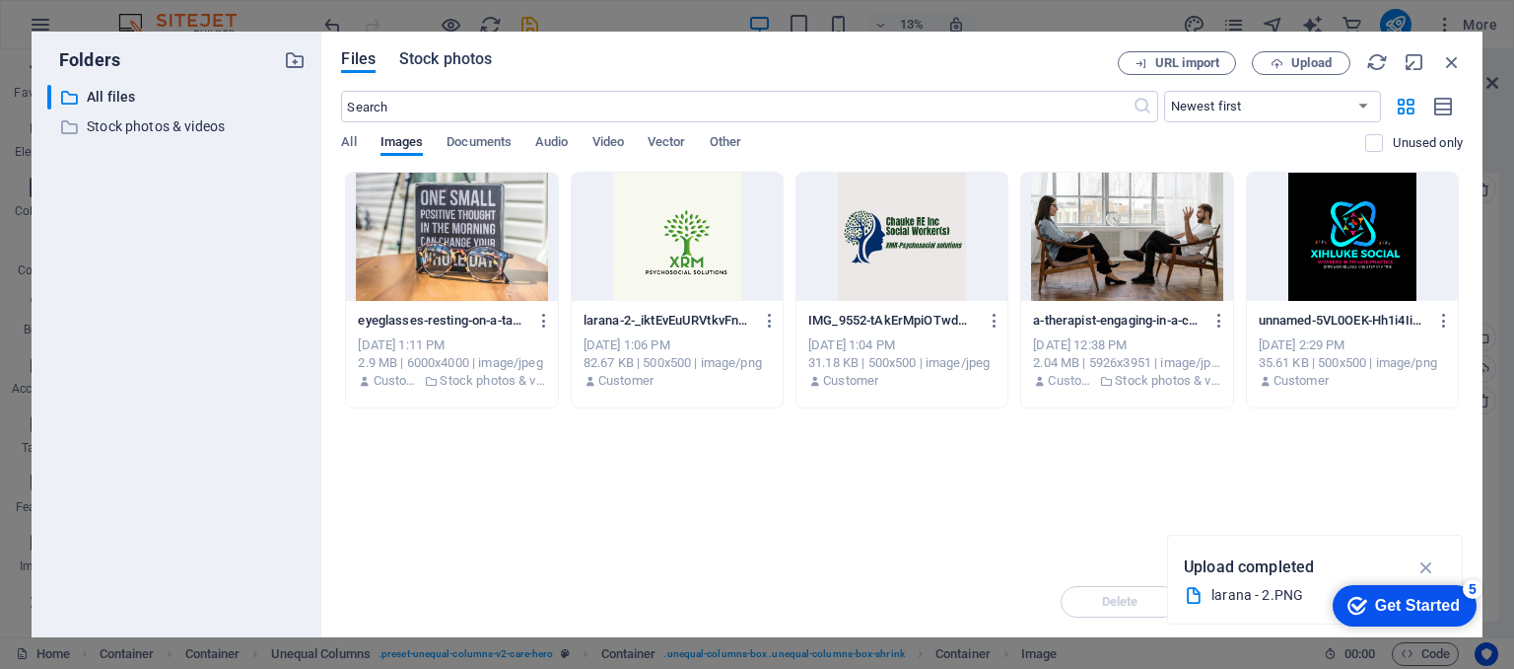
click at [445, 58] on span "Stock photos" at bounding box center [445, 59] width 93 height 24
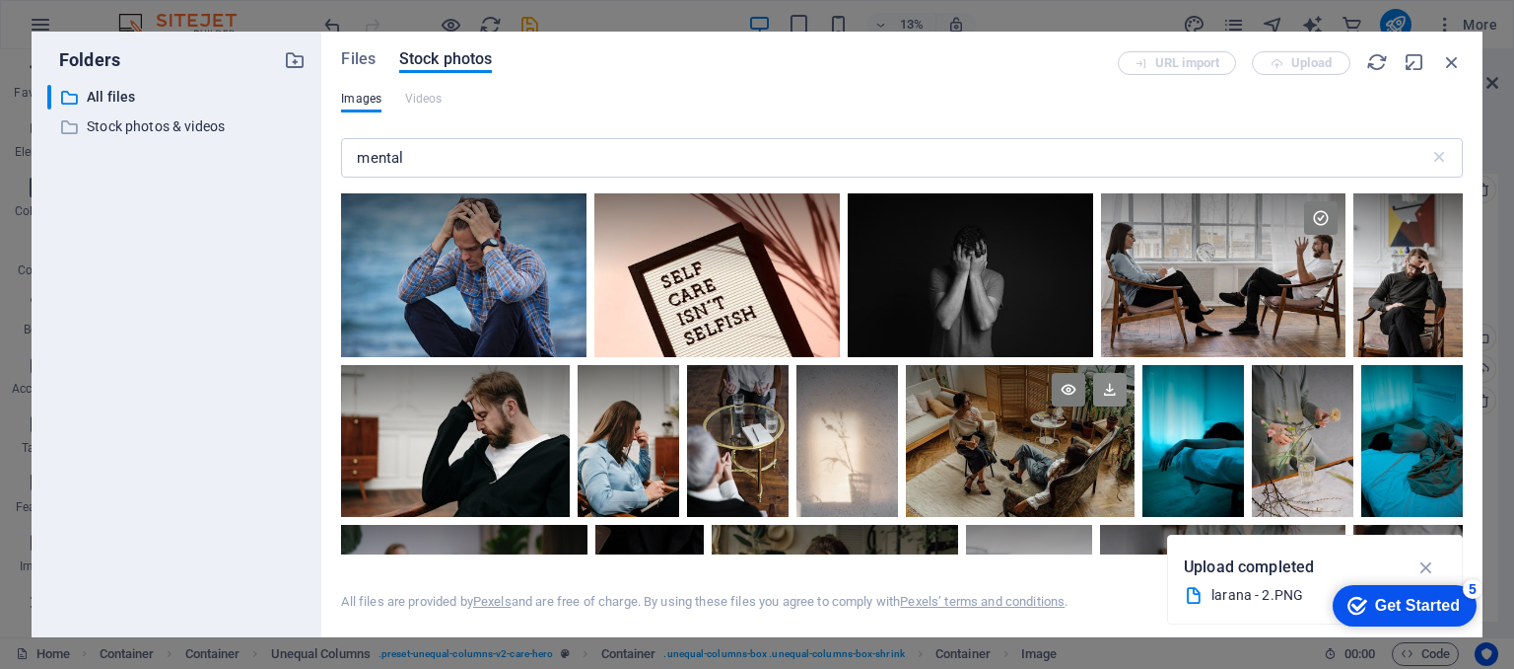
click at [1107, 388] on icon at bounding box center [1110, 390] width 34 height 34
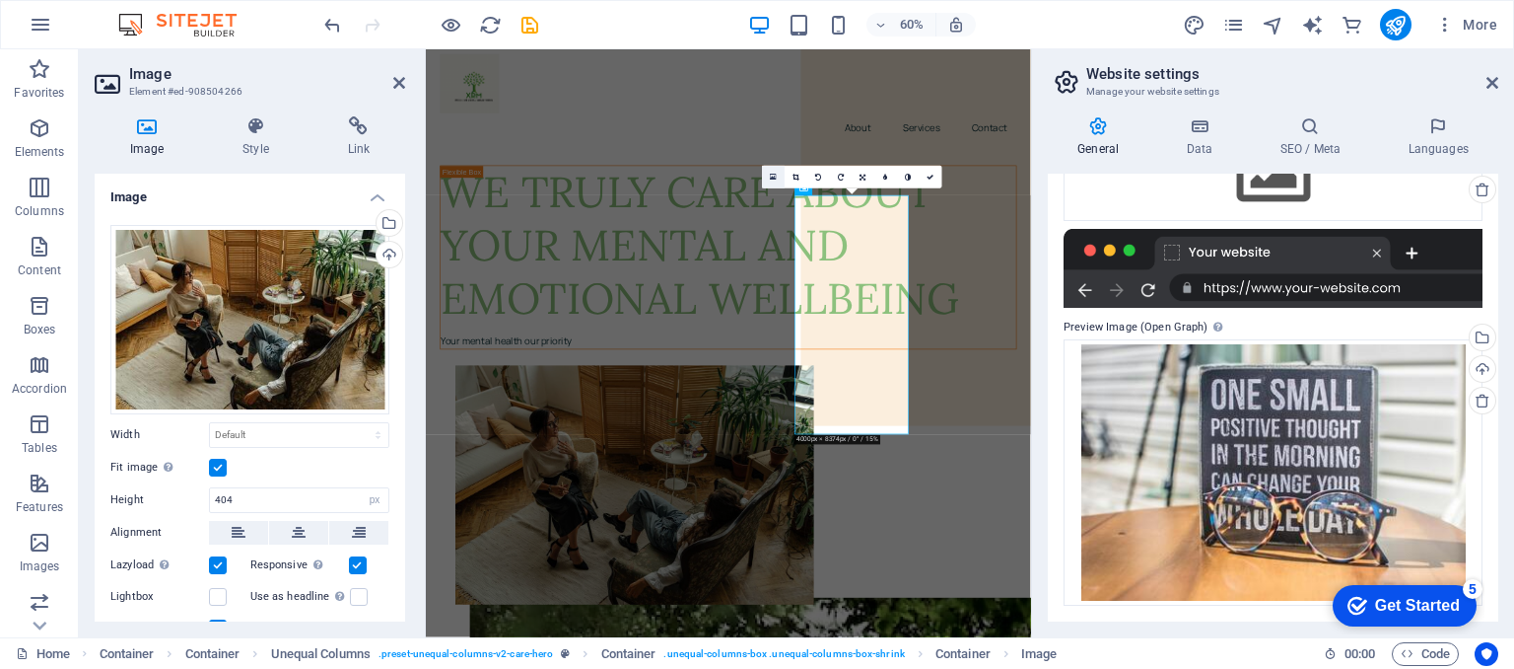
click at [772, 176] on icon at bounding box center [773, 178] width 7 height 8
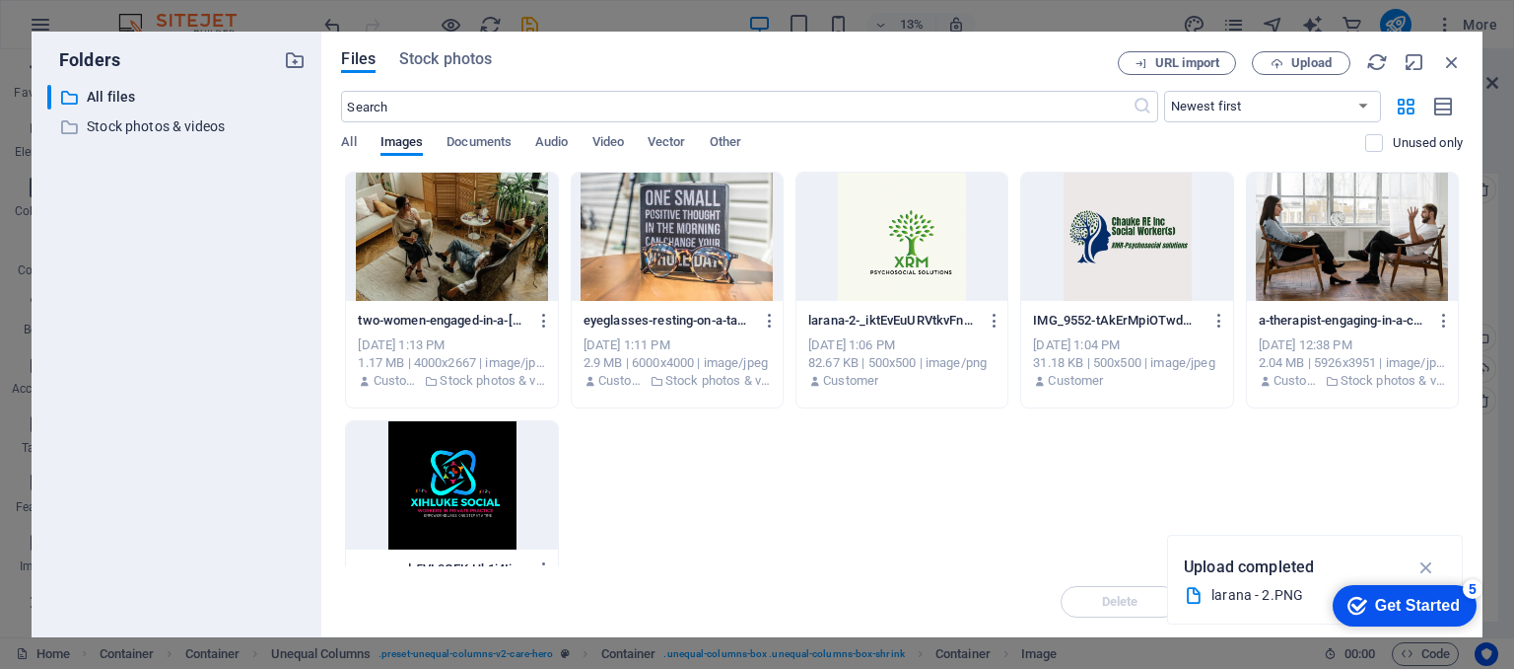
click at [391, 79] on div "Files Stock photos URL import Upload ​ Newest first Oldest first Name (A-Z) Nam…" at bounding box center [902, 334] width 1122 height 566
click at [408, 80] on div "Files Stock photos URL import Upload ​ Newest first Oldest first Name (A-Z) Nam…" at bounding box center [902, 334] width 1122 height 566
click at [395, 82] on div "Files Stock photos URL import Upload ​ Newest first Oldest first Name (A-Z) Nam…" at bounding box center [902, 334] width 1122 height 566
click at [446, 61] on span "Stock photos" at bounding box center [445, 59] width 93 height 24
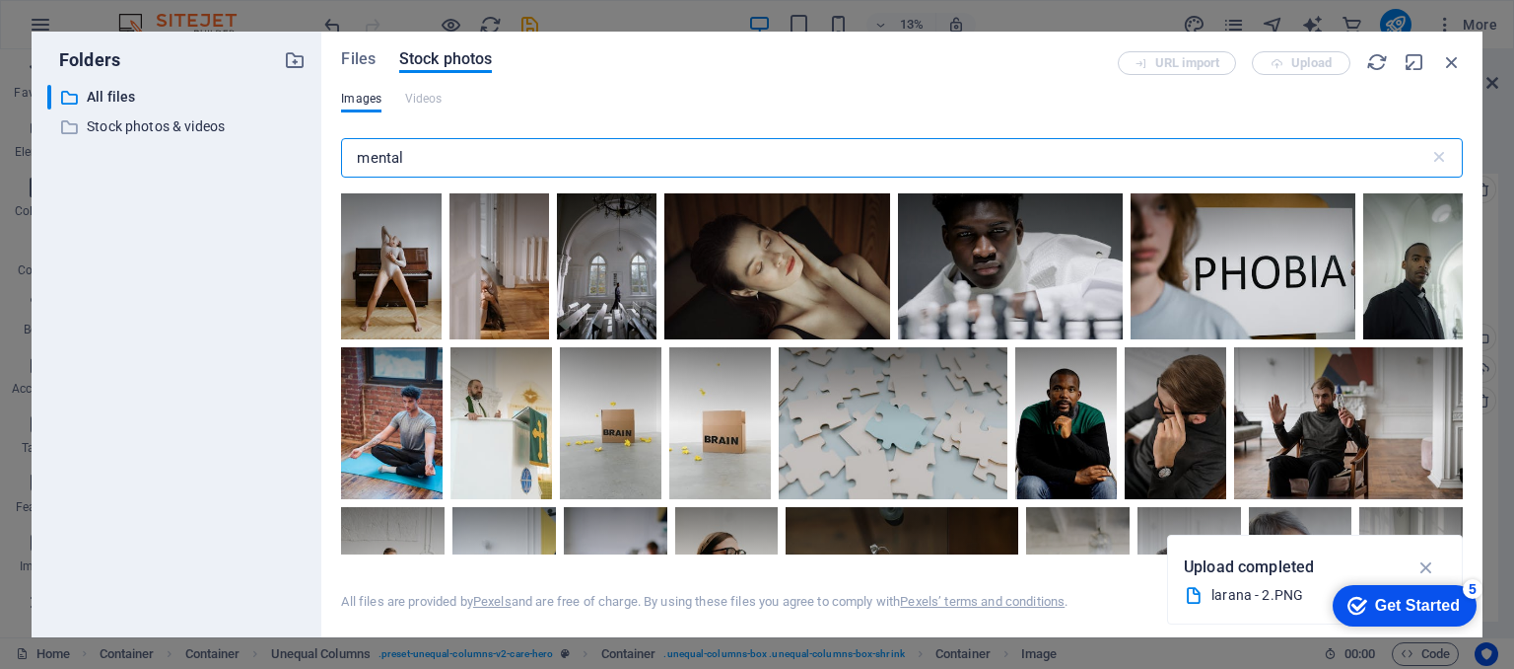
scroll to position [9710, 0]
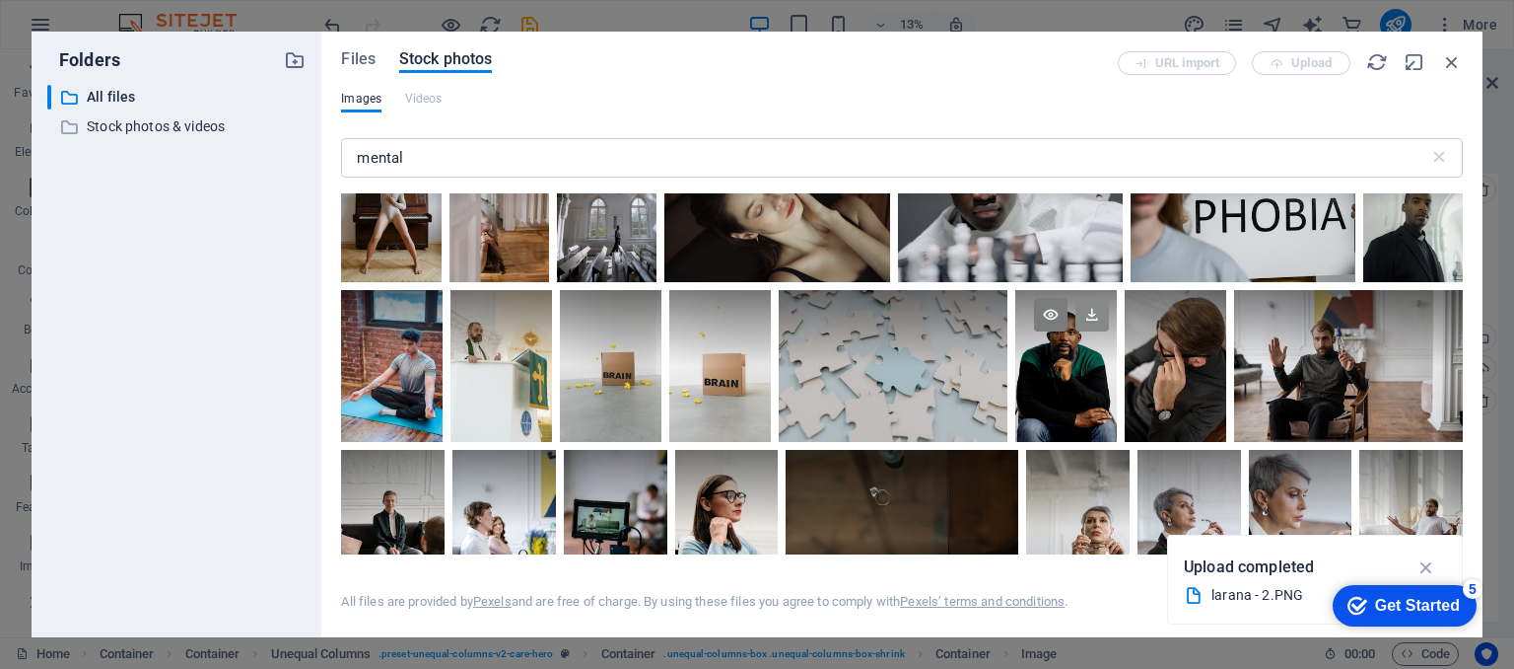
click at [1089, 298] on icon at bounding box center [1093, 315] width 34 height 34
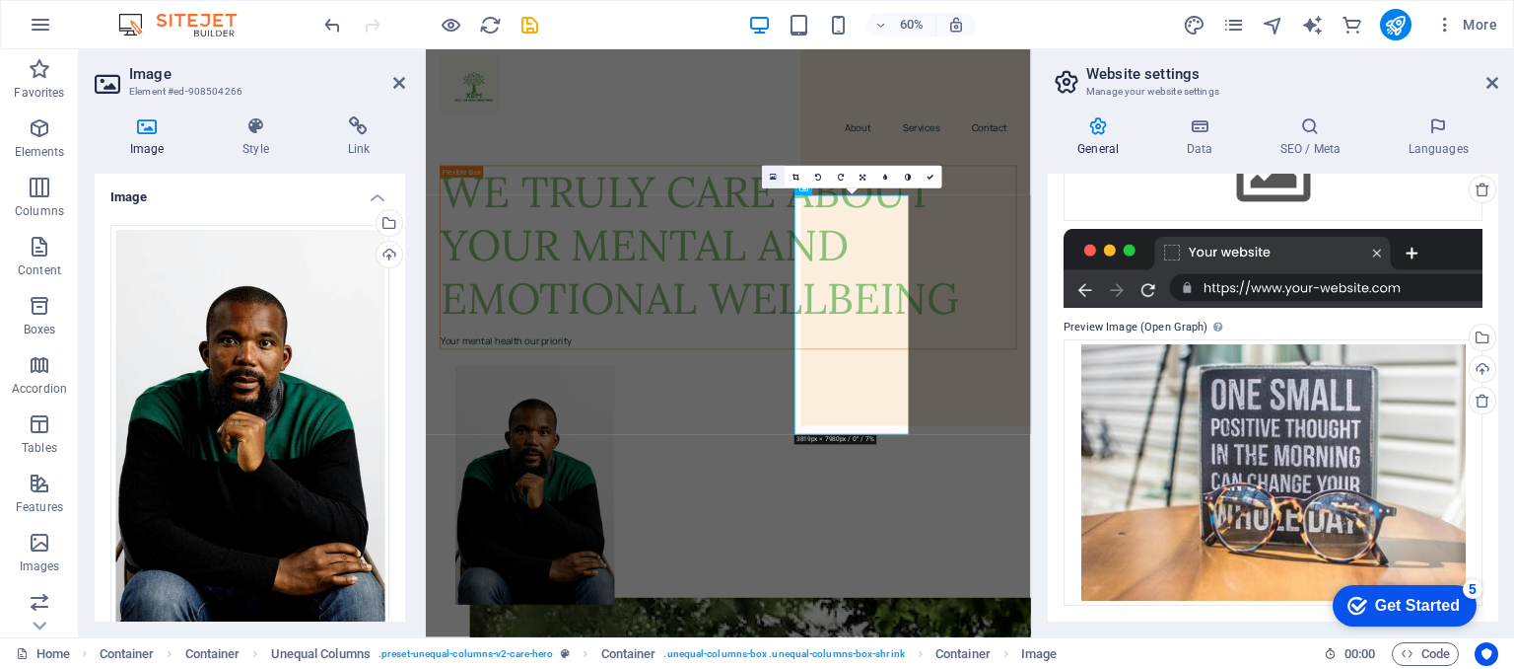
click at [772, 174] on icon at bounding box center [773, 178] width 7 height 8
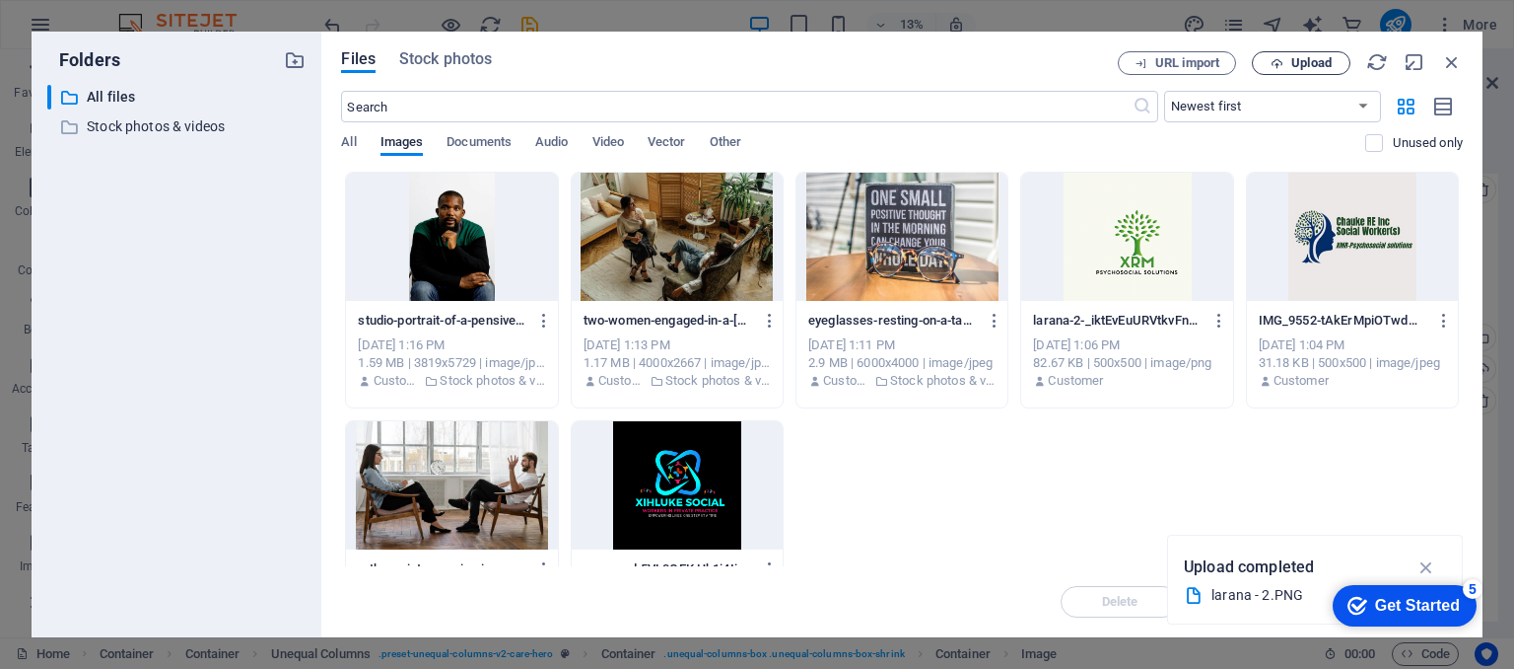
click at [1308, 64] on span "Upload" at bounding box center [1312, 63] width 40 height 12
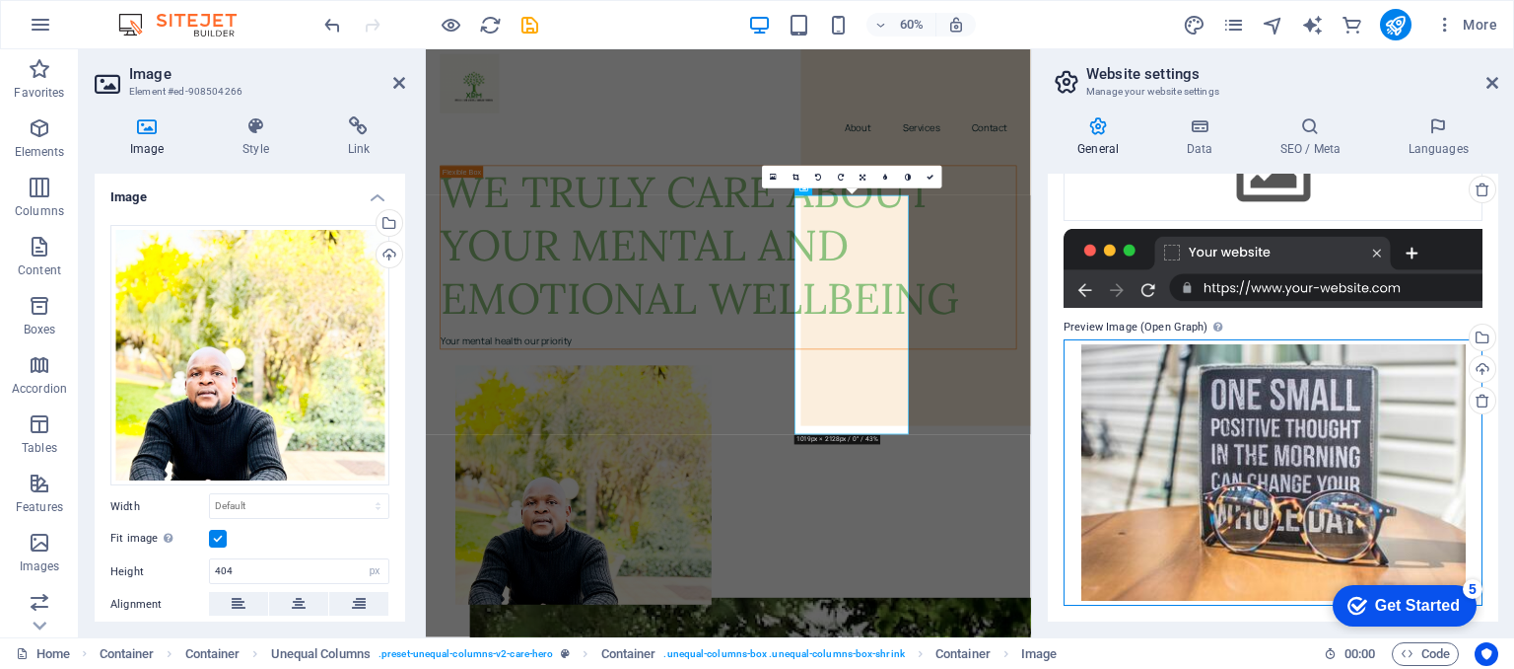
click at [1430, 539] on div "Drag files here, click to choose files or select files from Files or our free s…" at bounding box center [1273, 472] width 419 height 266
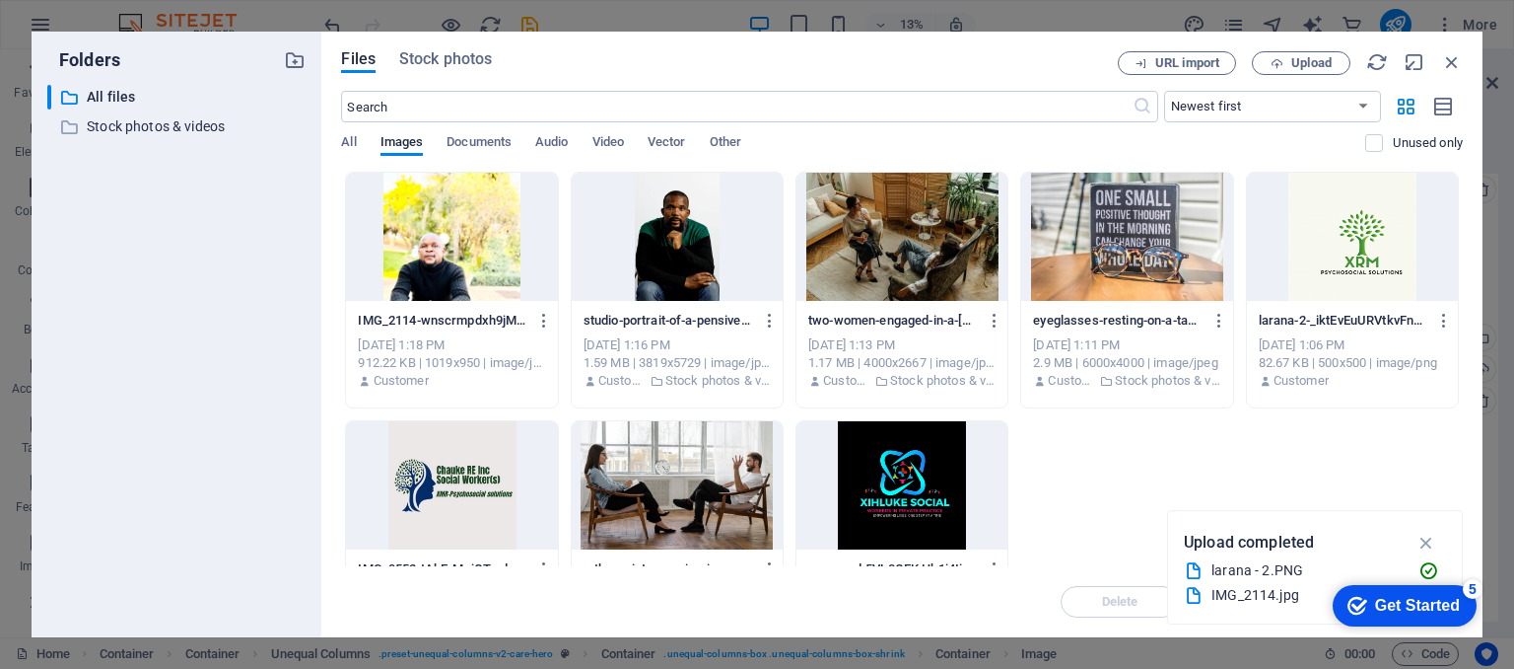
click at [493, 237] on div at bounding box center [451, 237] width 211 height 128
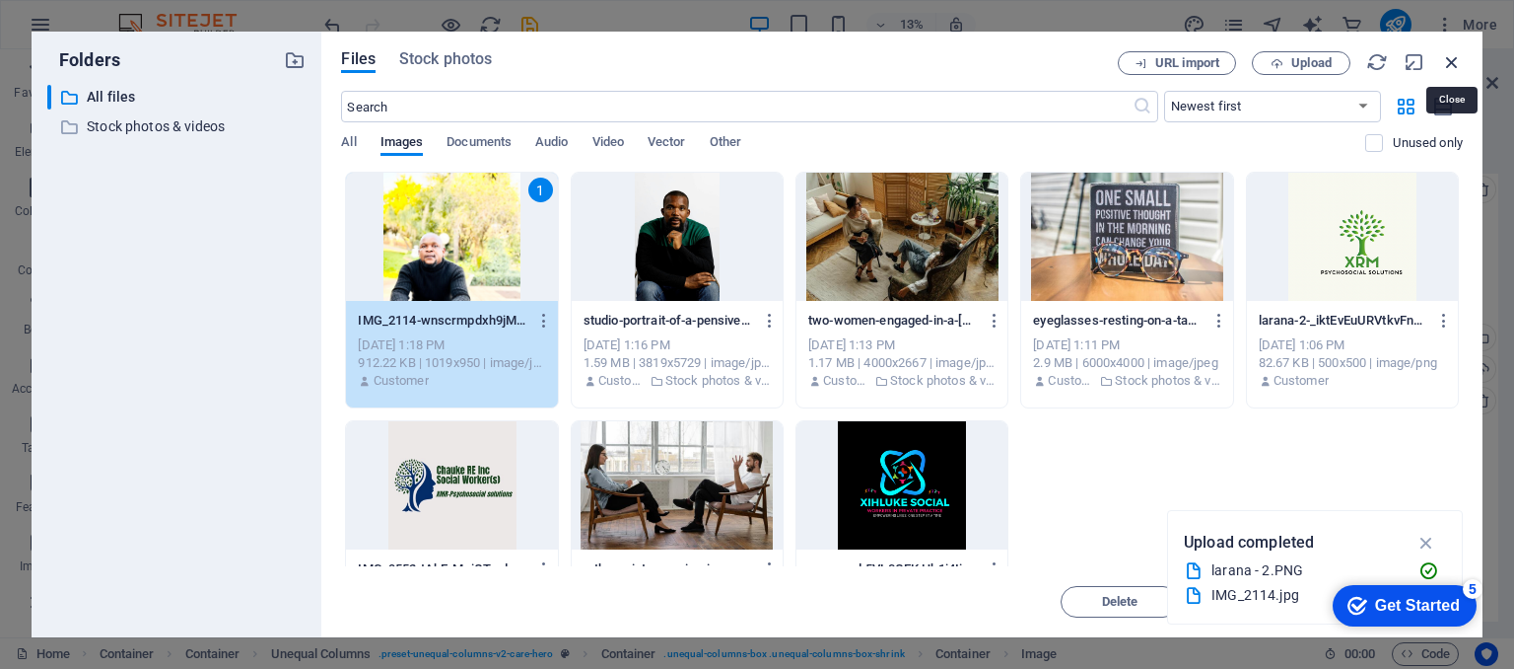
click at [1450, 66] on icon "button" at bounding box center [1453, 62] width 22 height 22
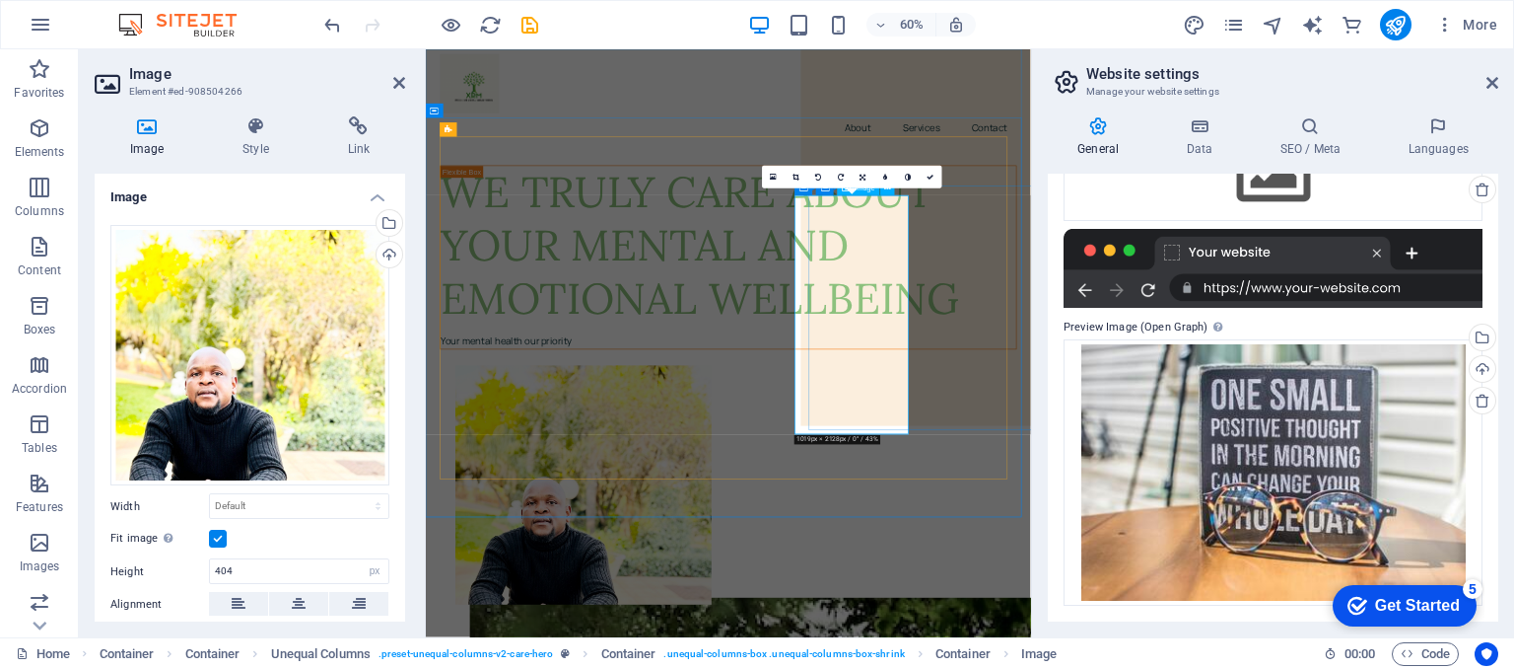
click at [247, 502] on select "Default auto px rem % em vh vw" at bounding box center [299, 506] width 178 height 24
click at [210, 494] on select "Default auto px rem % em vh vw" at bounding box center [299, 506] width 178 height 24
click at [256, 503] on select "Default auto px rem % em vh vw" at bounding box center [299, 506] width 178 height 24
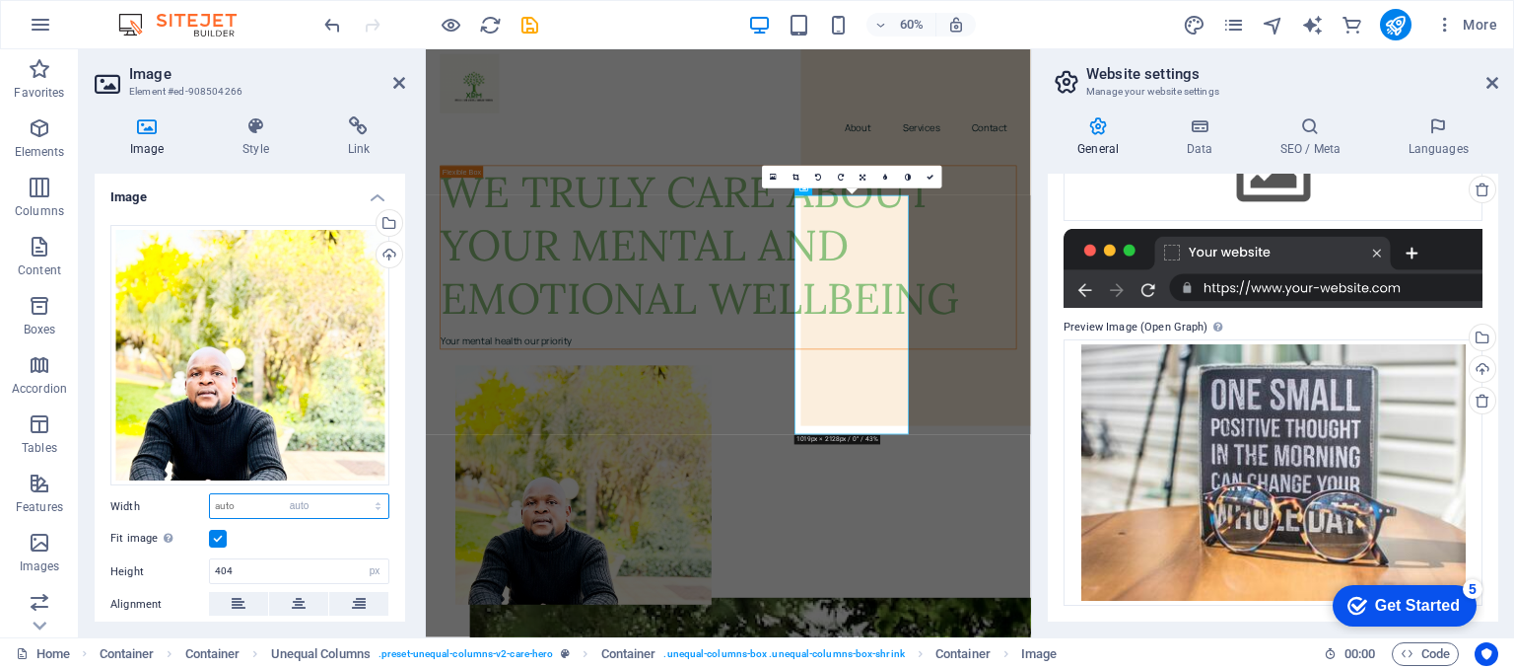
click at [210, 494] on select "Default auto px rem % em vh vw" at bounding box center [299, 506] width 178 height 24
select select "DISABLED_OPTION_VALUE"
drag, startPoint x: 400, startPoint y: 423, endPoint x: 410, endPoint y: 486, distance: 63.9
click at [410, 486] on div "Image Style Link Image Drag files here, click to choose files or select files f…" at bounding box center [250, 369] width 342 height 536
click at [297, 599] on icon at bounding box center [299, 604] width 14 height 24
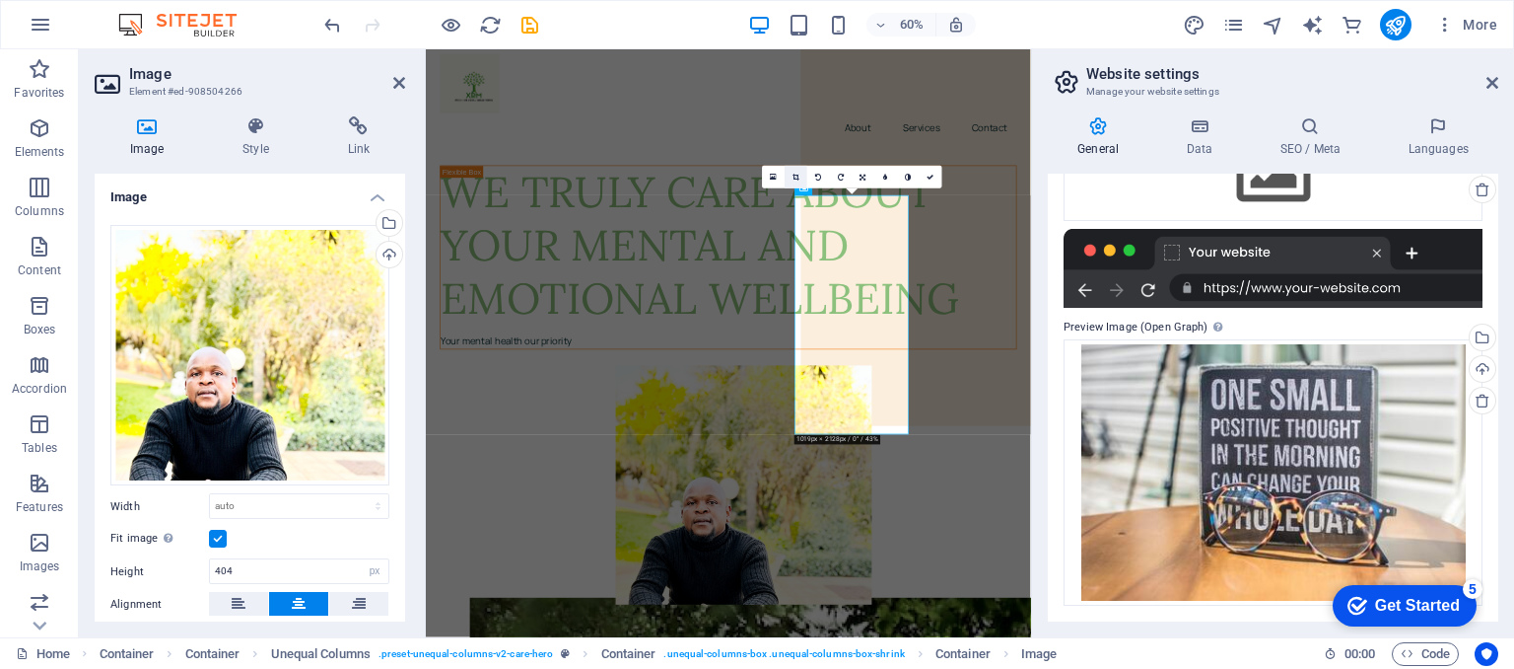
click at [795, 176] on icon at bounding box center [796, 177] width 7 height 7
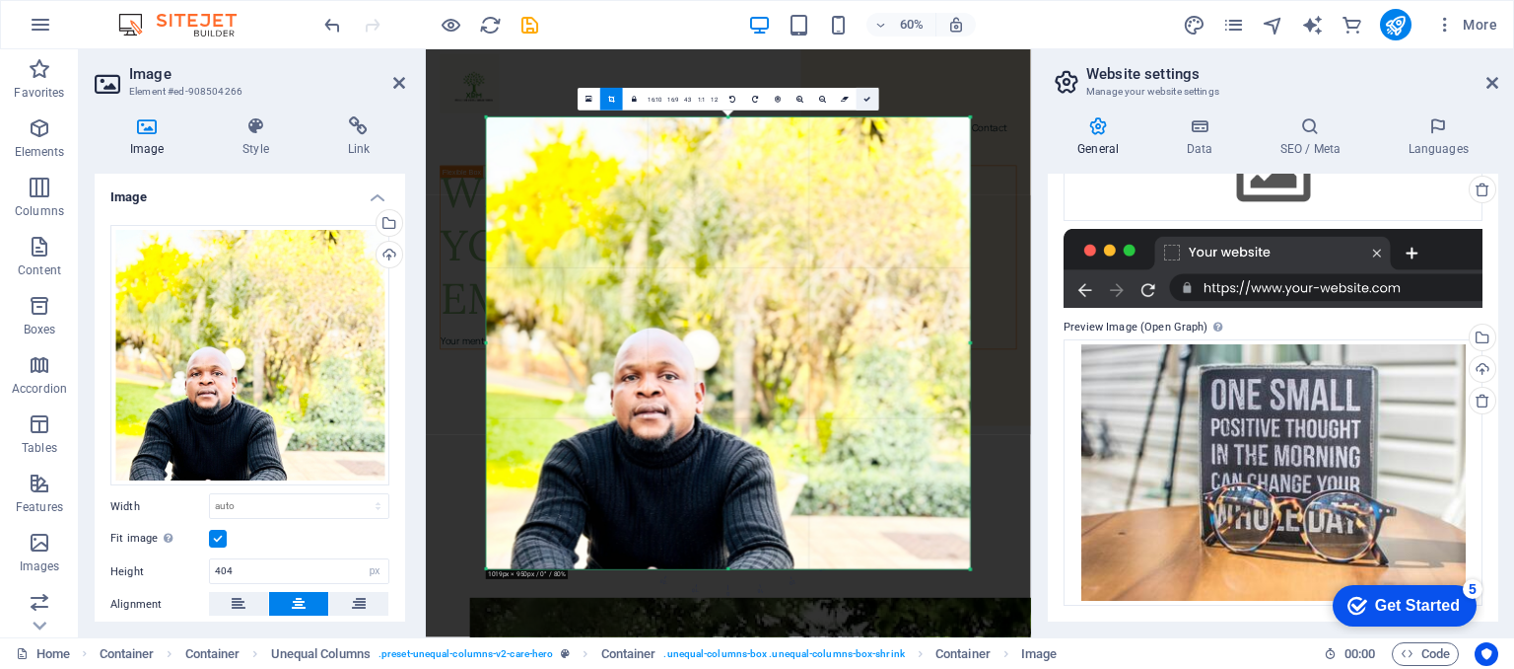
click at [871, 96] on link at bounding box center [868, 99] width 23 height 23
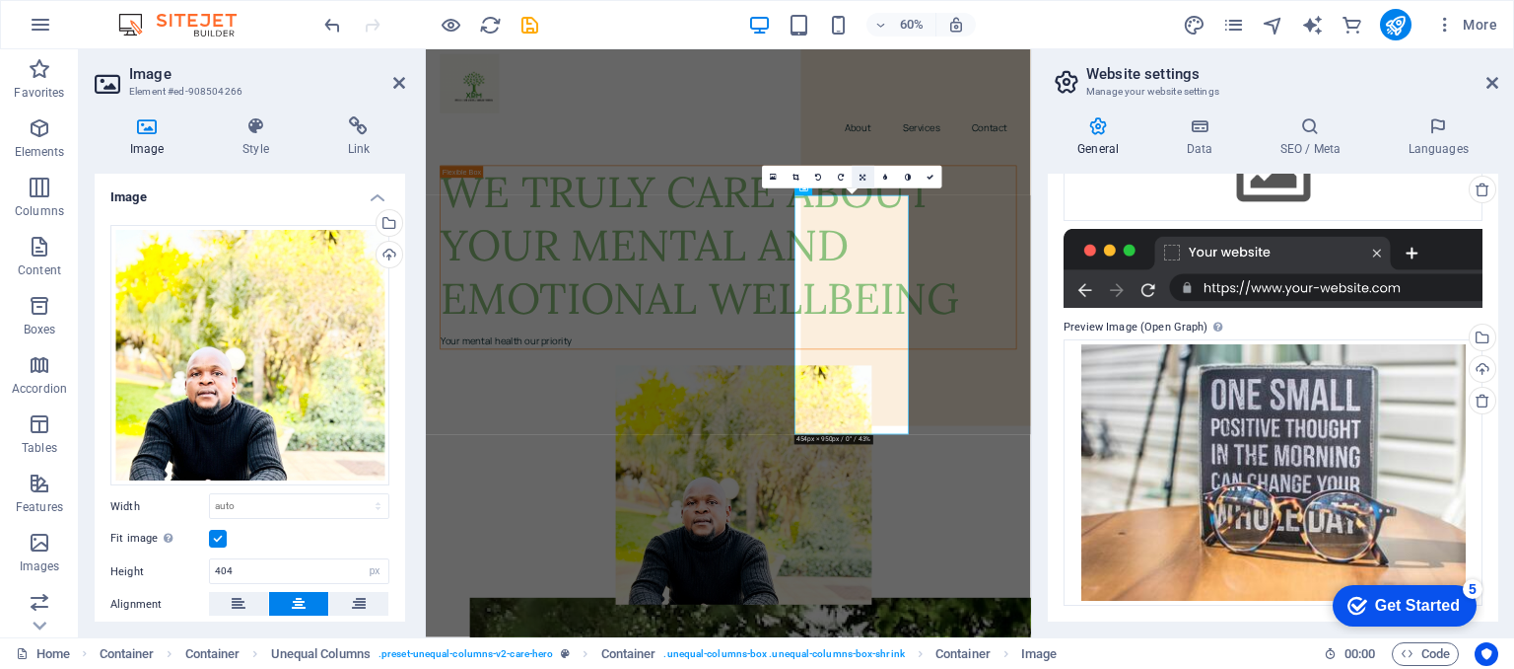
click at [859, 179] on link at bounding box center [863, 177] width 23 height 23
click at [887, 198] on icon at bounding box center [885, 200] width 10 height 10
click at [864, 177] on icon at bounding box center [864, 178] width 10 height 10
click at [843, 171] on link at bounding box center [841, 177] width 23 height 23
click at [864, 178] on icon at bounding box center [863, 177] width 5 height 7
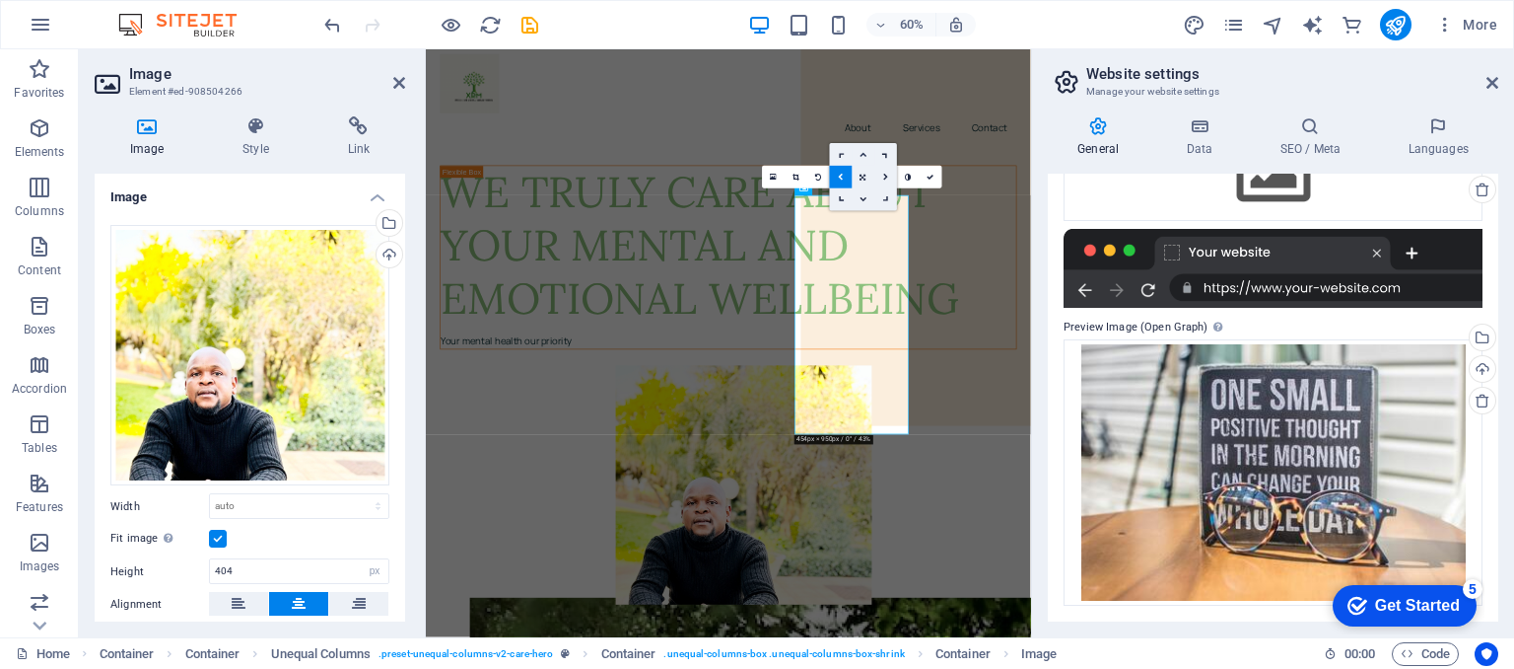
click at [864, 156] on icon at bounding box center [863, 154] width 7 height 7
click at [863, 176] on icon at bounding box center [863, 177] width 7 height 7
click at [884, 198] on icon at bounding box center [885, 200] width 10 height 10
click at [865, 178] on icon at bounding box center [864, 178] width 10 height 10
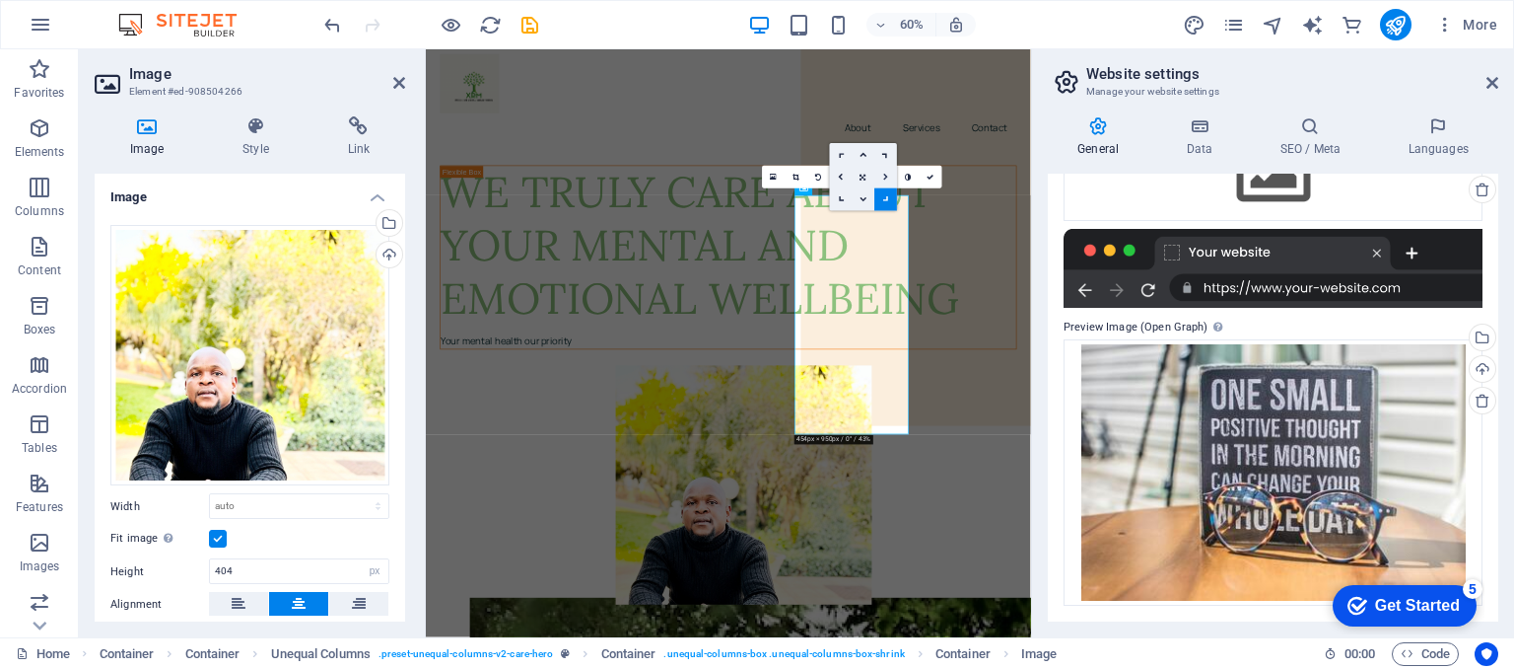
click at [883, 176] on icon at bounding box center [885, 177] width 5 height 7
click at [864, 178] on icon at bounding box center [863, 177] width 5 height 7
click at [887, 198] on icon at bounding box center [885, 200] width 10 height 10
click at [232, 567] on input "404" at bounding box center [299, 571] width 178 height 24
type input "4"
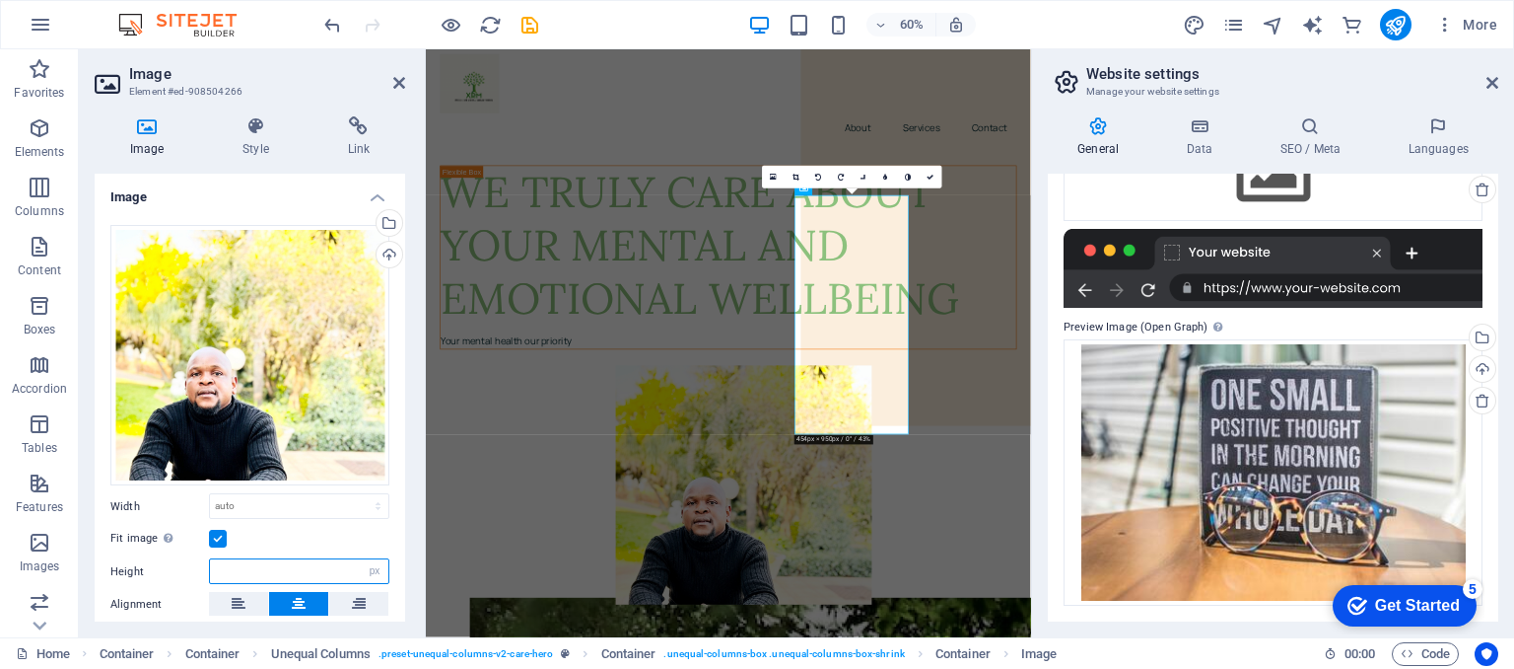
type input "1"
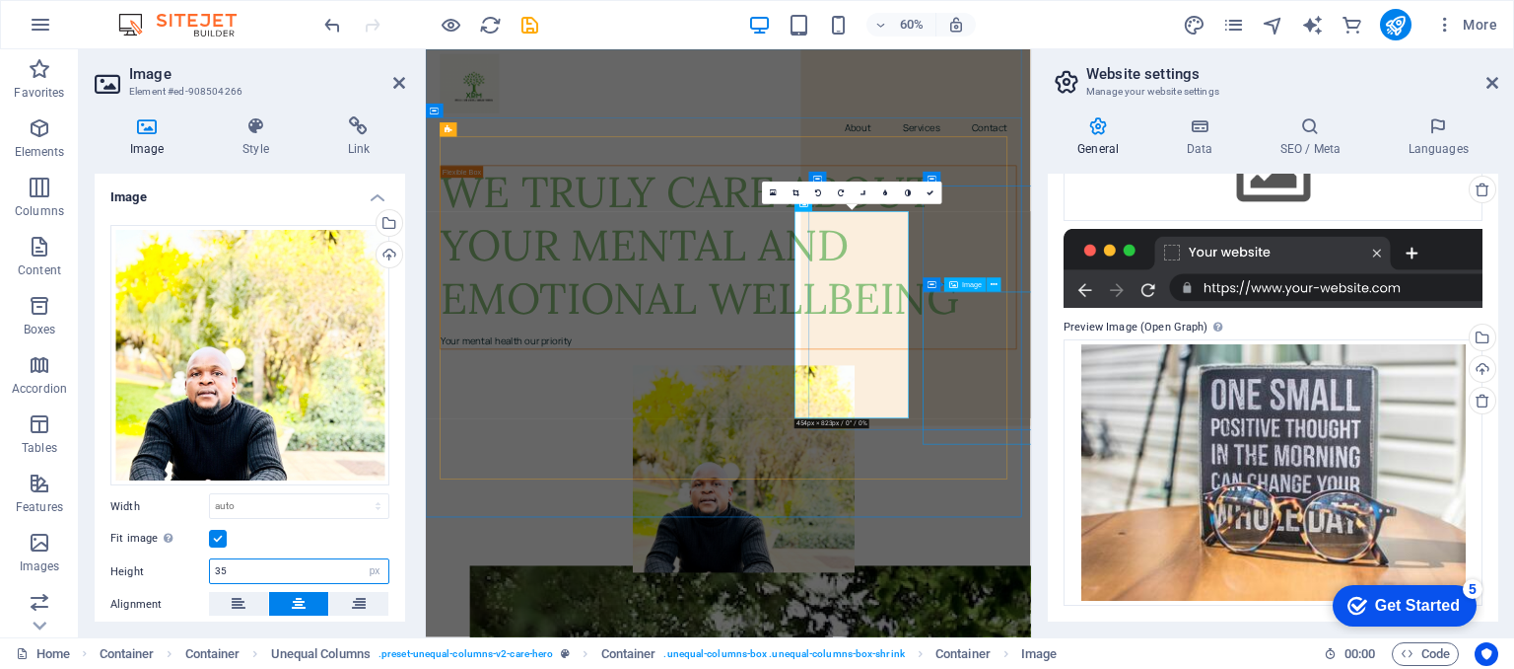
type input "3"
type input "404"
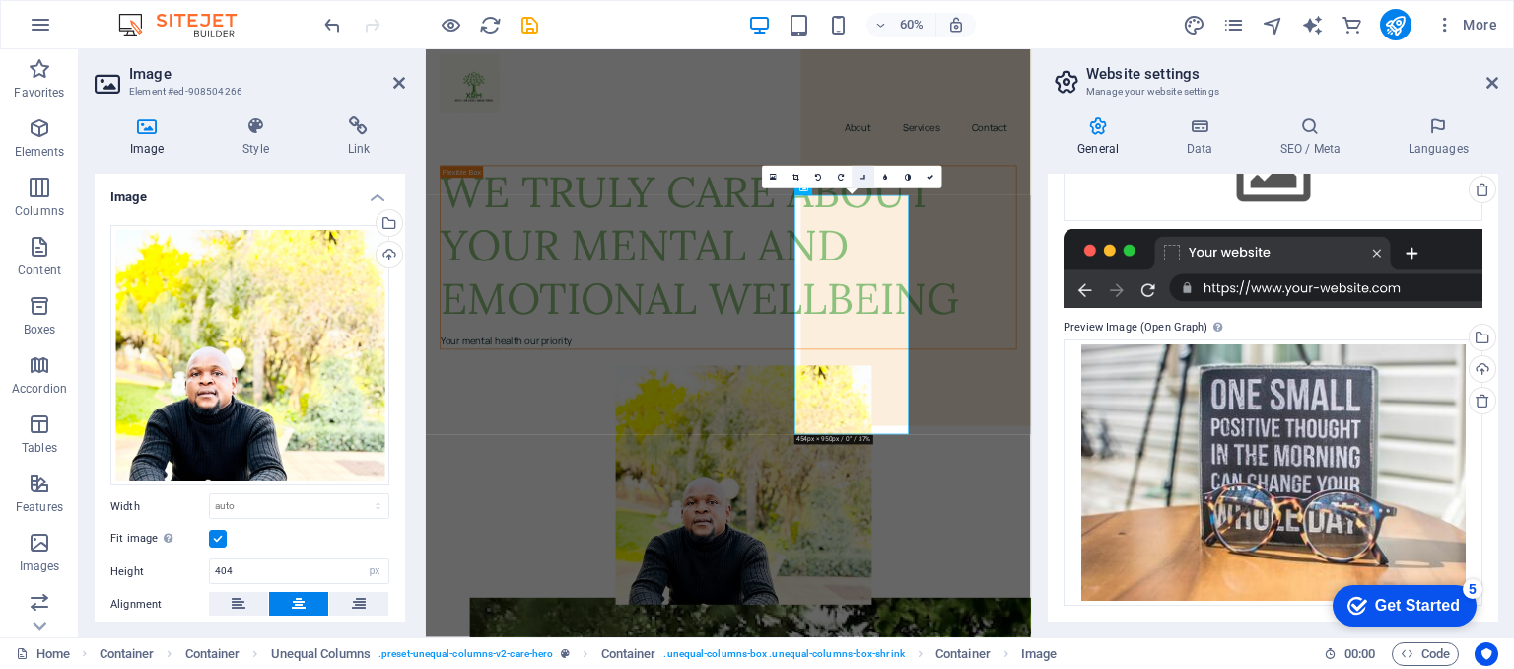
click at [868, 176] on link at bounding box center [863, 177] width 23 height 23
click at [862, 157] on icon at bounding box center [863, 154] width 7 height 7
click at [860, 176] on icon at bounding box center [863, 177] width 7 height 7
click at [860, 156] on icon at bounding box center [863, 154] width 7 height 7
click at [860, 178] on icon at bounding box center [863, 177] width 7 height 7
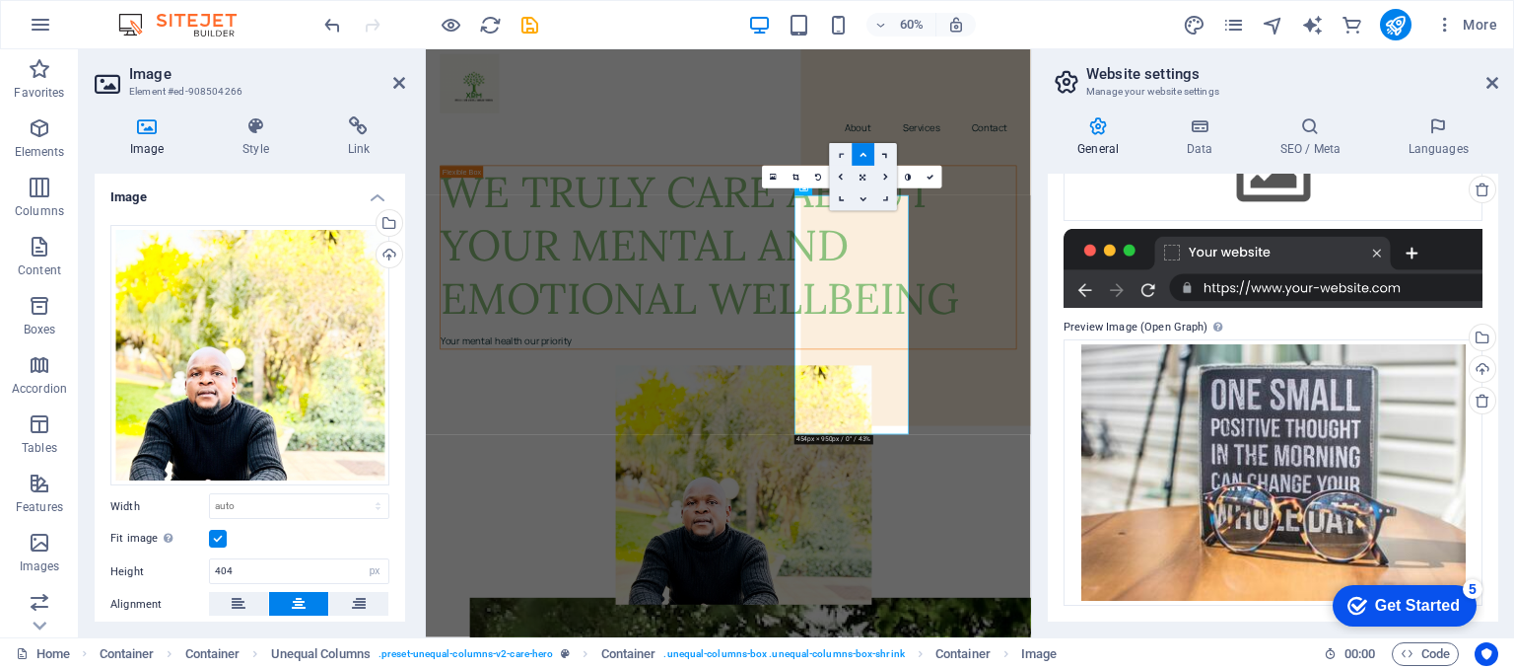
click at [842, 154] on icon at bounding box center [841, 155] width 10 height 10
click at [862, 177] on icon at bounding box center [864, 178] width 10 height 10
click at [863, 176] on icon at bounding box center [864, 177] width 6 height 7
click at [868, 198] on link at bounding box center [863, 199] width 23 height 23
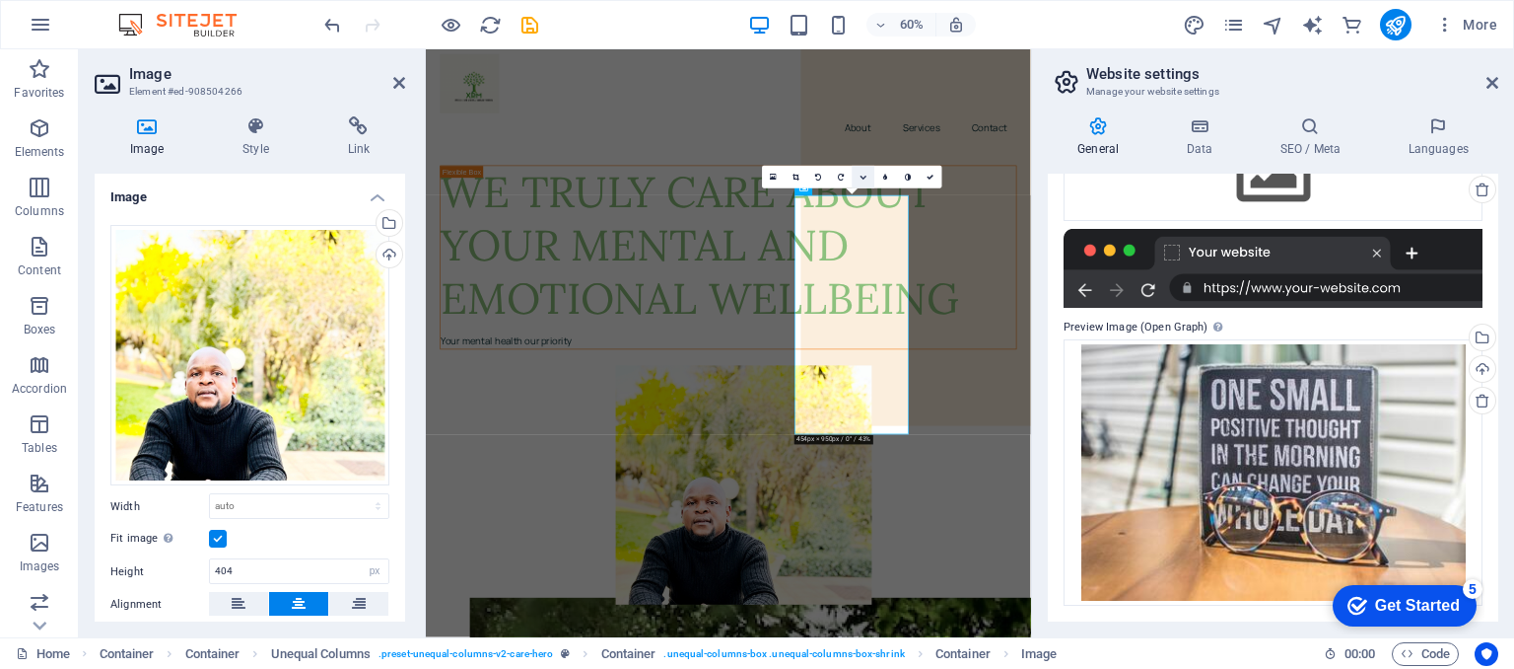
click at [865, 176] on icon at bounding box center [863, 177] width 7 height 7
click at [862, 155] on icon at bounding box center [863, 154] width 7 height 7
click at [865, 176] on icon at bounding box center [863, 177] width 7 height 7
click at [884, 154] on icon at bounding box center [885, 155] width 10 height 10
click at [865, 174] on icon at bounding box center [864, 178] width 10 height 10
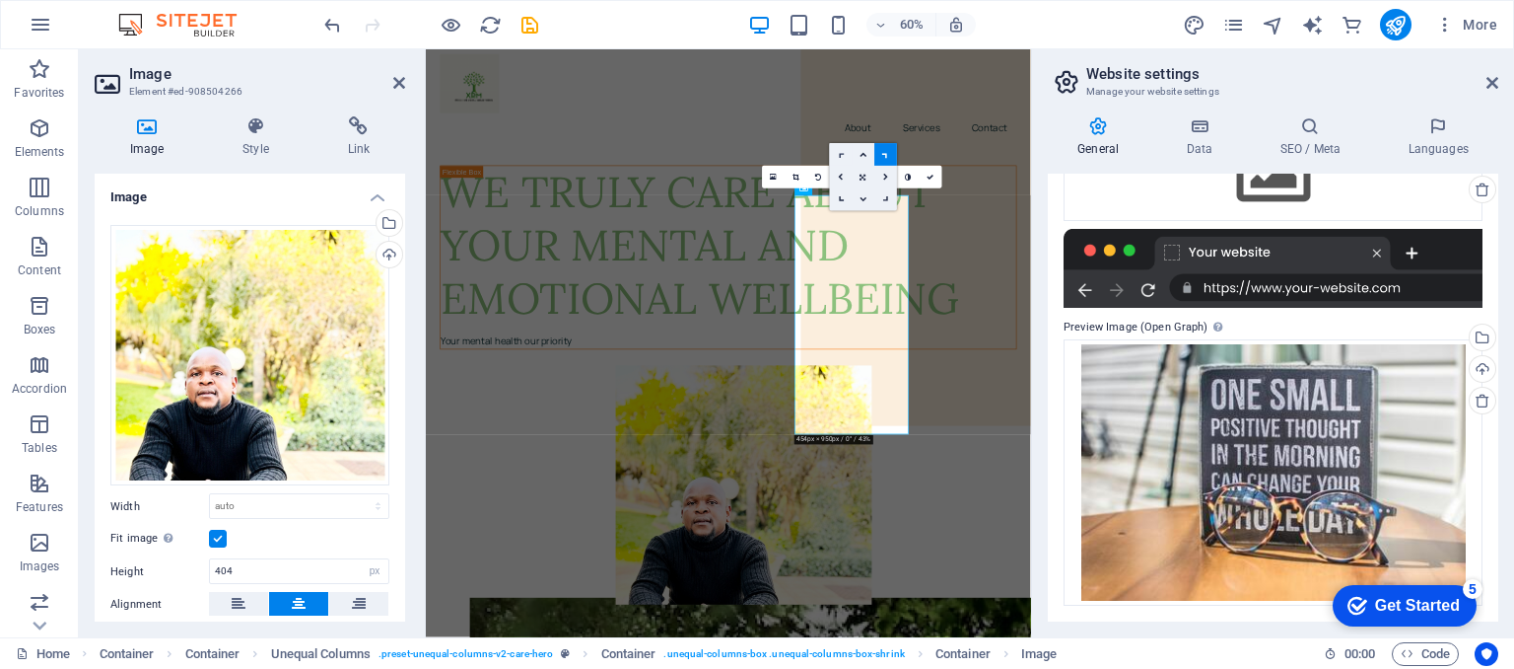
click at [844, 155] on icon at bounding box center [841, 155] width 10 height 10
click at [294, 506] on select "Default auto px rem % em vh vw" at bounding box center [299, 506] width 178 height 24
select select "px"
click at [357, 494] on select "Default auto px rem % em vh vw" at bounding box center [299, 506] width 178 height 24
type input "193"
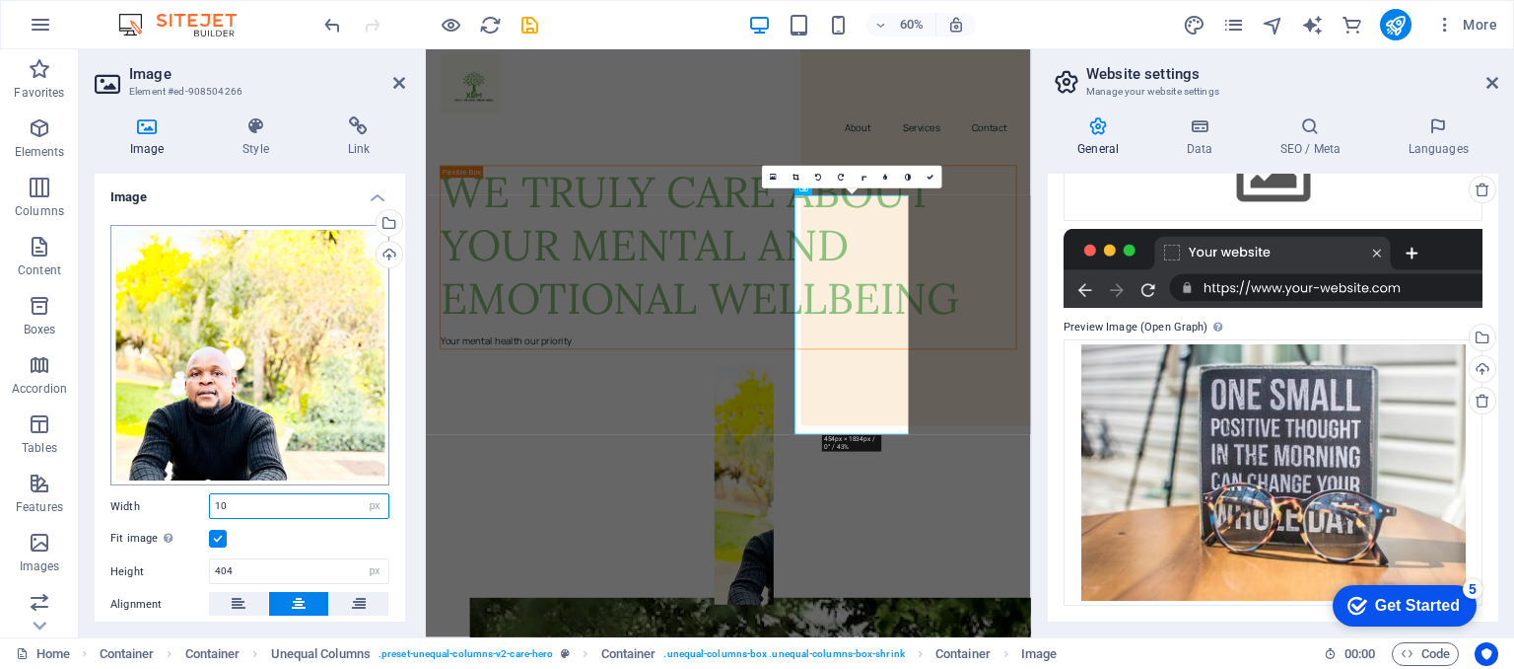
type input "1"
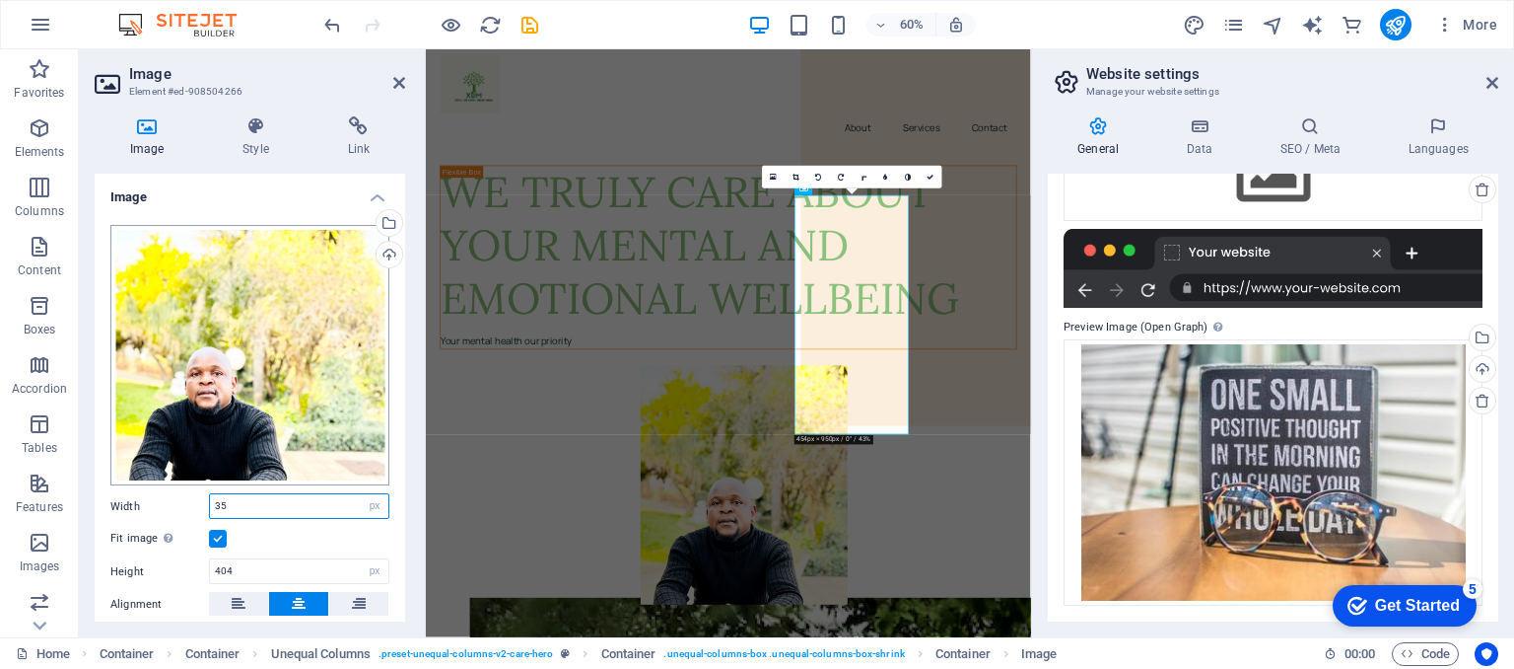
type input "3"
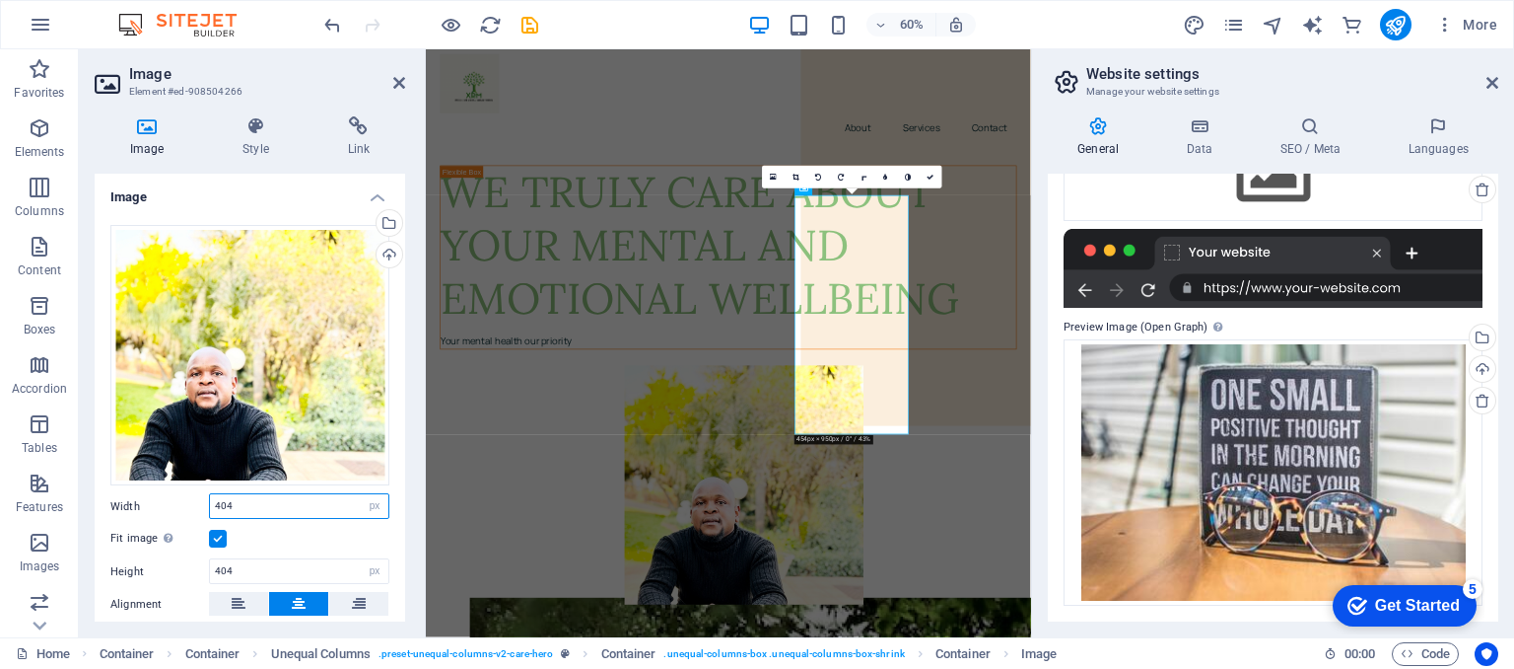
type input "404"
click at [217, 529] on label at bounding box center [218, 538] width 18 height 18
click at [0, 0] on input "Fit image Automatically fit image to a fixed width and height" at bounding box center [0, 0] width 0 height 0
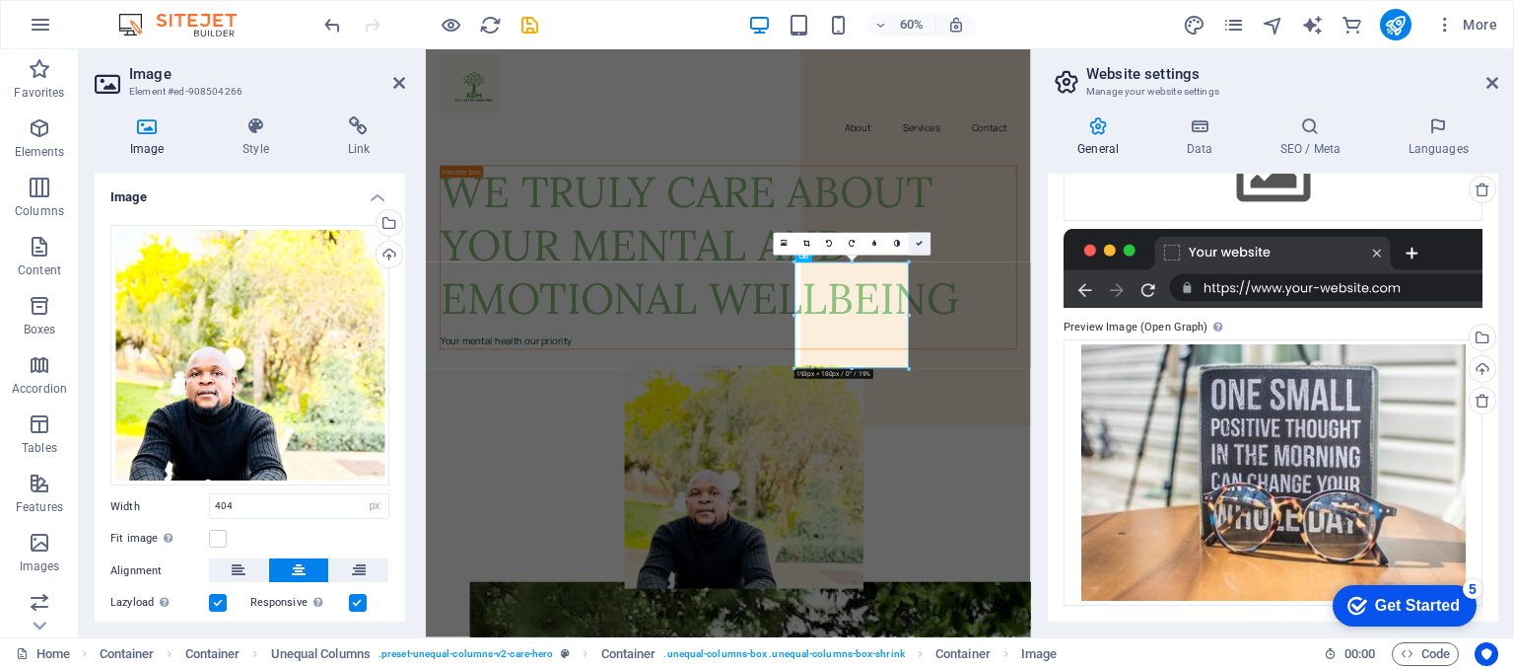
click at [919, 242] on icon at bounding box center [919, 244] width 7 height 7
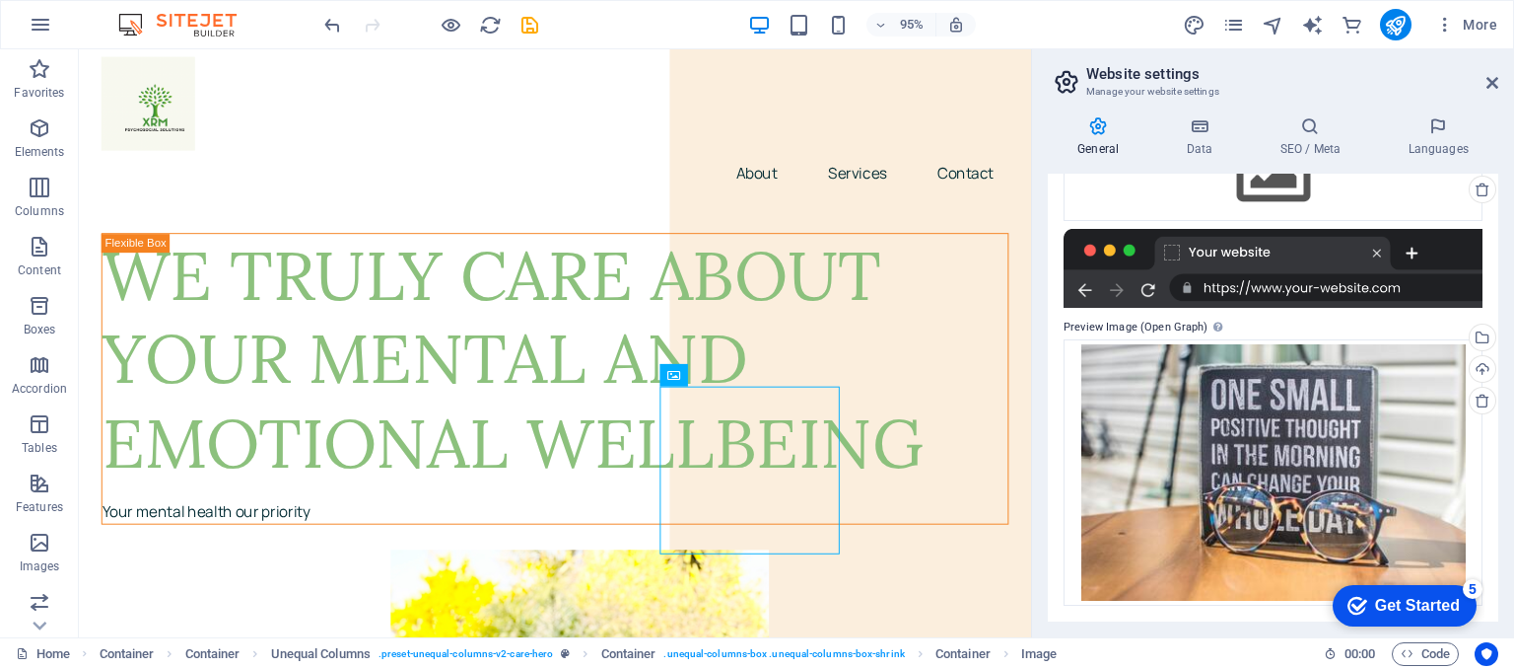
drag, startPoint x: 1498, startPoint y: 419, endPoint x: 1514, endPoint y: 535, distance: 117.4
click at [1514, 535] on div "General Data SEO / Meta Languages Website name xpsychosocialcorner.co.za Logo D…" at bounding box center [1273, 369] width 482 height 536
click at [1493, 80] on icon at bounding box center [1493, 83] width 12 height 16
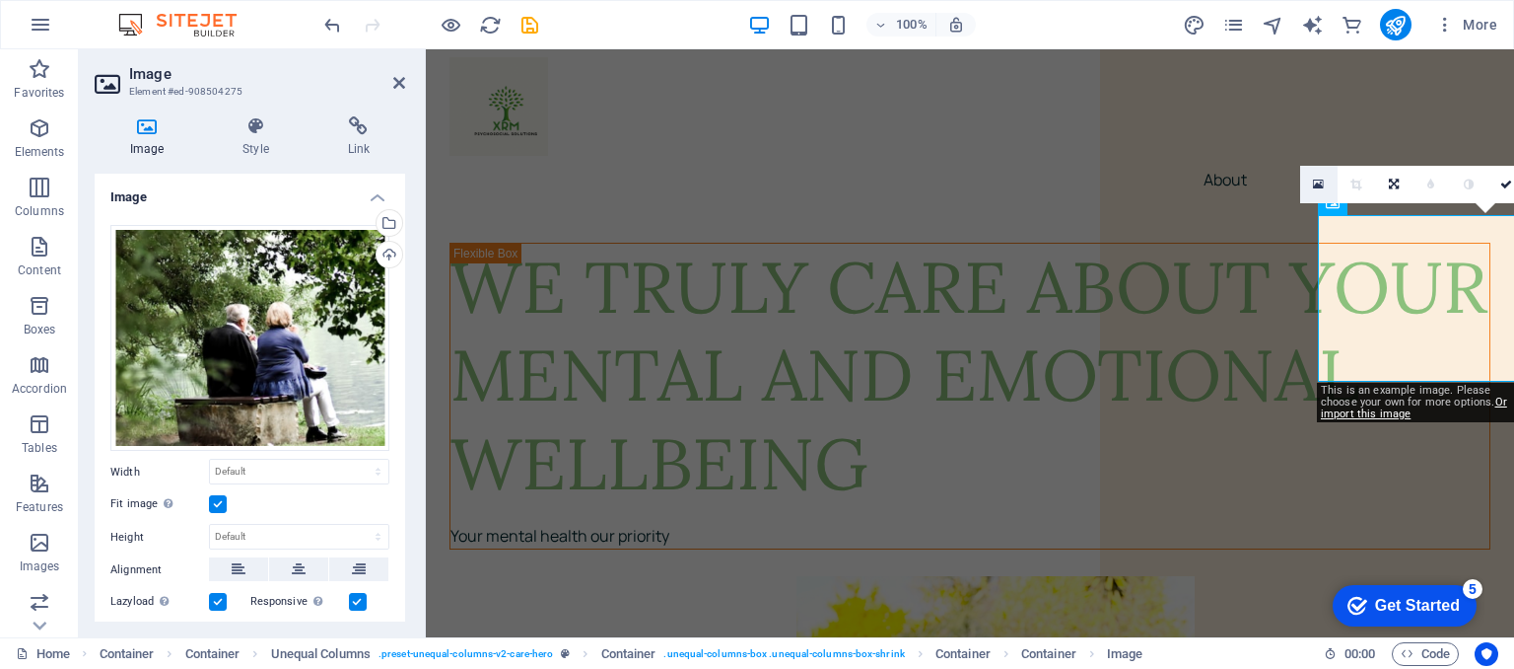
click at [1318, 188] on icon at bounding box center [1318, 184] width 11 height 14
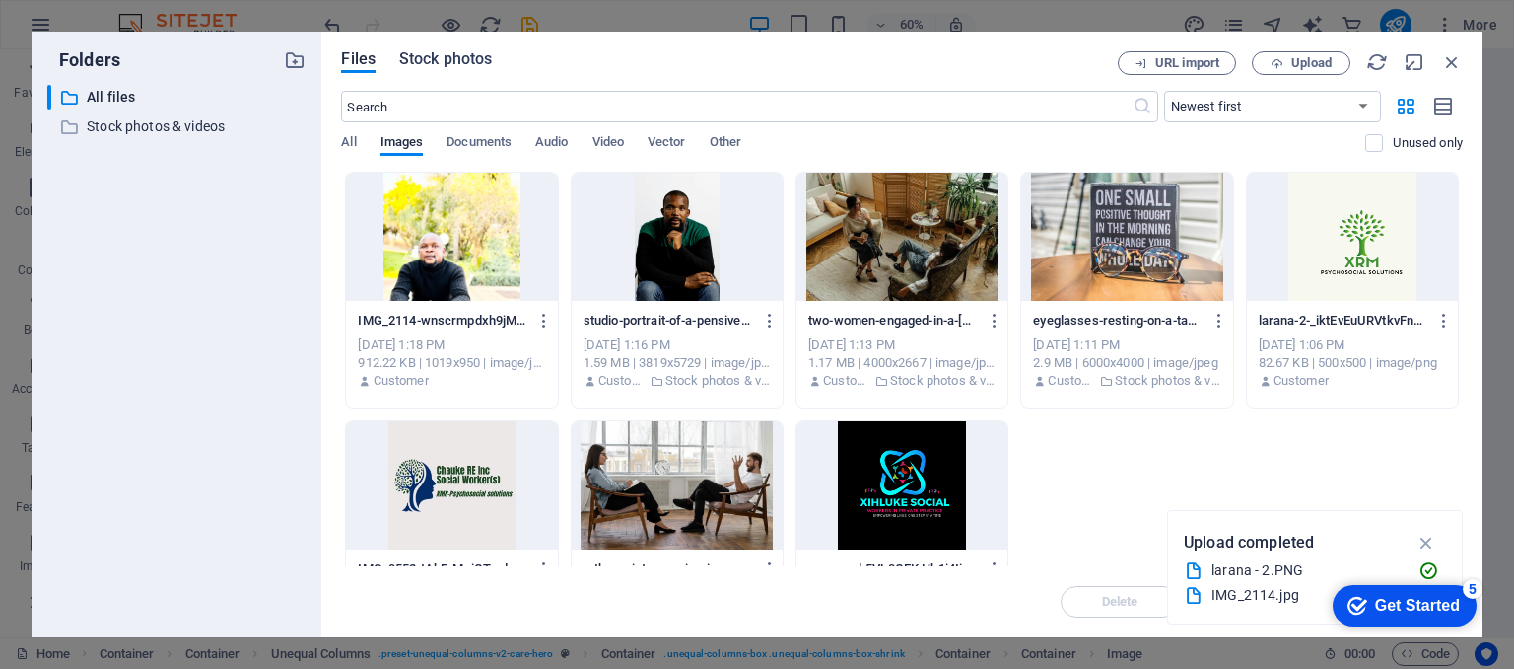
click at [472, 60] on span "Stock photos" at bounding box center [445, 59] width 93 height 24
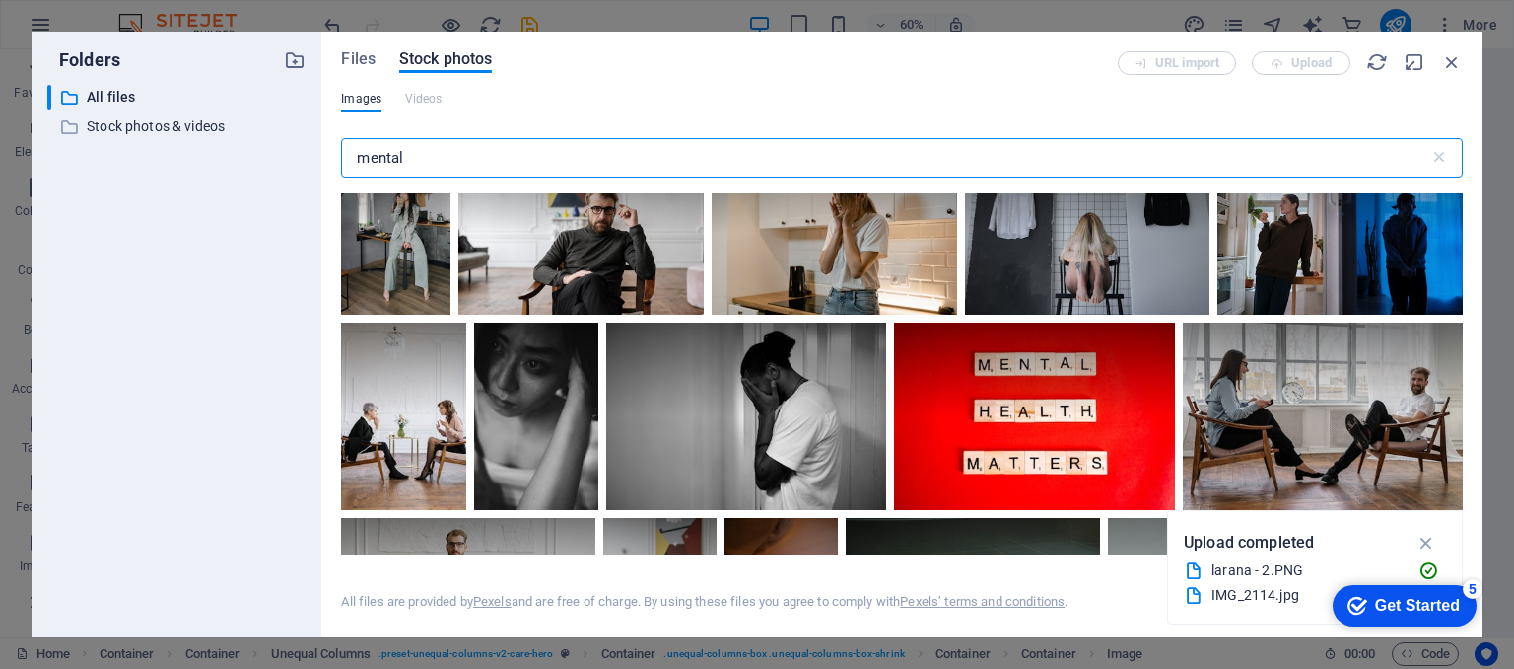
scroll to position [2219, 0]
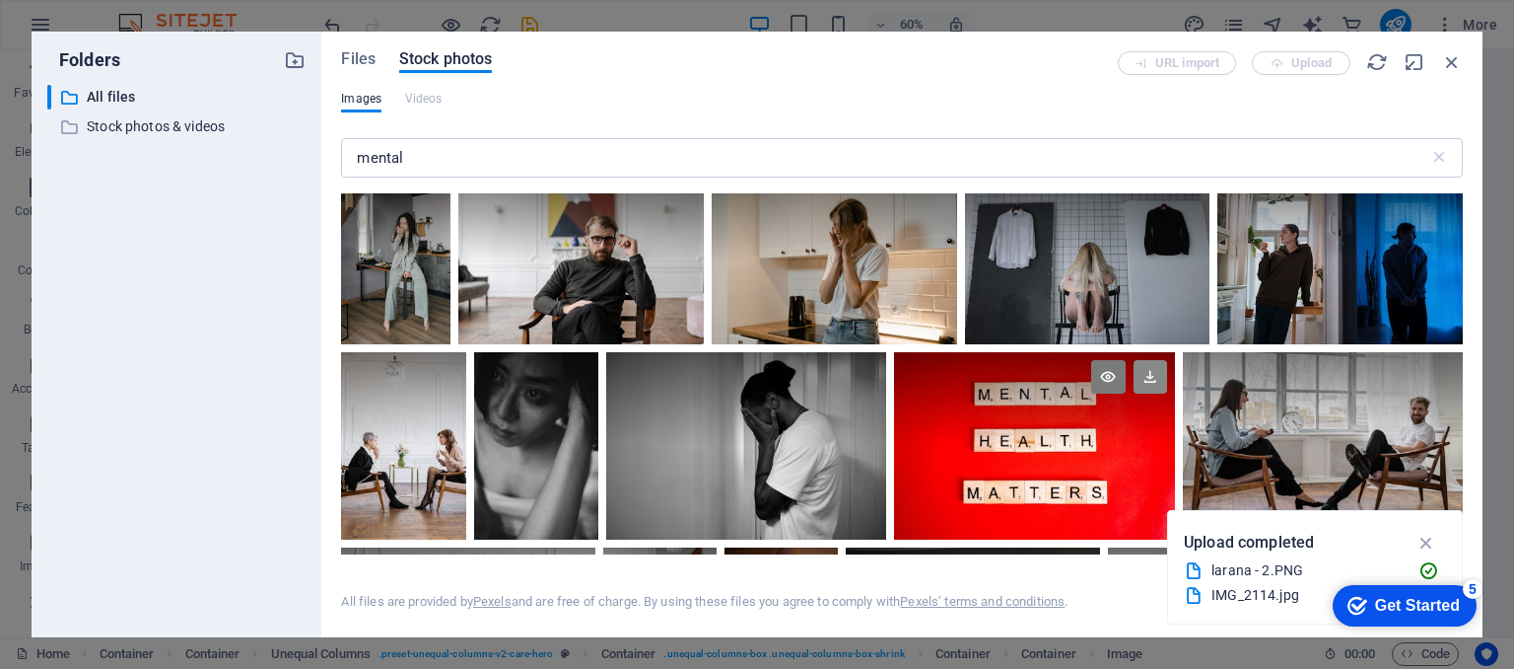
click at [1150, 369] on icon at bounding box center [1151, 377] width 34 height 34
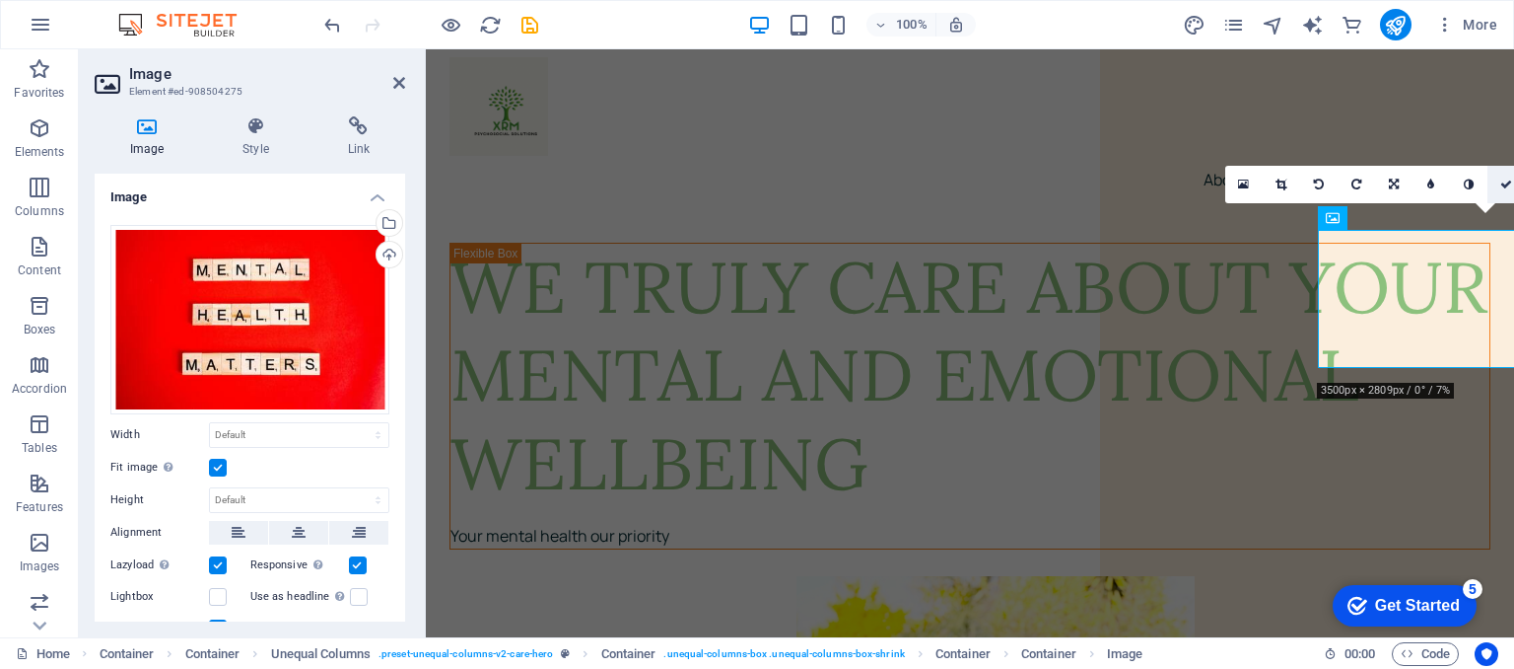
click at [1508, 181] on icon at bounding box center [1507, 184] width 12 height 12
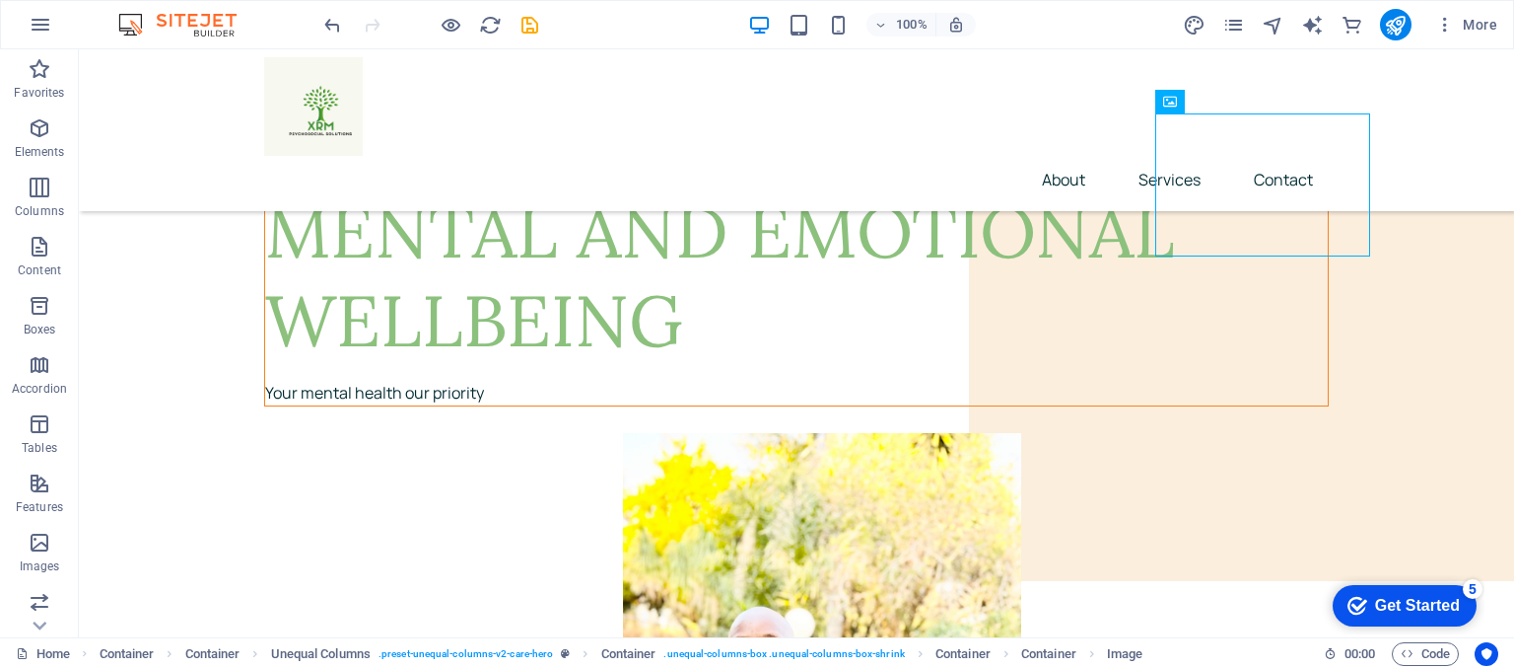
scroll to position [132, 0]
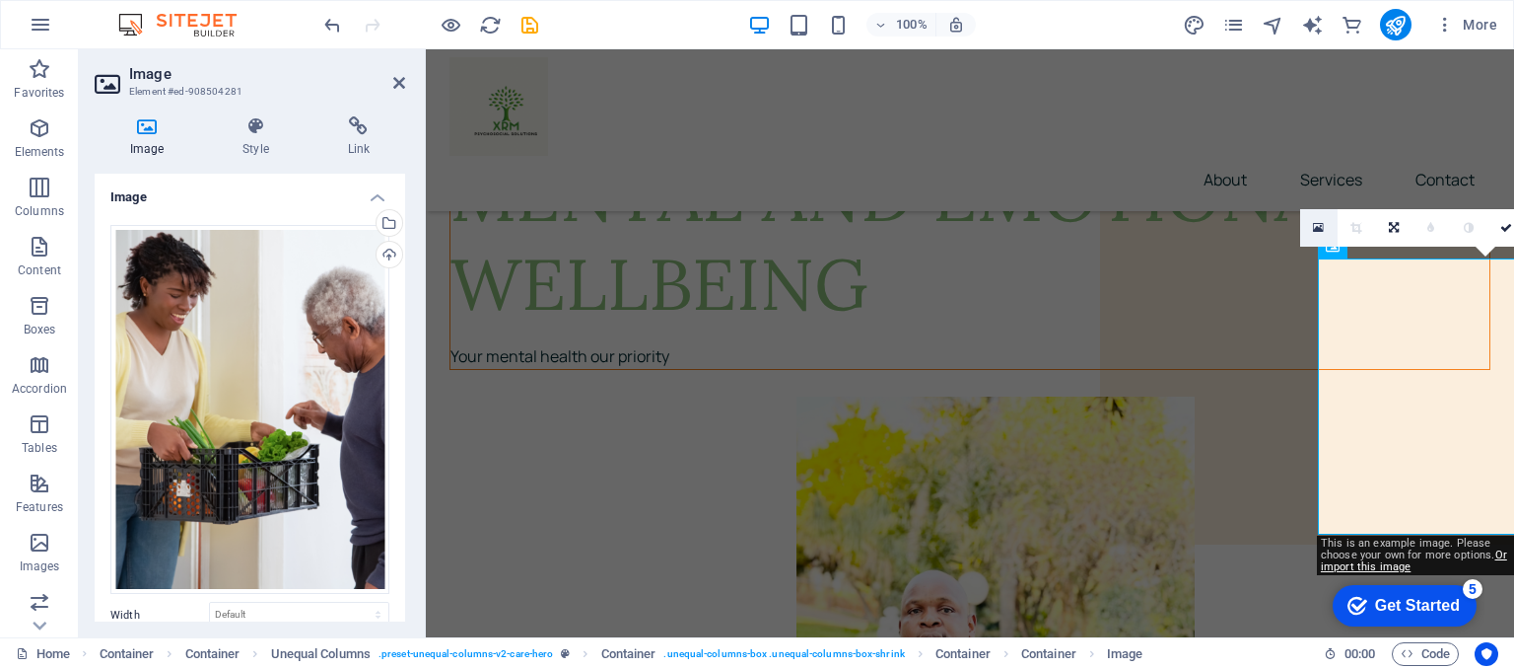
click at [1321, 221] on icon at bounding box center [1318, 228] width 11 height 14
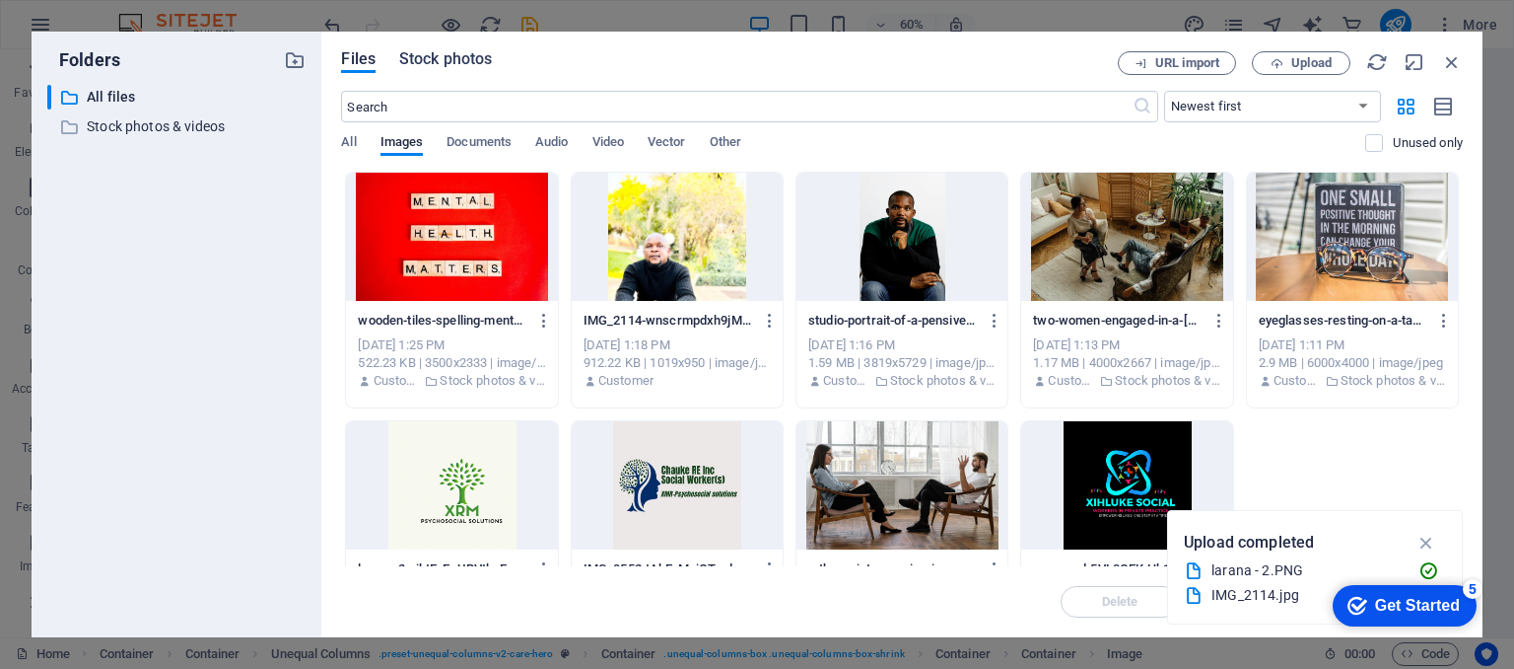
click at [457, 57] on span "Stock photos" at bounding box center [445, 59] width 93 height 24
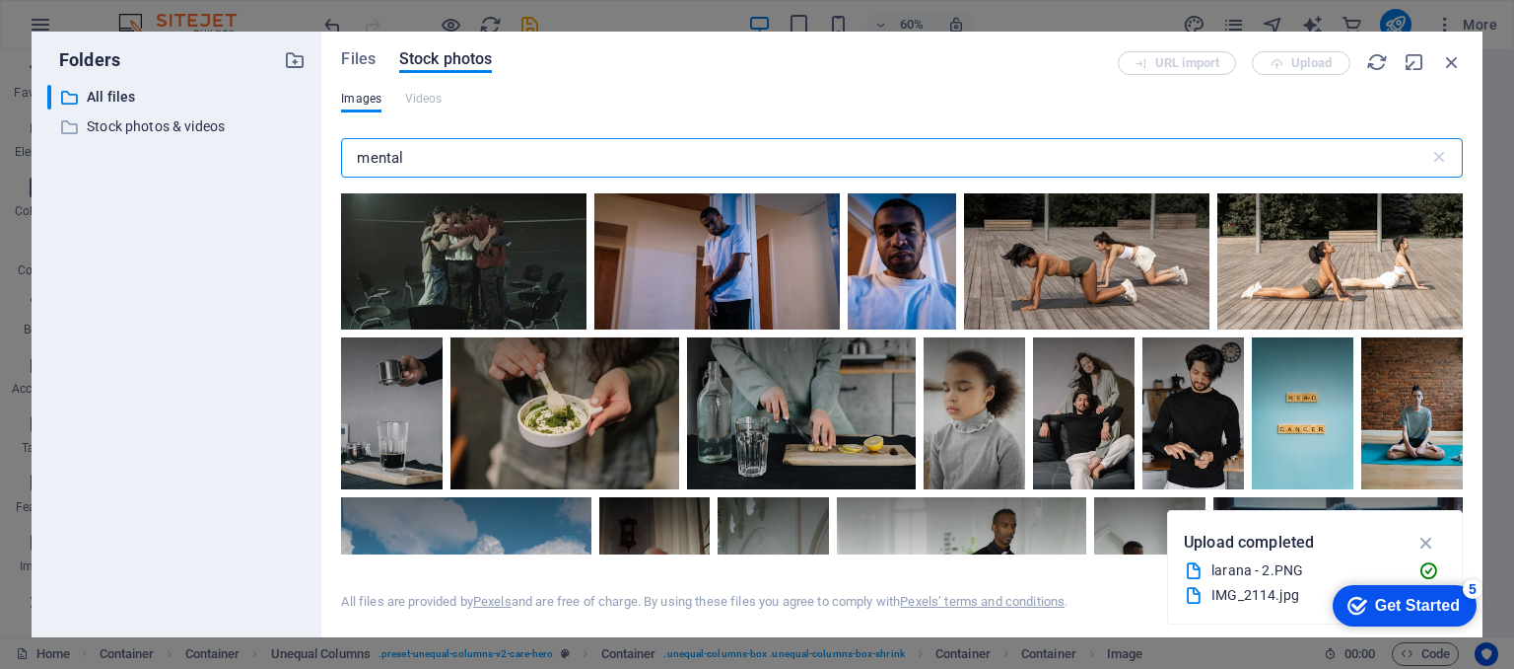
scroll to position [12109, 0]
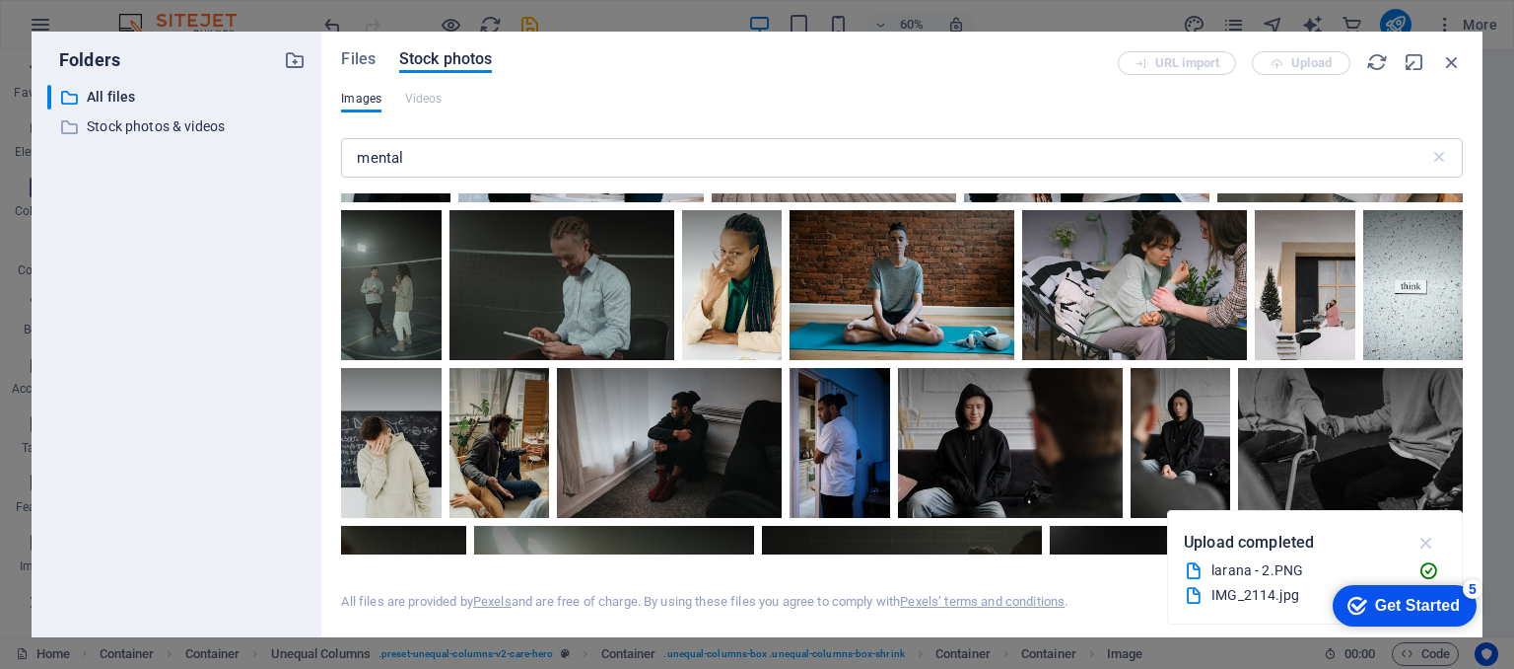
click at [1428, 538] on icon "button" at bounding box center [1427, 542] width 23 height 22
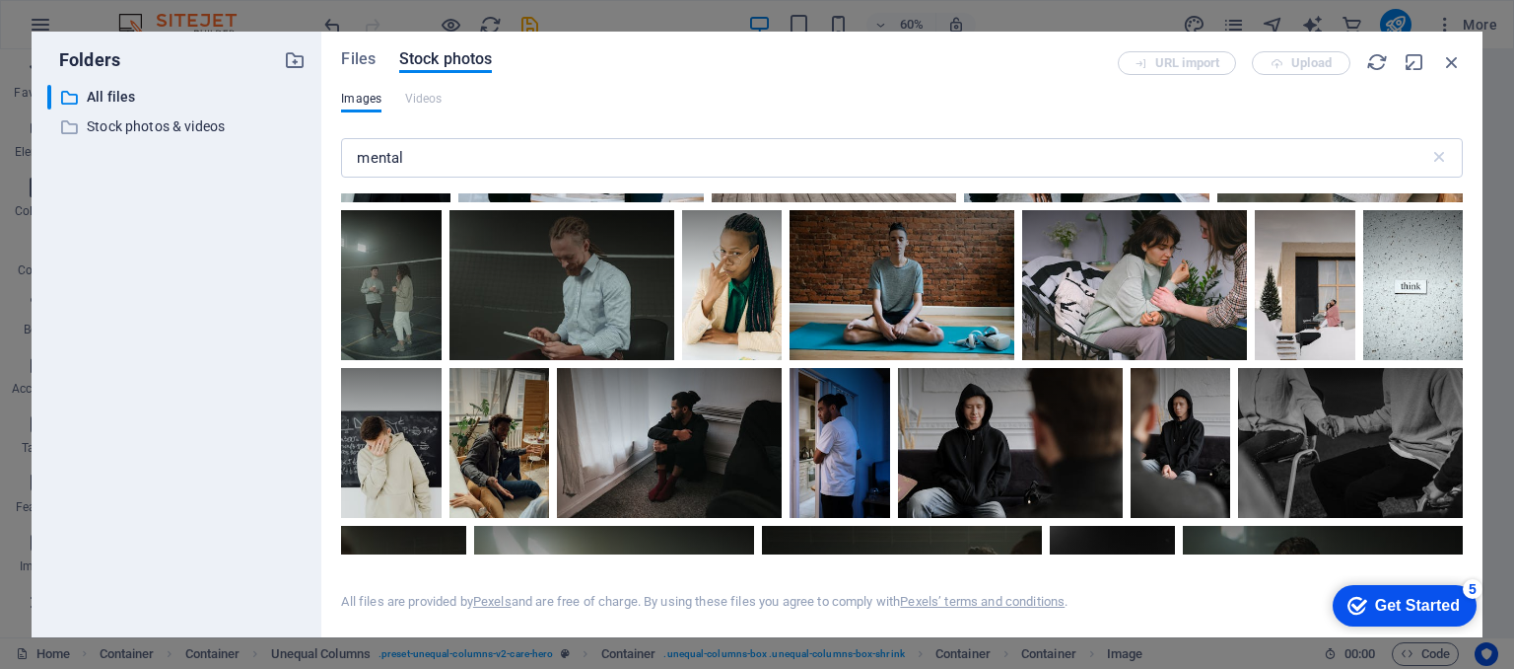
drag, startPoint x: 2781, startPoint y: 1097, endPoint x: 1465, endPoint y: 575, distance: 1415.3
click at [1512, 374] on div "Folders ​ All files All files ​ Stock photos & videos Stock photos & videos Fil…" at bounding box center [757, 334] width 1514 height 669
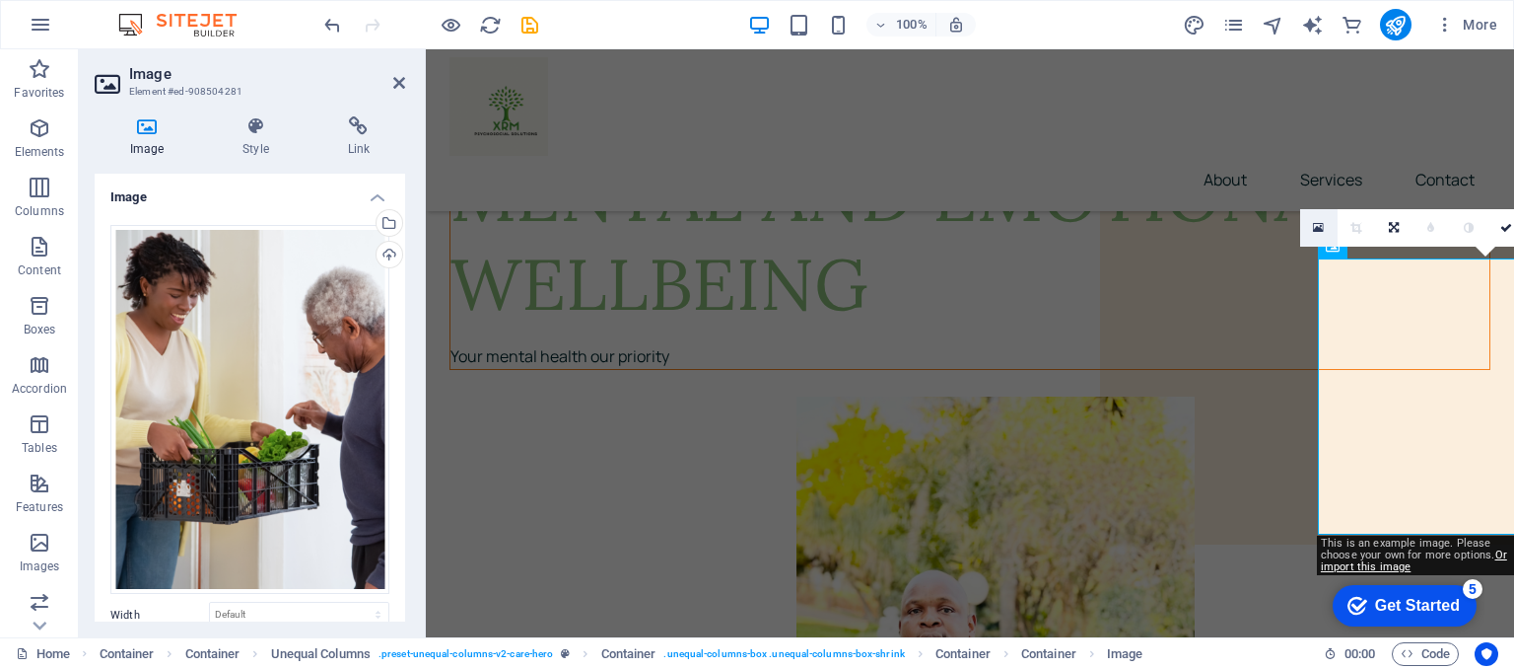
click at [1322, 230] on icon at bounding box center [1318, 228] width 11 height 14
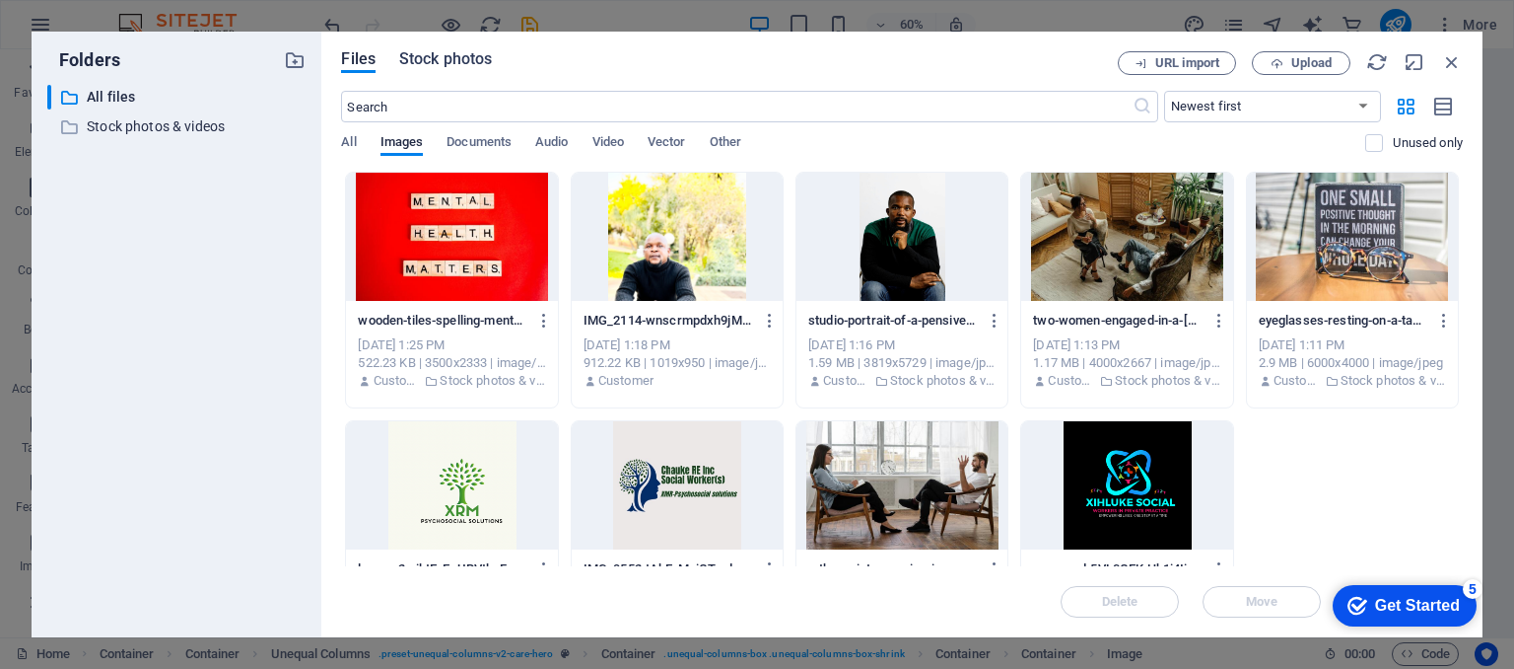
click at [460, 59] on span "Stock photos" at bounding box center [445, 59] width 93 height 24
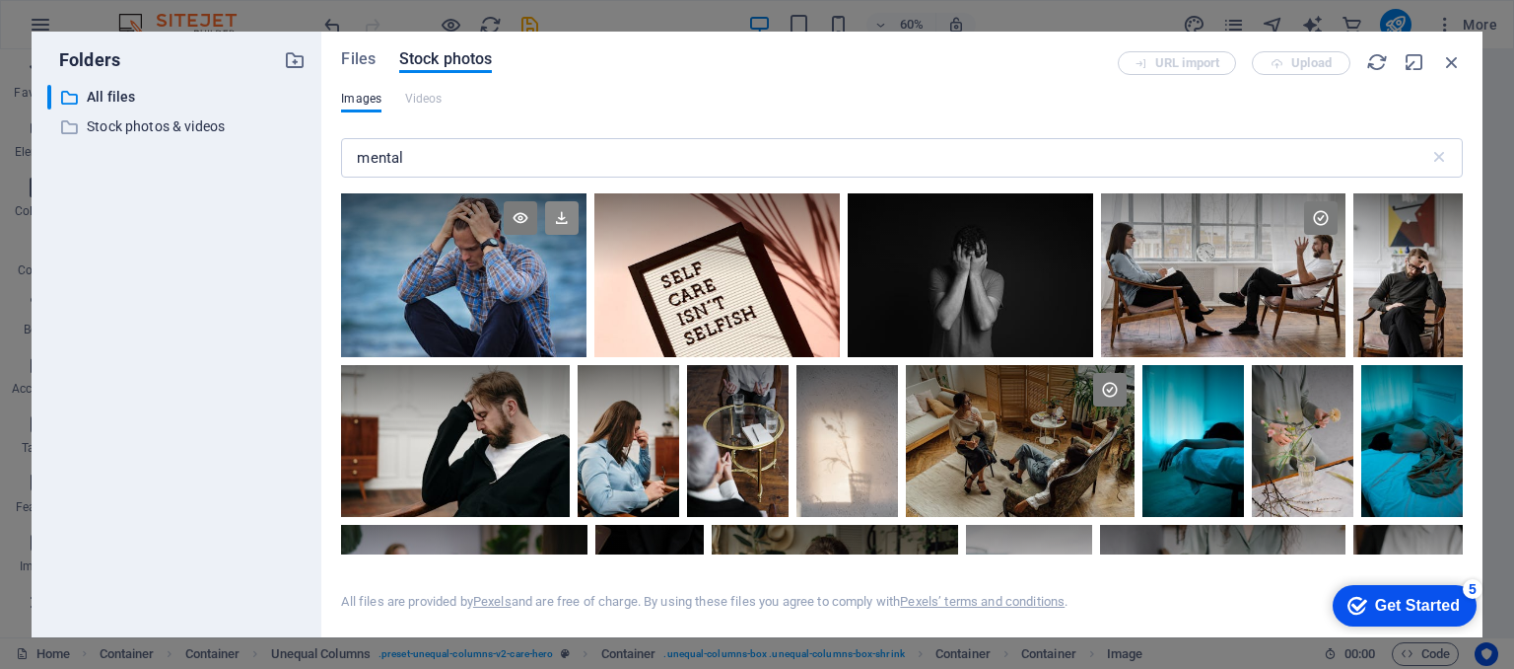
click at [563, 217] on icon at bounding box center [562, 218] width 34 height 34
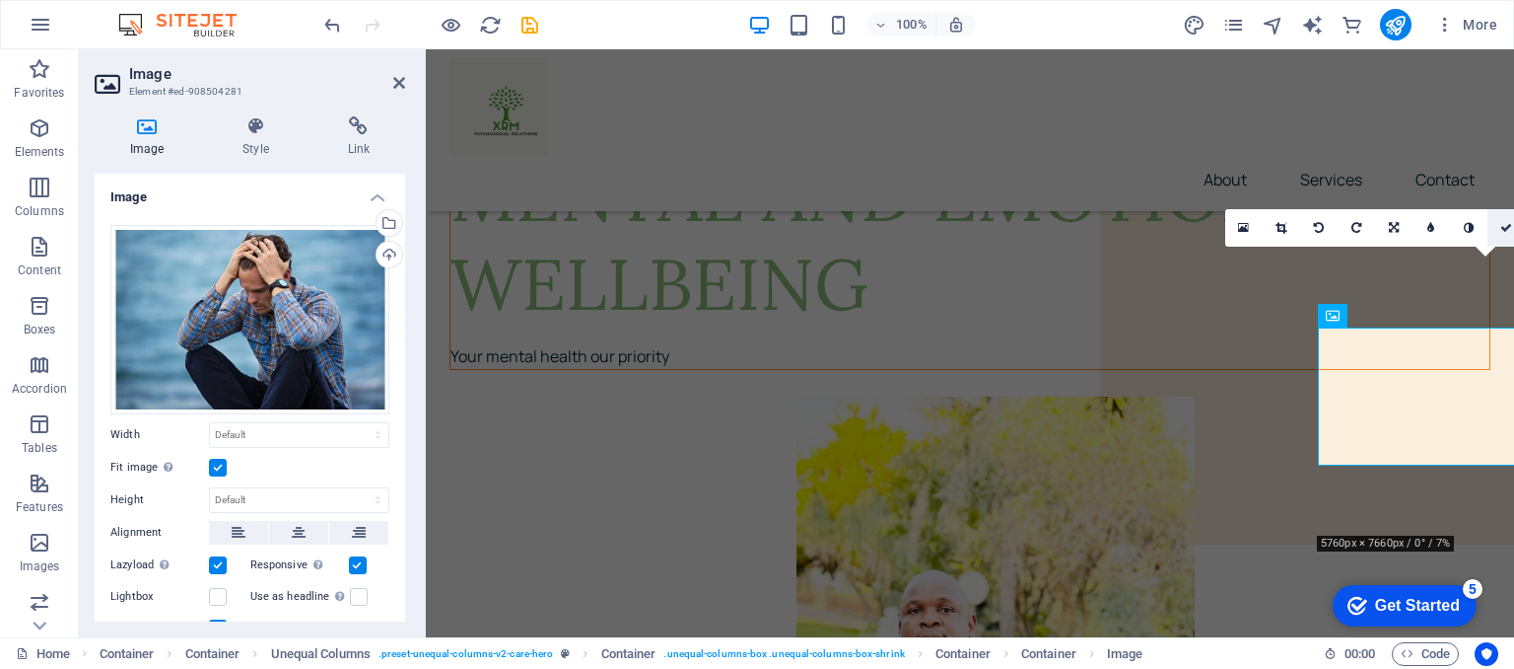
click at [1507, 223] on icon at bounding box center [1507, 228] width 12 height 12
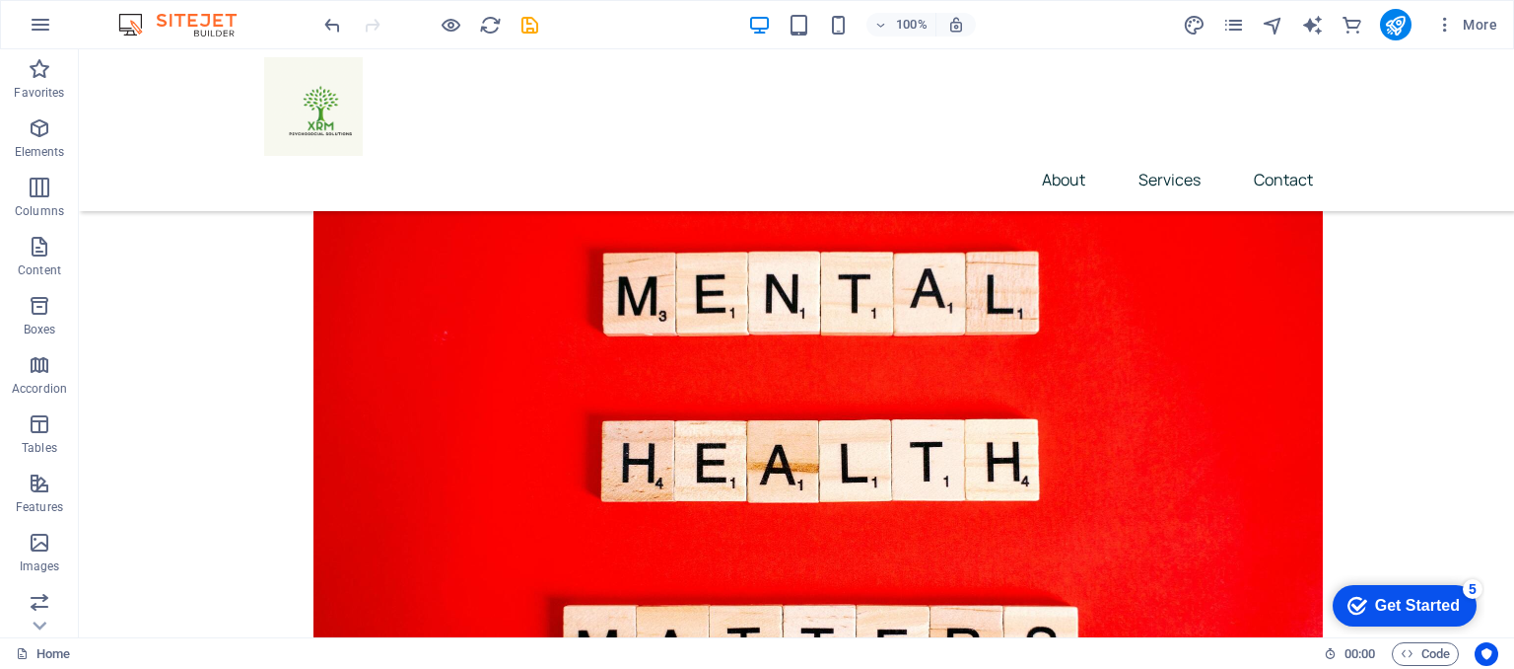
scroll to position [757, 0]
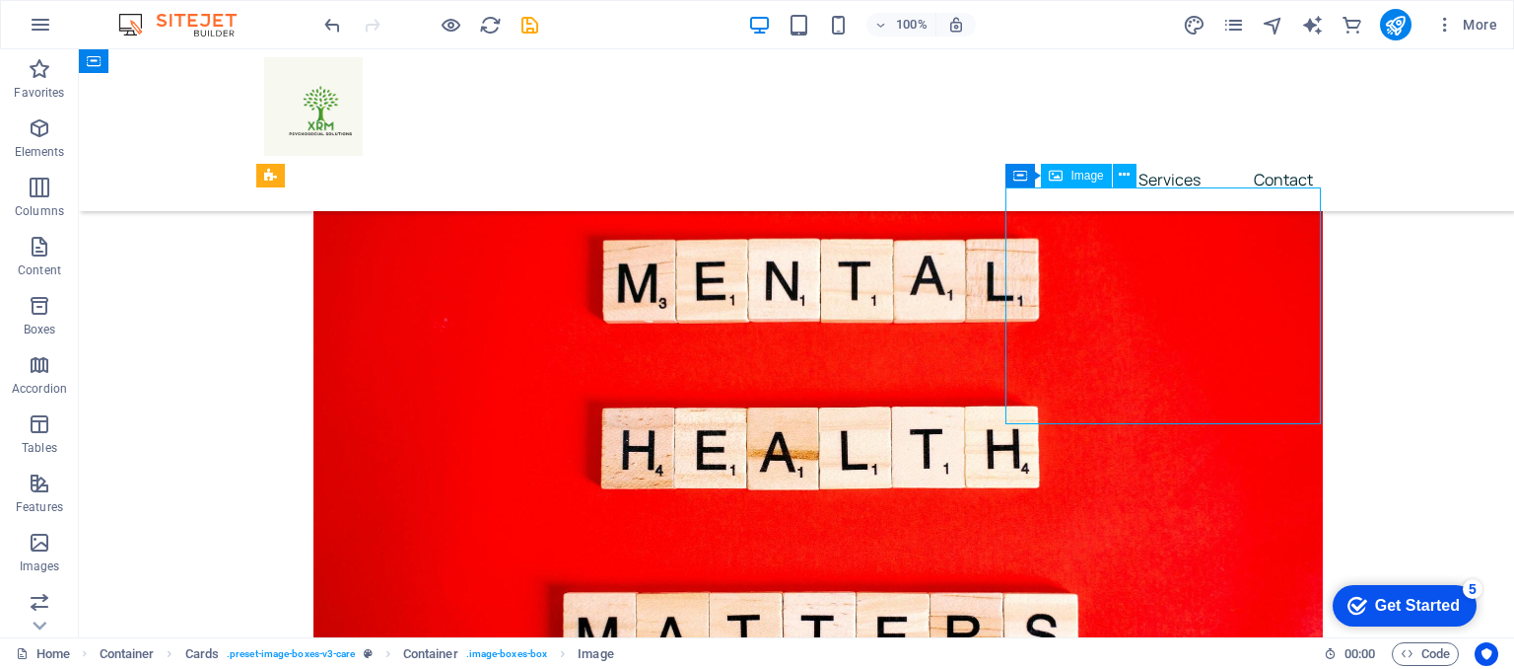
select select "%"
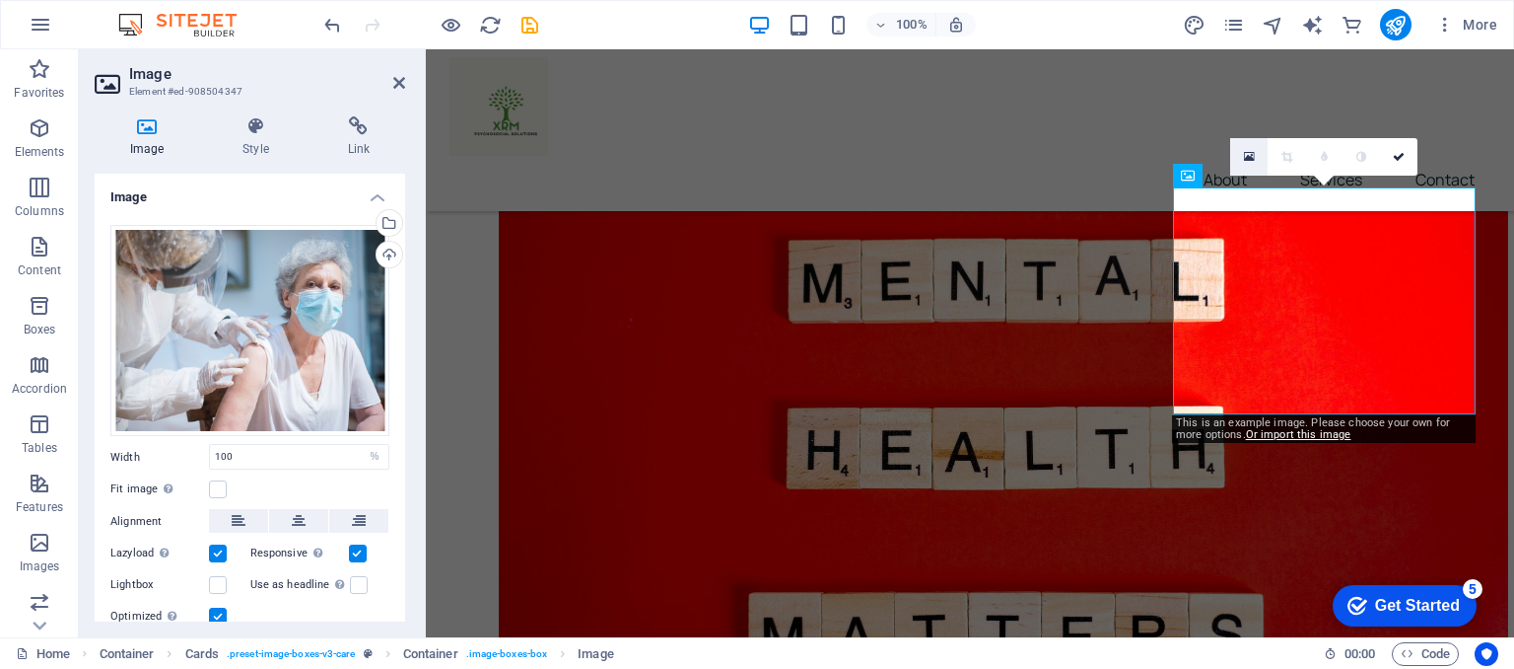
click at [1246, 156] on icon at bounding box center [1249, 157] width 11 height 14
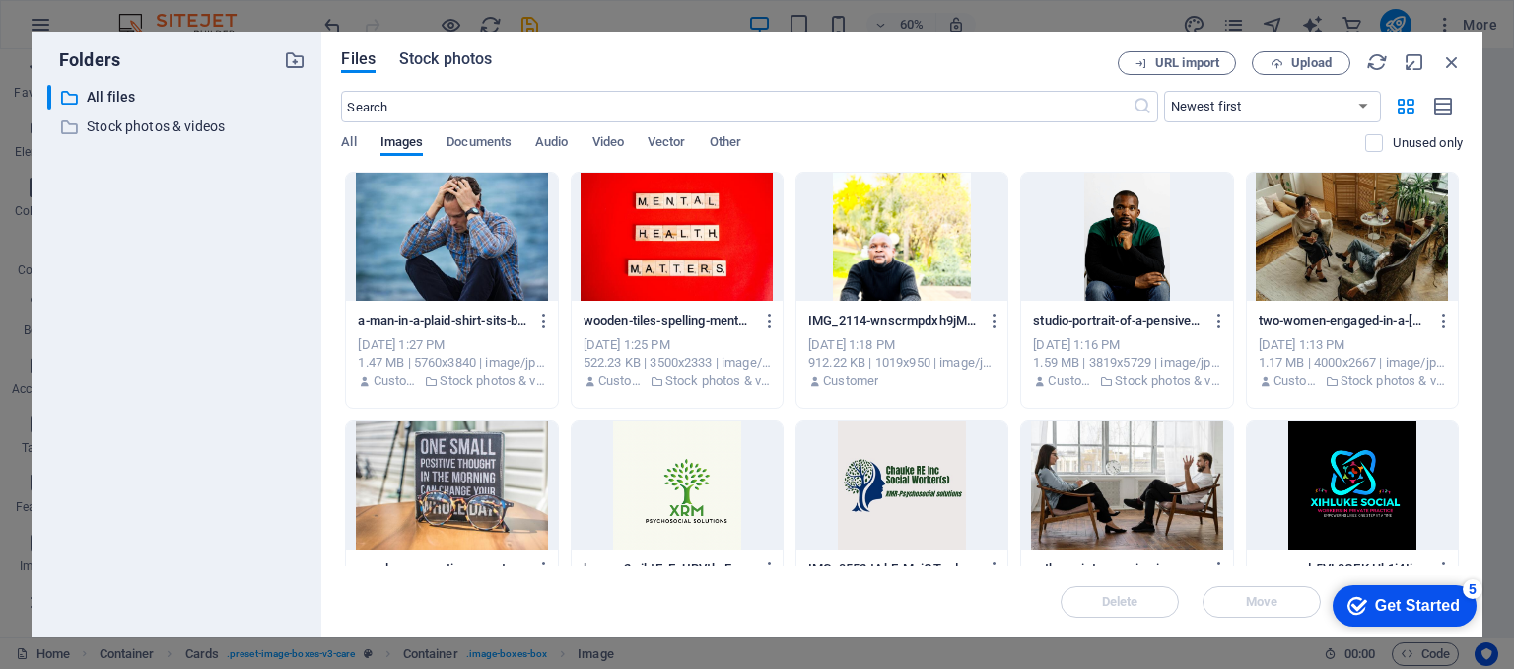
click at [471, 55] on span "Stock photos" at bounding box center [445, 59] width 93 height 24
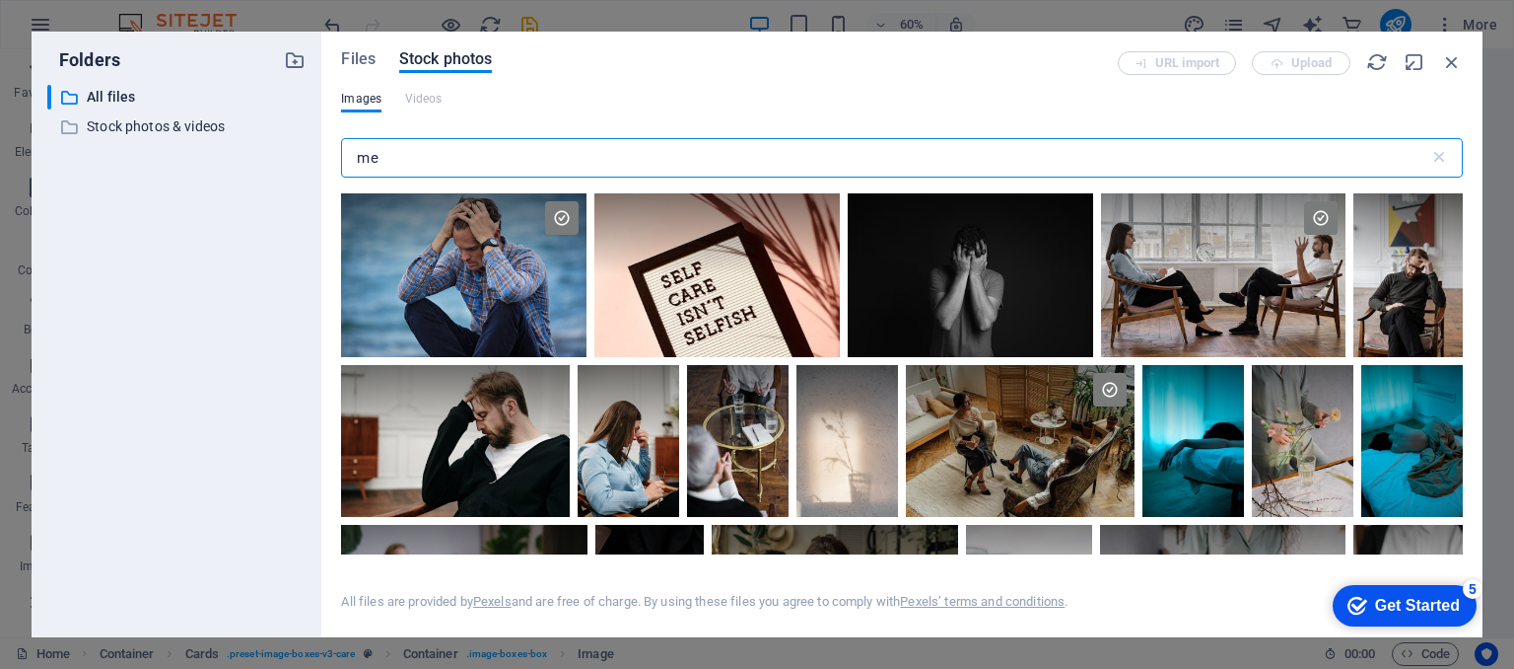
type input "m"
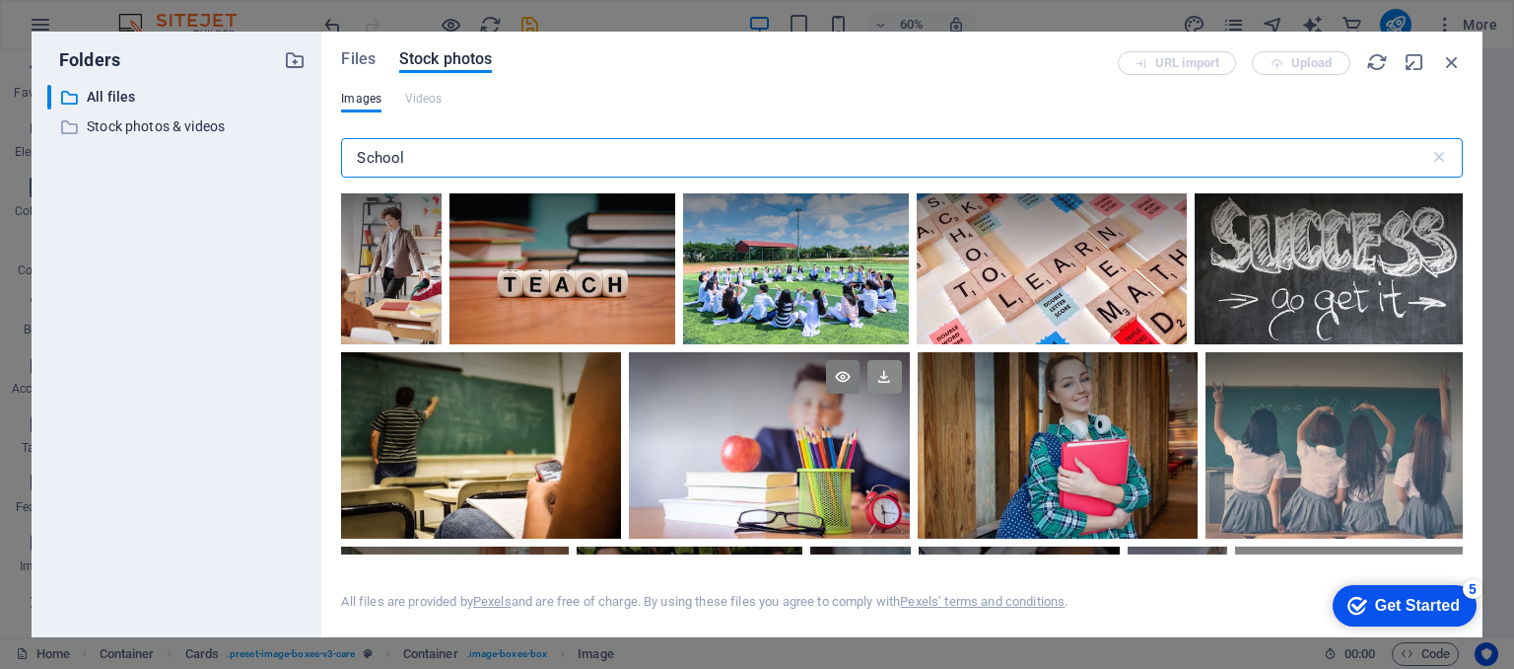
type input "School"
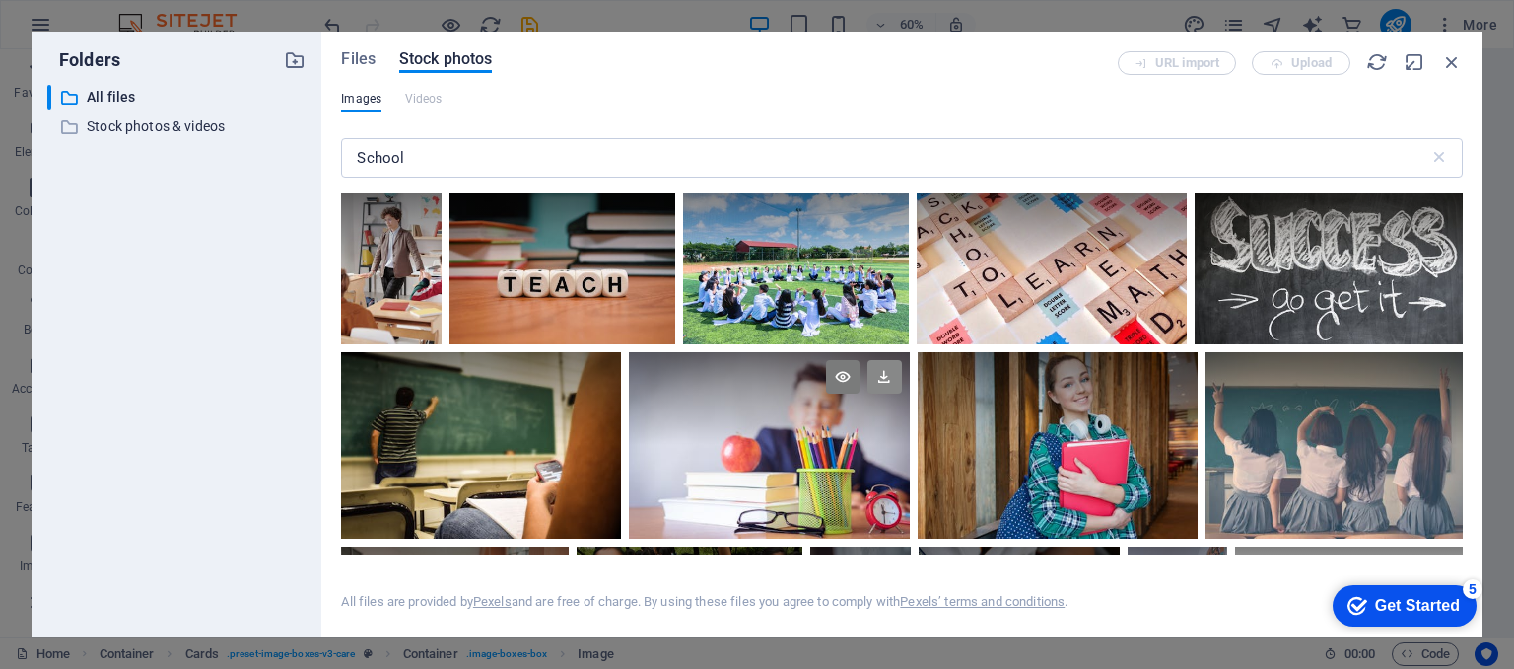
click at [883, 372] on icon at bounding box center [885, 377] width 34 height 34
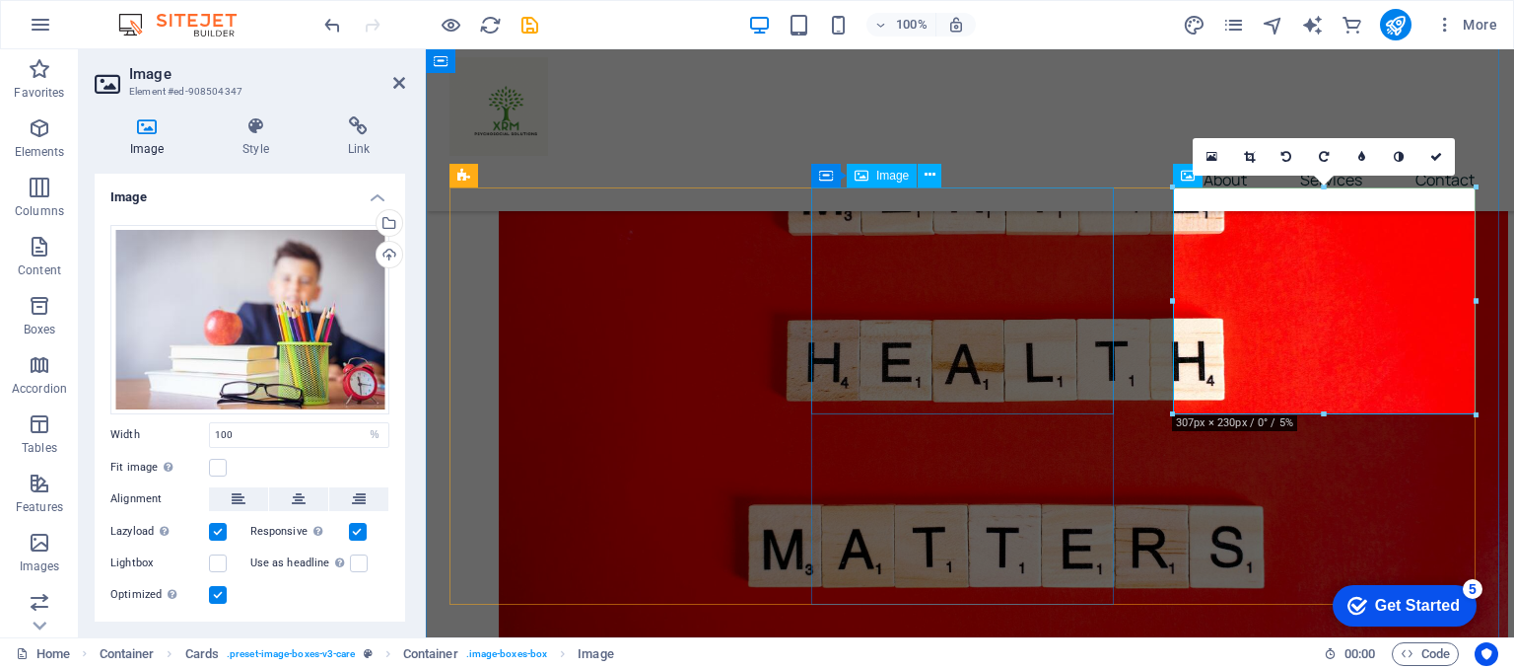
scroll to position [757, 0]
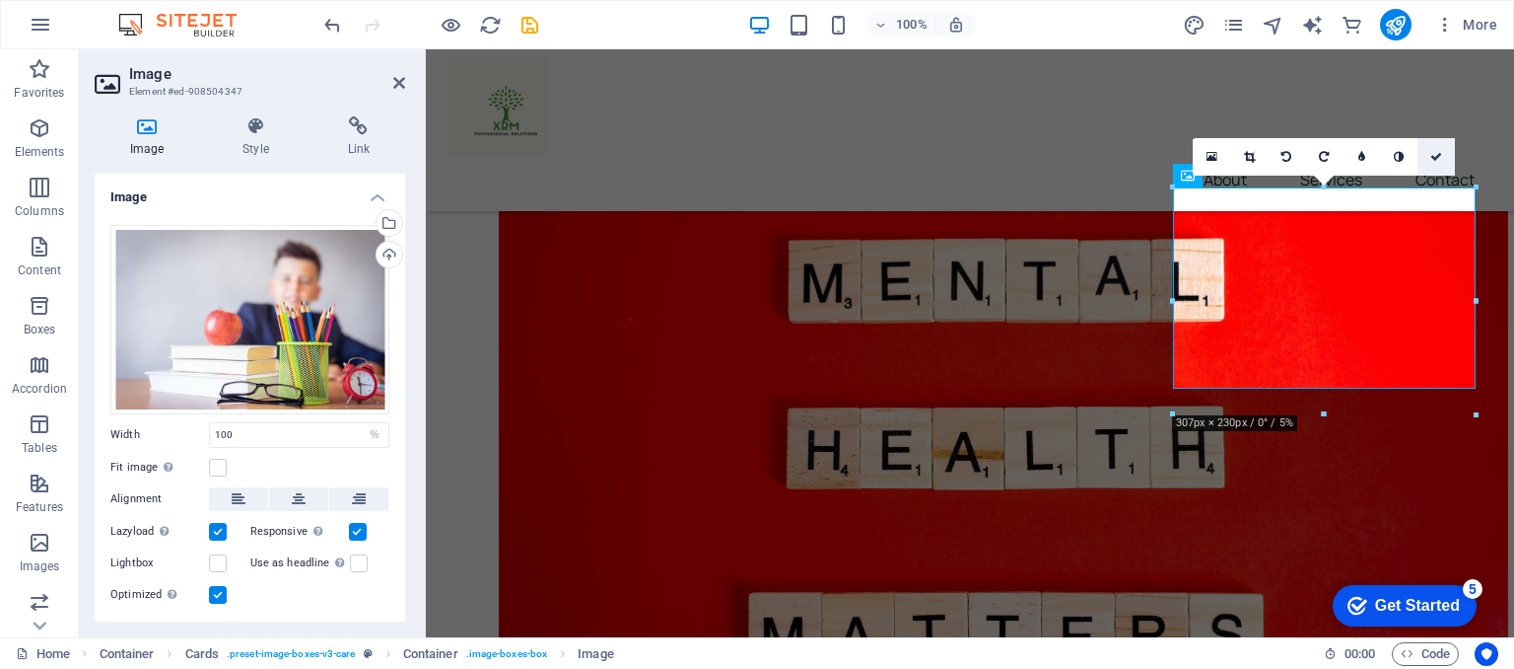
click at [1440, 153] on icon at bounding box center [1437, 157] width 12 height 12
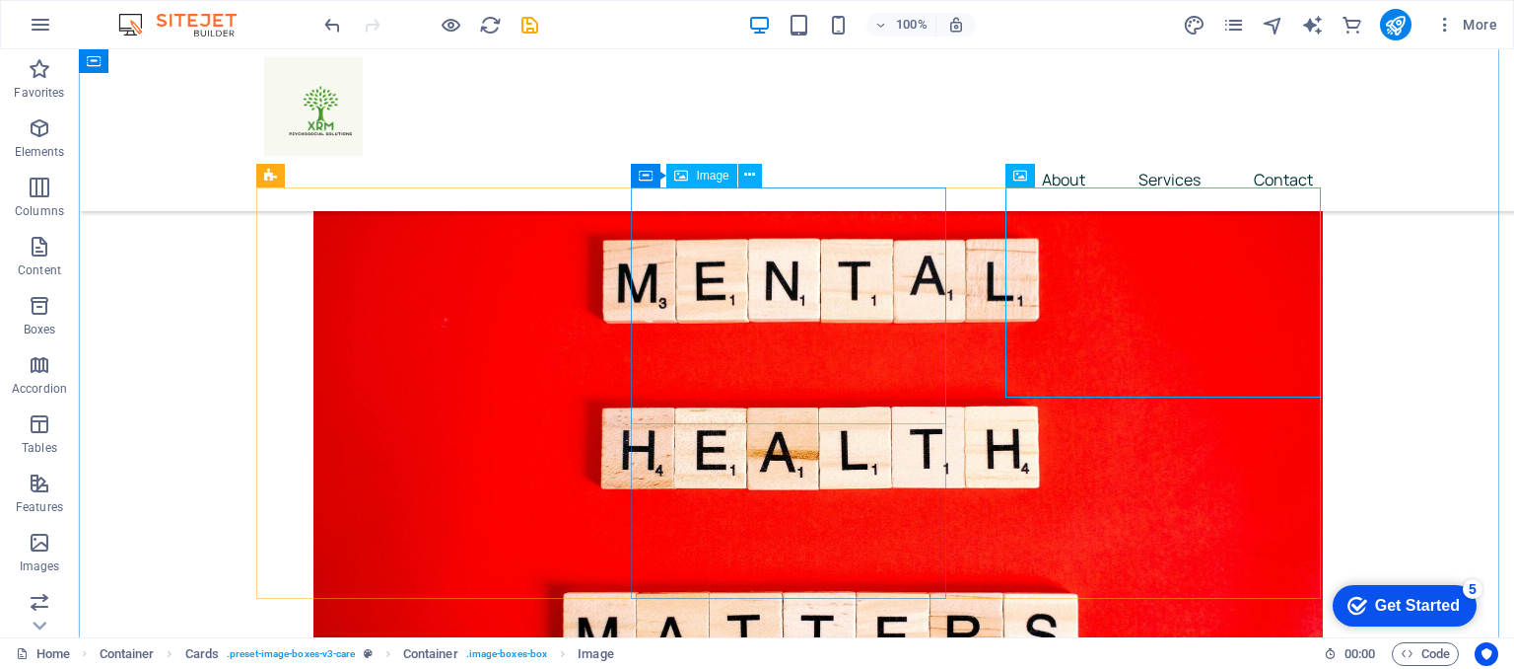
select select "%"
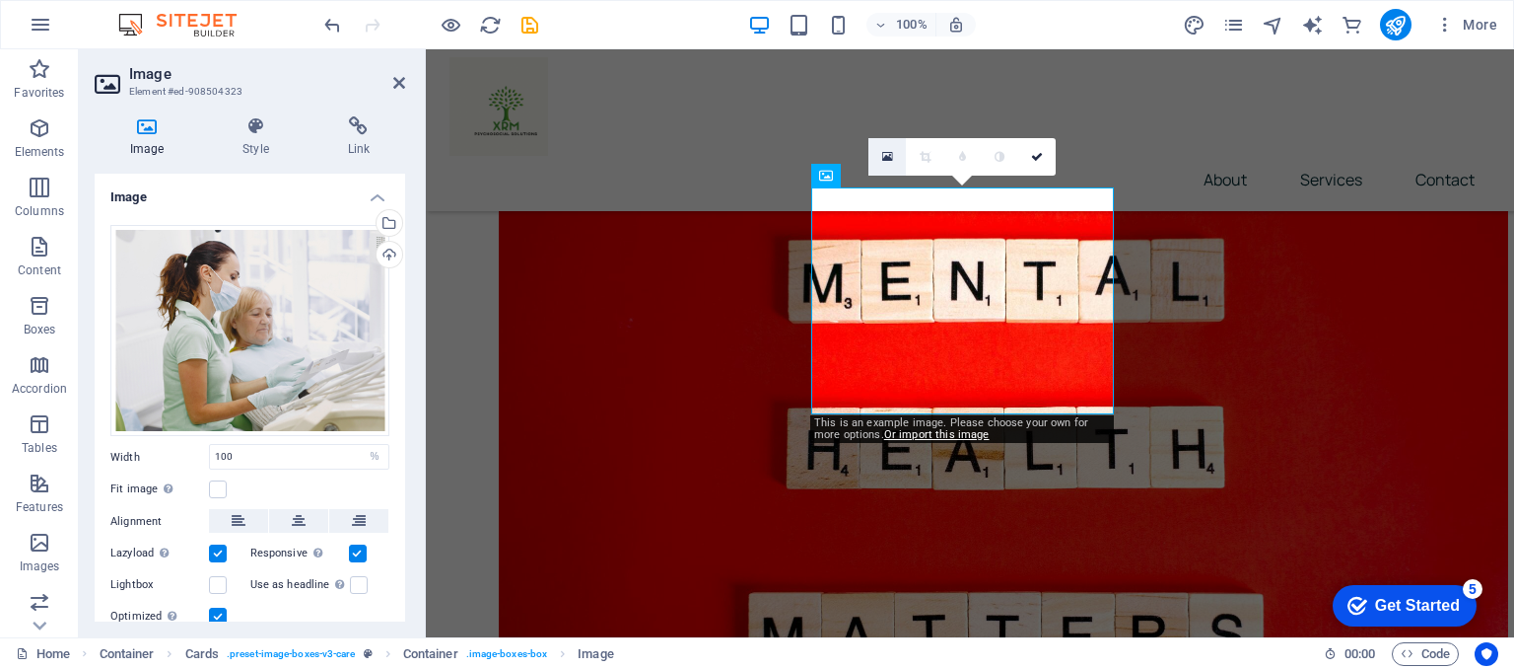
click at [885, 158] on icon at bounding box center [887, 157] width 11 height 14
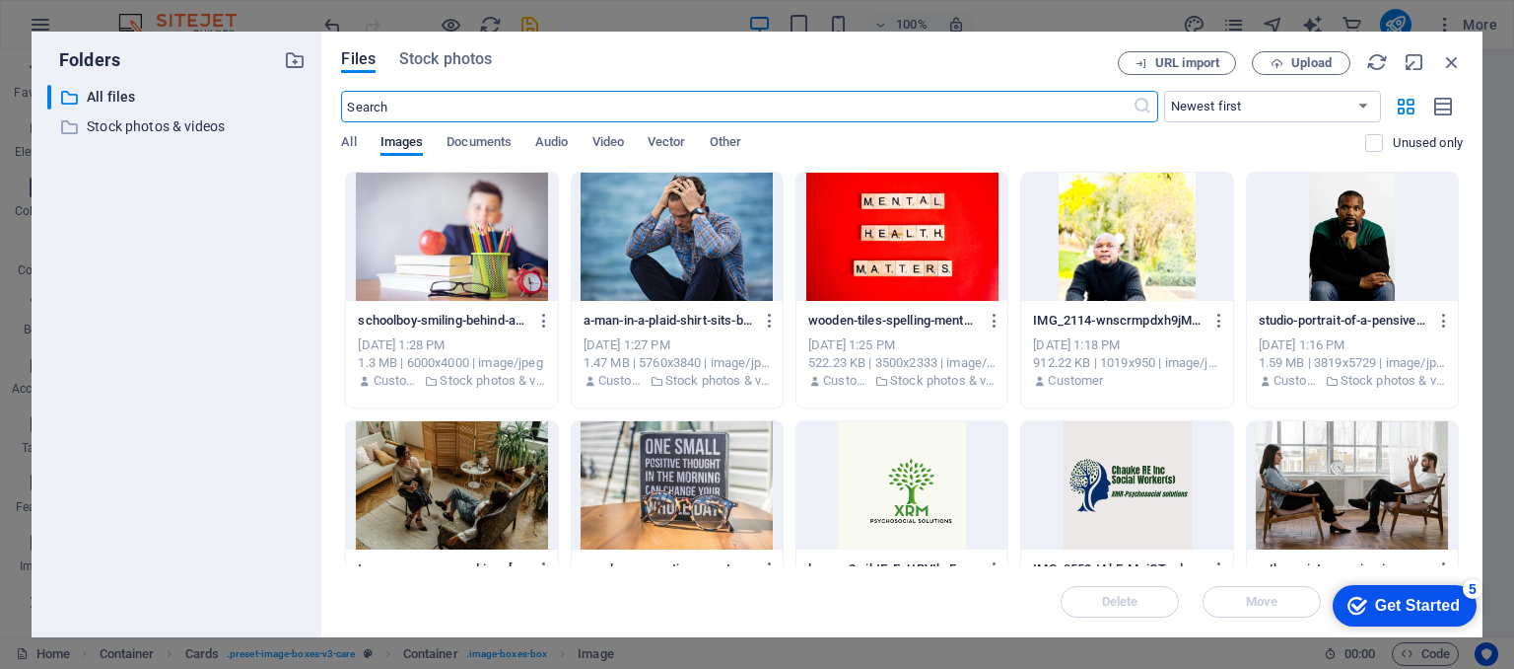
scroll to position [845, 0]
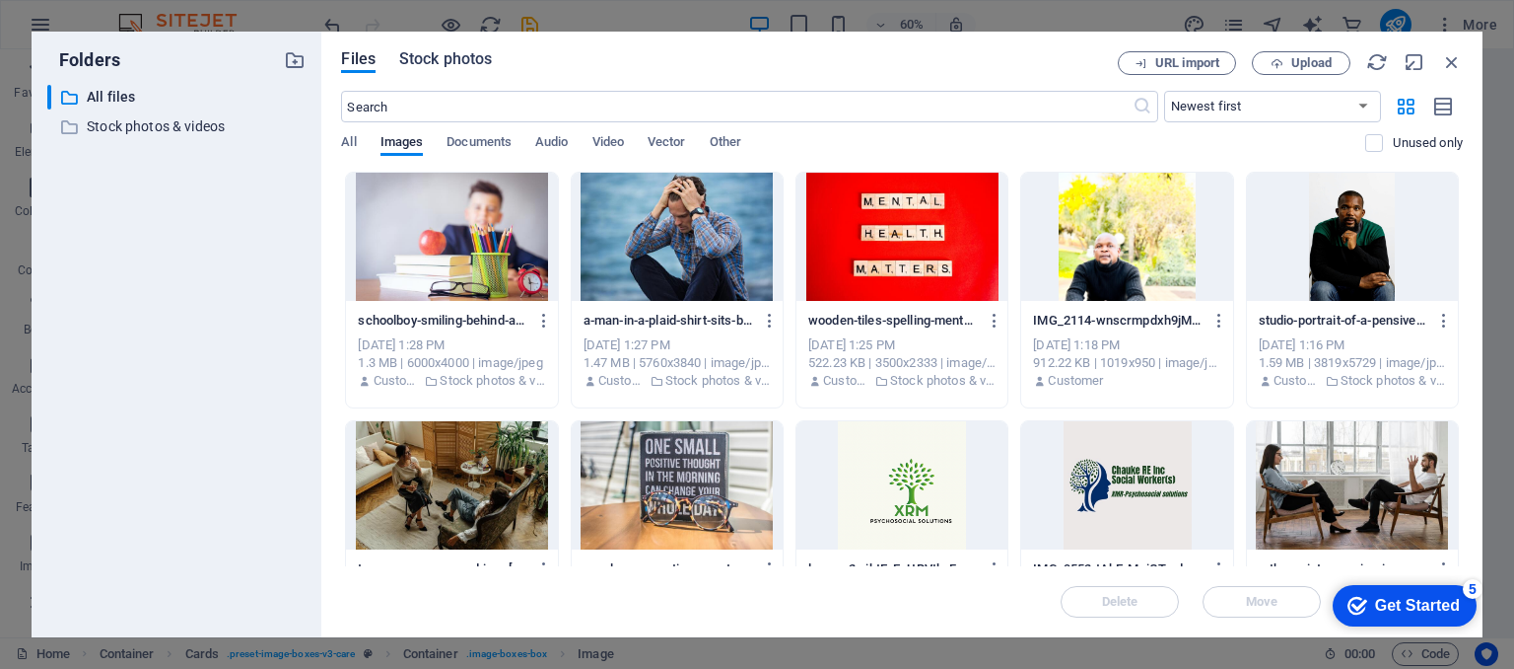
click at [458, 65] on span "Stock photos" at bounding box center [445, 59] width 93 height 24
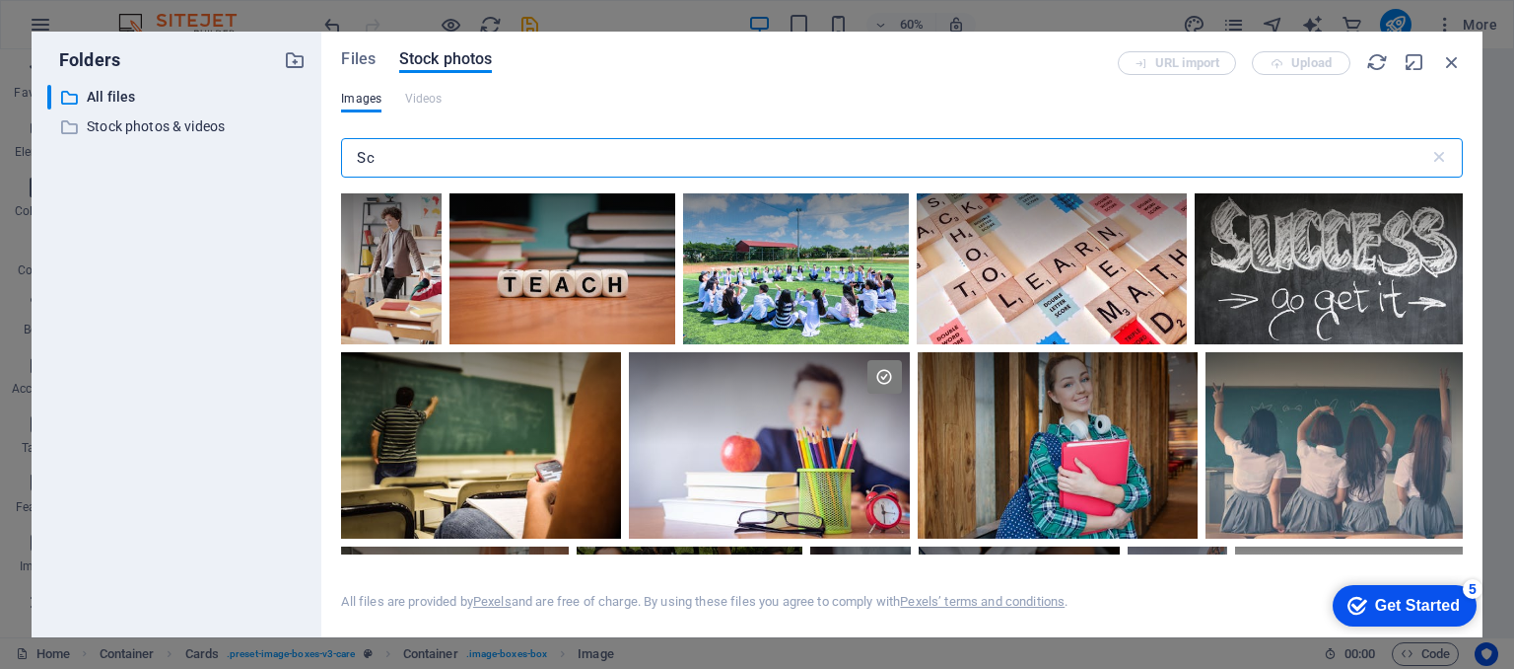
type input "S"
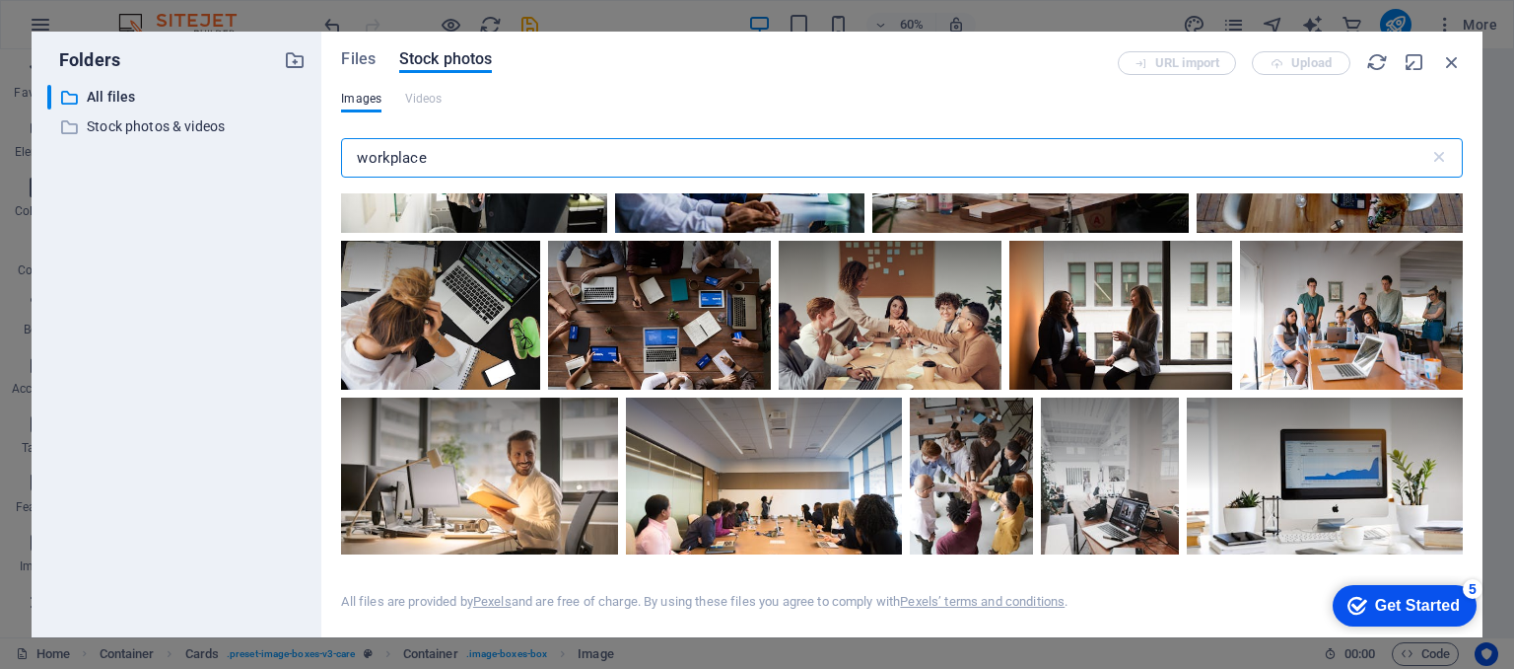
scroll to position [0, 0]
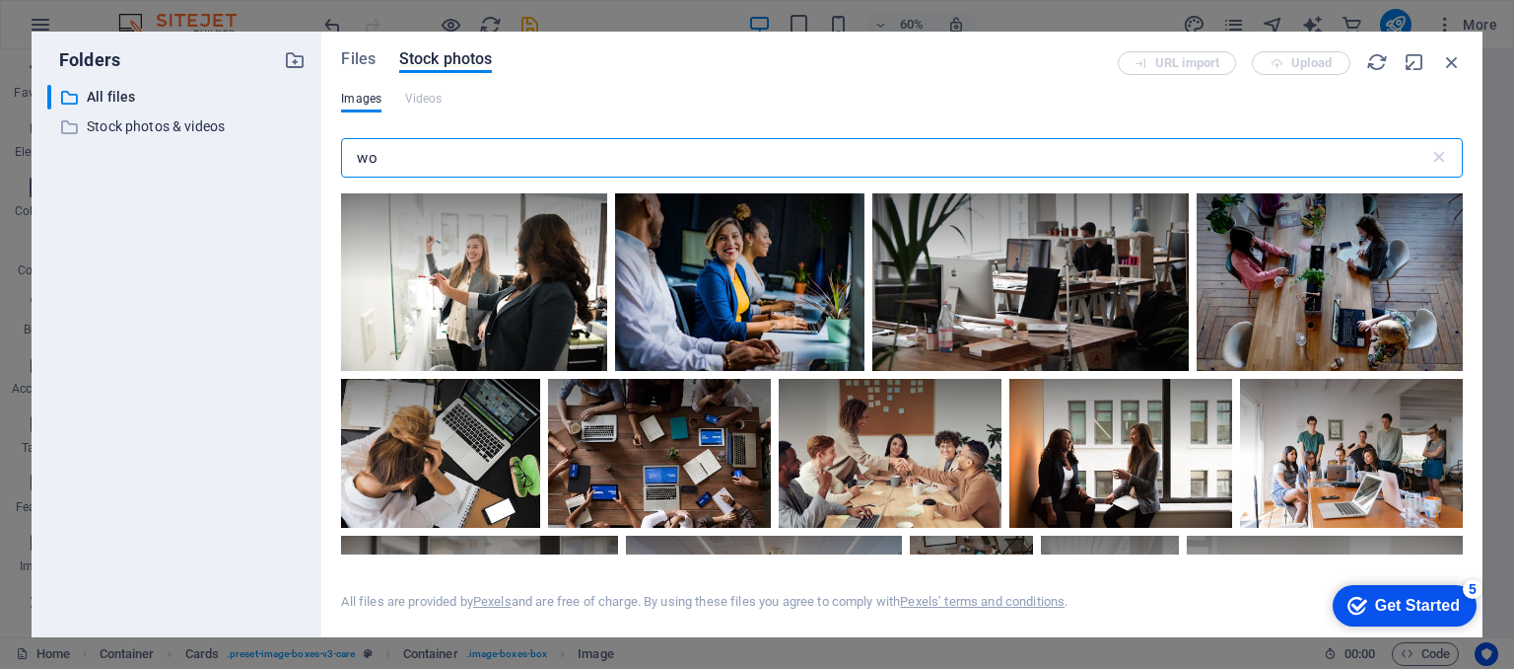
type input "w"
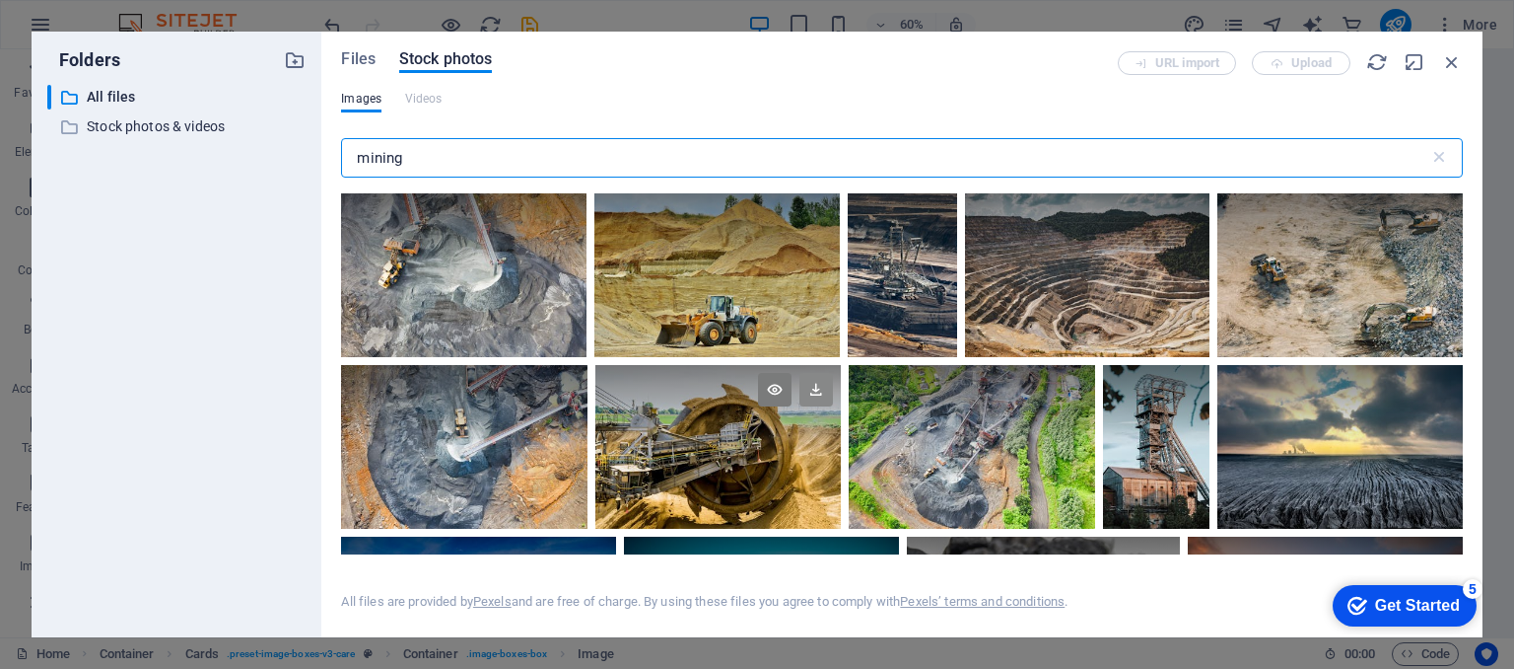
type input "mining"
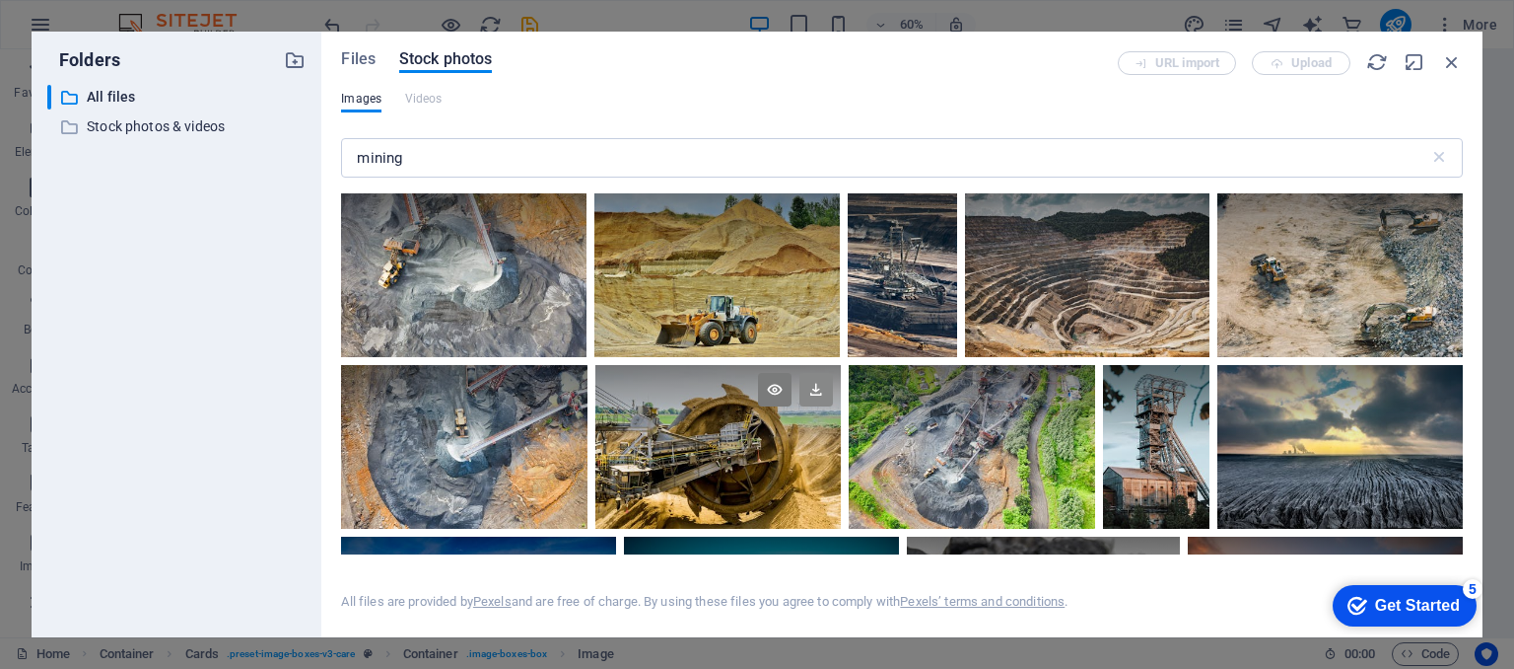
click at [814, 388] on icon at bounding box center [817, 390] width 34 height 34
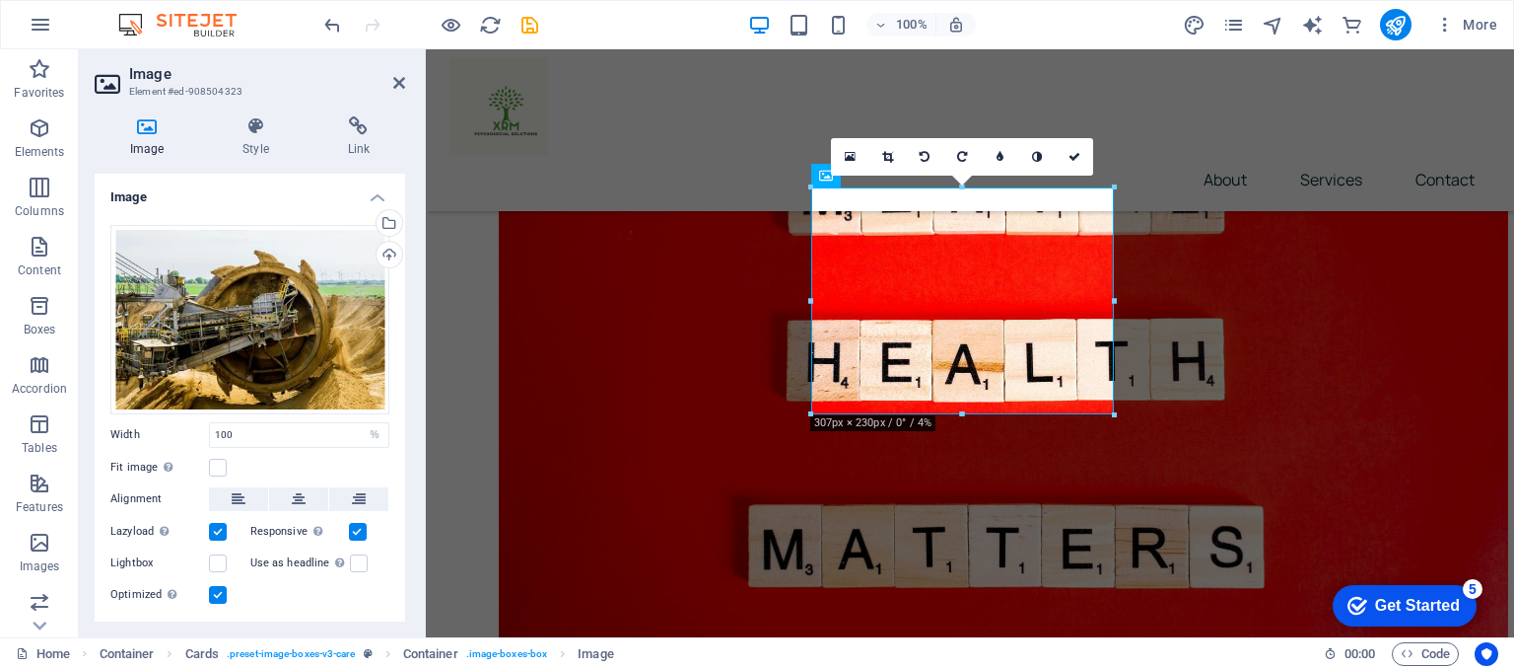
scroll to position [757, 0]
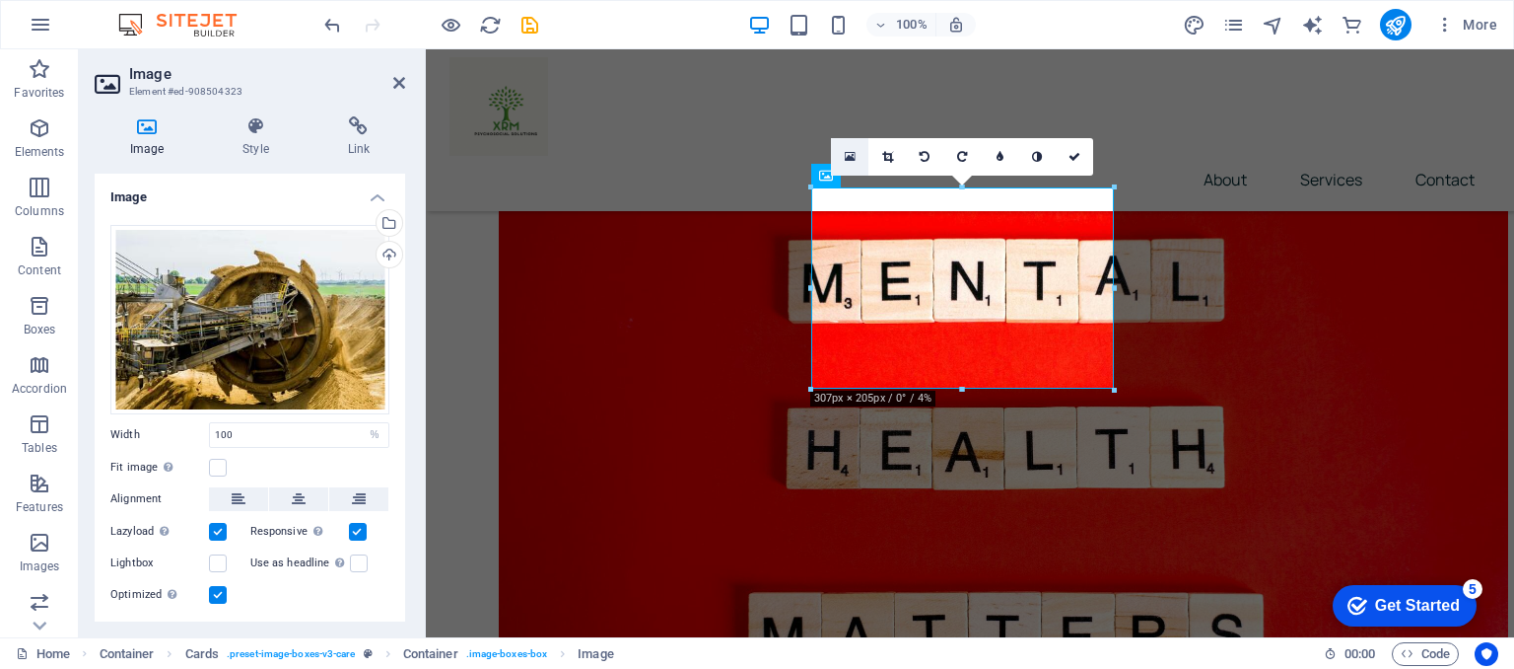
click at [849, 158] on icon at bounding box center [850, 157] width 11 height 14
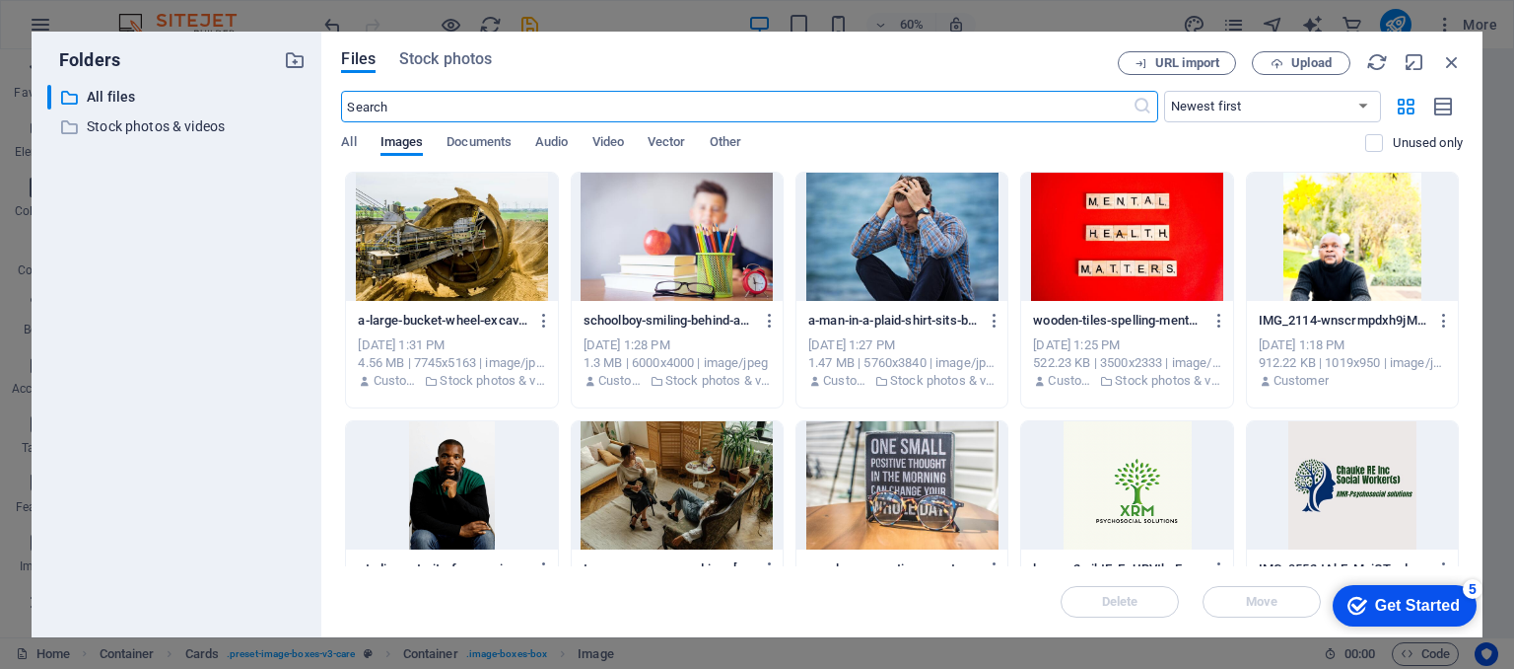
click at [394, 106] on input "text" at bounding box center [736, 107] width 791 height 32
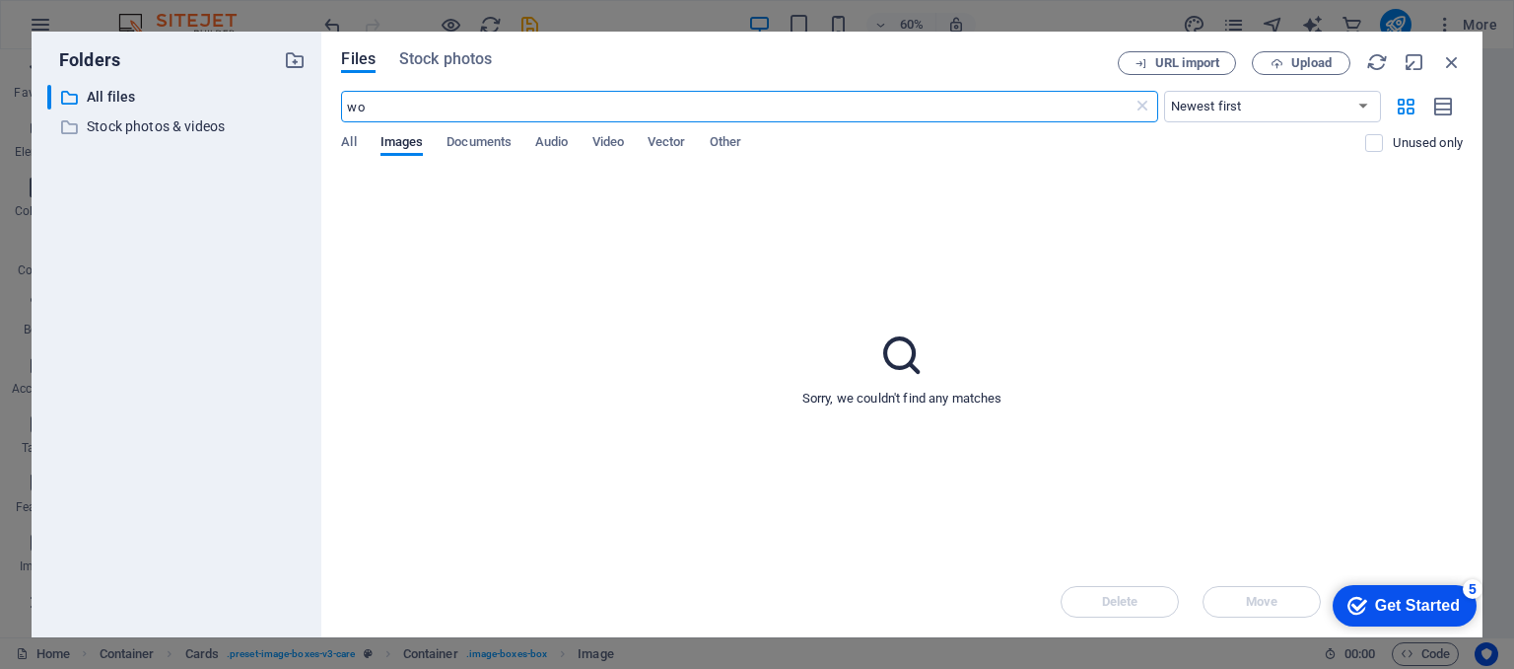
type input "w"
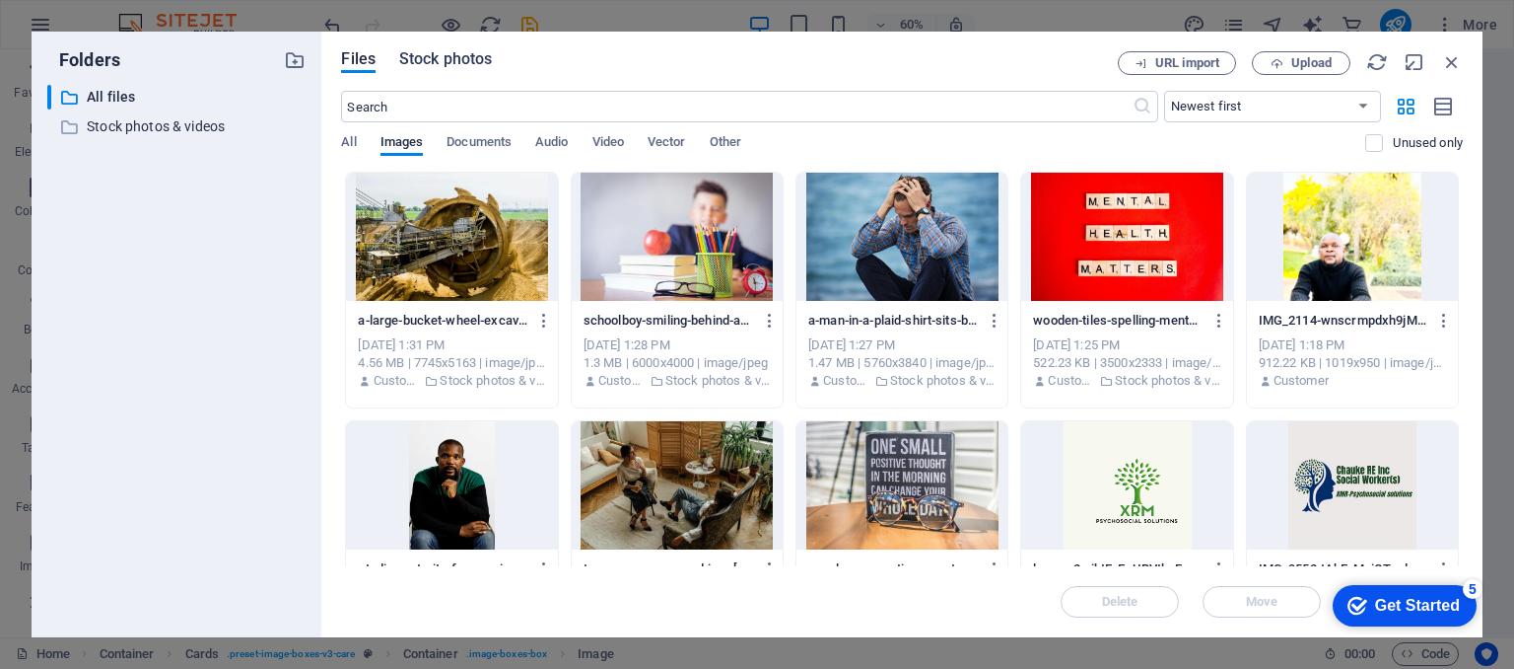
click at [471, 59] on span "Stock photos" at bounding box center [445, 59] width 93 height 24
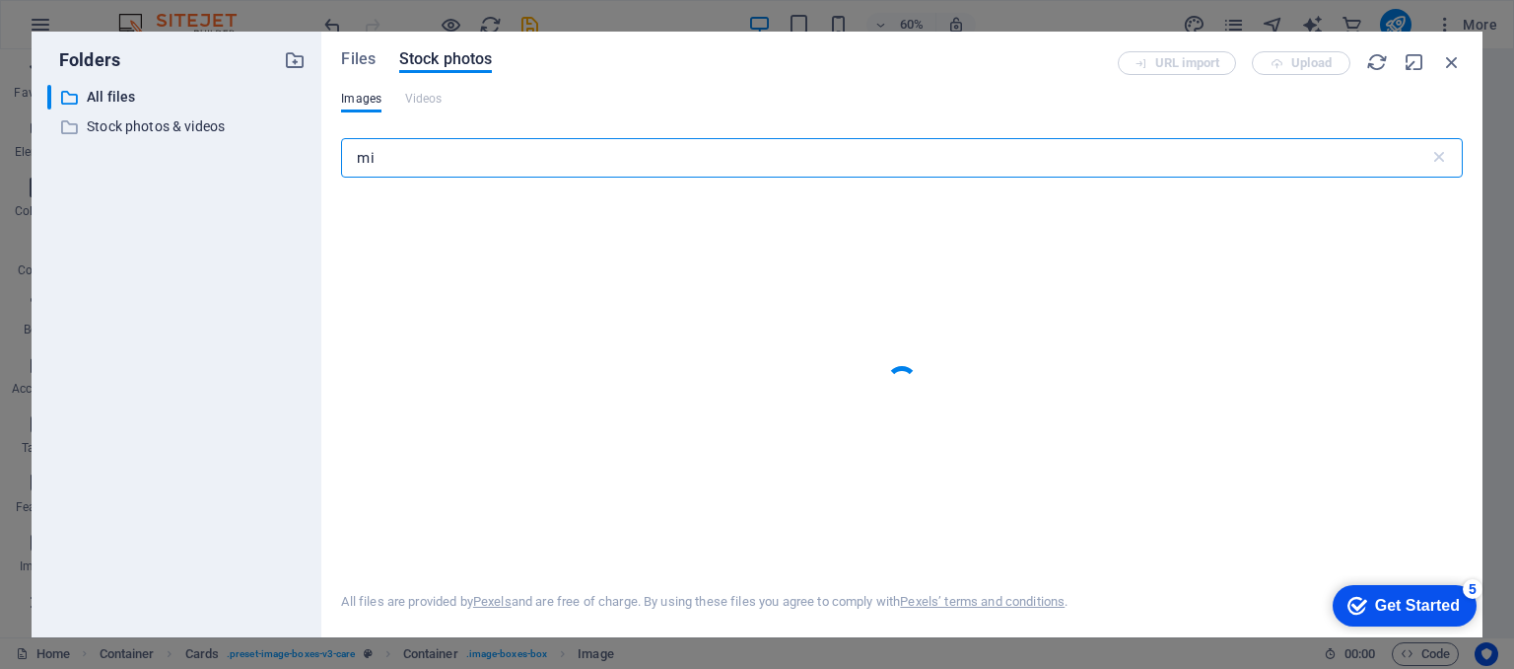
type input "m"
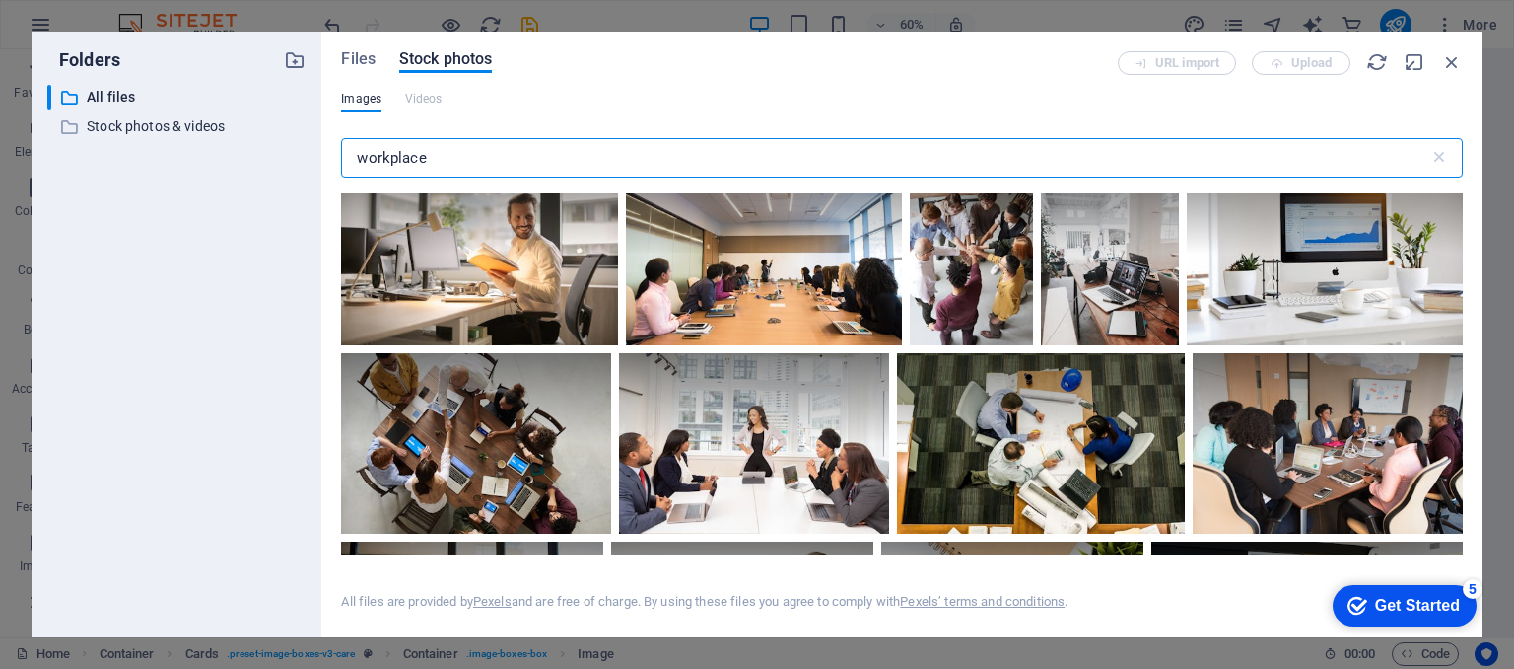
scroll to position [383, 0]
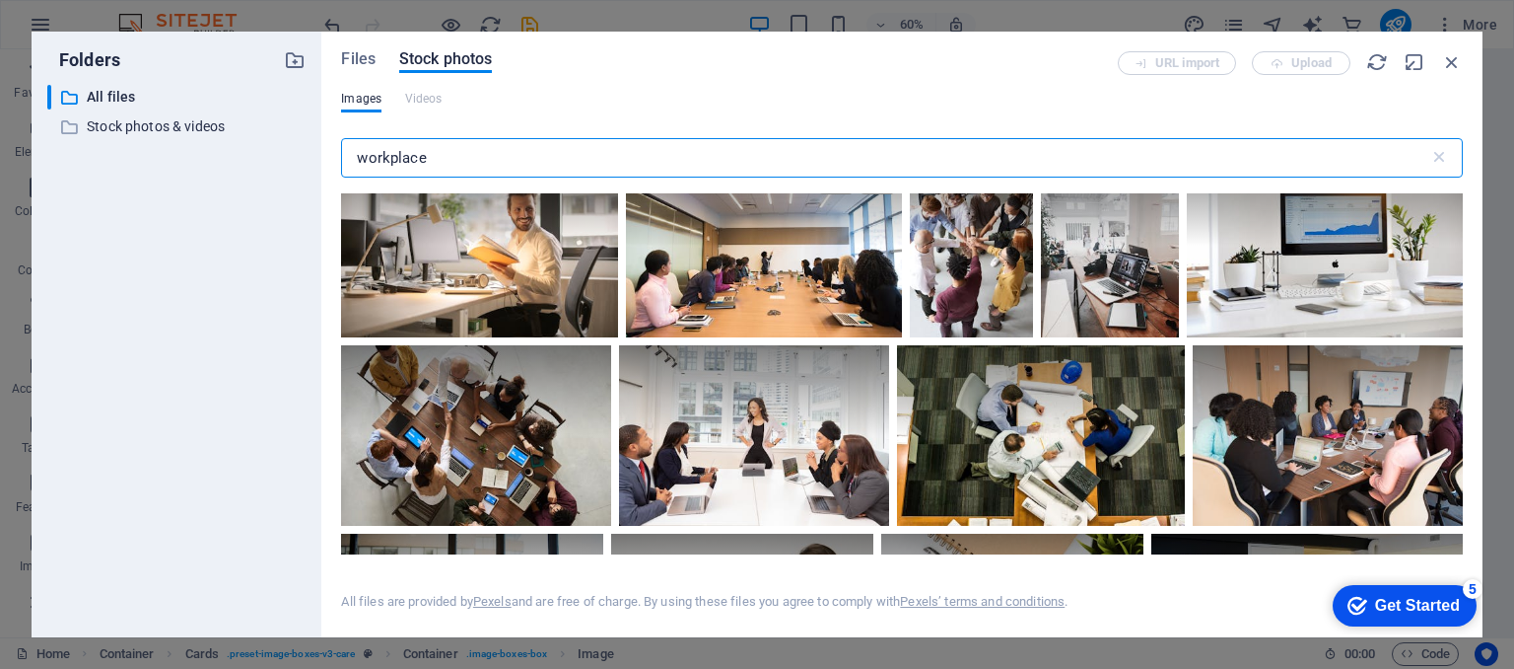
type input "workplace"
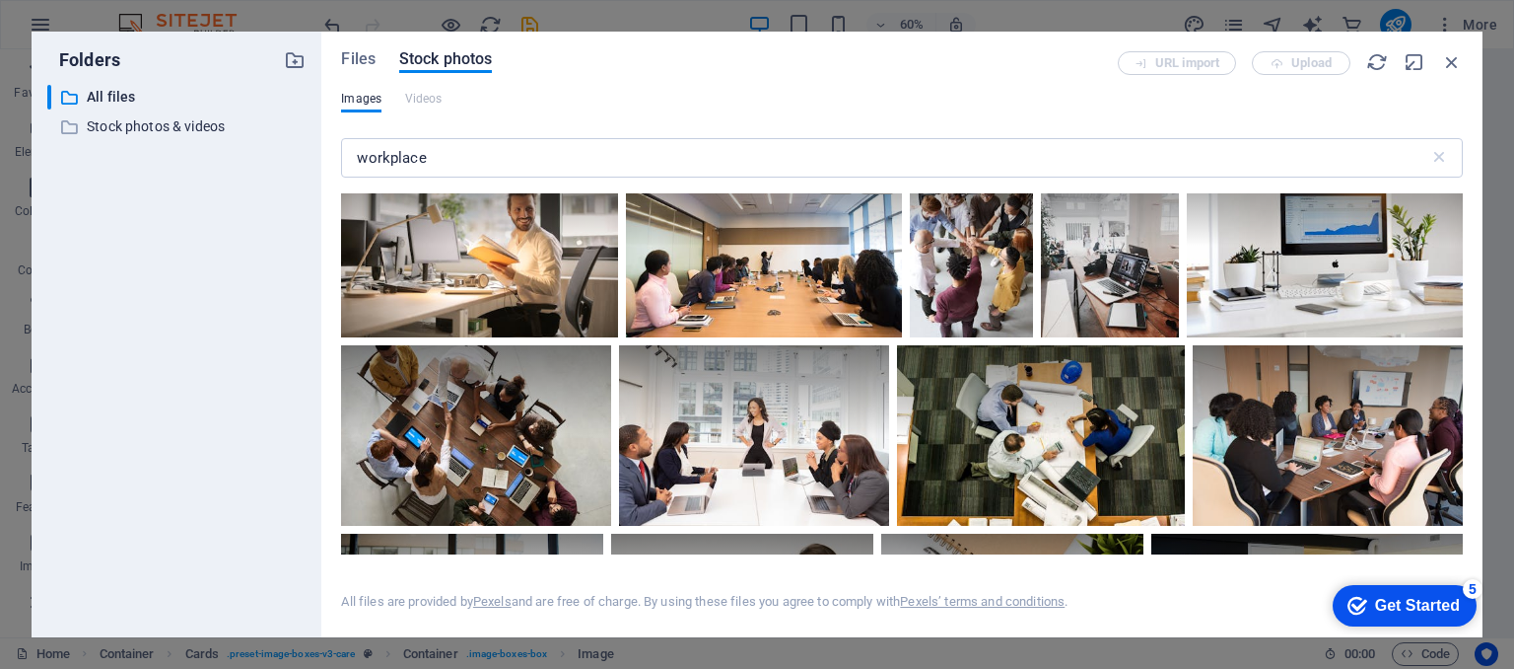
click at [770, 257] on div at bounding box center [764, 245] width 276 height 184
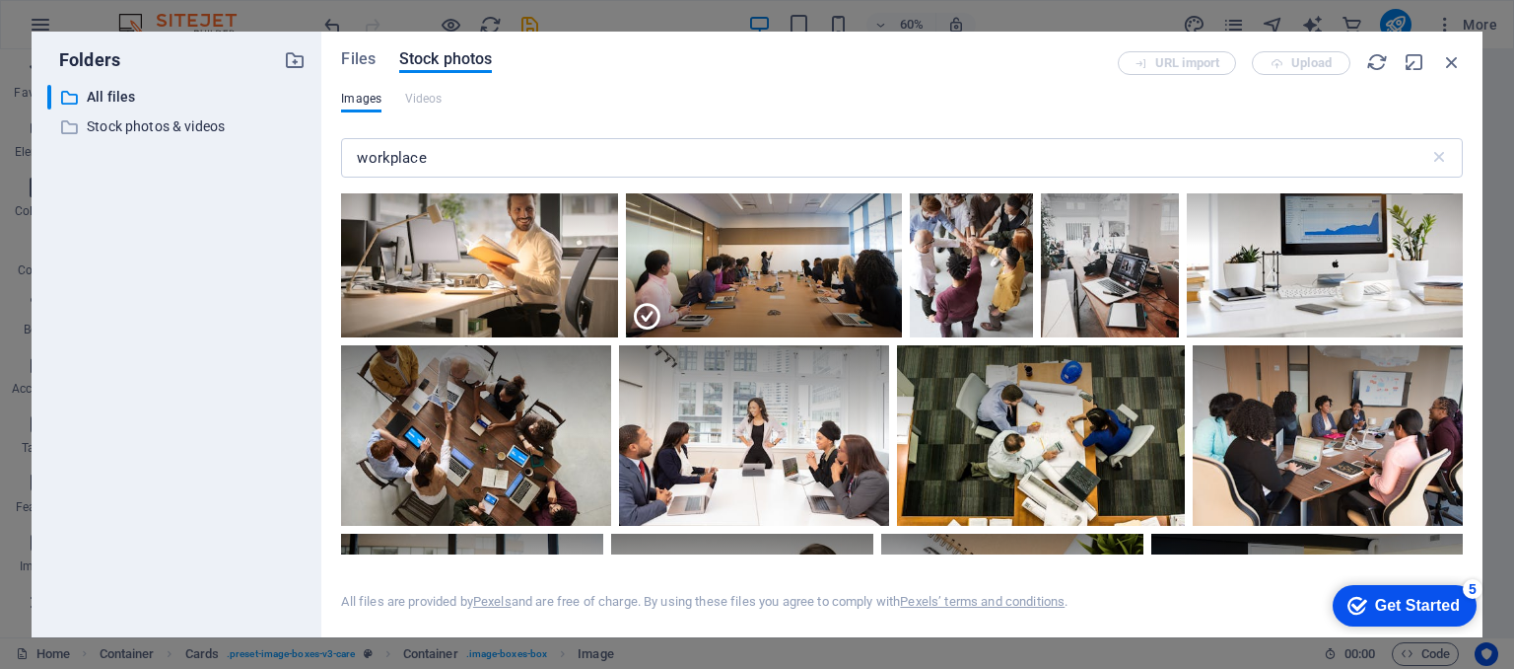
drag, startPoint x: 1463, startPoint y: 257, endPoint x: 1457, endPoint y: 204, distance: 53.6
click at [1457, 204] on div "Files Stock photos URL import Upload Images Videos workplace ​ All files are pr…" at bounding box center [902, 334] width 1162 height 605
click at [1463, 185] on div "Files Stock photos URL import Upload Images Videos workplace ​ All files are pr…" at bounding box center [902, 334] width 1162 height 605
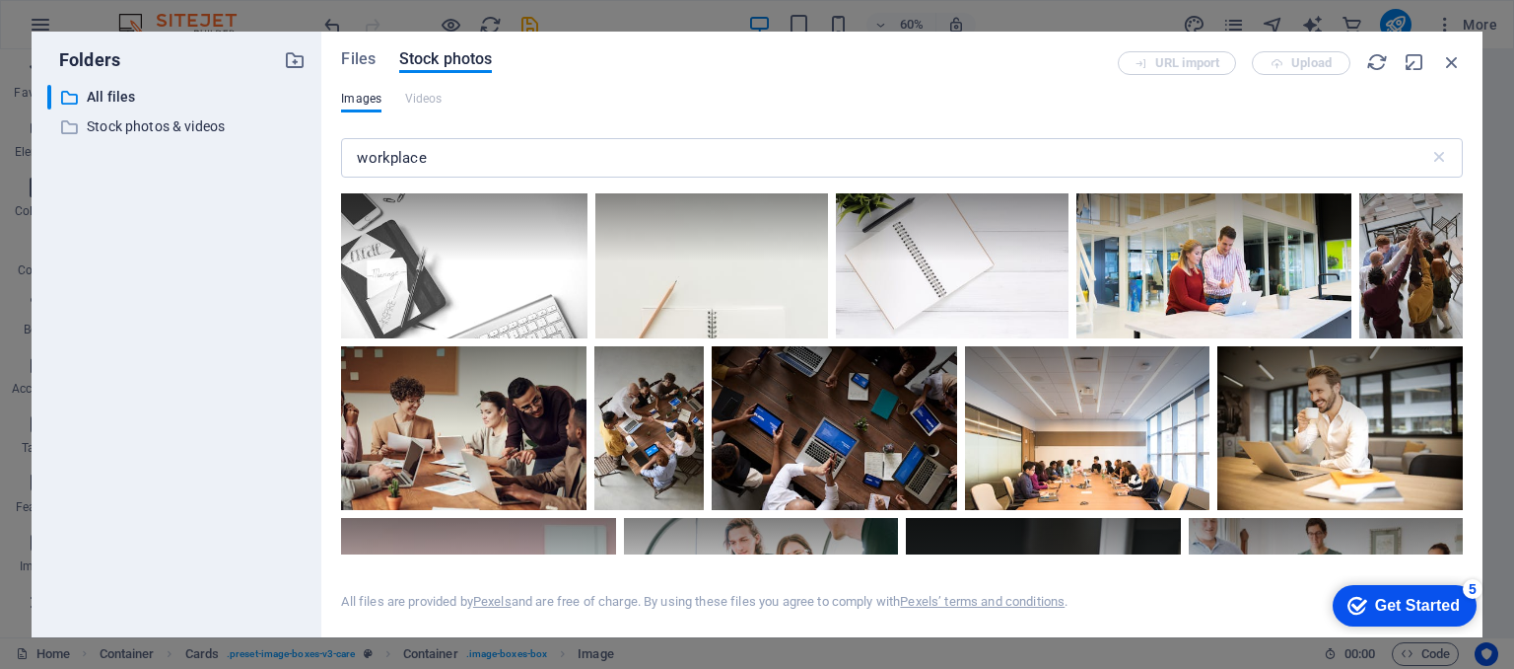
scroll to position [909, 0]
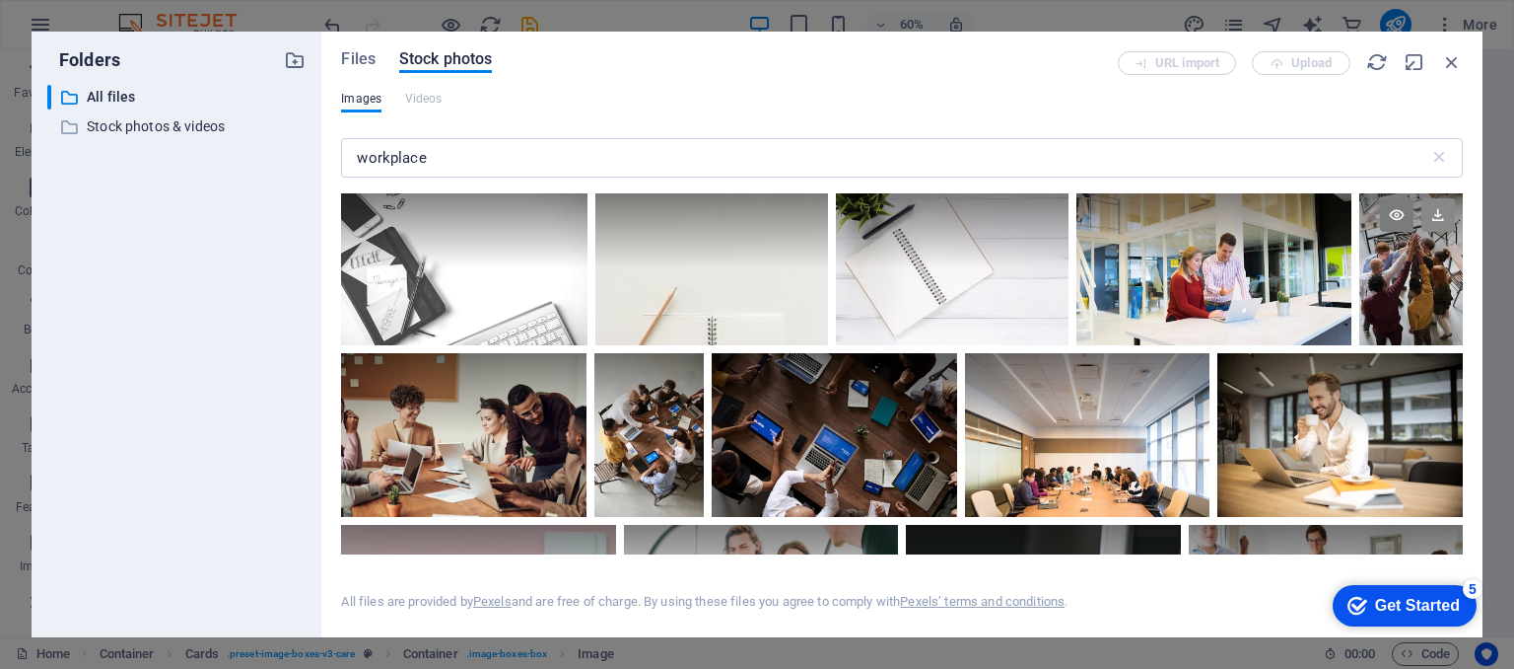
click at [1434, 214] on icon at bounding box center [1439, 215] width 34 height 34
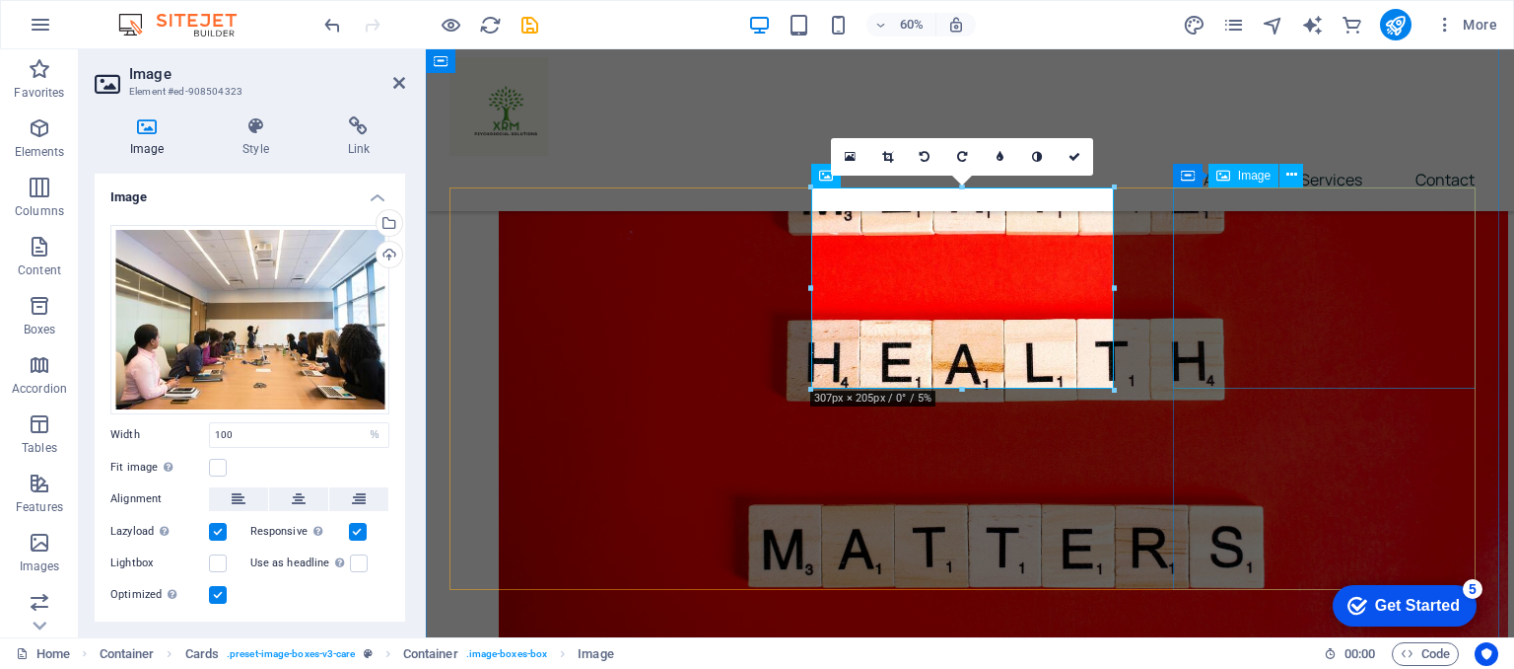
scroll to position [757, 0]
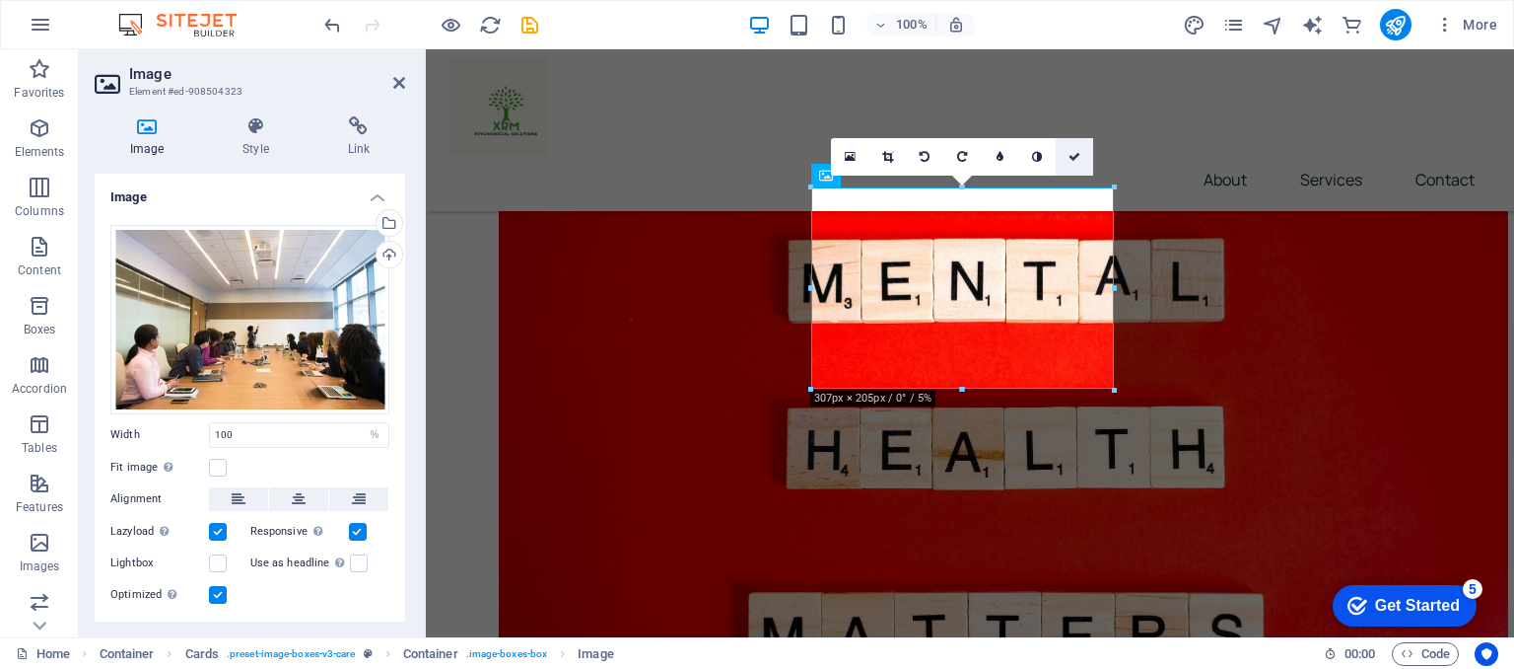
click at [1073, 151] on icon at bounding box center [1075, 157] width 12 height 12
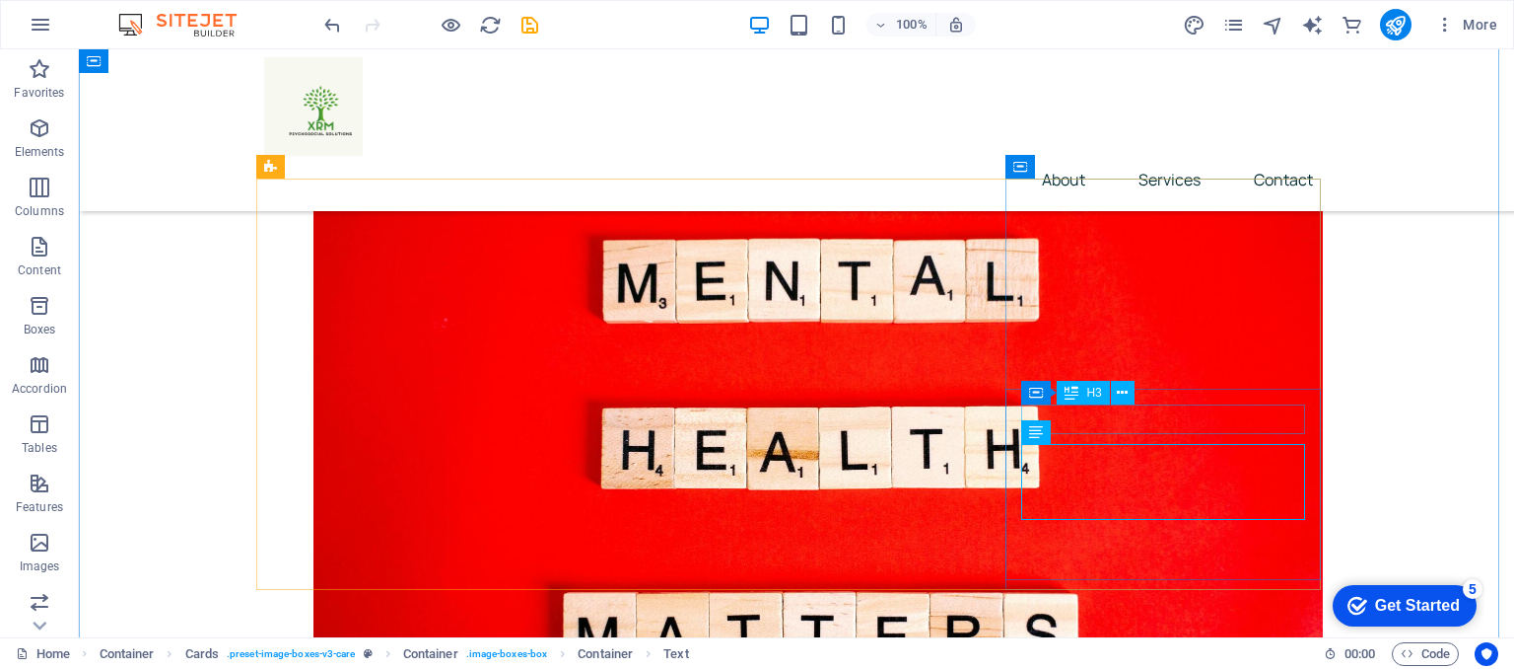
scroll to position [765, 0]
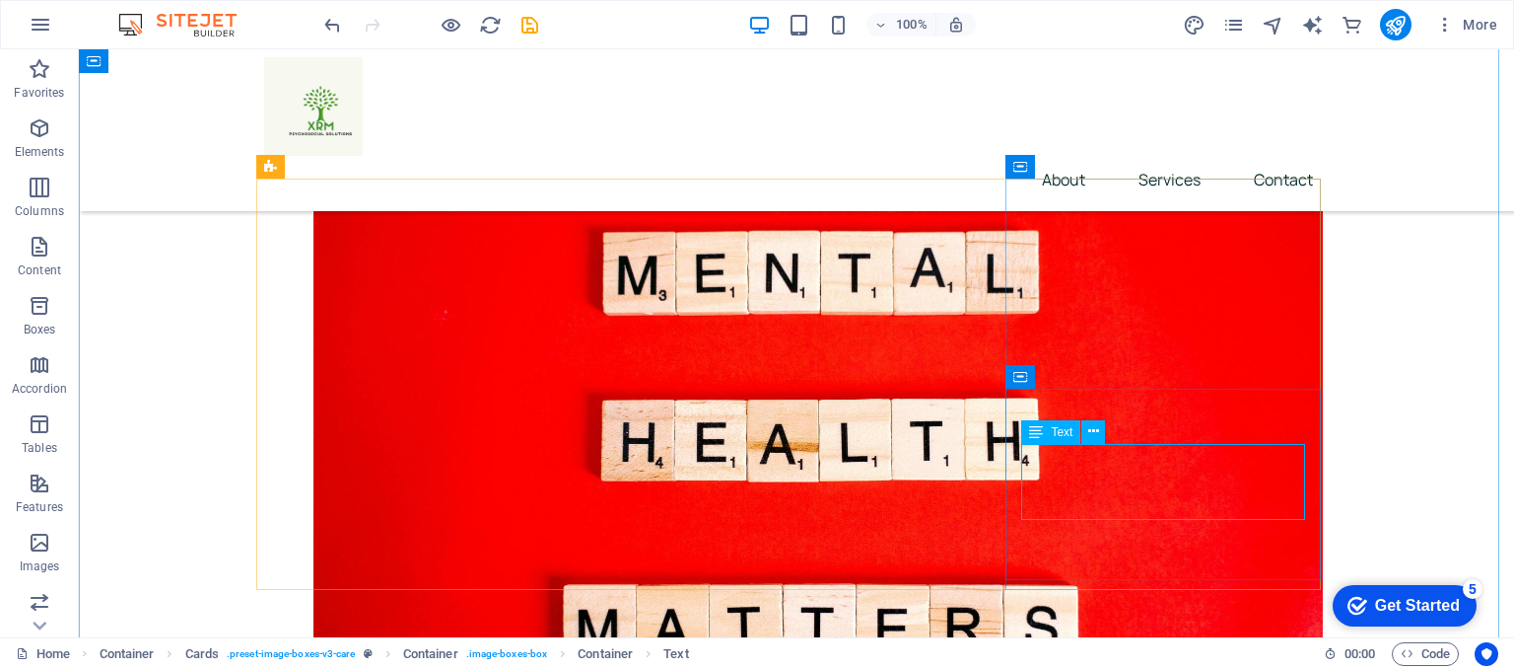
drag, startPoint x: 1179, startPoint y: 562, endPoint x: 1099, endPoint y: 503, distance: 99.4
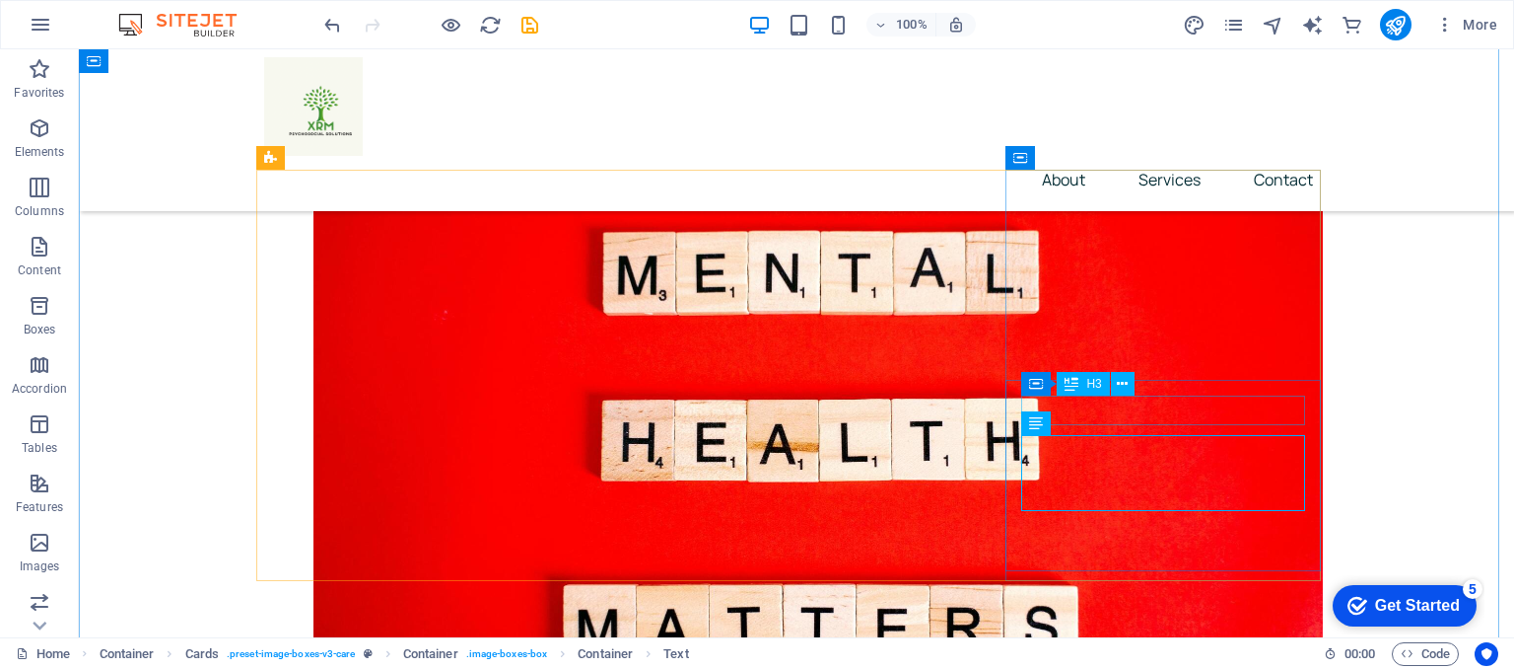
scroll to position [774, 0]
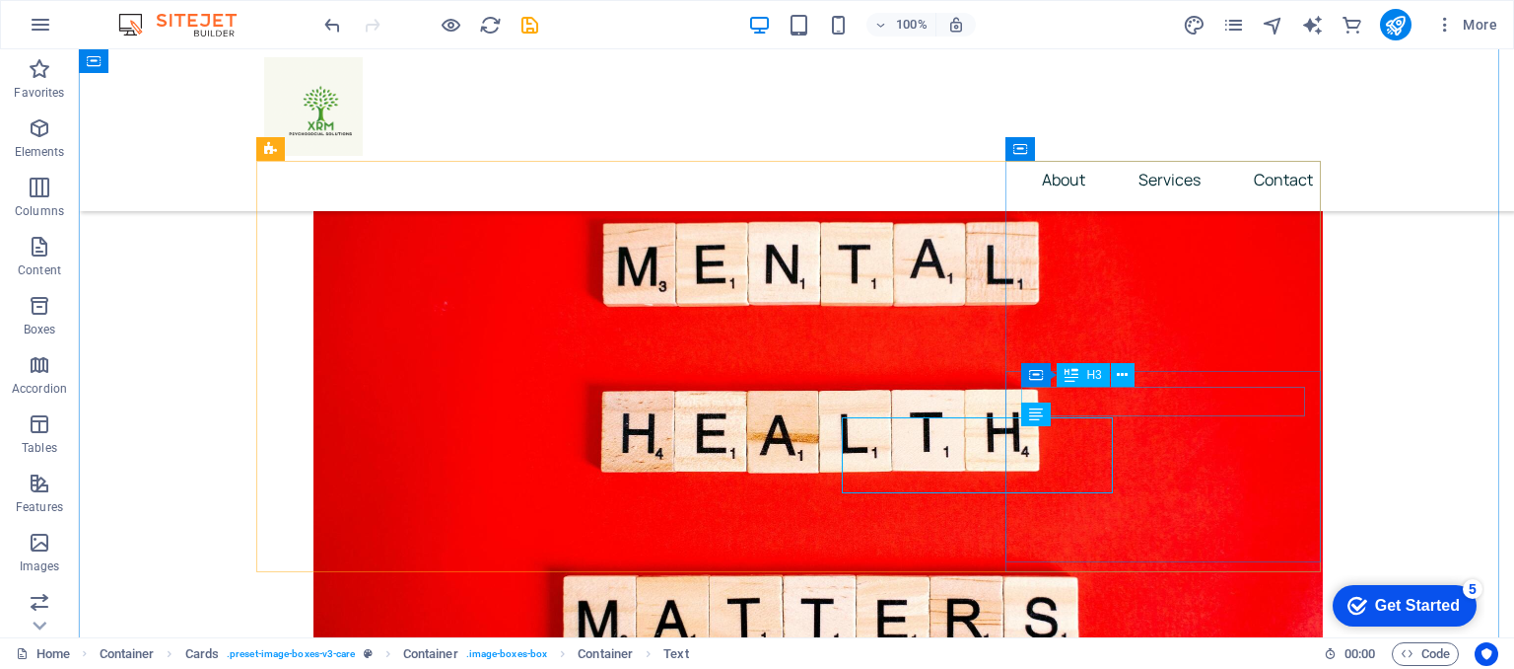
scroll to position [783, 0]
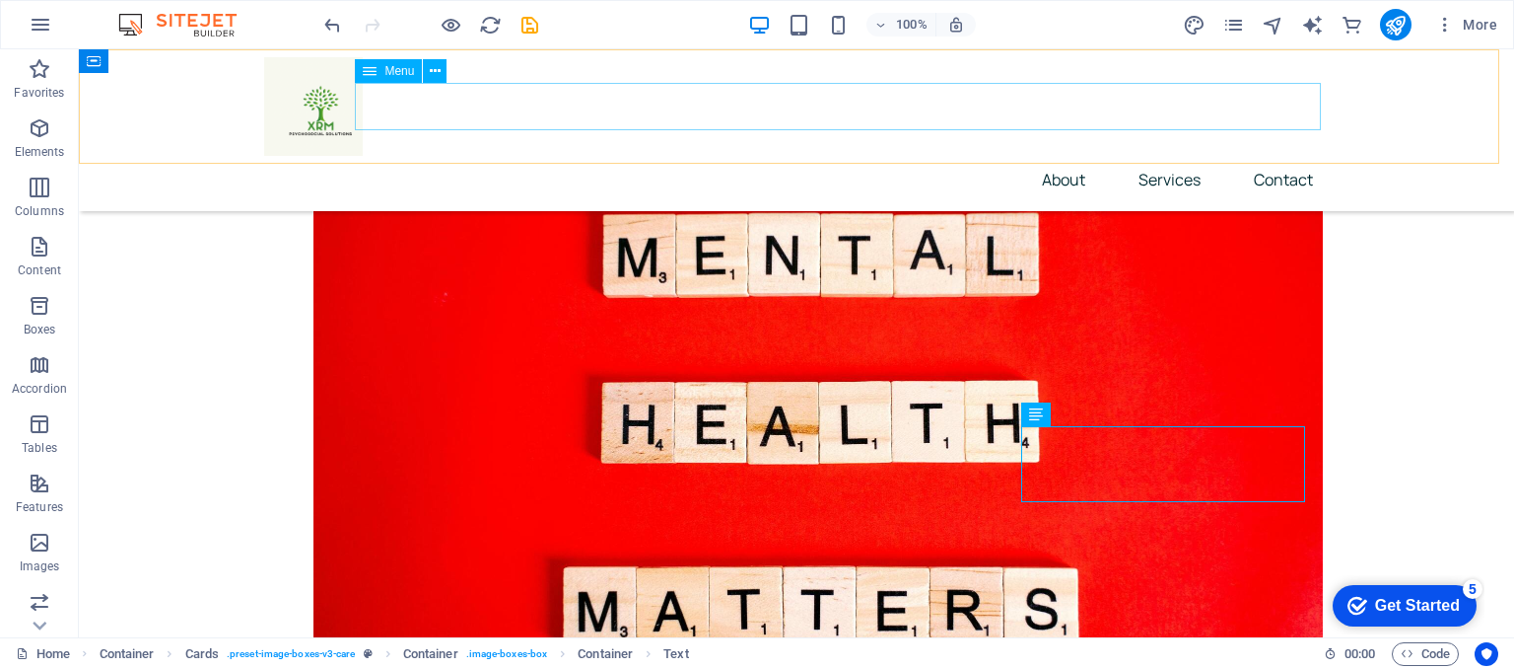
click at [1281, 156] on nav "About Services Contact" at bounding box center [796, 179] width 1065 height 47
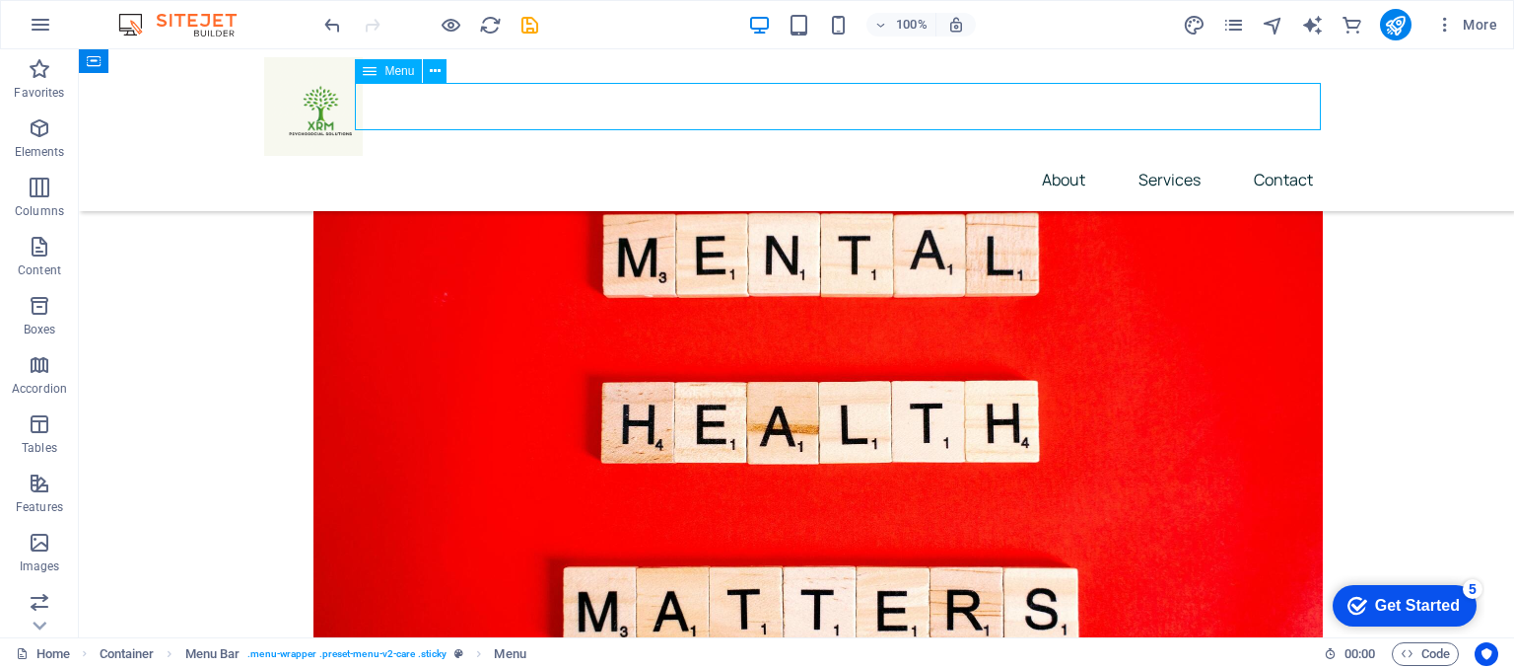
click at [1281, 156] on nav "About Services Contact" at bounding box center [796, 179] width 1065 height 47
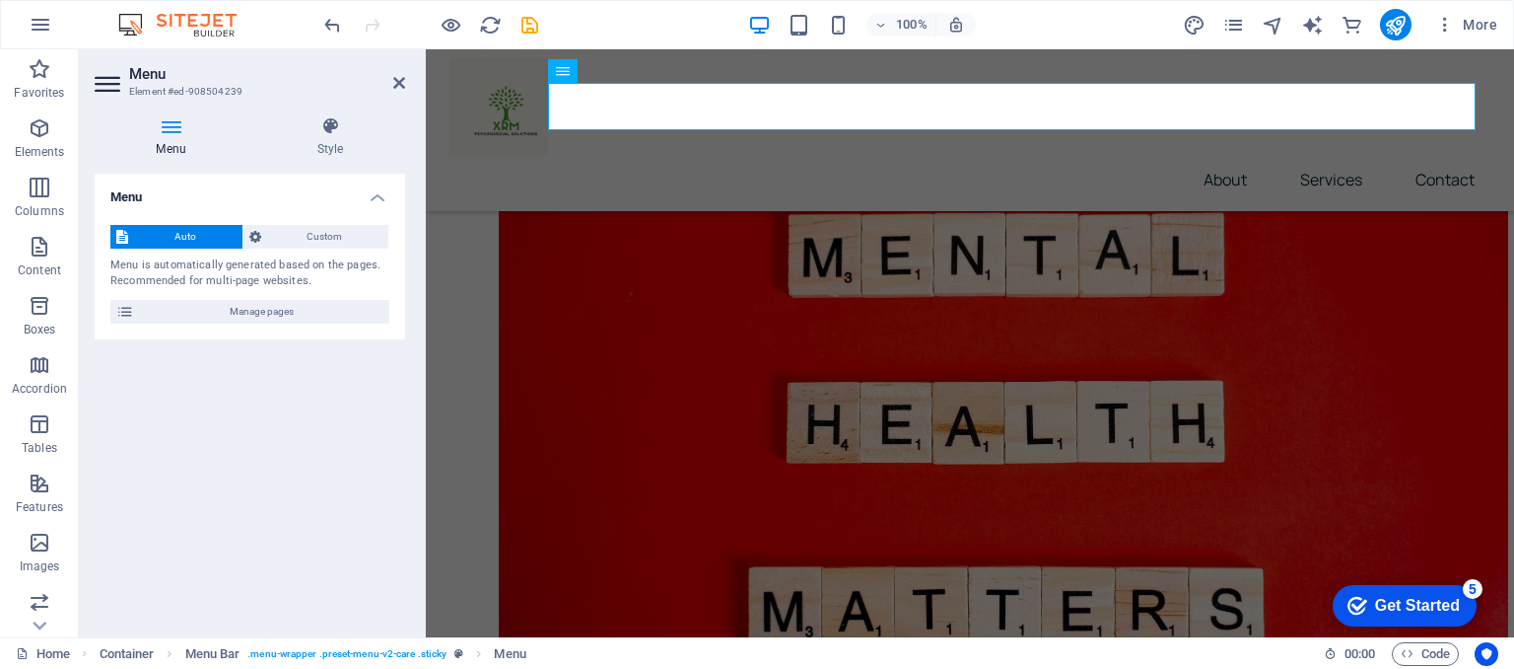
click at [380, 403] on div "Menu Auto Custom Menu is automatically generated based on the pages. Recommende…" at bounding box center [250, 398] width 311 height 448
click at [1434, 156] on nav "About Services Contact" at bounding box center [970, 179] width 1041 height 47
click at [400, 81] on icon at bounding box center [399, 83] width 12 height 16
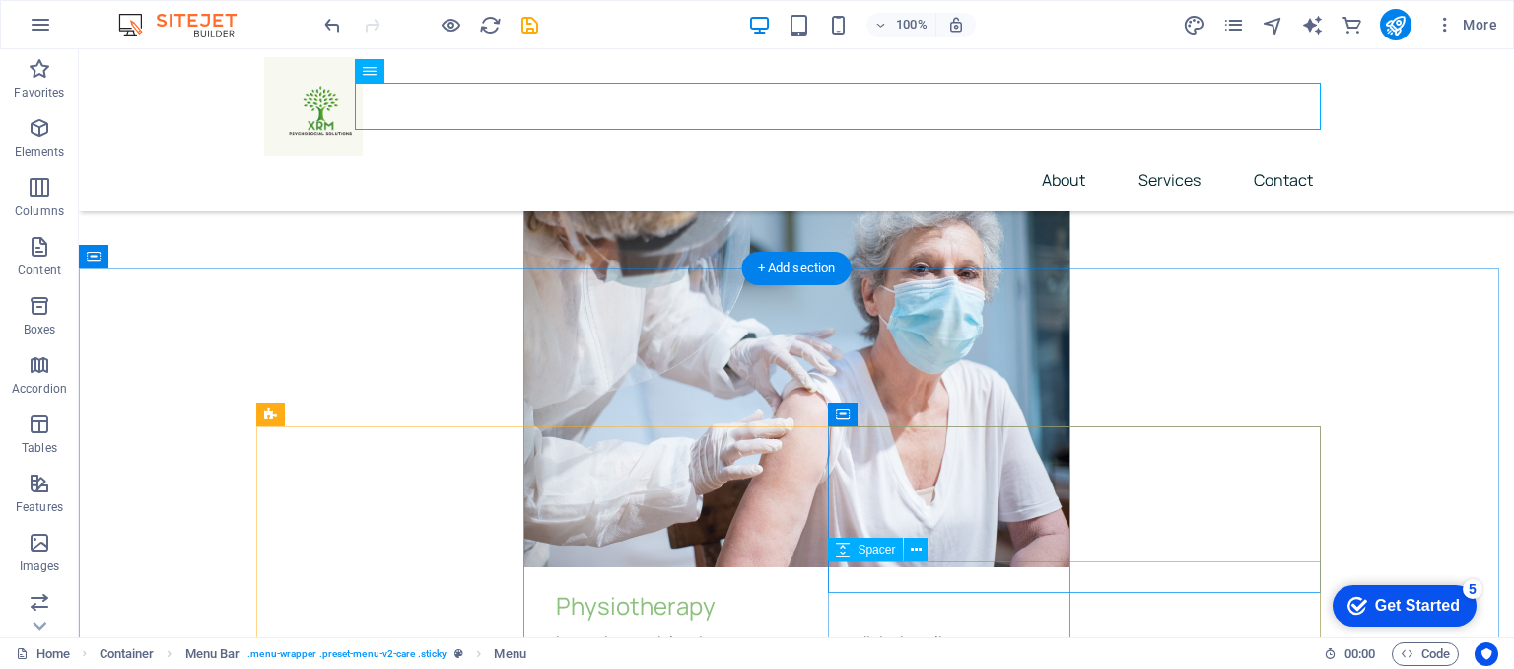
scroll to position [4431, 0]
